Goal: Contribute content: Contribute content

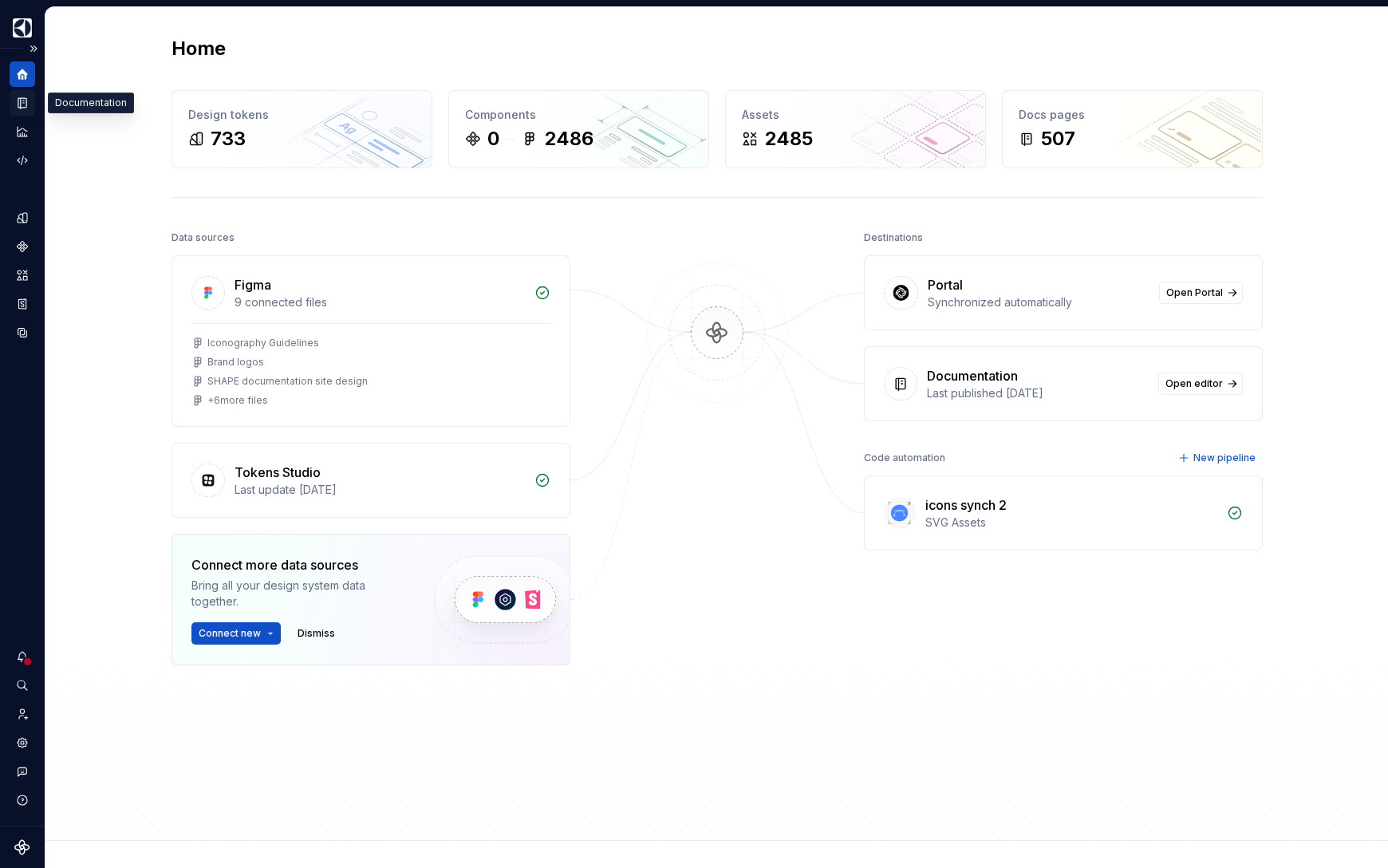
click at [17, 98] on icon "Documentation" at bounding box center [22, 102] width 14 height 14
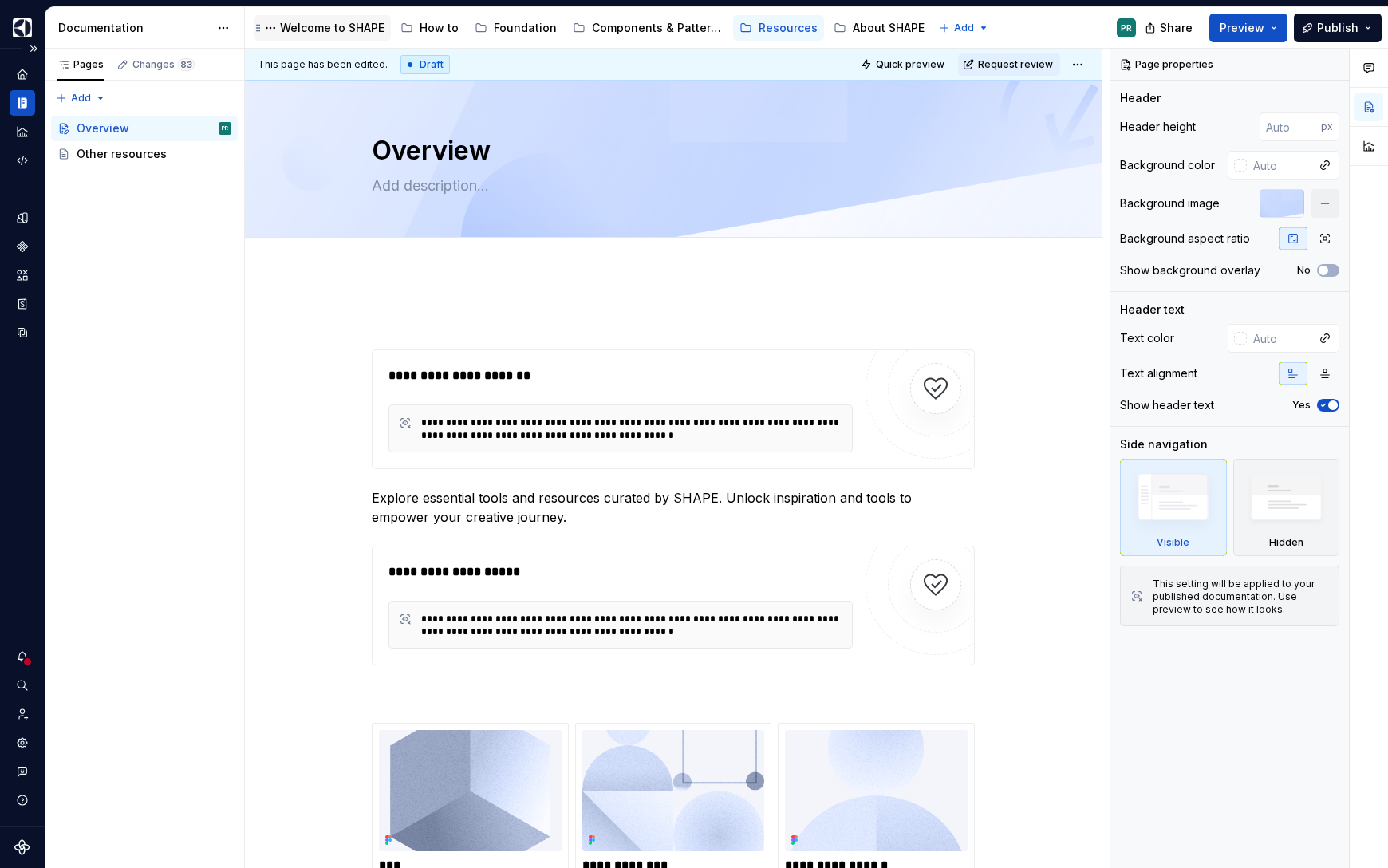
click at [332, 30] on div "Welcome to SHAPE" at bounding box center [332, 27] width 105 height 16
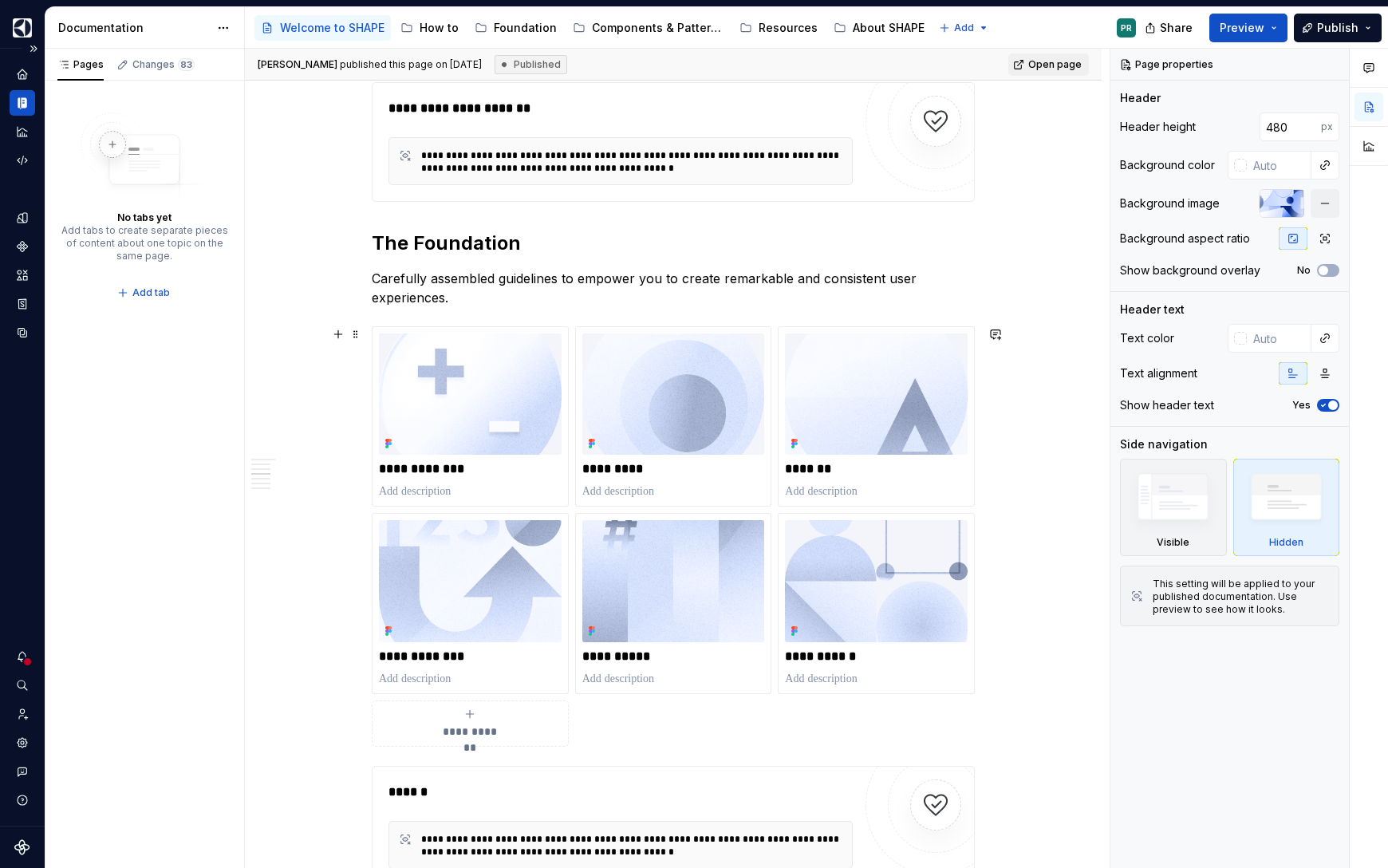
scroll to position [2272, 0]
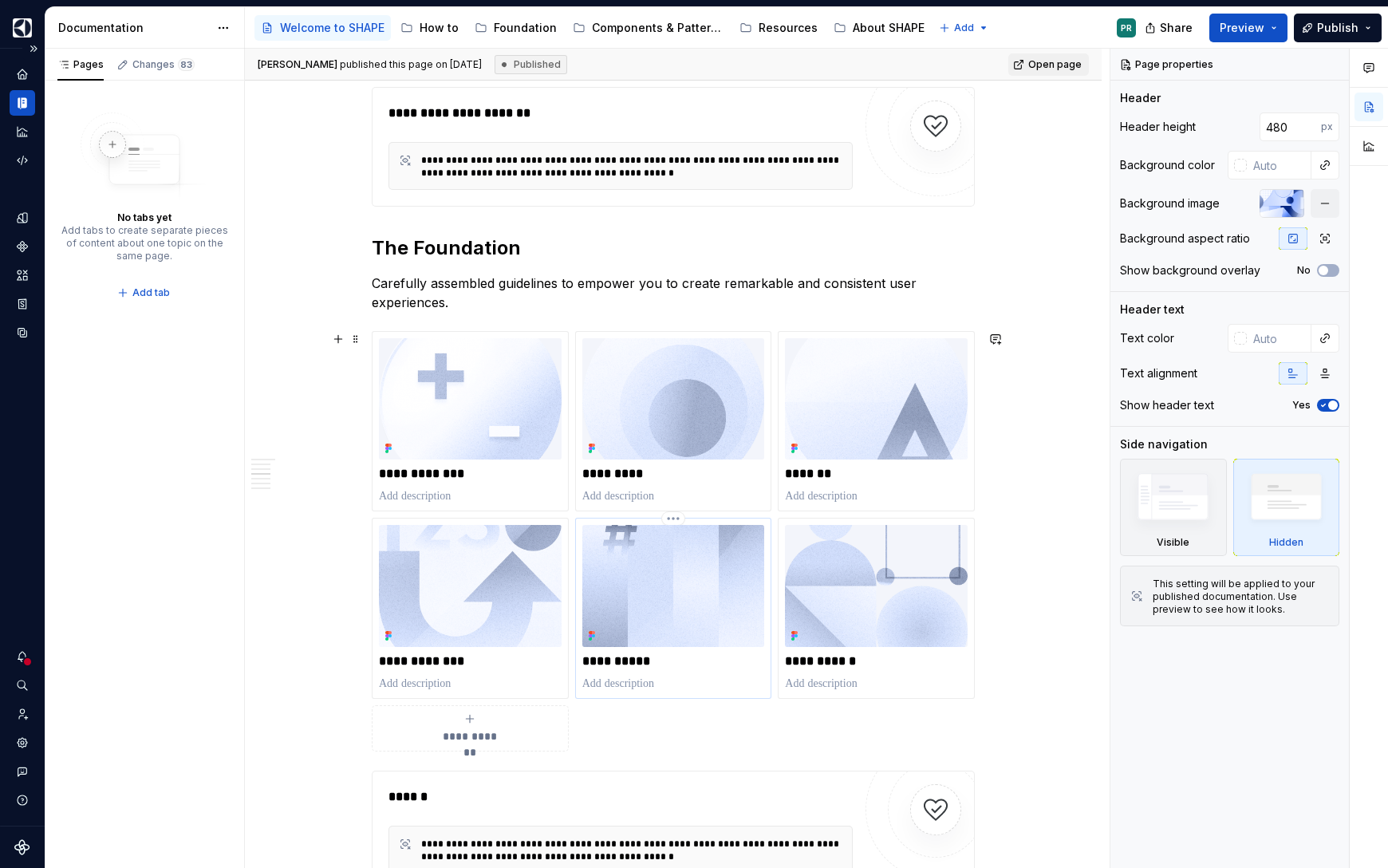
click at [633, 661] on p "**********" at bounding box center [673, 660] width 183 height 16
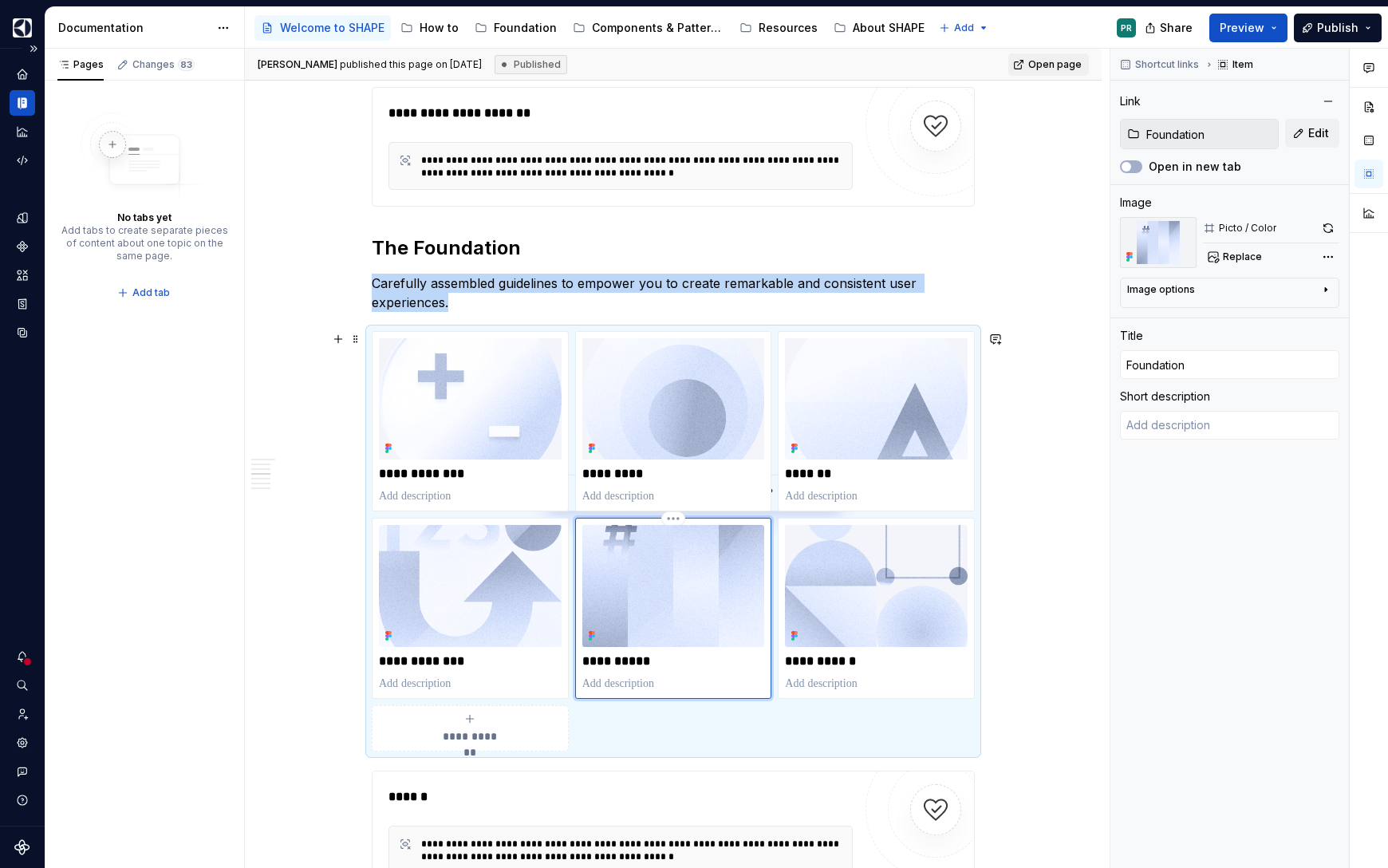
click at [606, 652] on div "**********" at bounding box center [673, 607] width 183 height 166
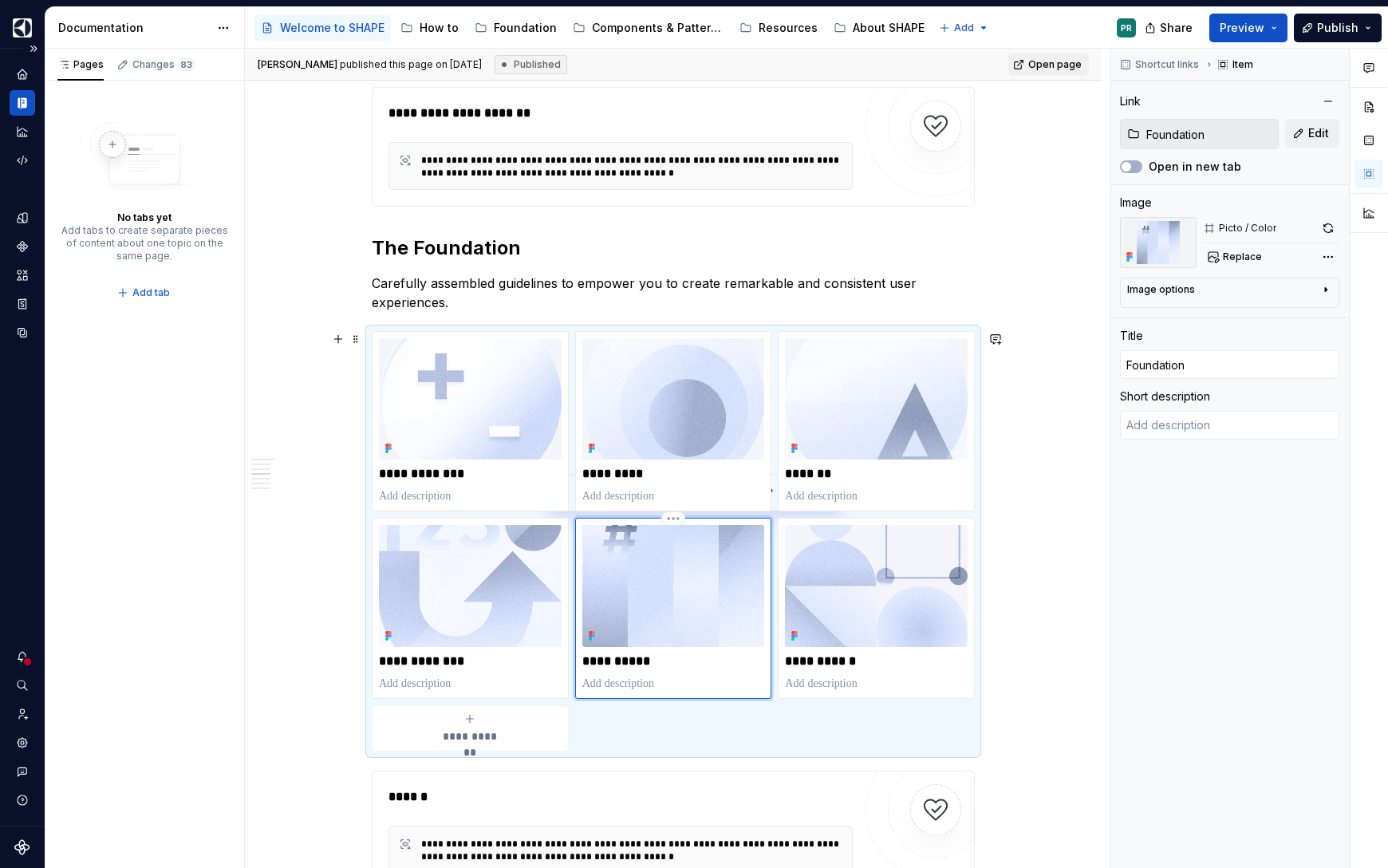
click at [609, 665] on p "**********" at bounding box center [673, 660] width 183 height 16
type textarea "*"
type input "C"
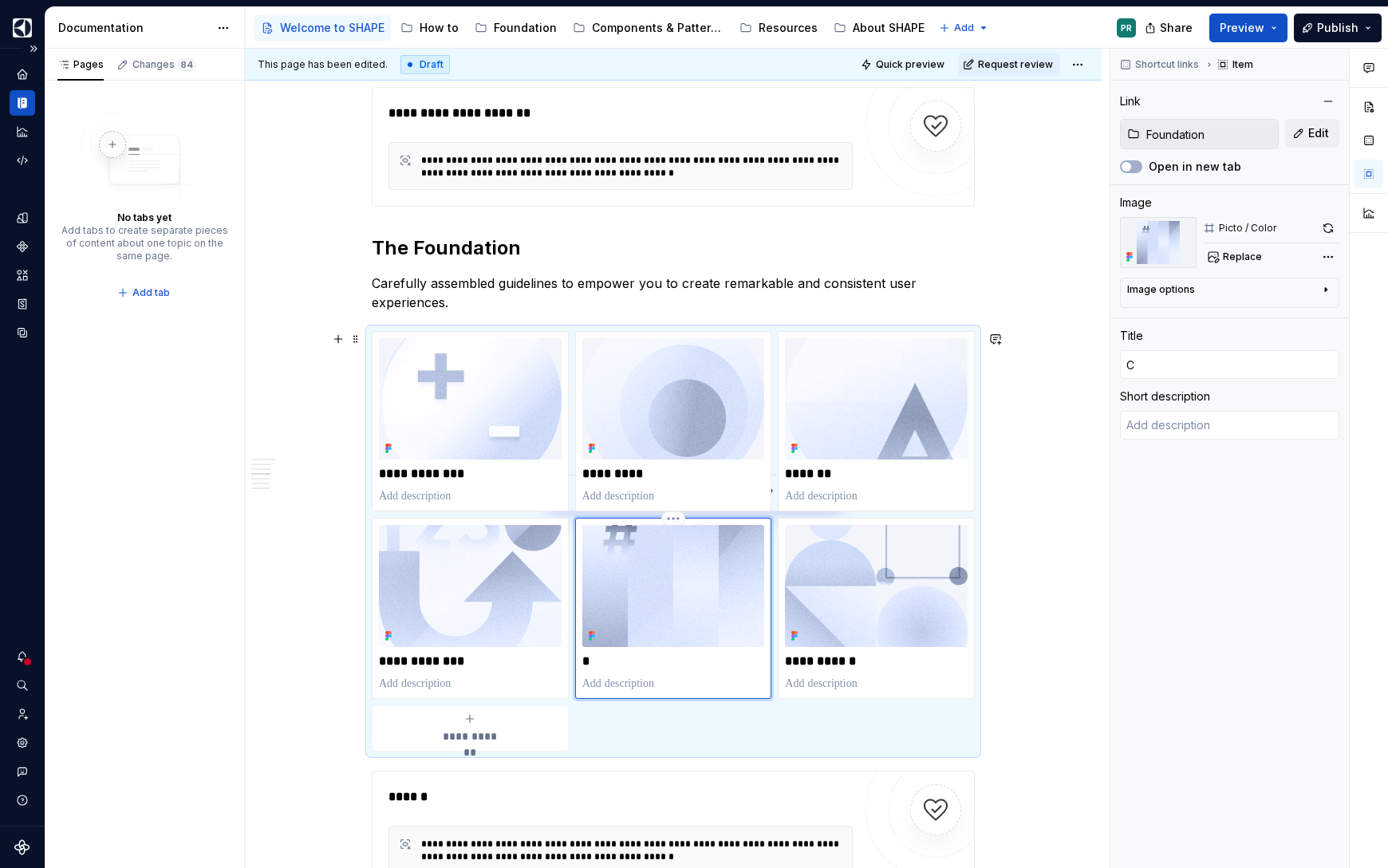
type textarea "*"
type input "Co"
type textarea "*"
type input "Col"
type textarea "*"
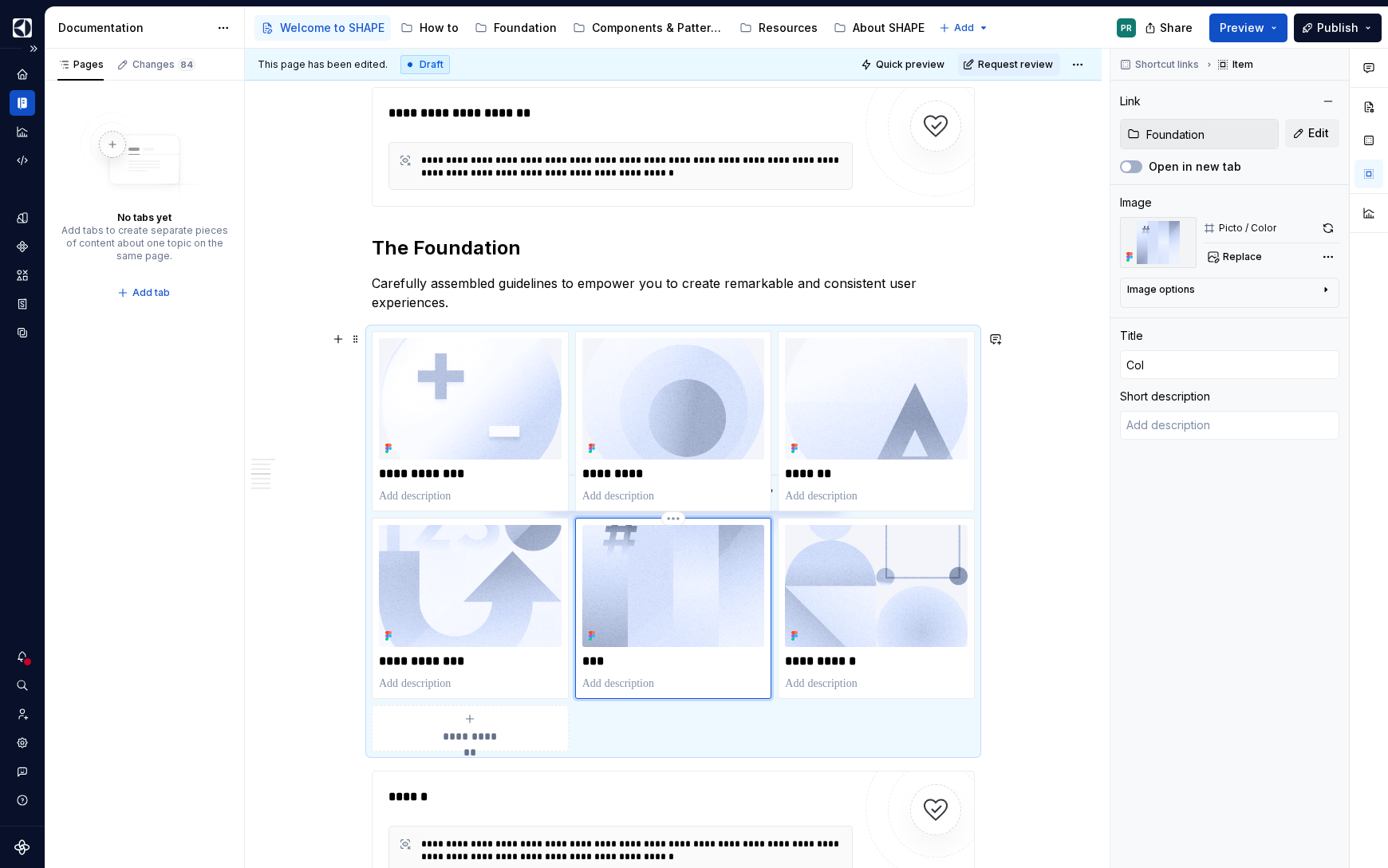
type input "Colo"
type textarea "*"
type input "Color"
click at [1230, 134] on input "Foundation" at bounding box center [1208, 134] width 138 height 29
click at [1311, 130] on span "Edit" at bounding box center [1319, 133] width 21 height 16
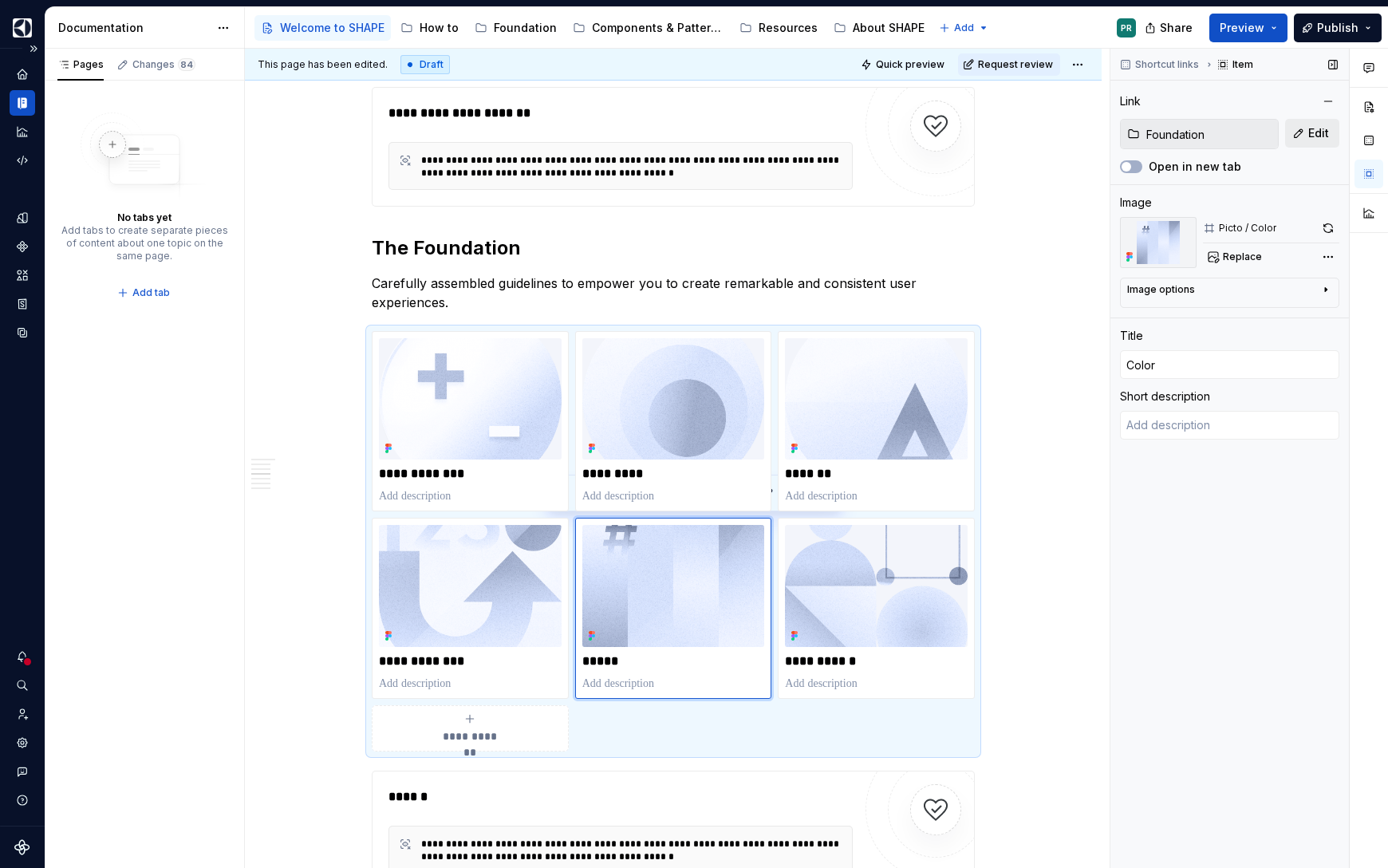
type textarea "*"
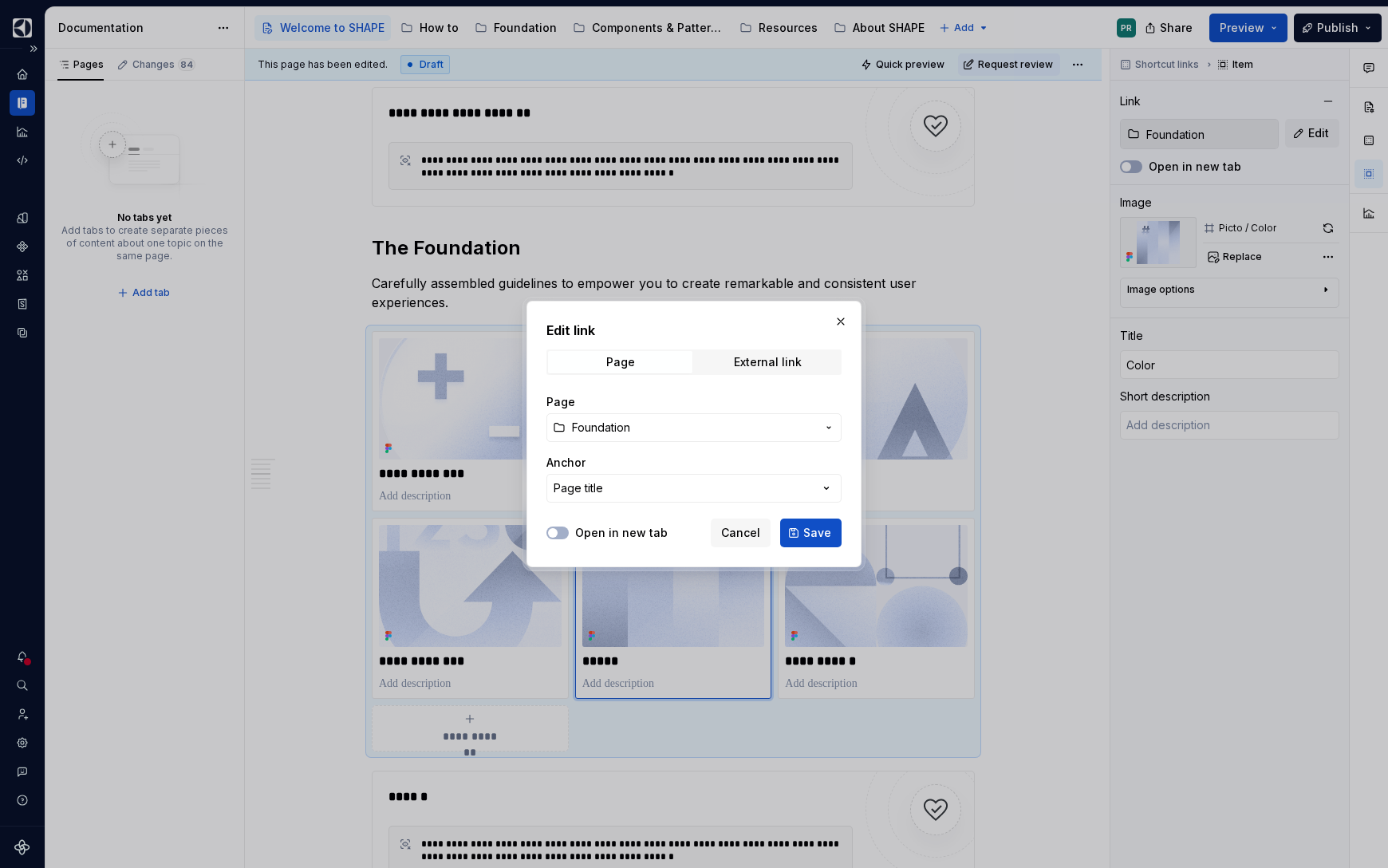
click at [668, 431] on span "Foundation" at bounding box center [694, 427] width 244 height 16
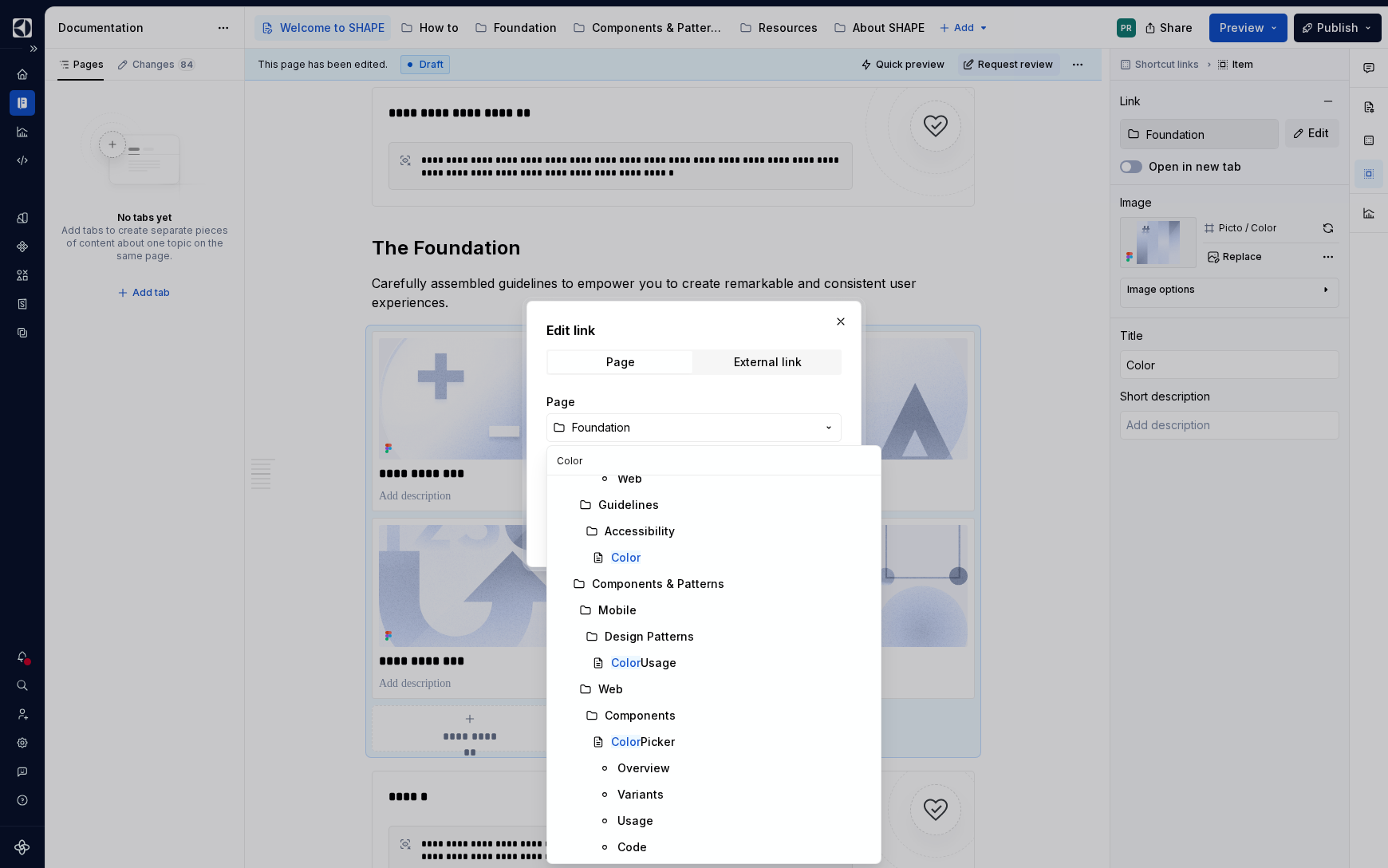
scroll to position [0, 0]
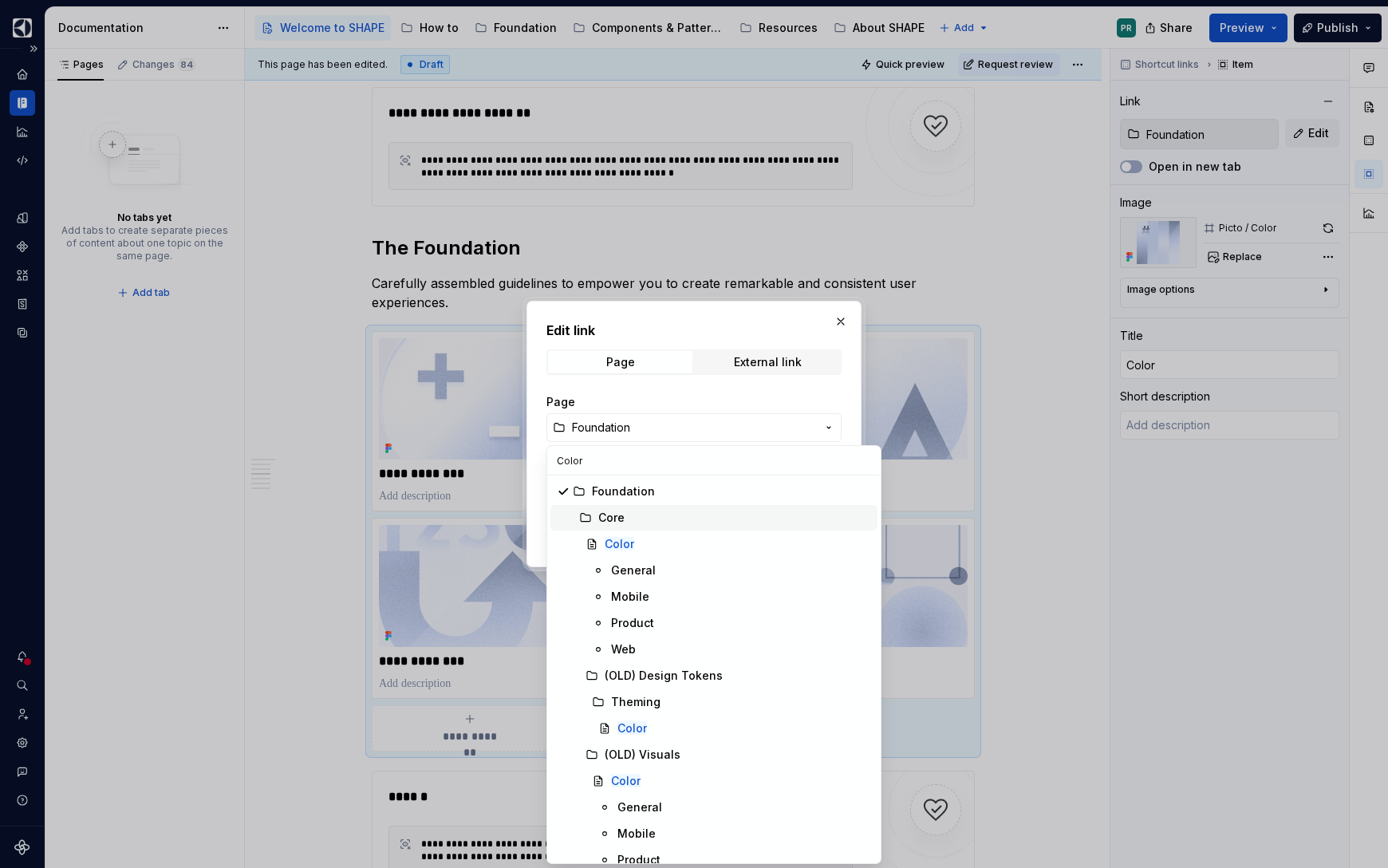
type input "Color"
click at [631, 572] on div "General" at bounding box center [633, 569] width 45 height 16
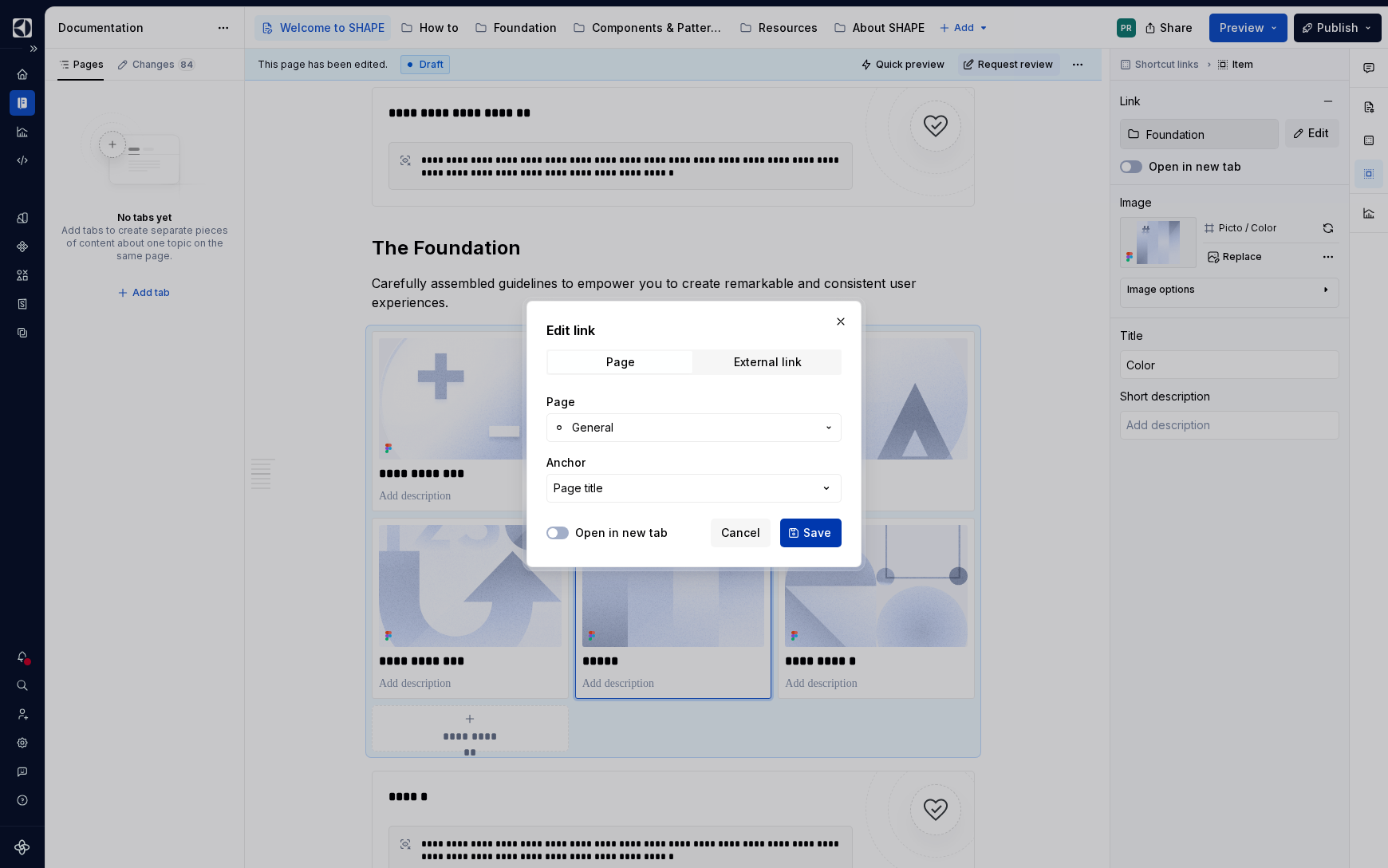
click at [819, 526] on span "Save" at bounding box center [818, 532] width 28 height 16
type textarea "*"
type input "Color / General"
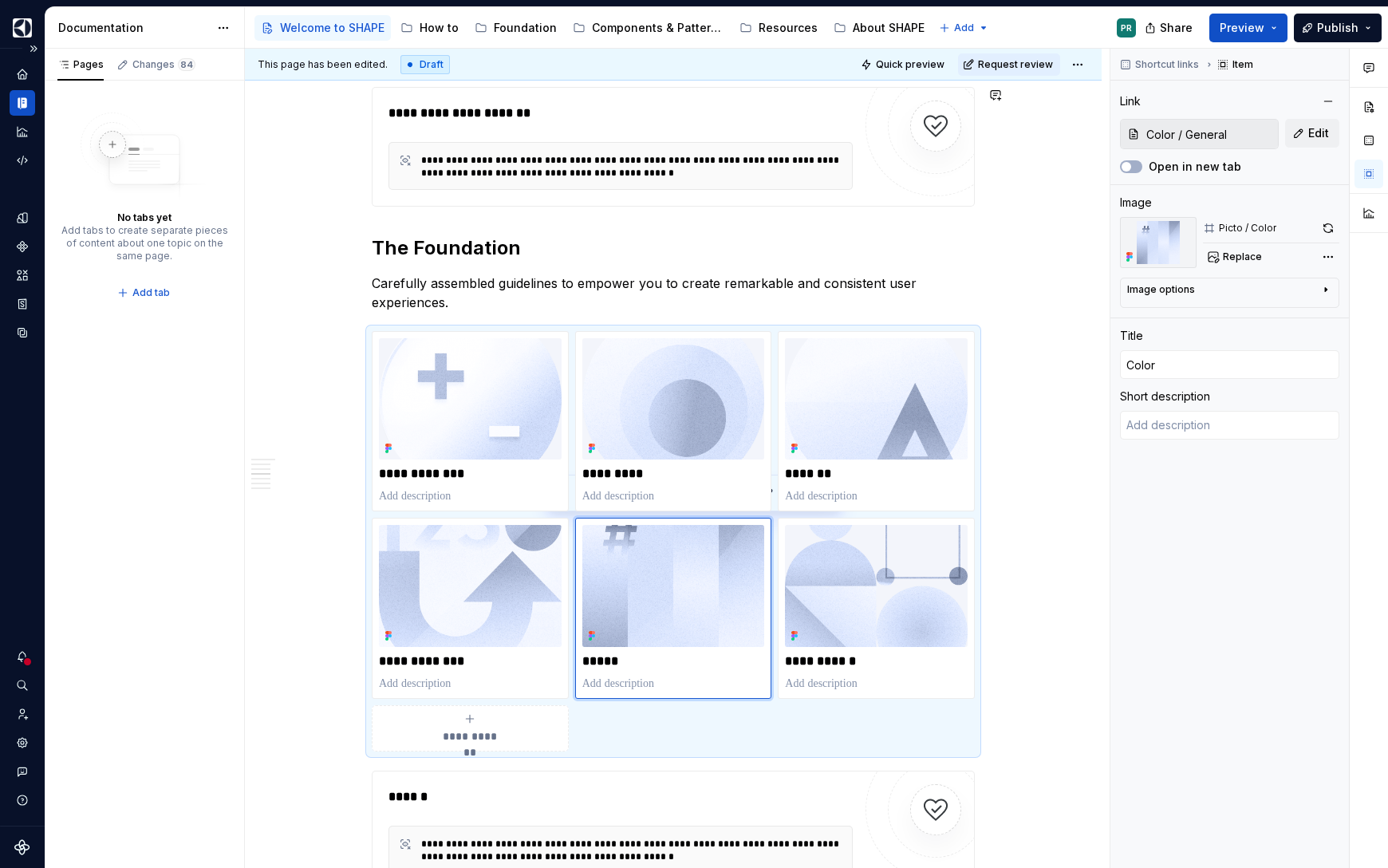
type textarea "*"
type input "Color / General"
type textarea "*"
type input "Design Tokens"
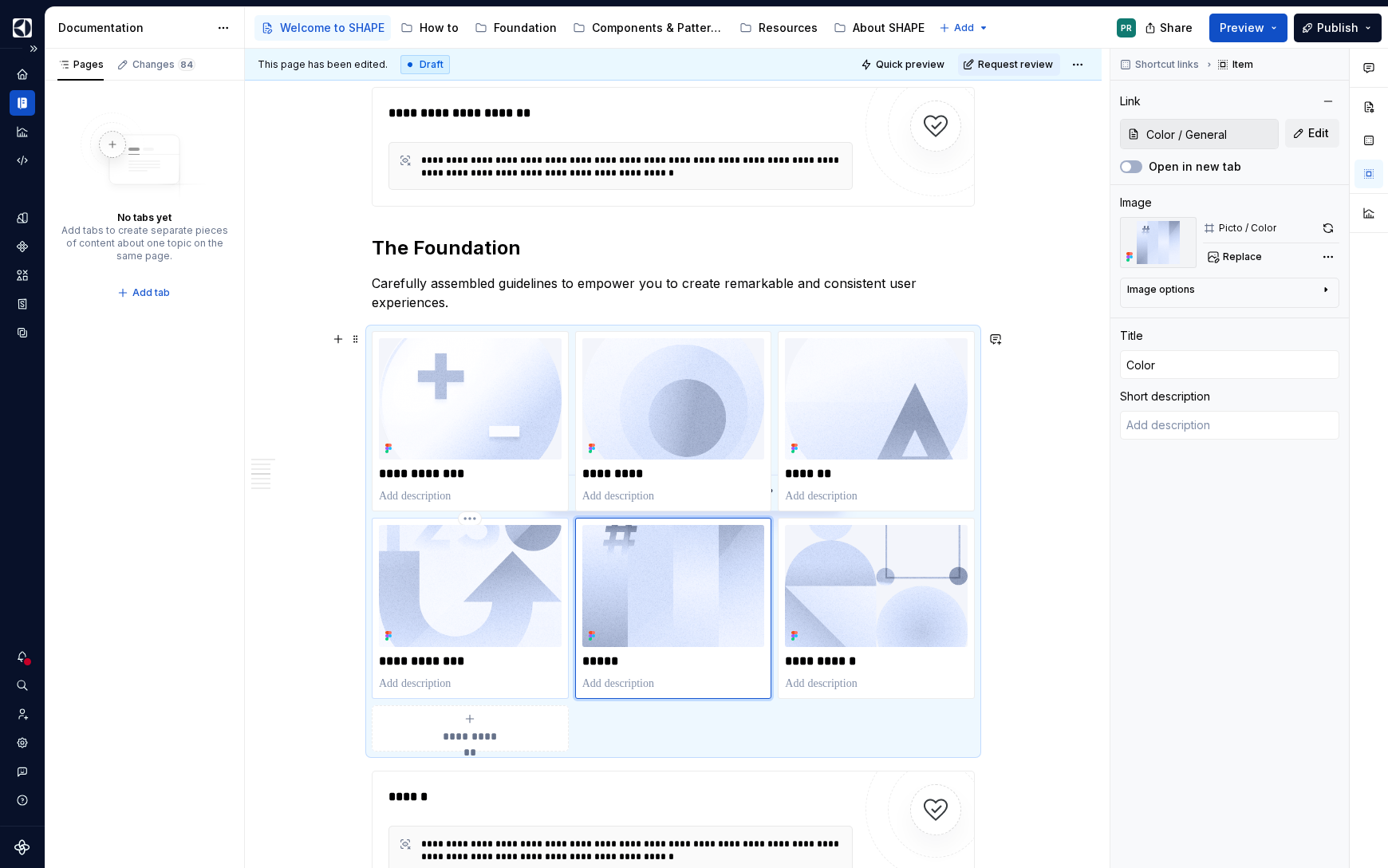
type input "Design Tokens"
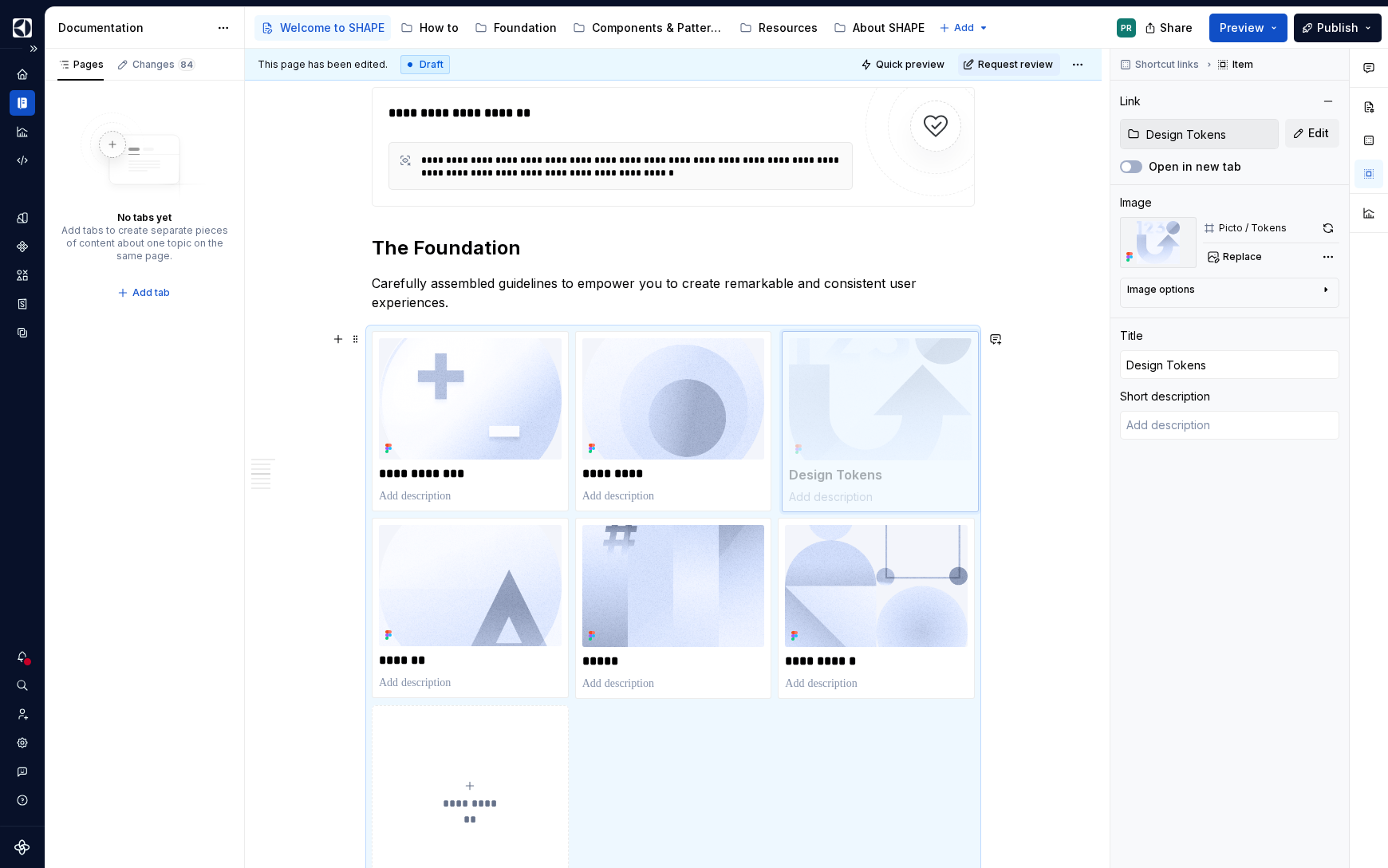
drag, startPoint x: 512, startPoint y: 602, endPoint x: 917, endPoint y: 426, distance: 441.6
click at [917, 426] on body "SHAPE Design System PR Dataset AGNOSTIC Documentation Accessibility guide for t…" at bounding box center [694, 434] width 1388 height 868
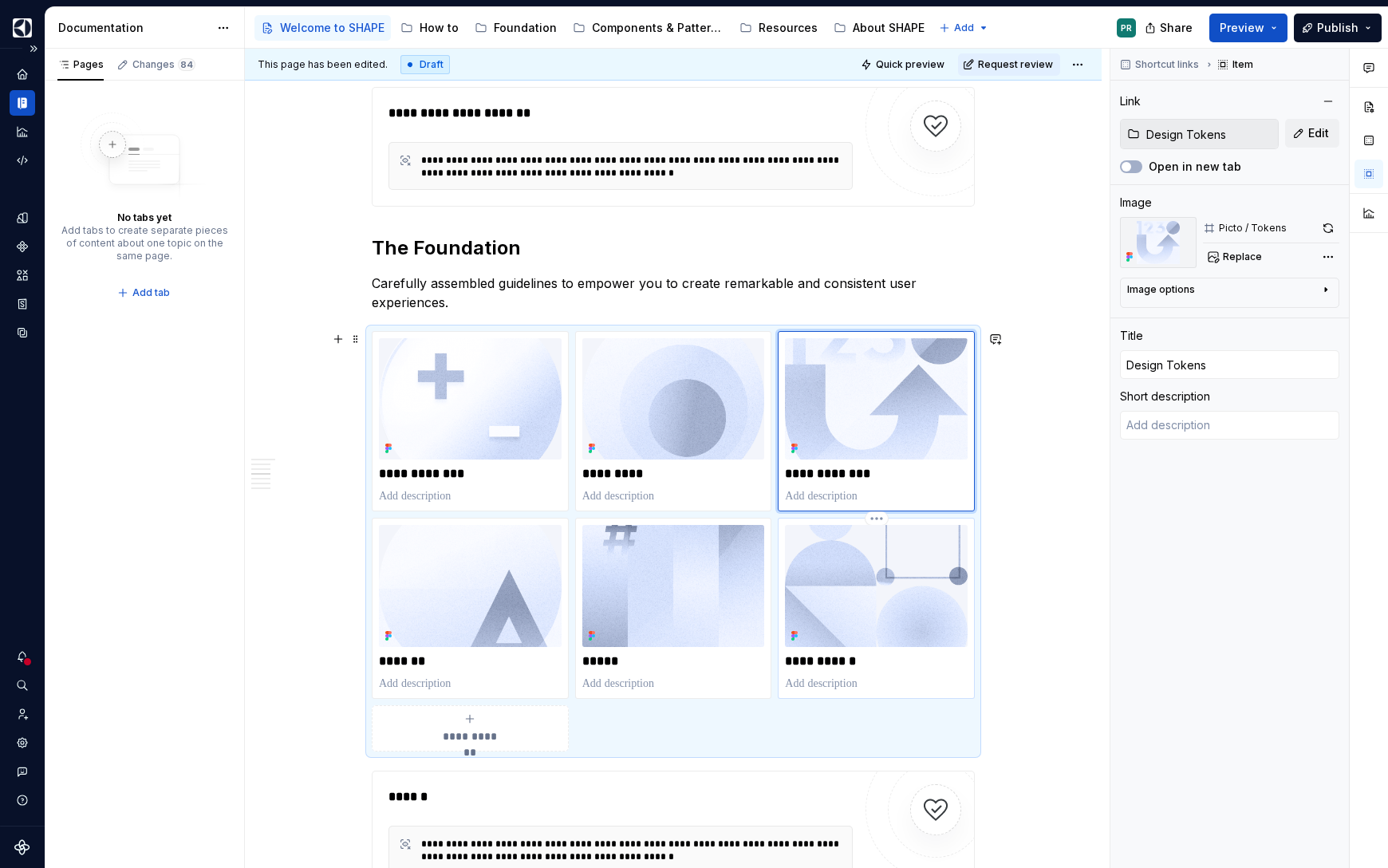
type textarea "*"
type input "Iconography"
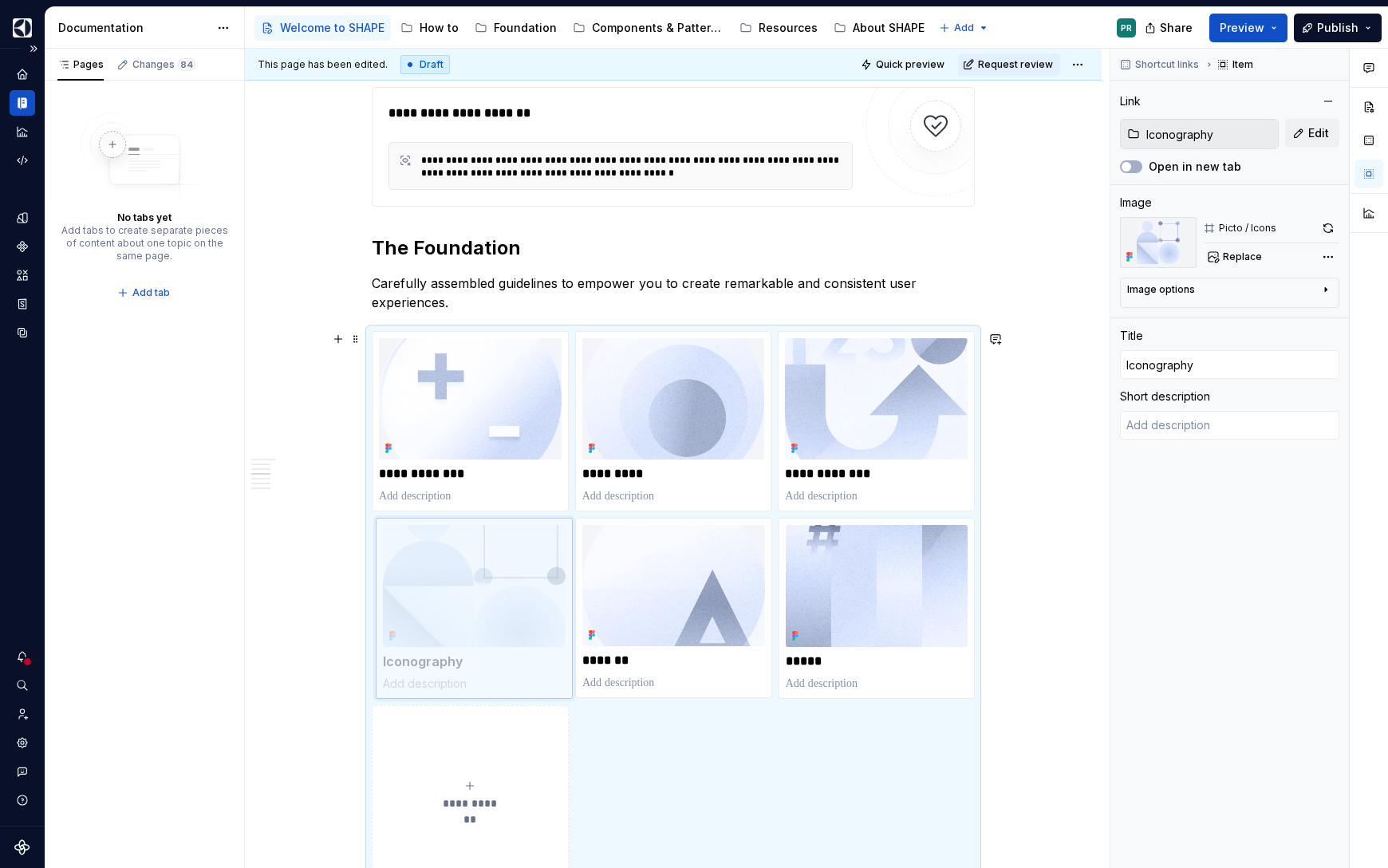
drag, startPoint x: 879, startPoint y: 611, endPoint x: 509, endPoint y: 618, distance: 370.1
click at [509, 617] on body "SHAPE Design System PR Dataset AGNOSTIC Documentation Accessibility guide for t…" at bounding box center [694, 434] width 1388 height 868
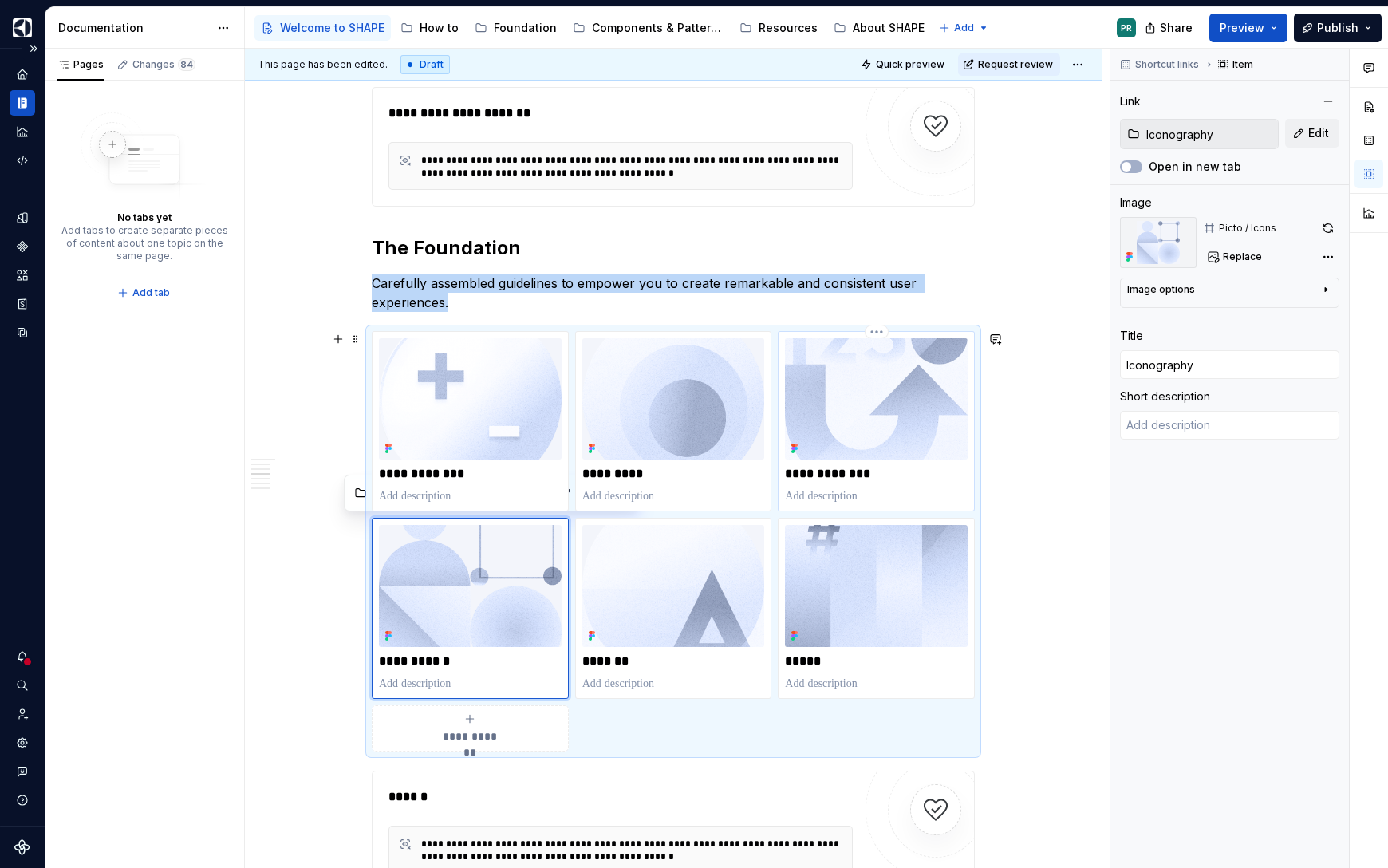
type textarea "*"
type input "Design Tokens"
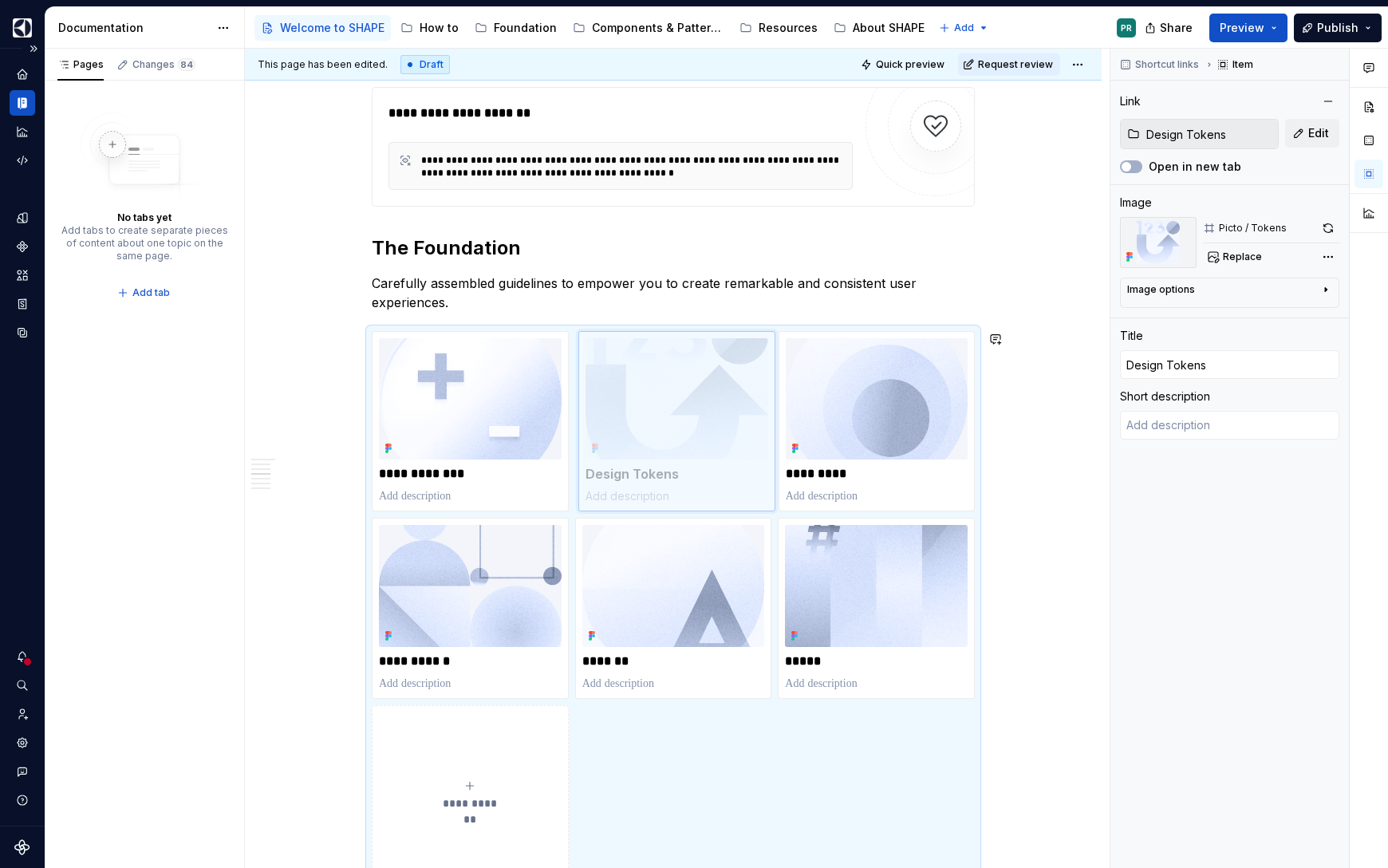
drag, startPoint x: 898, startPoint y: 453, endPoint x: 701, endPoint y: 463, distance: 197.3
click at [701, 463] on body "SHAPE Design System PR Dataset AGNOSTIC Documentation Accessibility guide for t…" at bounding box center [694, 434] width 1388 height 868
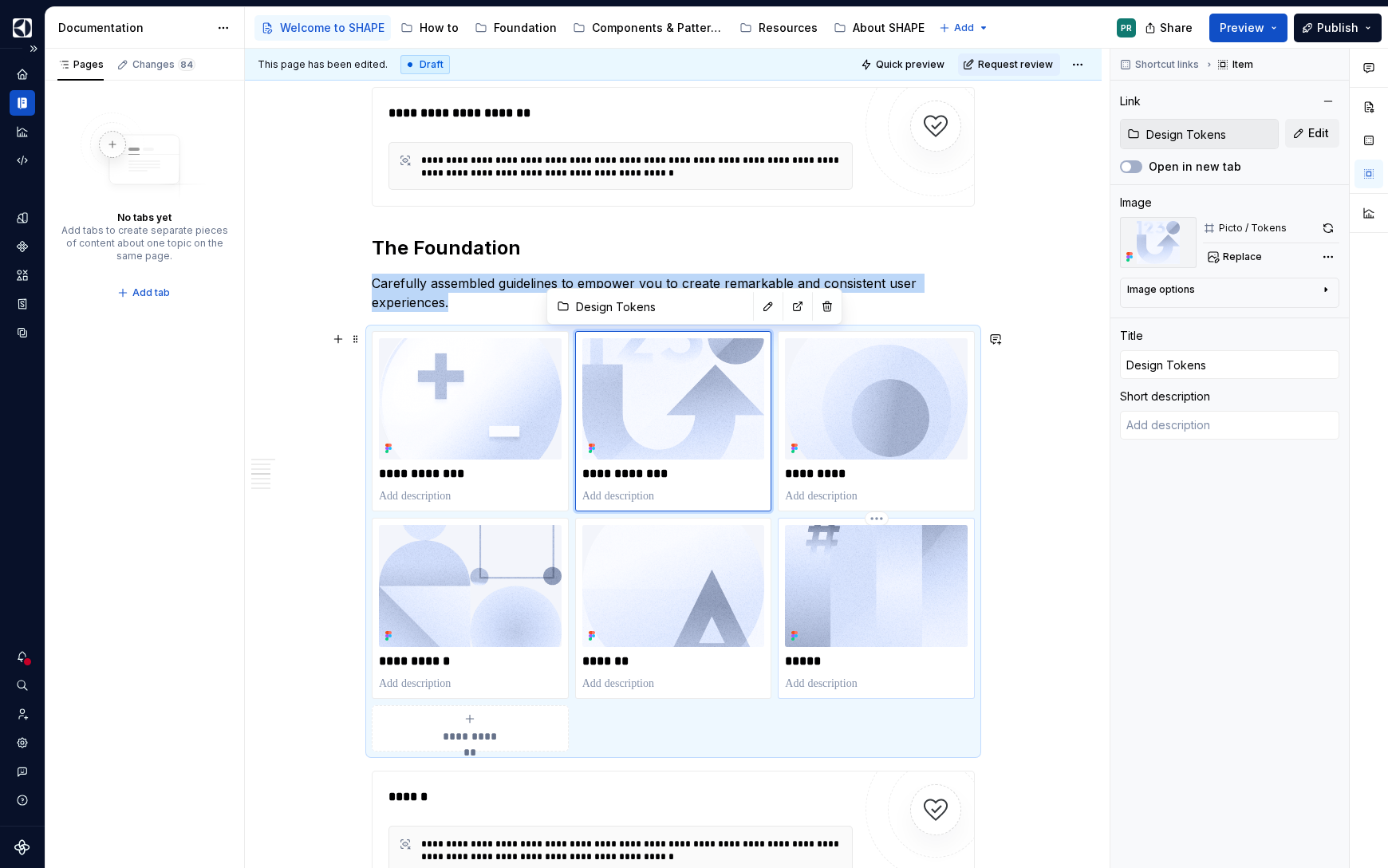
type textarea "*"
type input "Color / General"
type input "Color"
type input "Color / General"
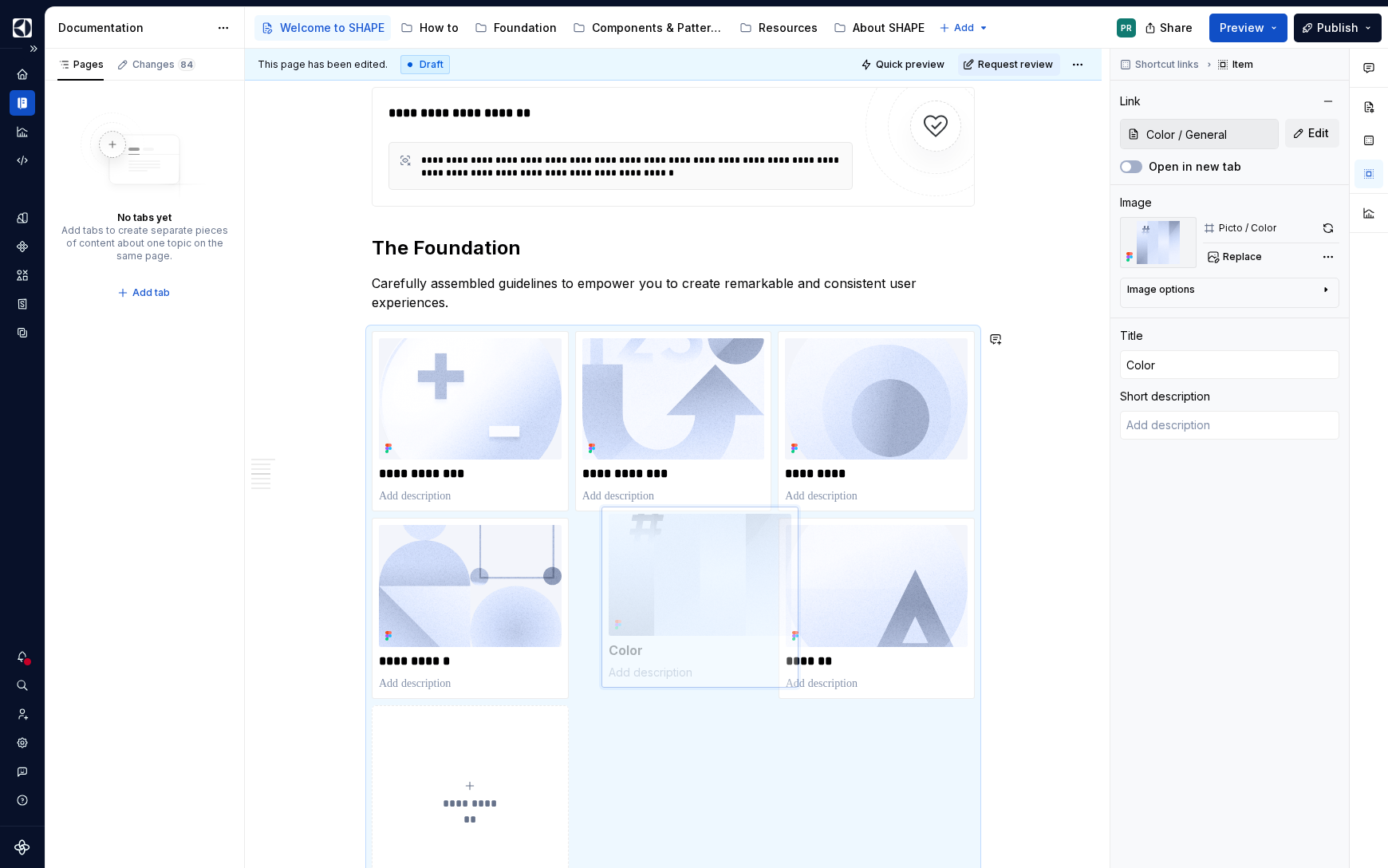
drag, startPoint x: 905, startPoint y: 625, endPoint x: 706, endPoint y: 640, distance: 199.6
click at [706, 640] on body "SHAPE Design System PR Dataset AGNOSTIC Documentation Accessibility guide for t…" at bounding box center [694, 434] width 1388 height 868
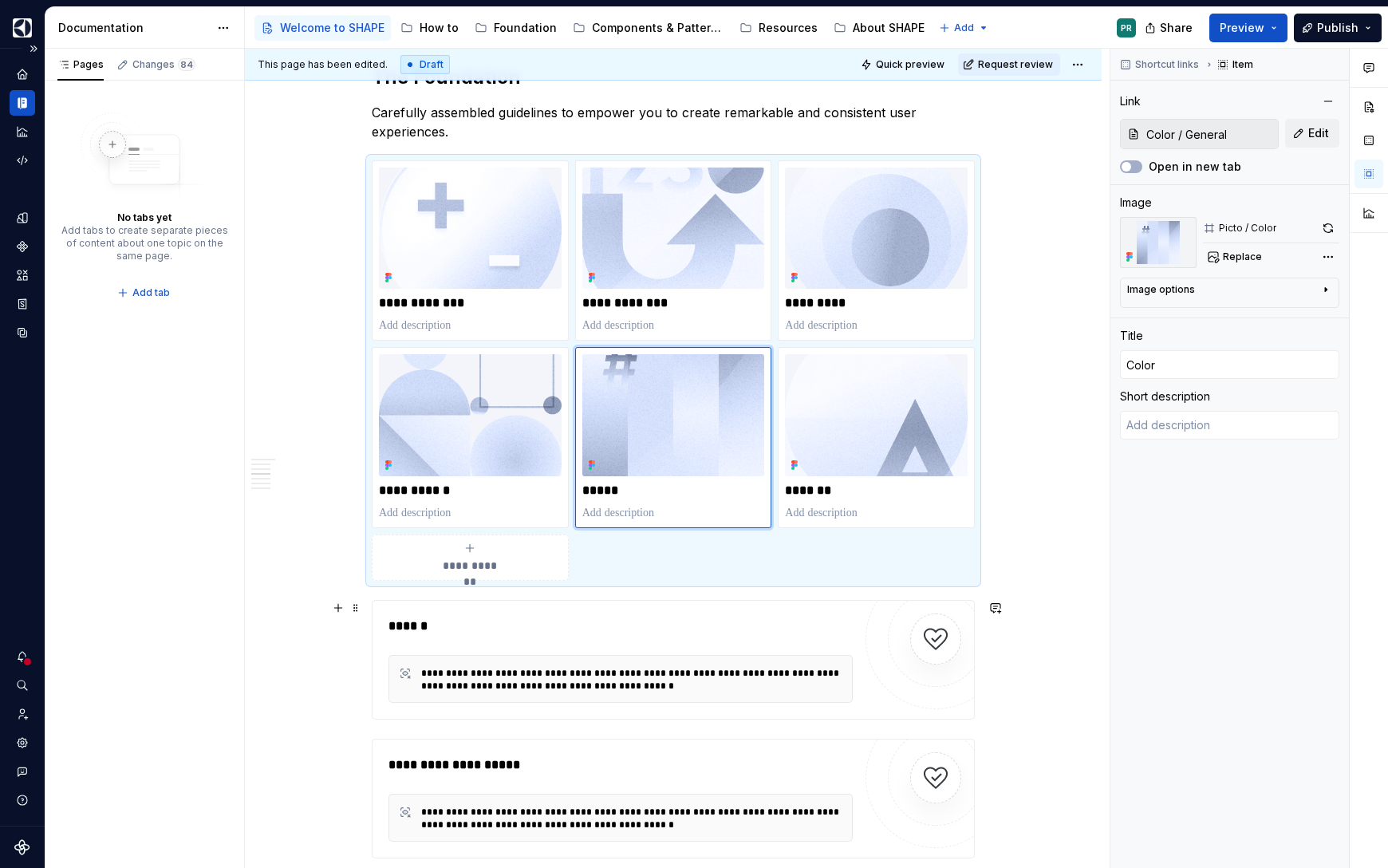
scroll to position [2444, 0]
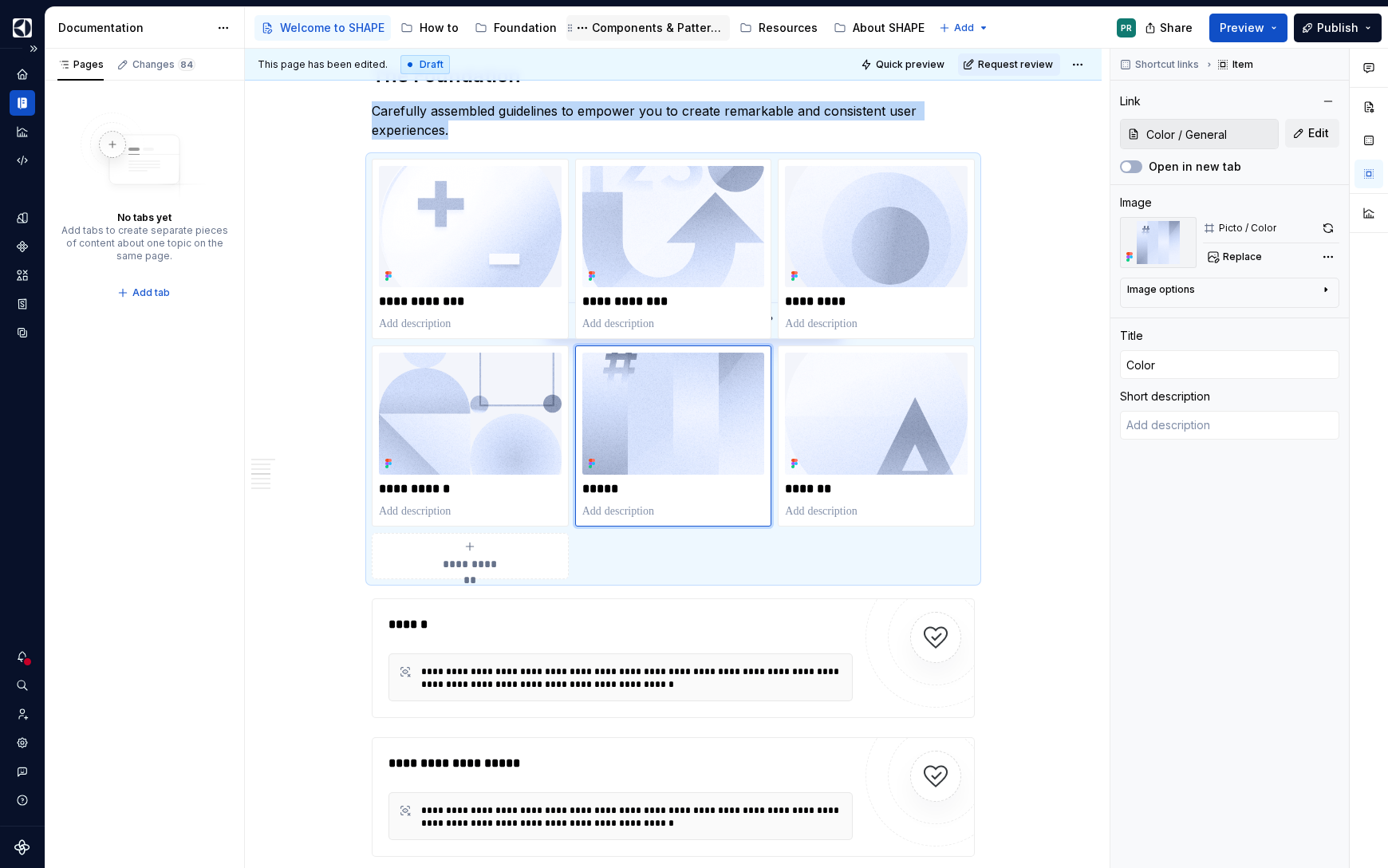
click at [672, 31] on div "Components & Patterns" at bounding box center [657, 27] width 132 height 16
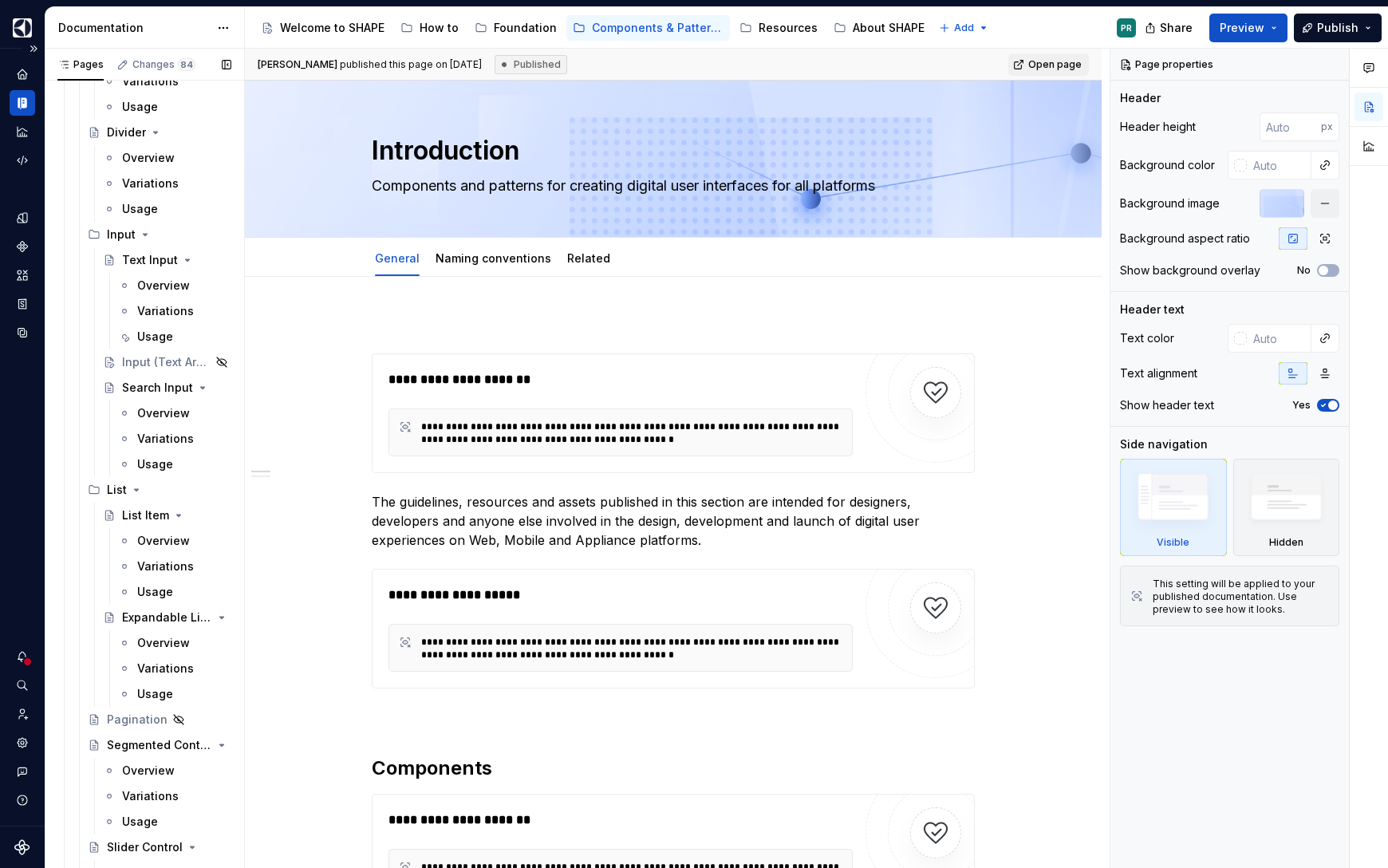
scroll to position [1708, 0]
click at [148, 563] on div "Variations" at bounding box center [159, 564] width 46 height 16
click at [160, 567] on div "Variations" at bounding box center [159, 564] width 46 height 16
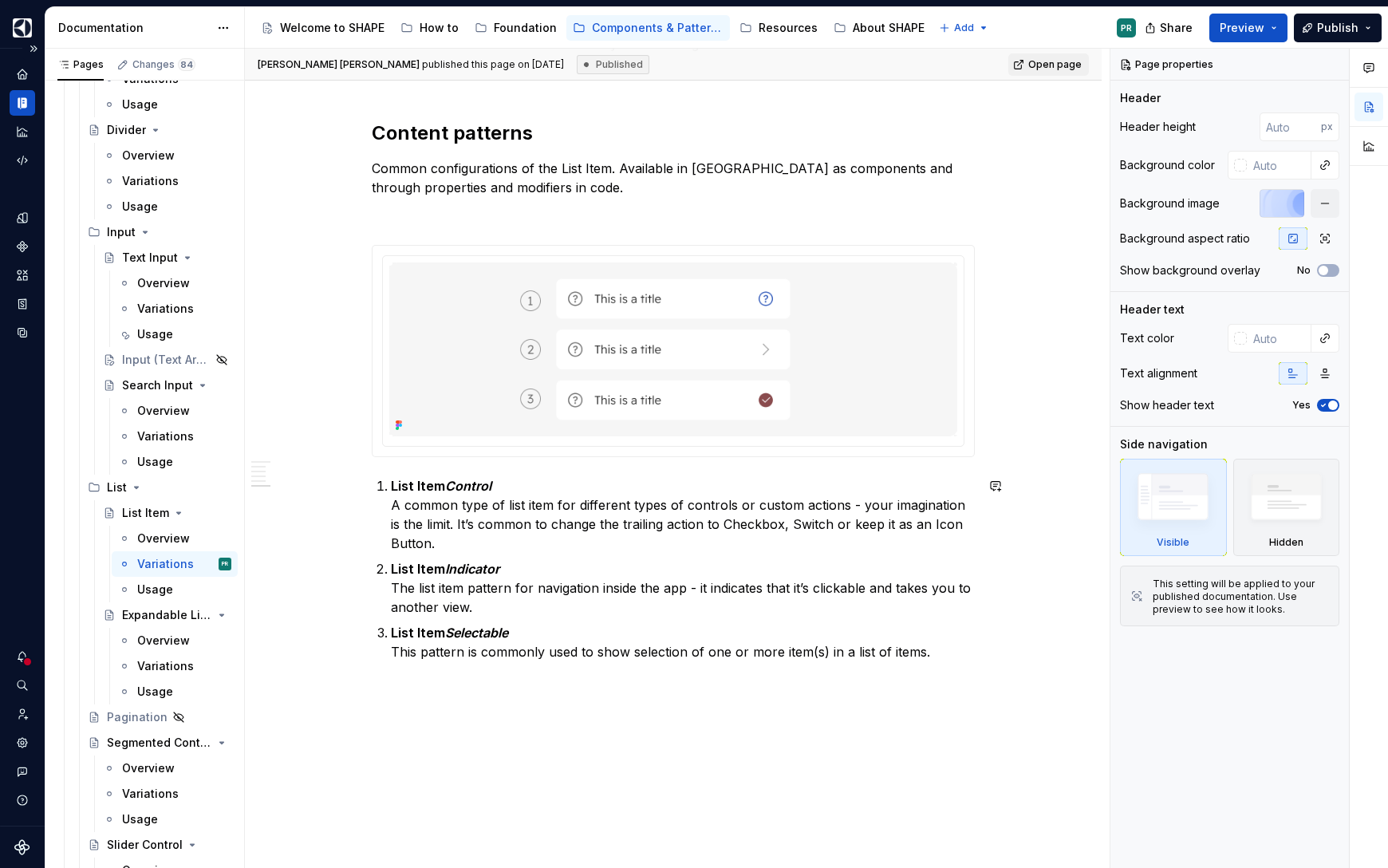
scroll to position [4034, 0]
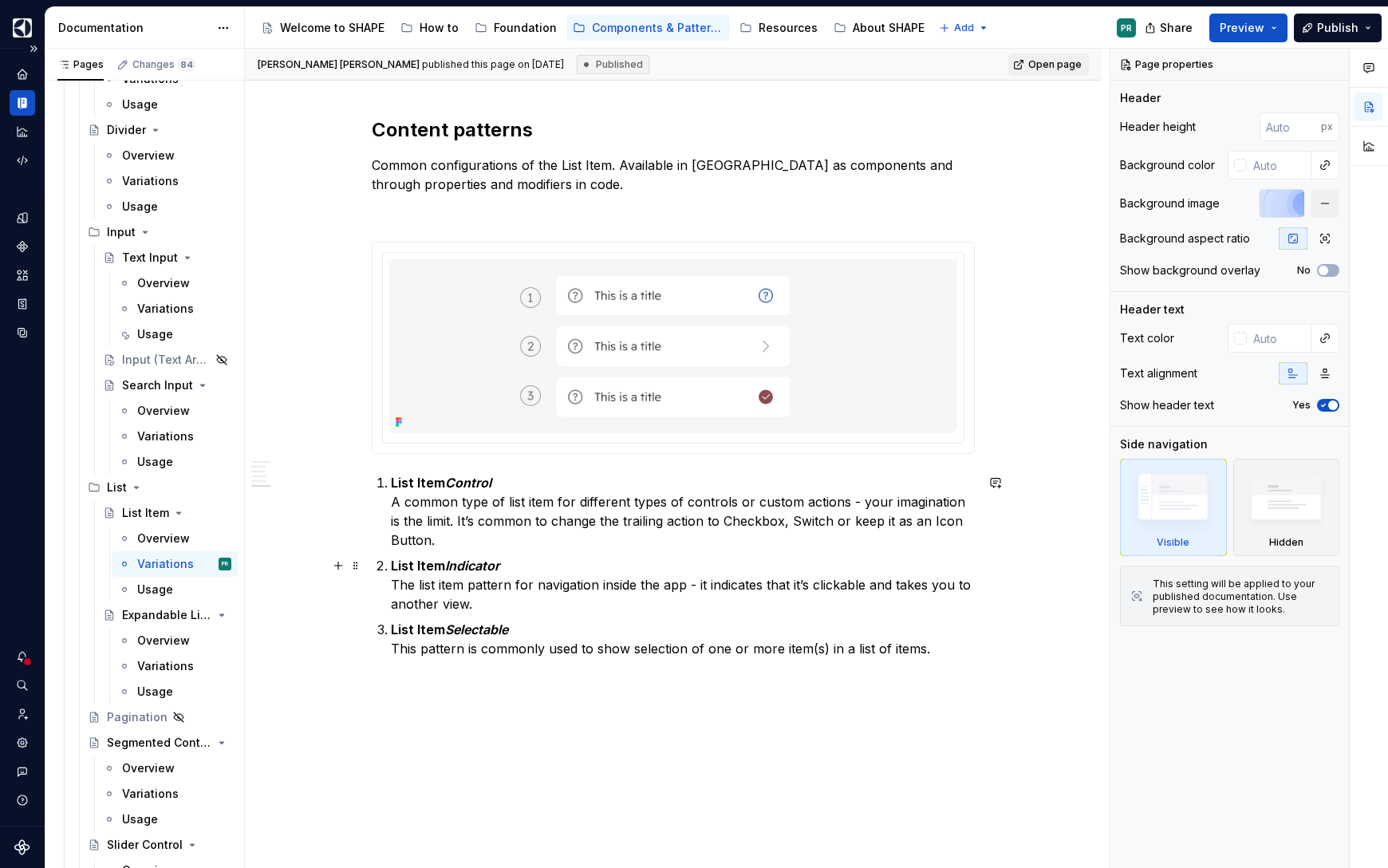
click at [508, 568] on p "List Item Indicator The list item pattern for navigation inside the app - it in…" at bounding box center [682, 584] width 583 height 57
type textarea "*"
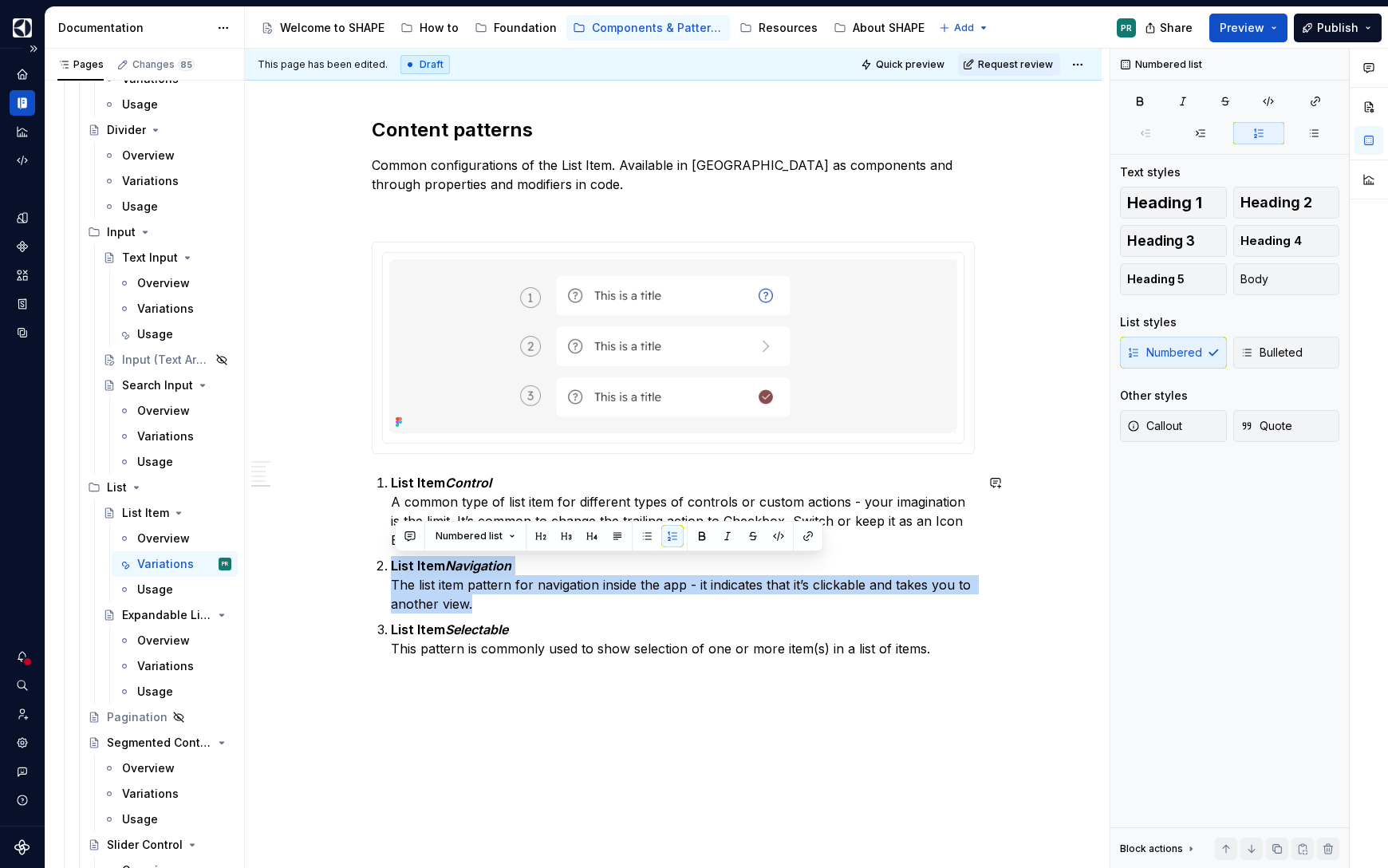
copy p "List Item Navigation The list item pattern for navigation inside the app - it i…"
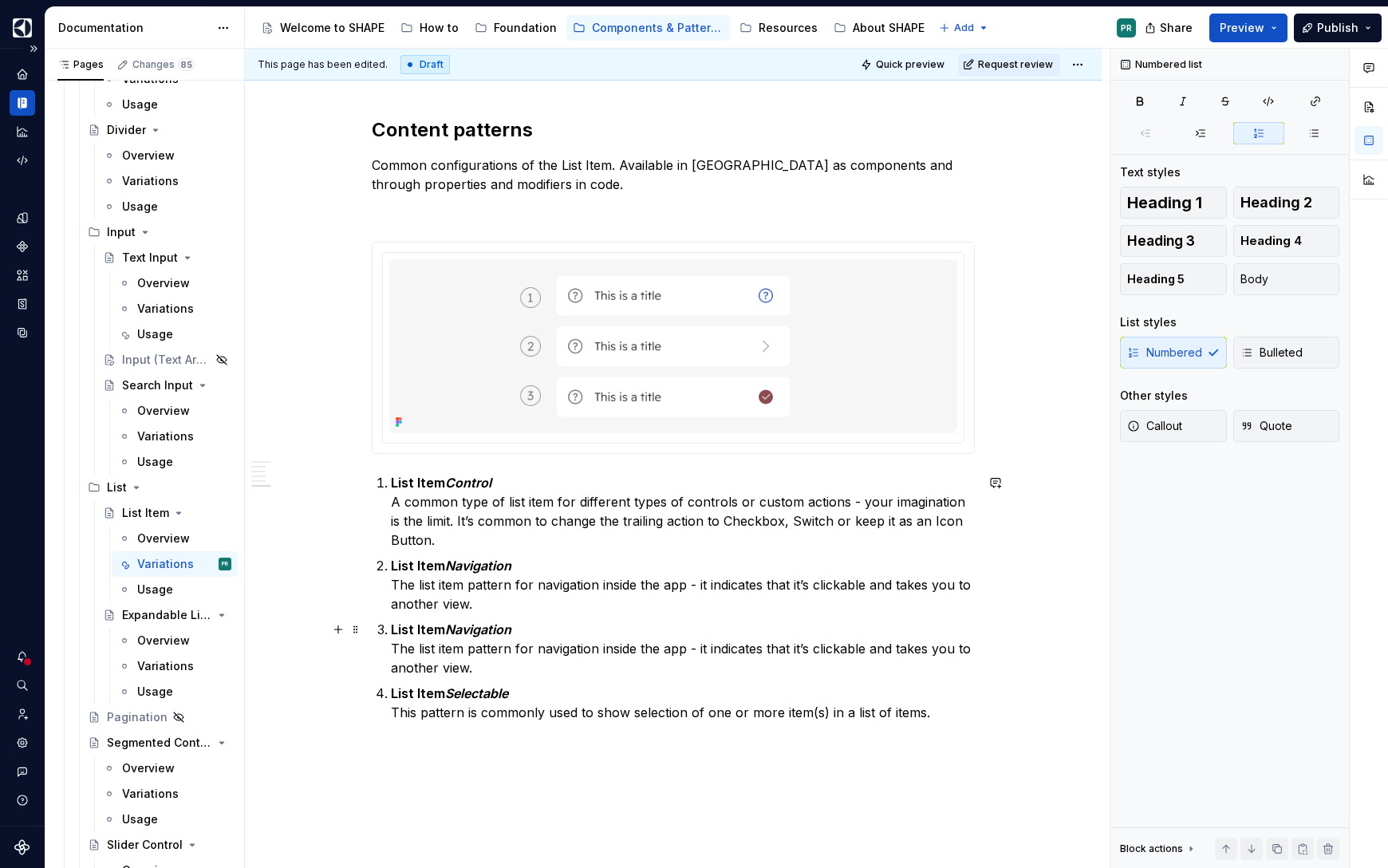
click at [485, 630] on em "Navigation" at bounding box center [478, 628] width 66 height 16
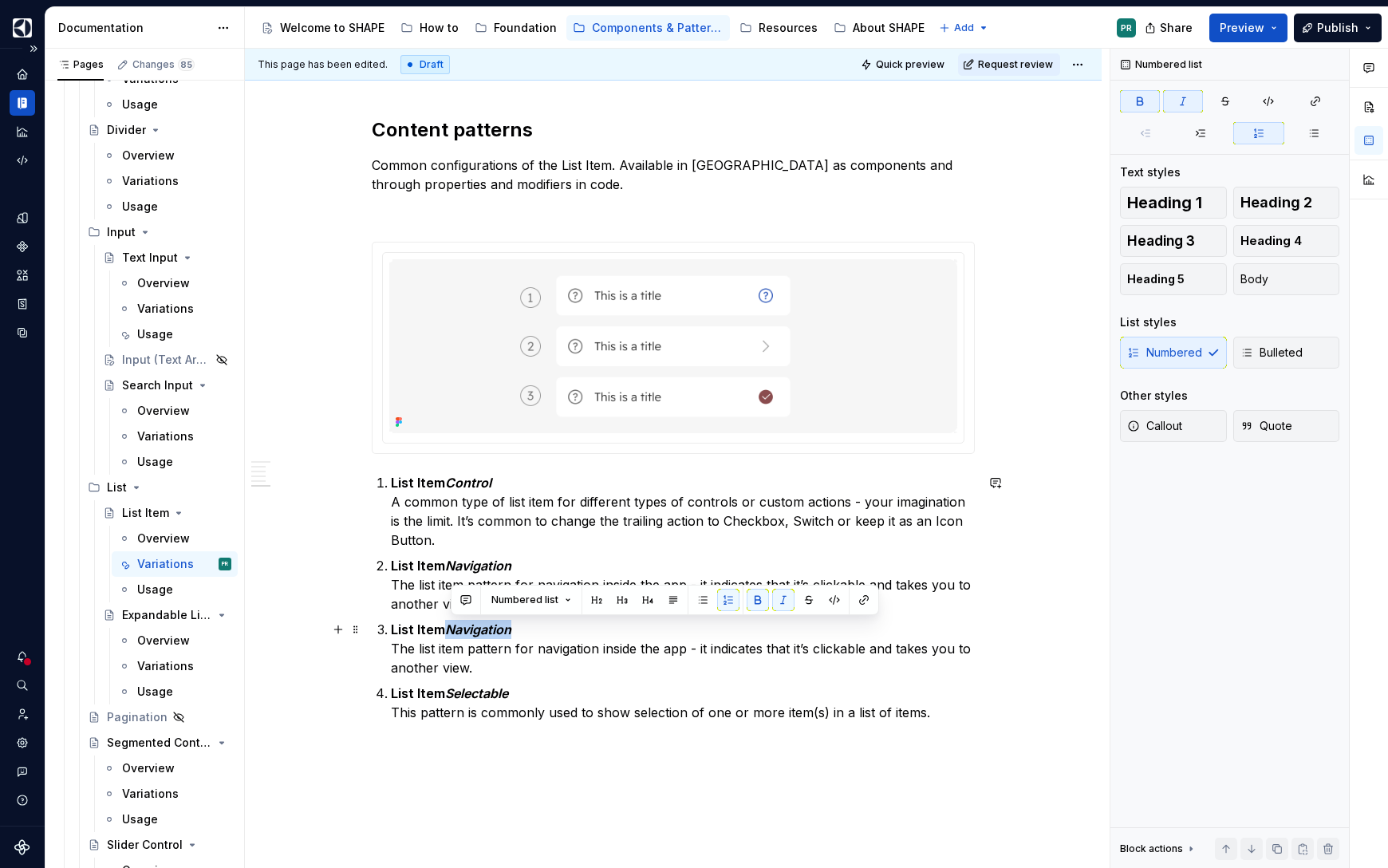
click at [485, 630] on em "Navigation" at bounding box center [478, 628] width 66 height 16
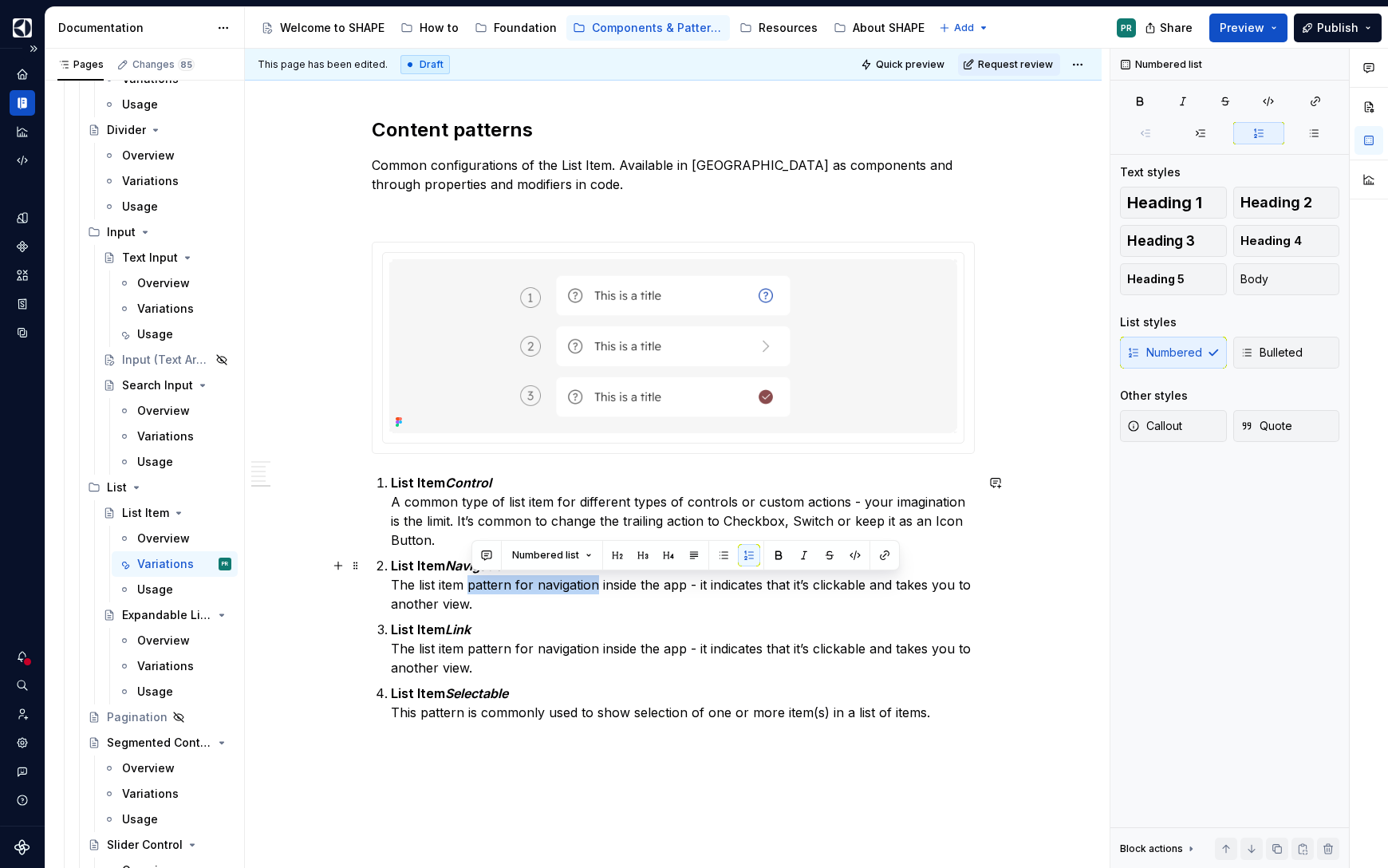
drag, startPoint x: 598, startPoint y: 584, endPoint x: 474, endPoint y: 586, distance: 124.0
click at [474, 586] on p "List Item Navigation The list item pattern for navigation inside the app - it i…" at bounding box center [682, 584] width 583 height 57
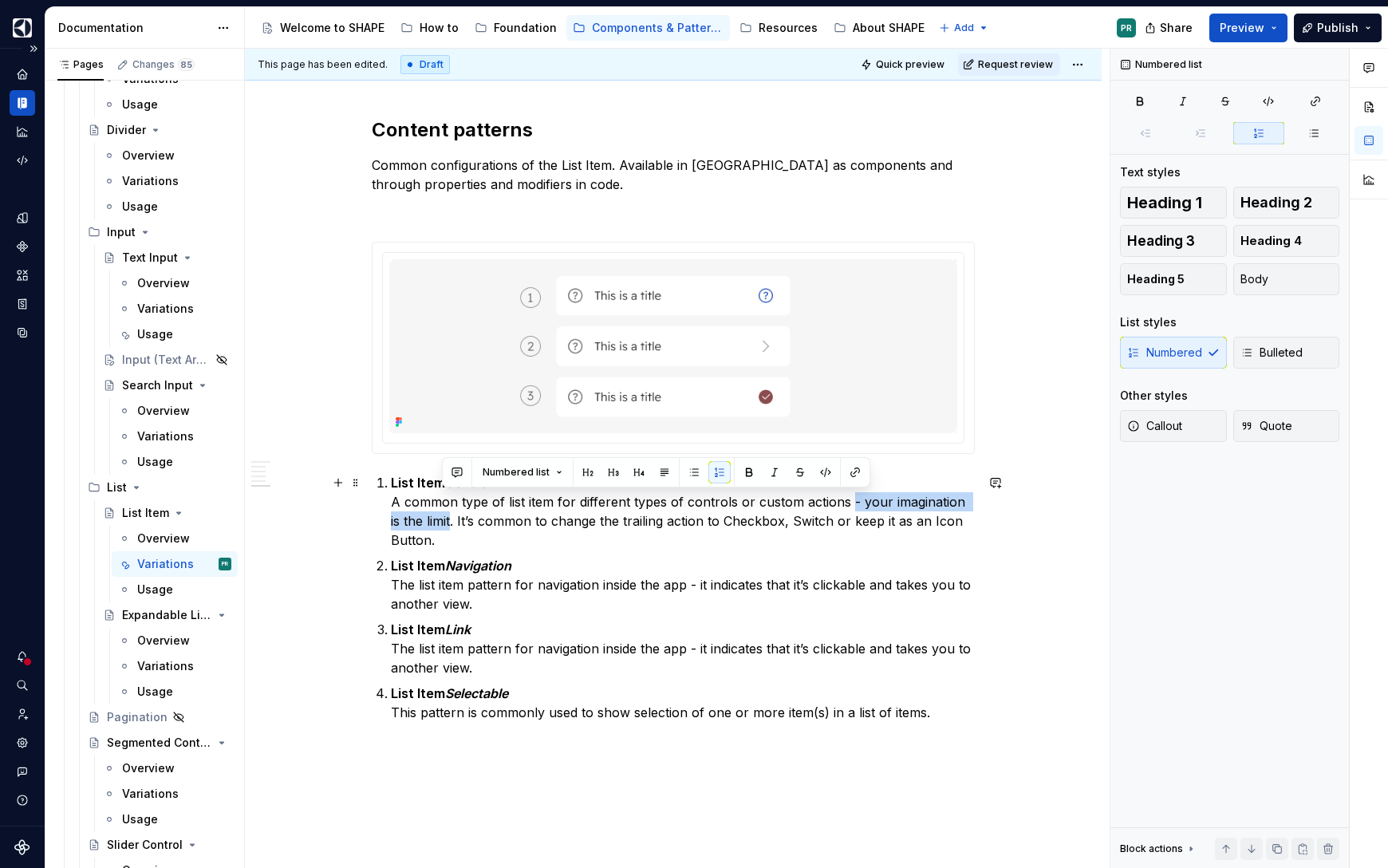
drag, startPoint x: 852, startPoint y: 498, endPoint x: 443, endPoint y: 518, distance: 409.5
click at [443, 518] on p "List Item Control A common type of list item for different types of controls or…" at bounding box center [682, 511] width 583 height 77
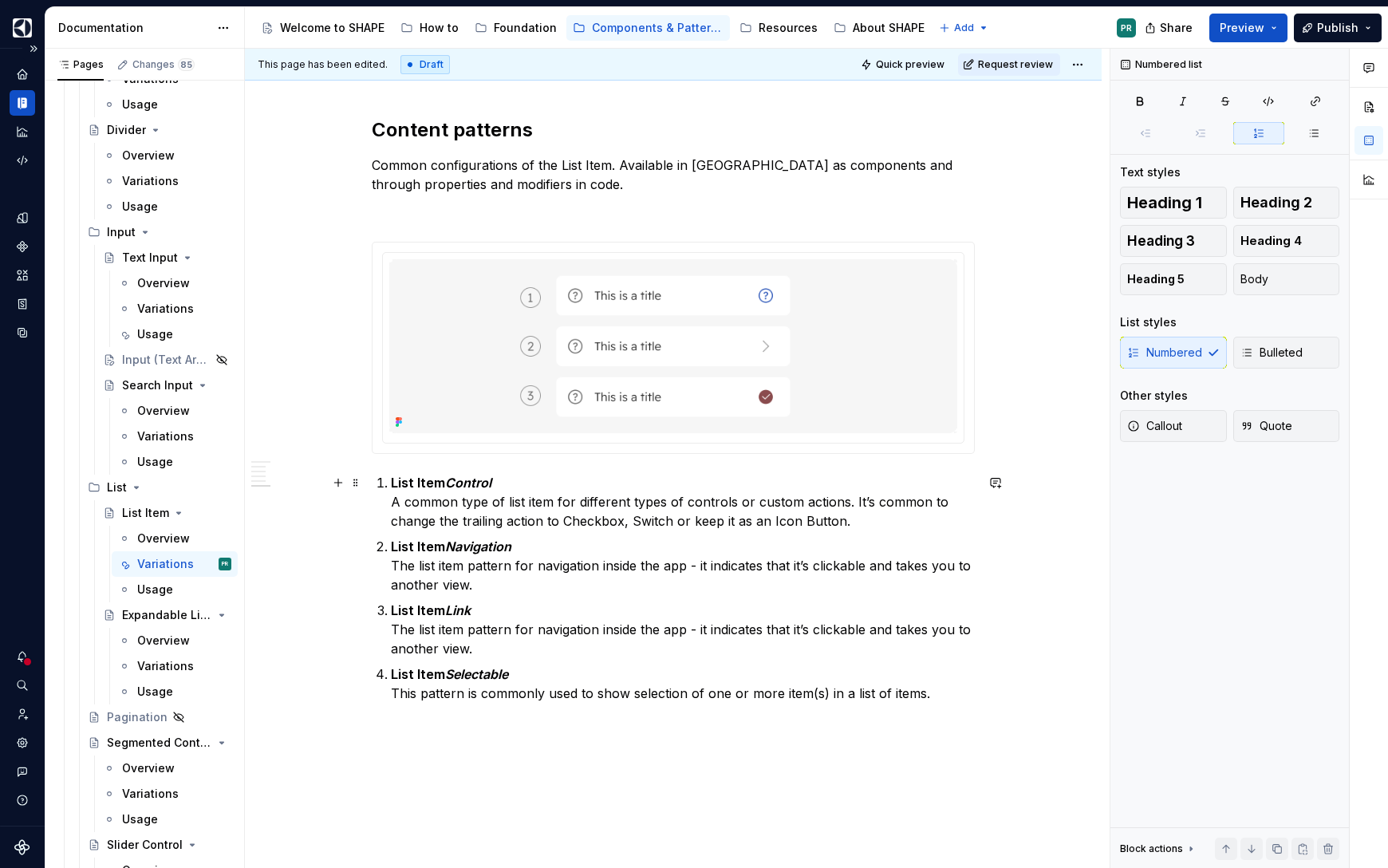
click at [943, 499] on p "List Item Control A common type of list item for different types of controls or…" at bounding box center [682, 501] width 583 height 57
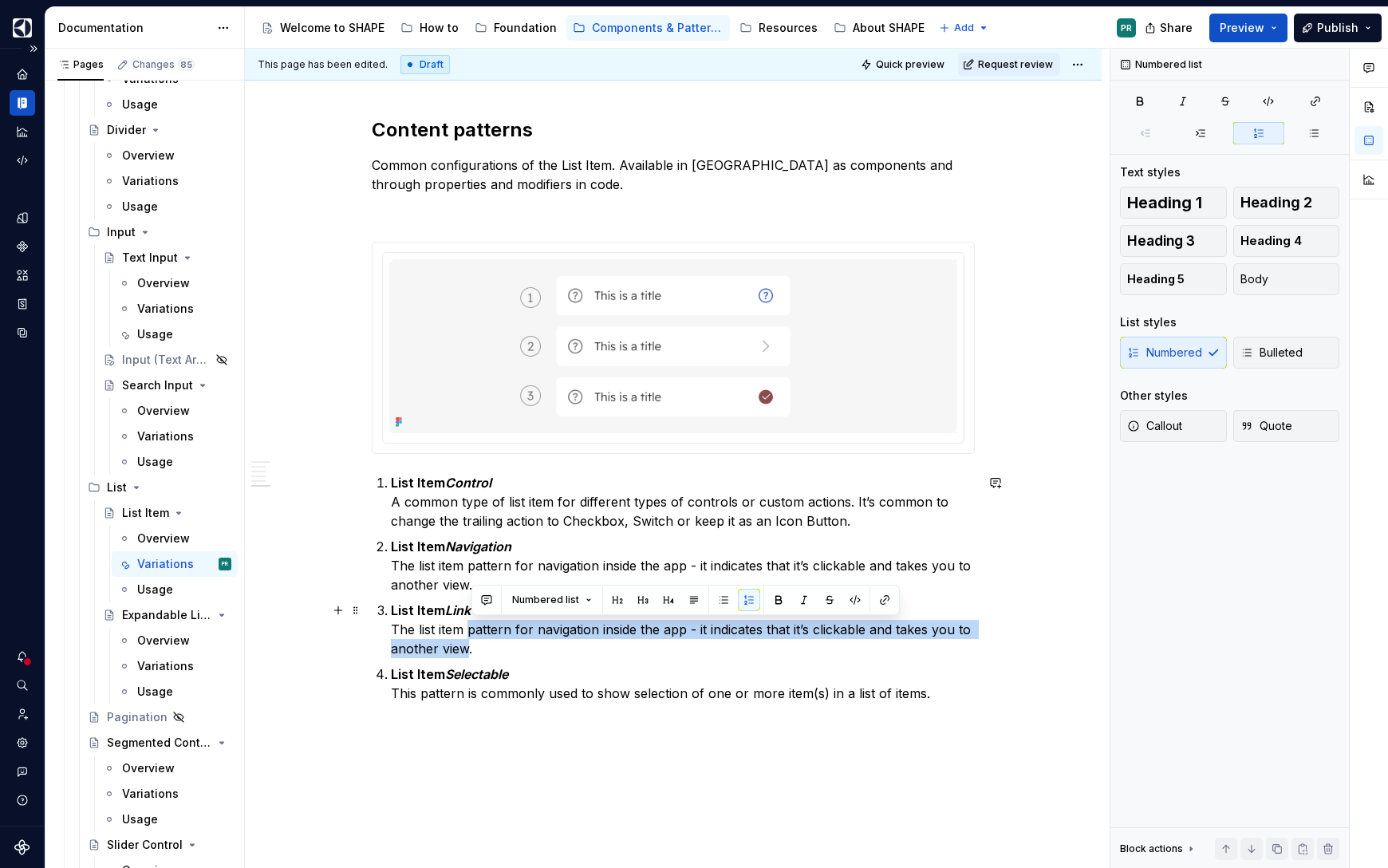
drag, startPoint x: 472, startPoint y: 629, endPoint x: 471, endPoint y: 651, distance: 22.0
click at [471, 651] on p "List Item Link The list item pattern for navigation inside the app - it indicat…" at bounding box center [682, 628] width 583 height 57
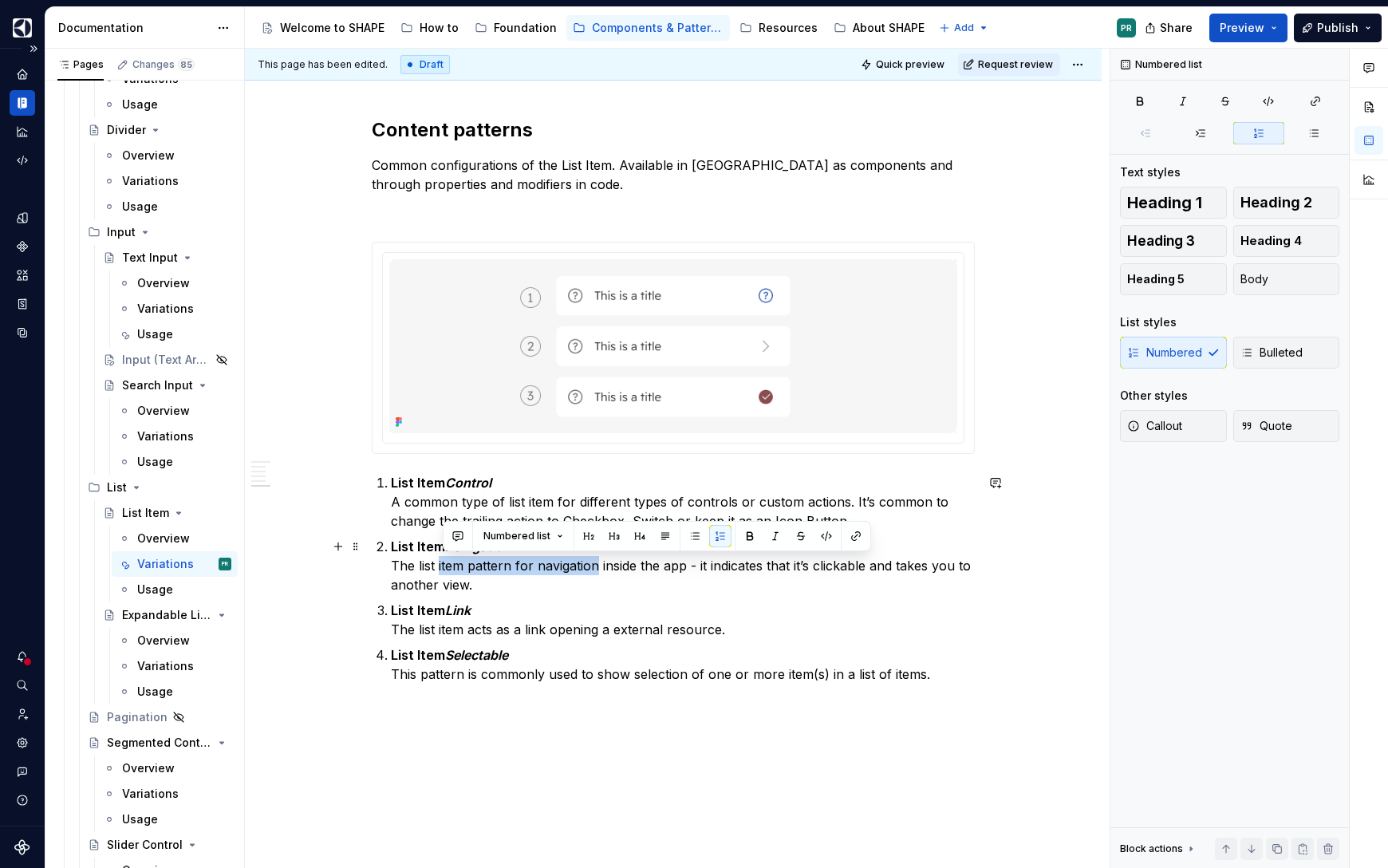
drag, startPoint x: 443, startPoint y: 566, endPoint x: 600, endPoint y: 570, distance: 157.1
click at [600, 570] on p "List Item Navigation The list item pattern for navigation inside the app - it i…" at bounding box center [682, 565] width 583 height 57
click at [533, 566] on p "List Item Navigation The list item navigates inside the app - it indicates that…" at bounding box center [682, 565] width 583 height 57
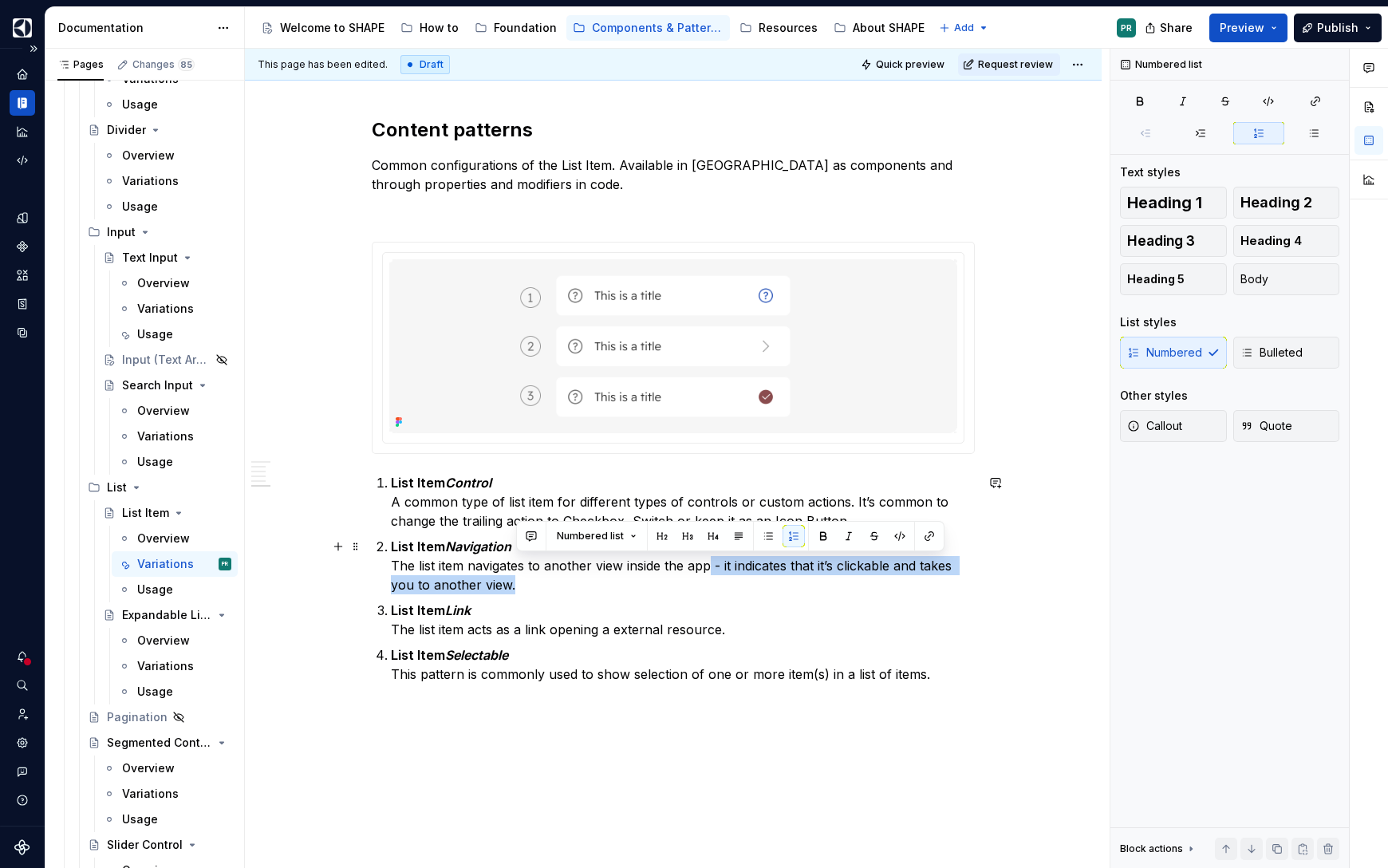
drag, startPoint x: 715, startPoint y: 566, endPoint x: 710, endPoint y: 583, distance: 17.7
click at [710, 583] on p "List Item Navigation The list item navigates to another view inside the app - i…" at bounding box center [682, 565] width 583 height 57
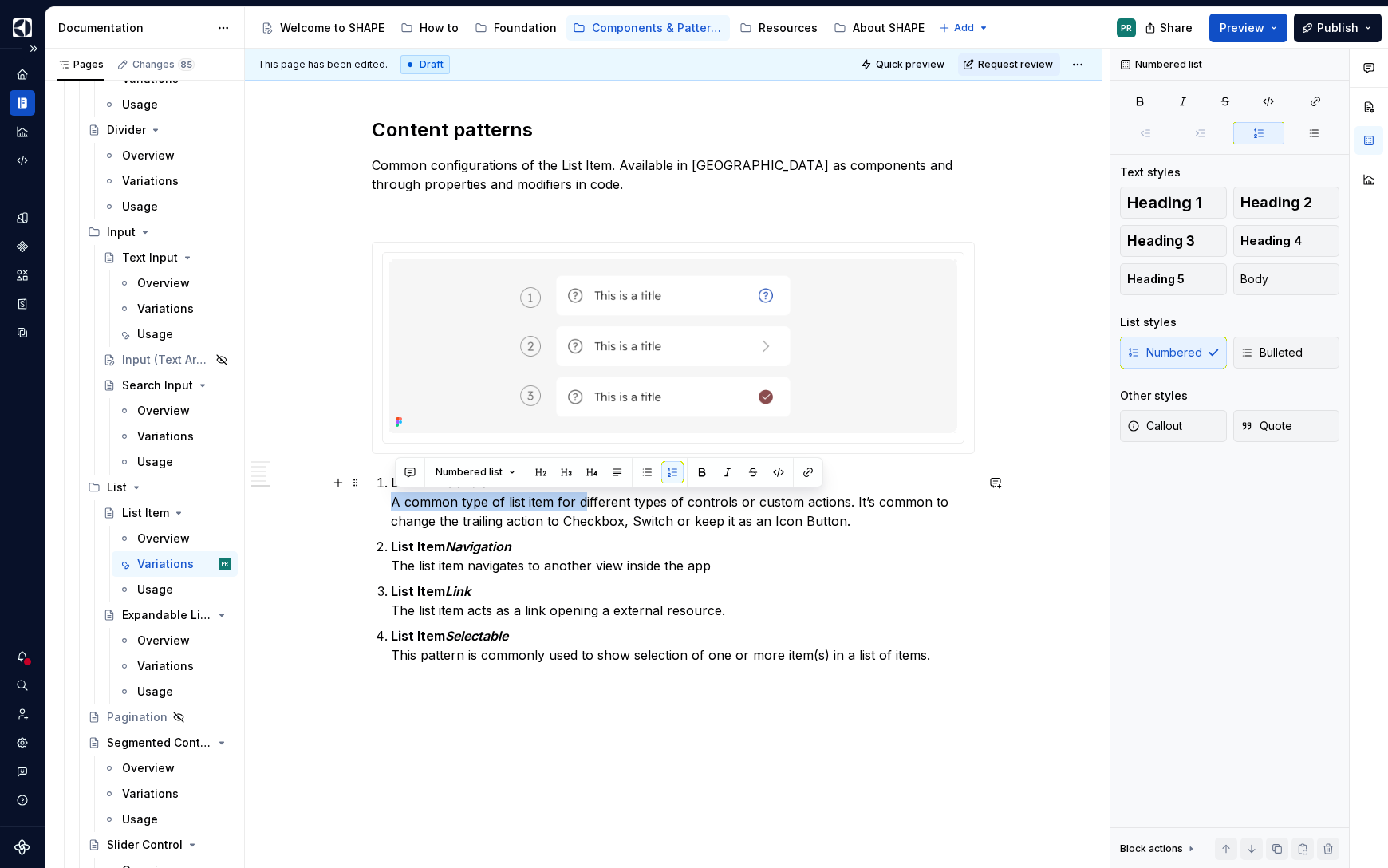
drag, startPoint x: 584, startPoint y: 503, endPoint x: 380, endPoint y: 504, distance: 204.0
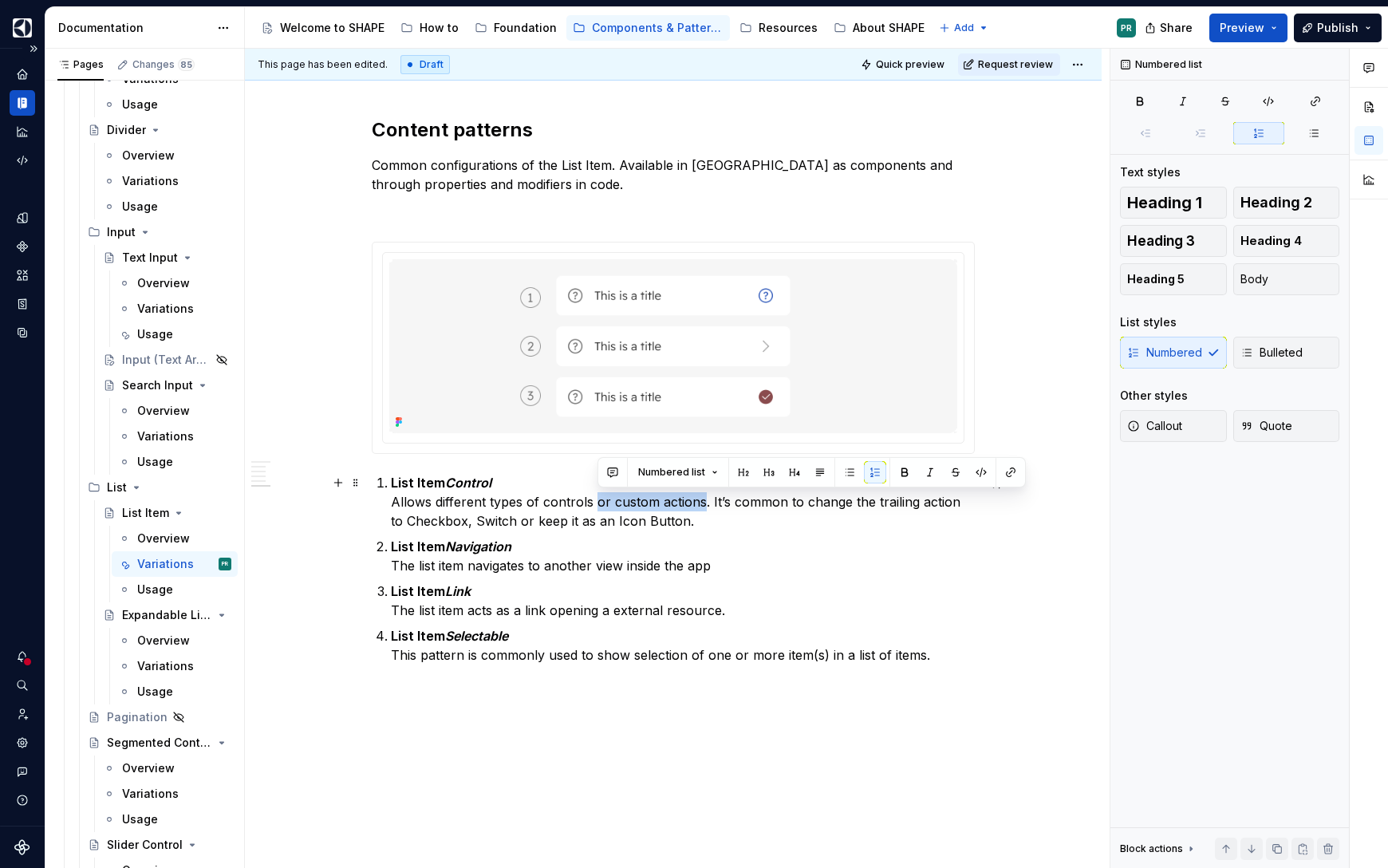
drag, startPoint x: 597, startPoint y: 503, endPoint x: 705, endPoint y: 507, distance: 108.1
click at [705, 507] on p "List Item Control Allows different types of controls or custom actions. It’s co…" at bounding box center [682, 501] width 583 height 57
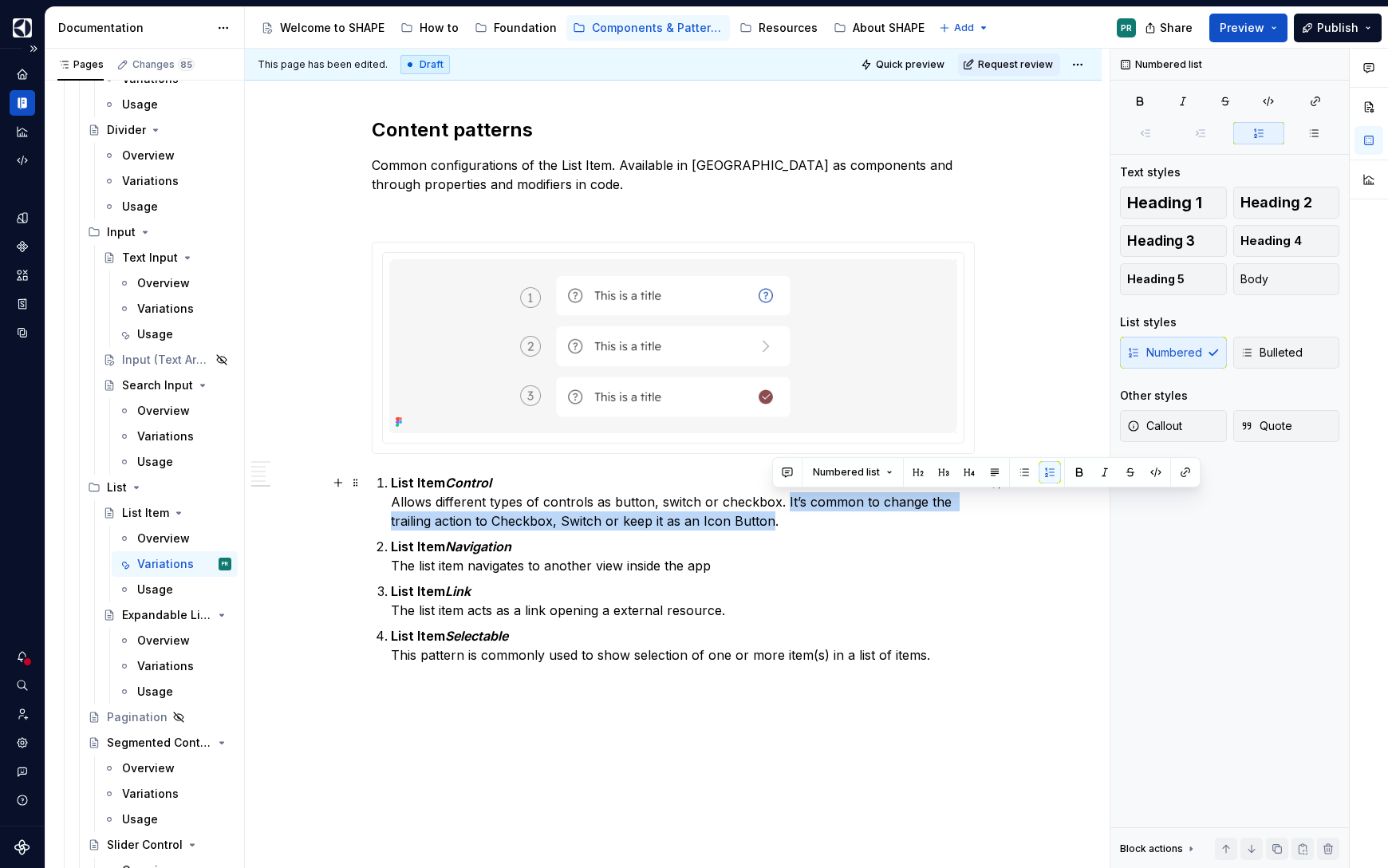
drag, startPoint x: 786, startPoint y: 501, endPoint x: 772, endPoint y: 523, distance: 26.1
click at [772, 523] on p "List Item Control Allows different types of controls as button, switch or check…" at bounding box center [682, 501] width 583 height 57
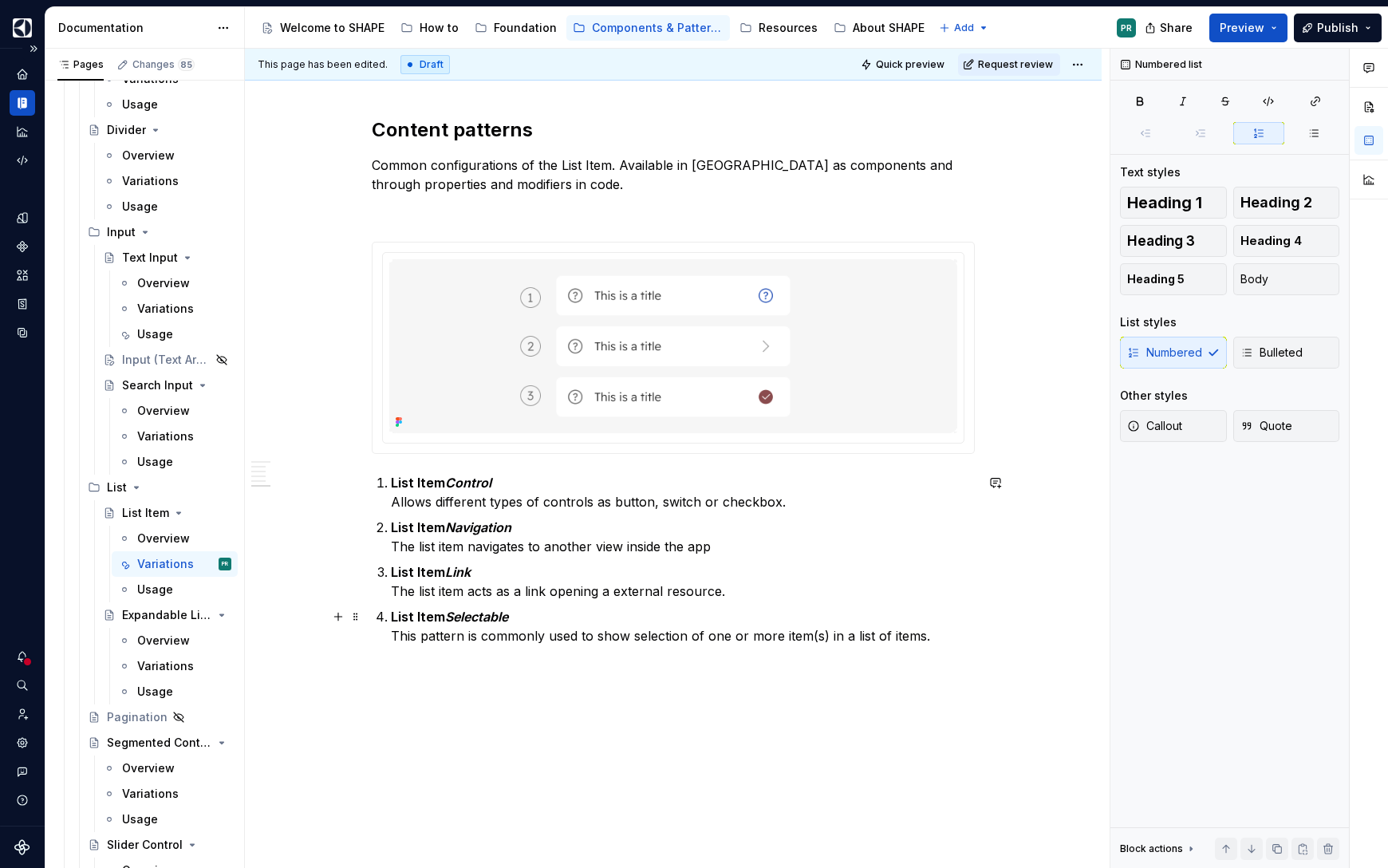
click at [946, 638] on p "List Item Selectable This pattern is commonly used to show selection of one or …" at bounding box center [682, 625] width 583 height 38
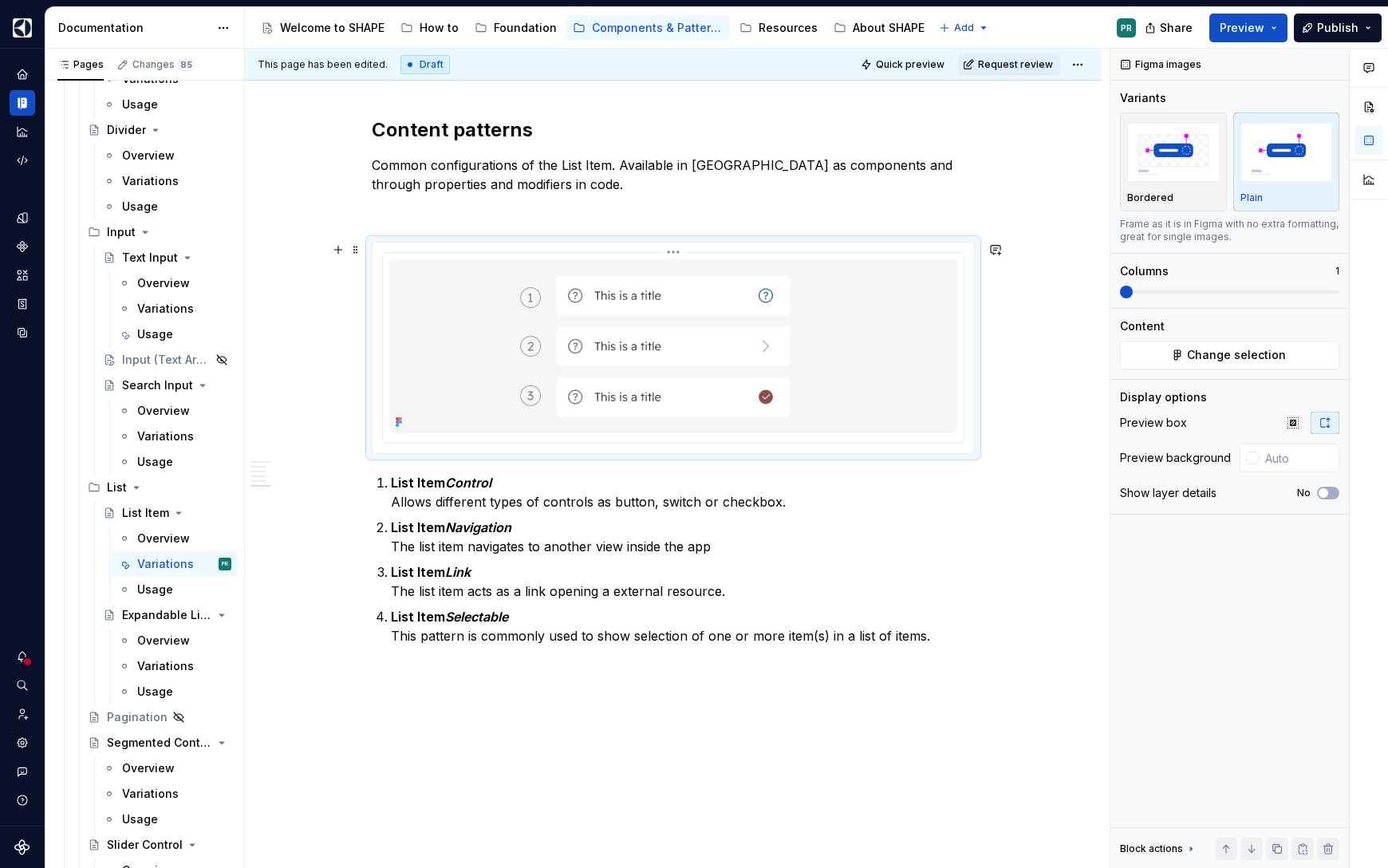
click at [906, 316] on img at bounding box center [673, 346] width 568 height 173
click at [24, 341] on div "Data sources" at bounding box center [22, 331] width 25 height 25
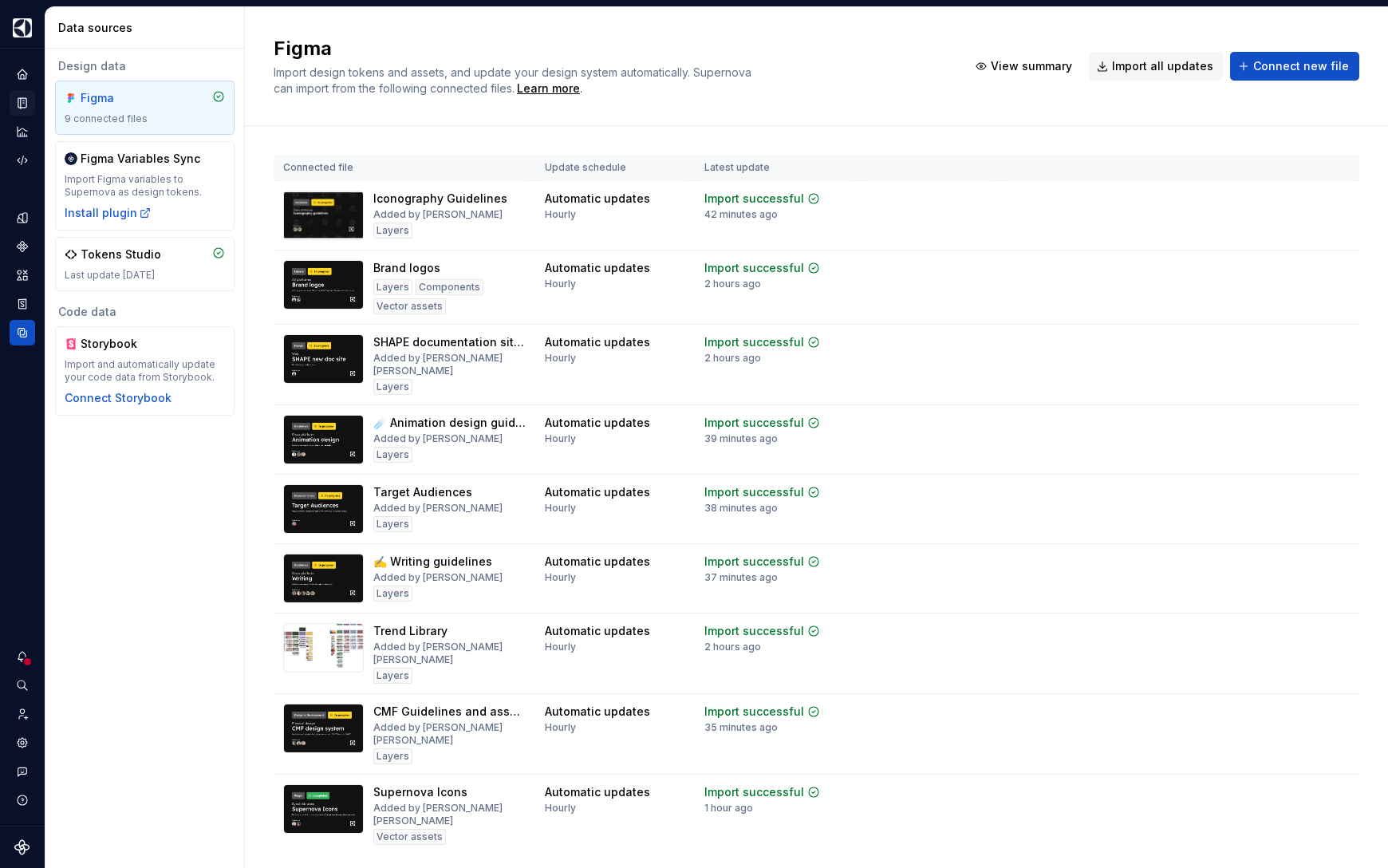
click at [0, 0] on button "Expand sidebar" at bounding box center [0, 0] width 0 height 0
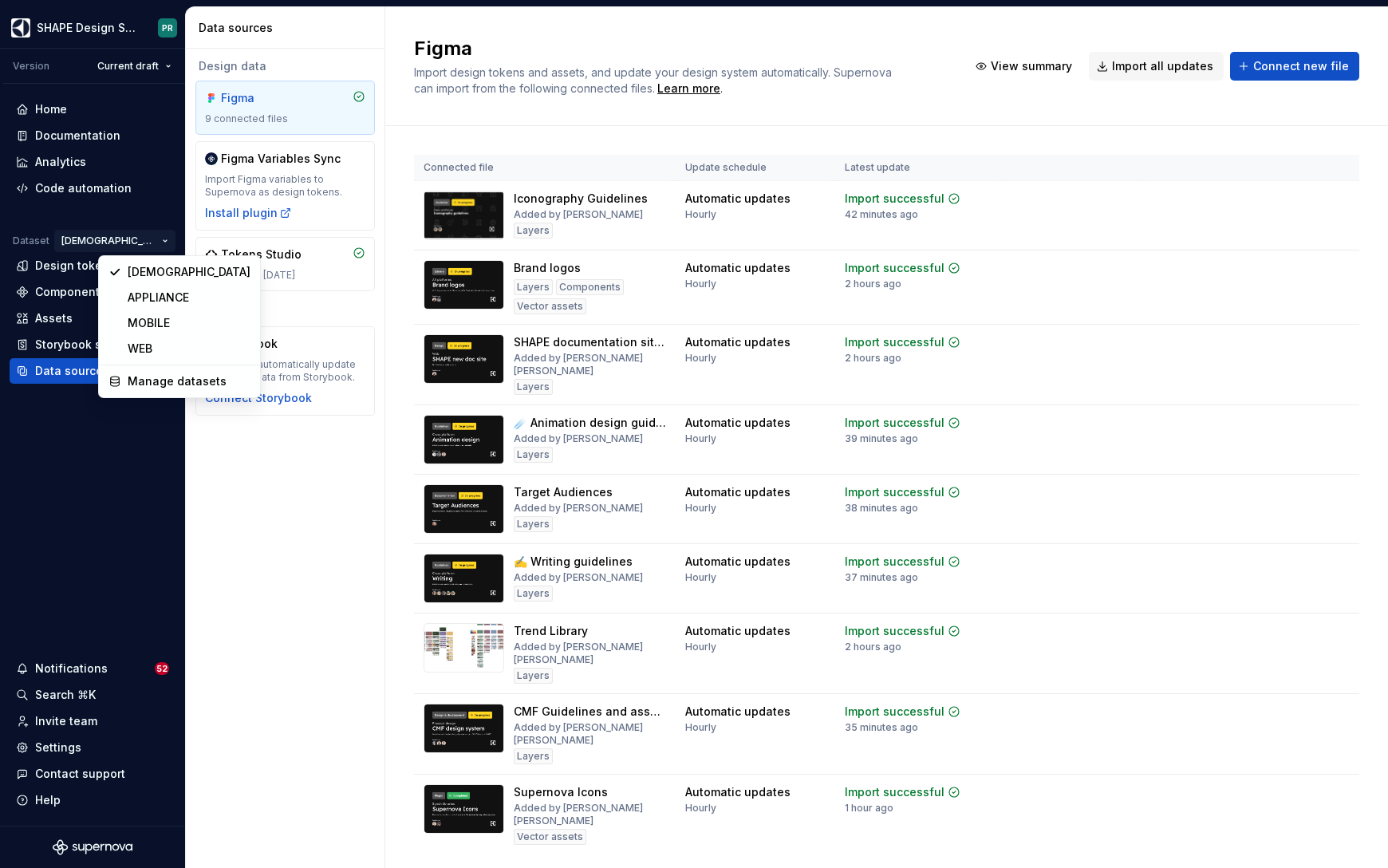
click at [128, 228] on html "SHAPE Design System PR Version Current draft Home Documentation Analytics Code …" at bounding box center [694, 434] width 1388 height 868
click at [161, 319] on div "MOBILE" at bounding box center [188, 322] width 123 height 16
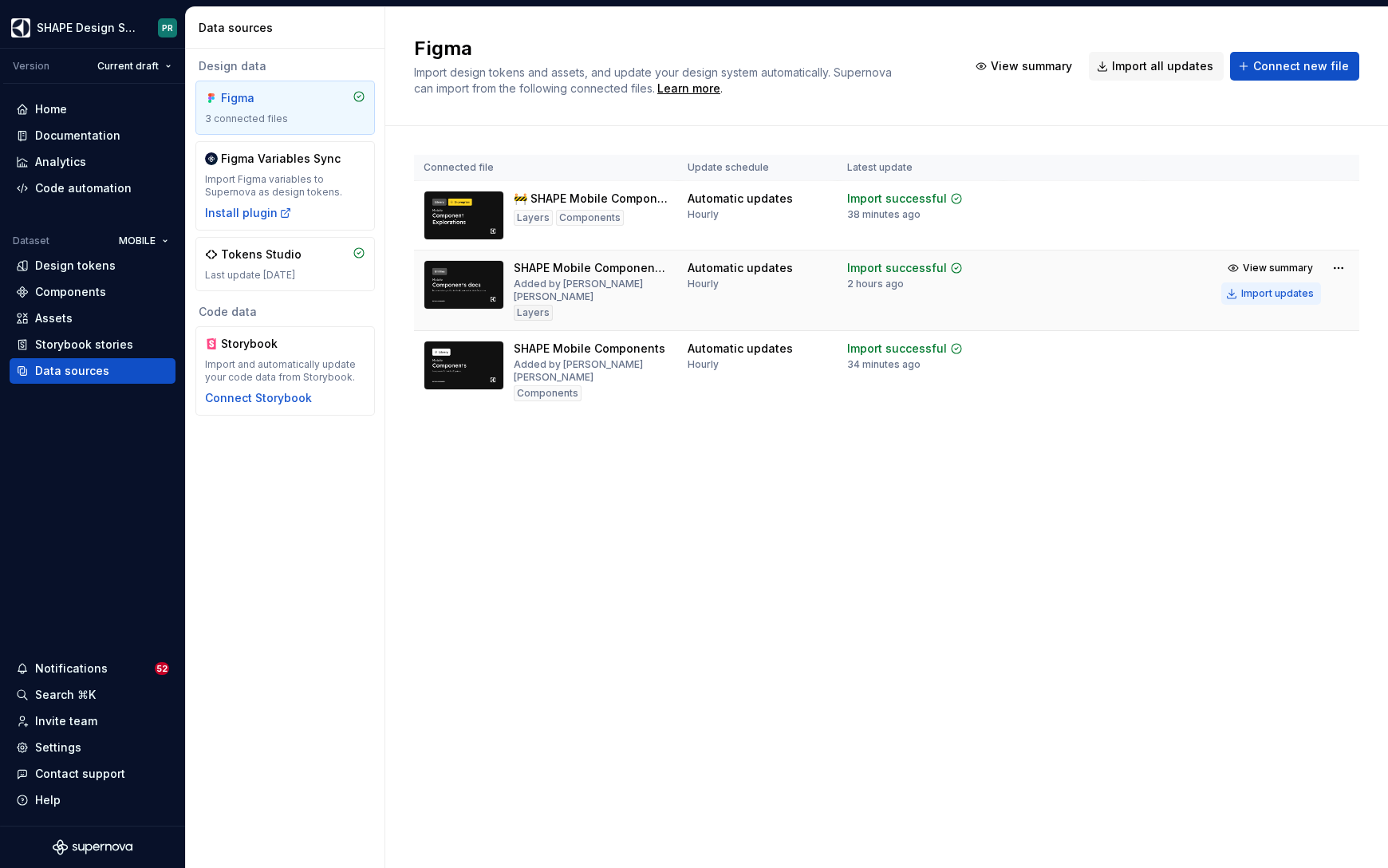
click at [1290, 296] on div "Import updates" at bounding box center [1277, 294] width 72 height 13
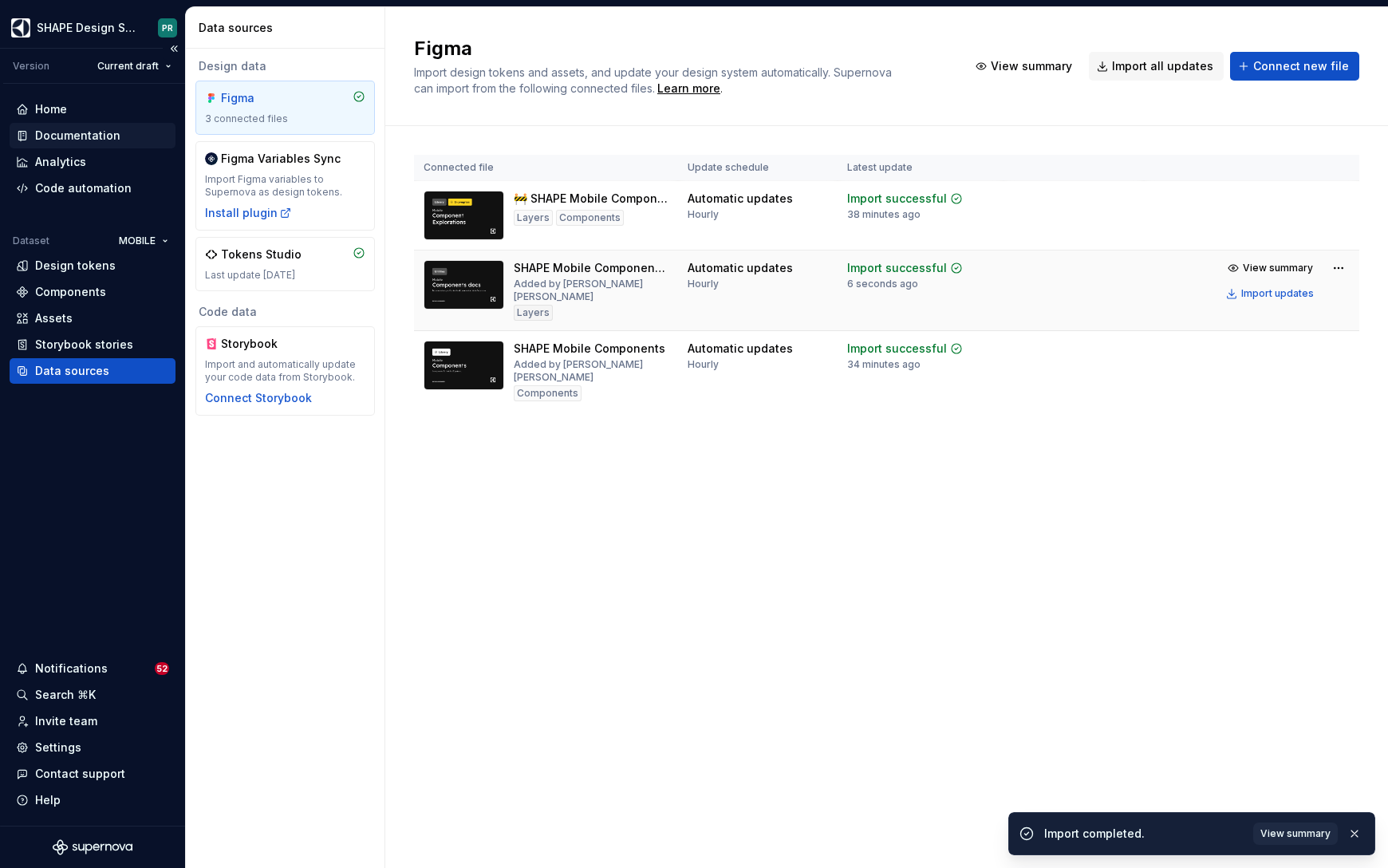
click at [70, 139] on div "Documentation" at bounding box center [77, 135] width 85 height 16
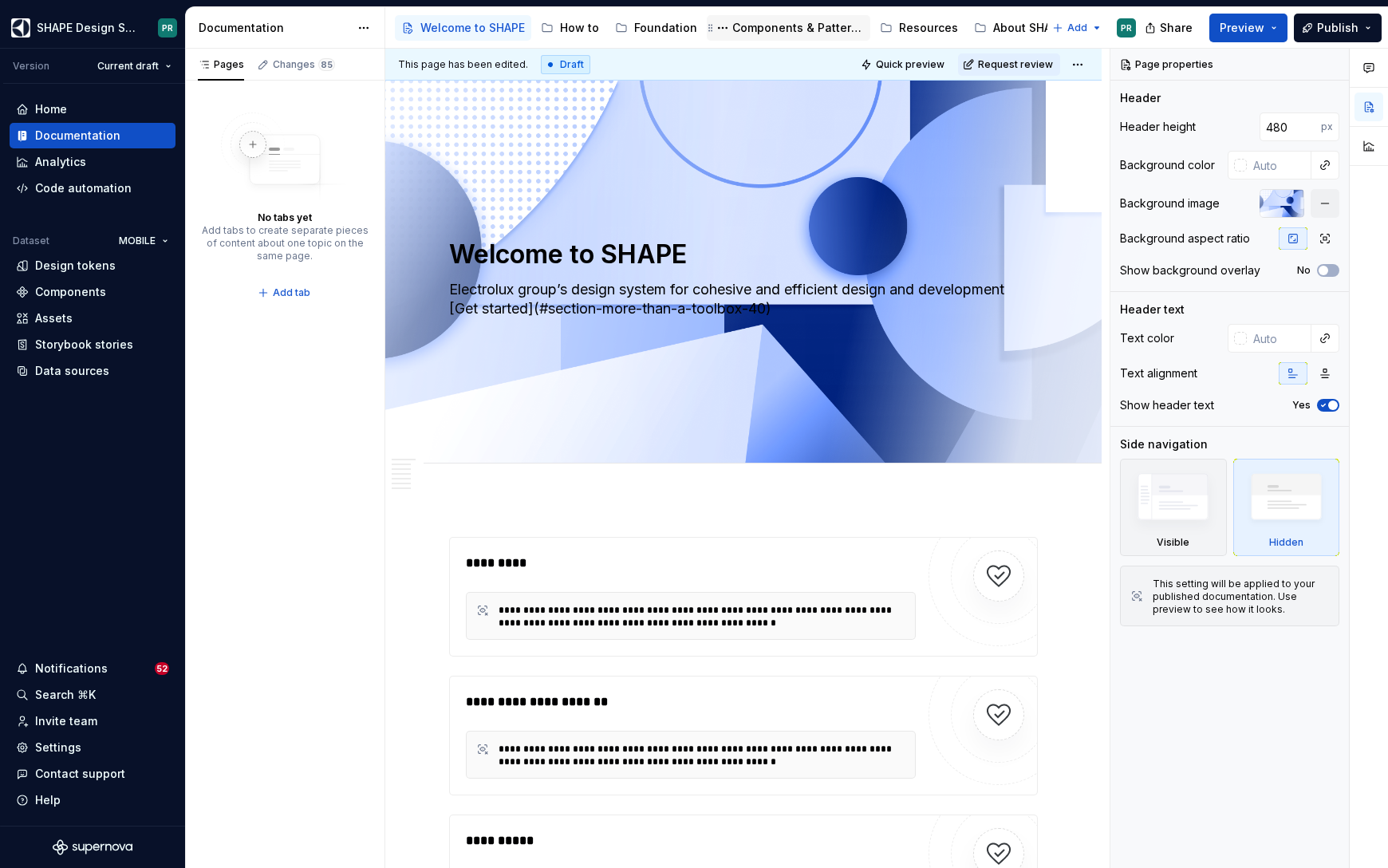
click at [785, 20] on div "Components & Patterns" at bounding box center [798, 27] width 132 height 16
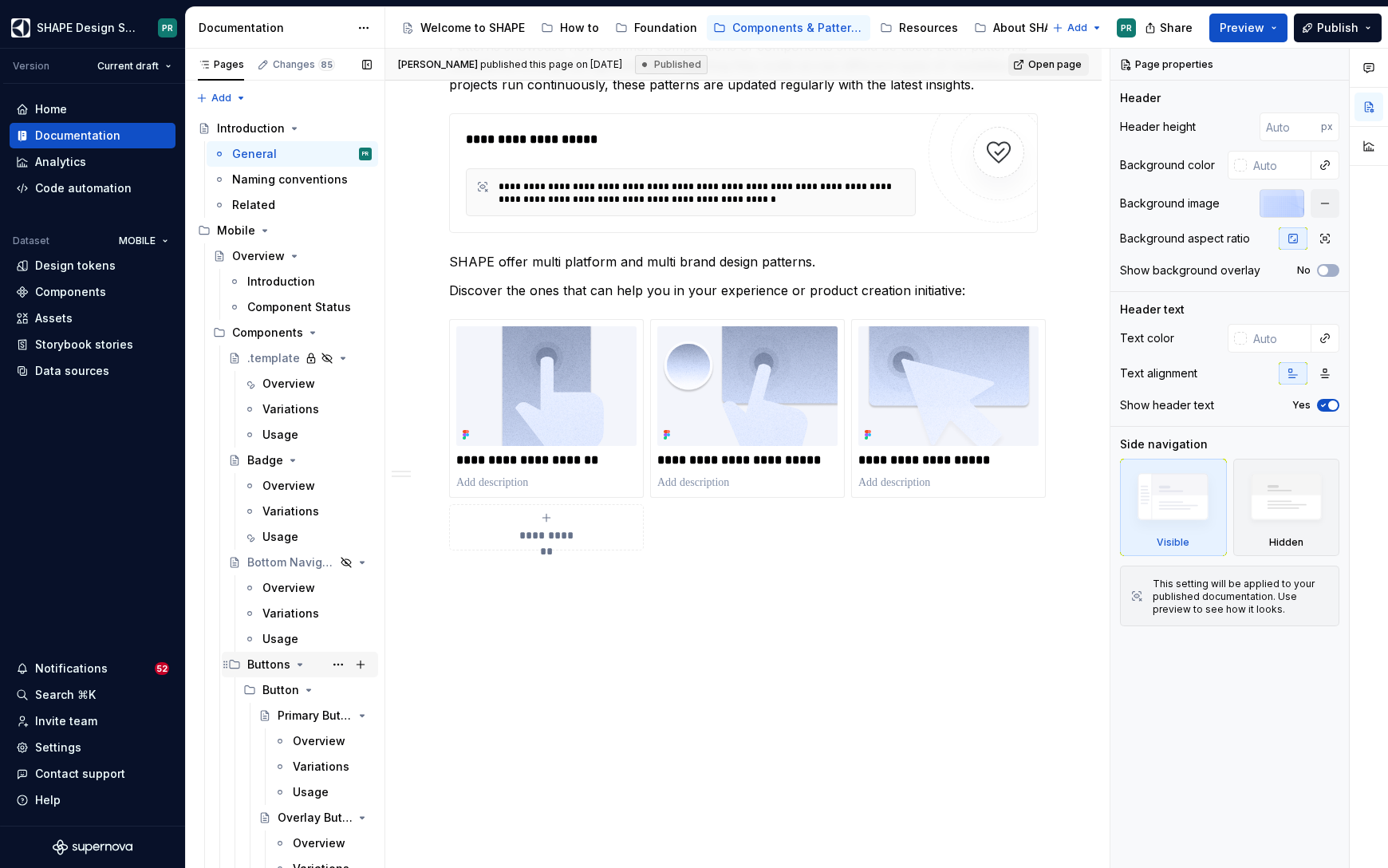
click at [298, 663] on icon "Page tree" at bounding box center [300, 665] width 13 height 13
click at [279, 684] on icon "Page tree" at bounding box center [284, 690] width 13 height 13
click at [307, 712] on icon "Page tree" at bounding box center [312, 715] width 13 height 13
click at [317, 741] on icon "Page tree" at bounding box center [317, 741] width 4 height 2
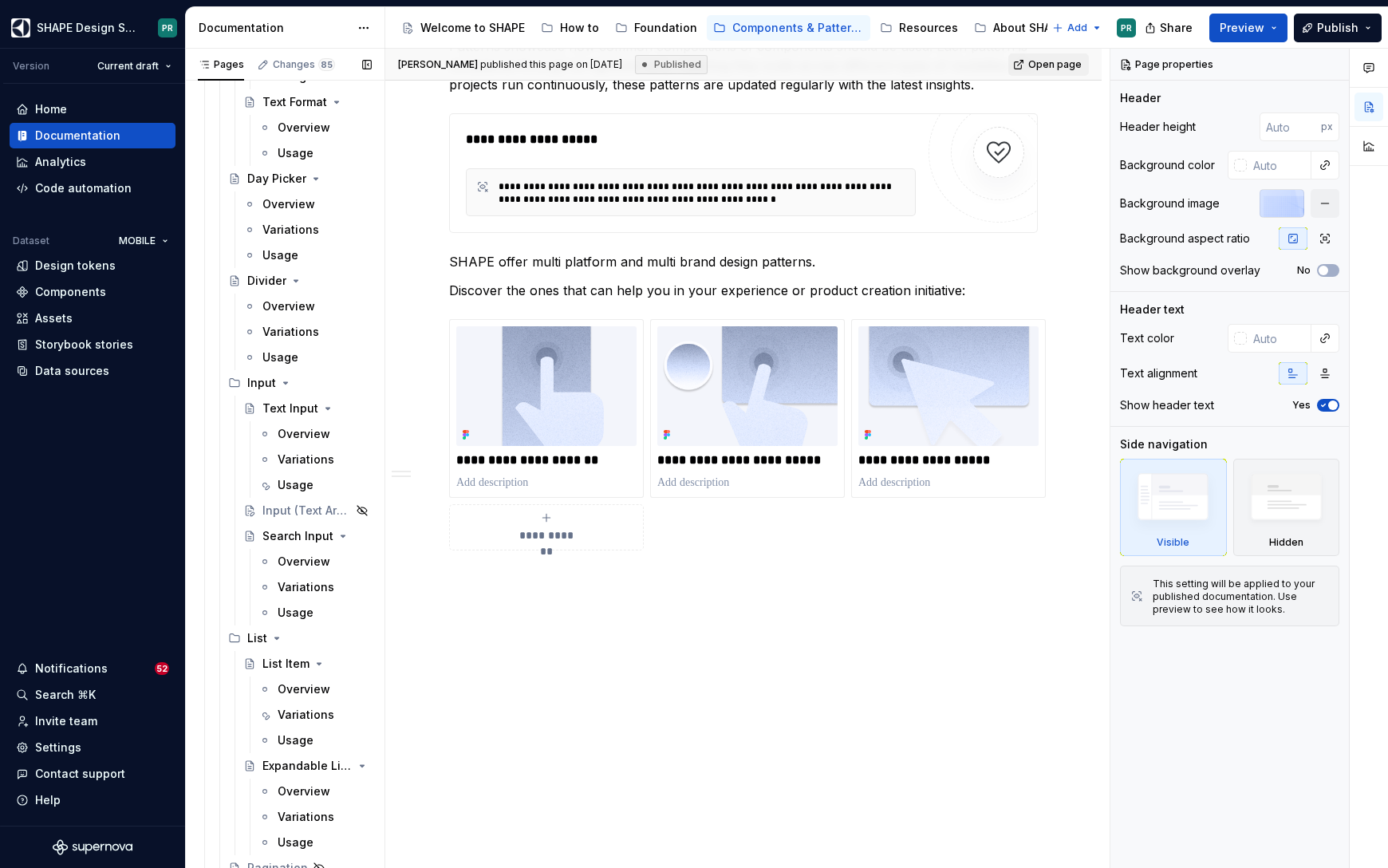
scroll to position [896, 0]
click at [290, 707] on div "Variations" at bounding box center [300, 712] width 46 height 16
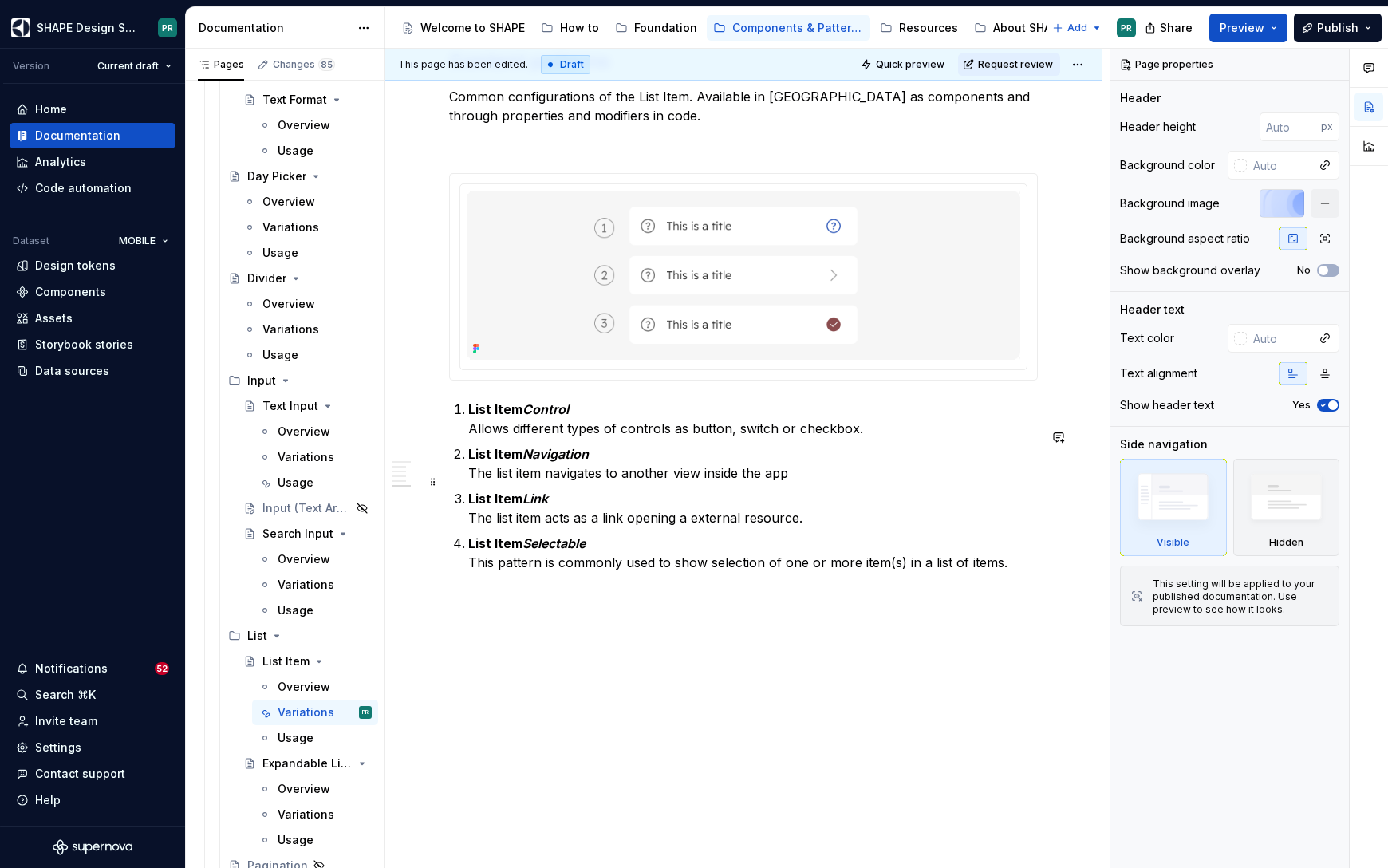
scroll to position [4106, 0]
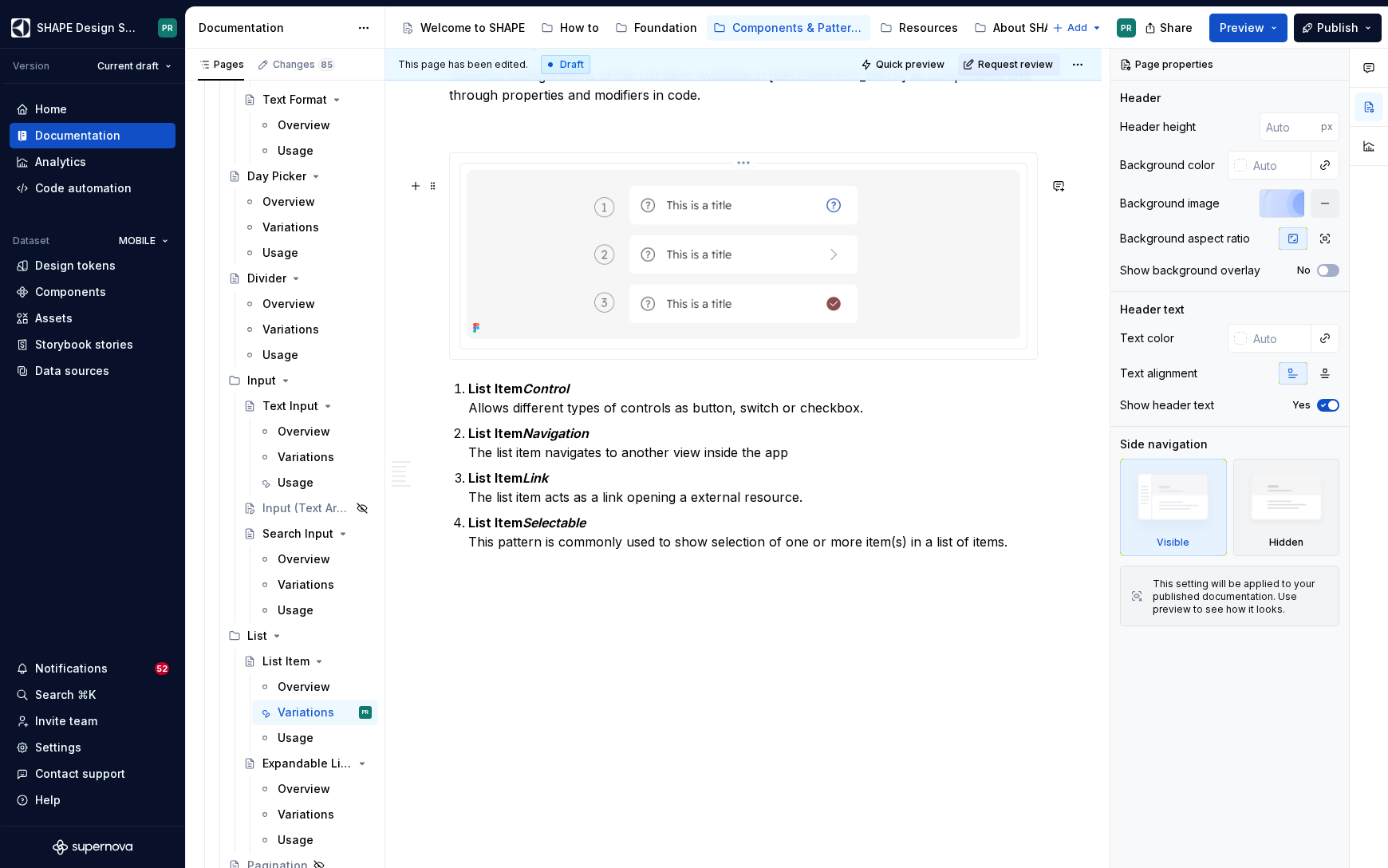
click at [942, 267] on img at bounding box center [743, 254] width 554 height 169
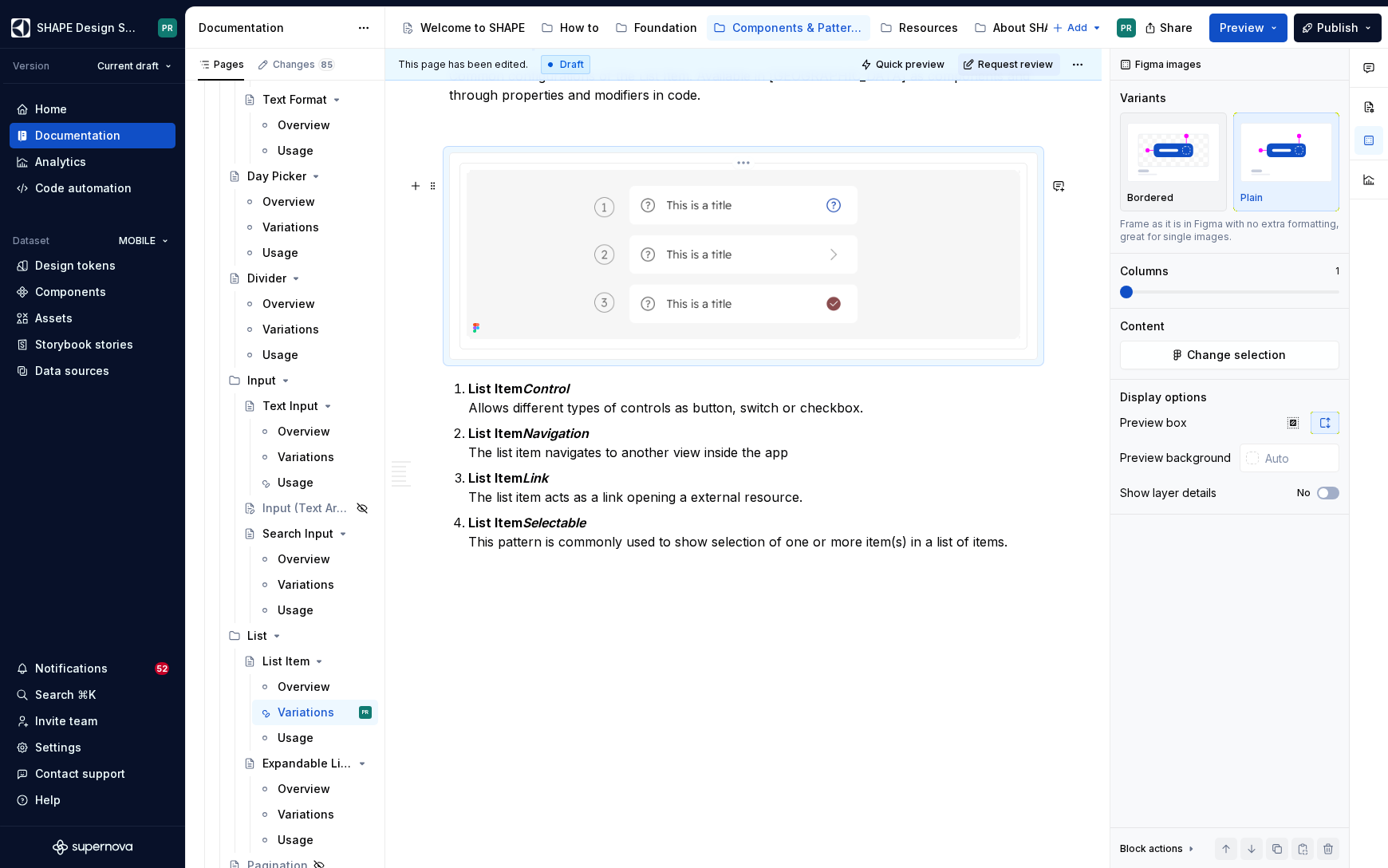
type textarea "*"
click at [1261, 358] on span "Change selection" at bounding box center [1236, 354] width 99 height 16
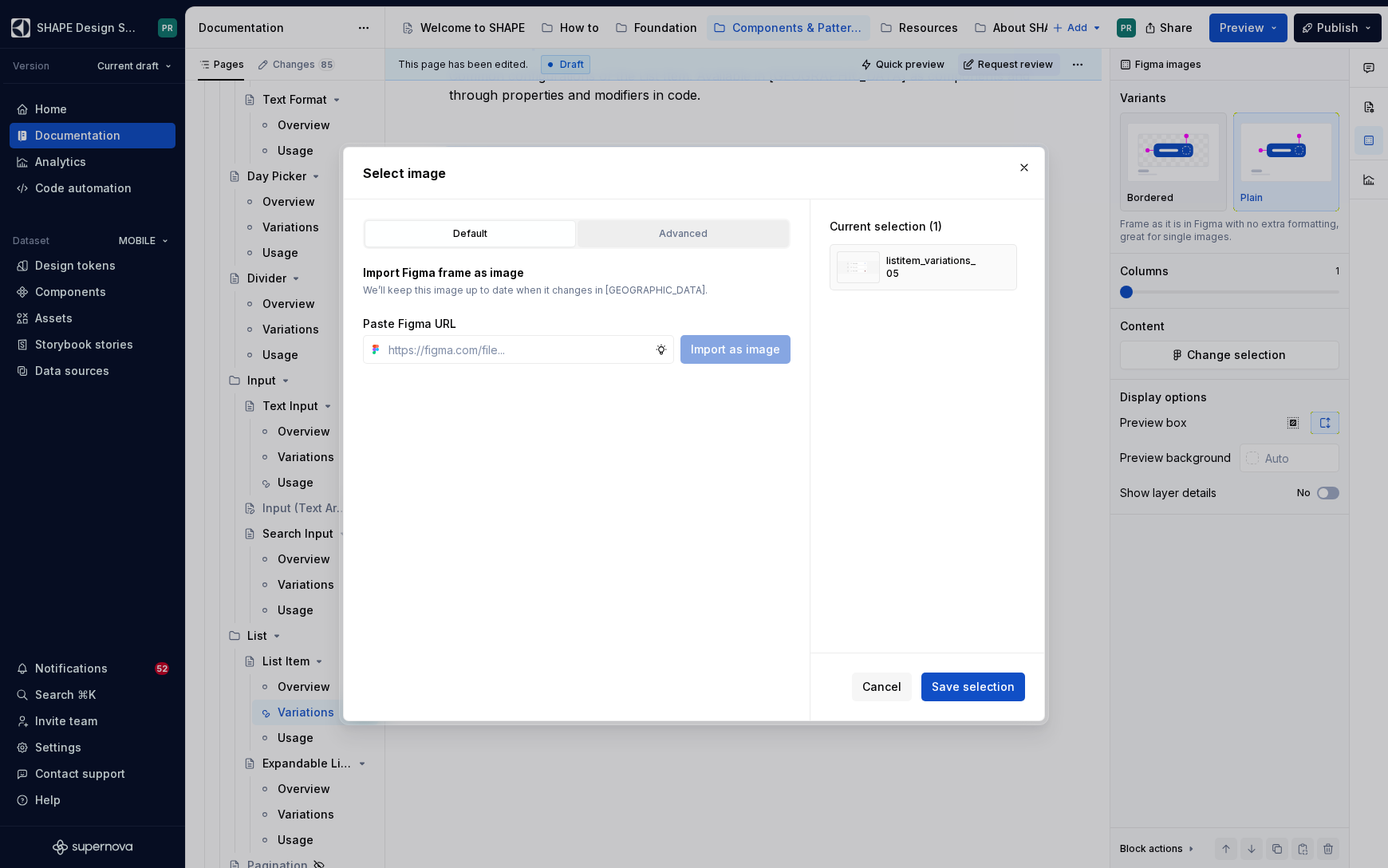
click at [664, 235] on div "Advanced" at bounding box center [684, 233] width 200 height 16
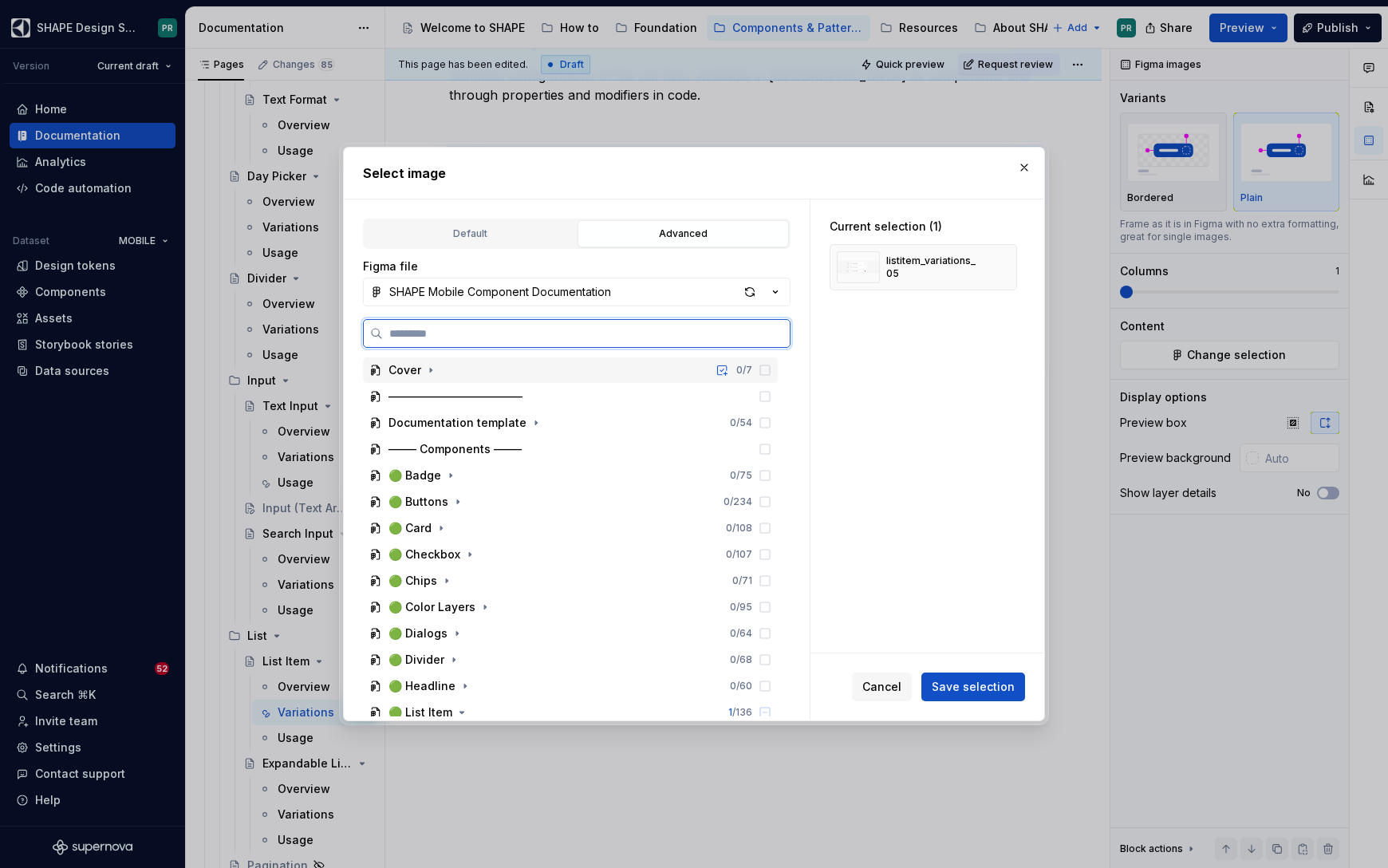
paste input "**********"
type input "**********"
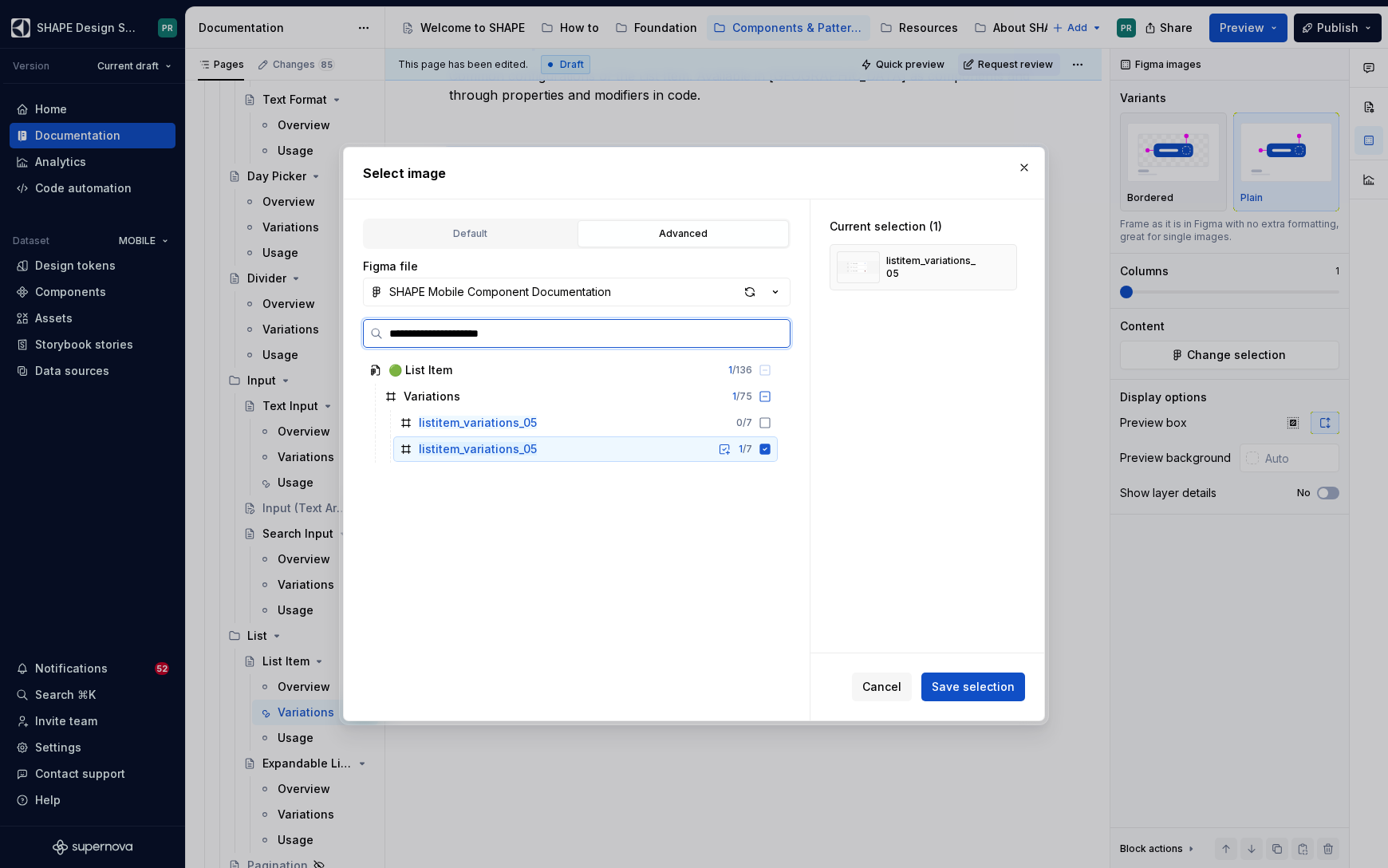
click at [771, 453] on icon at bounding box center [765, 448] width 10 height 10
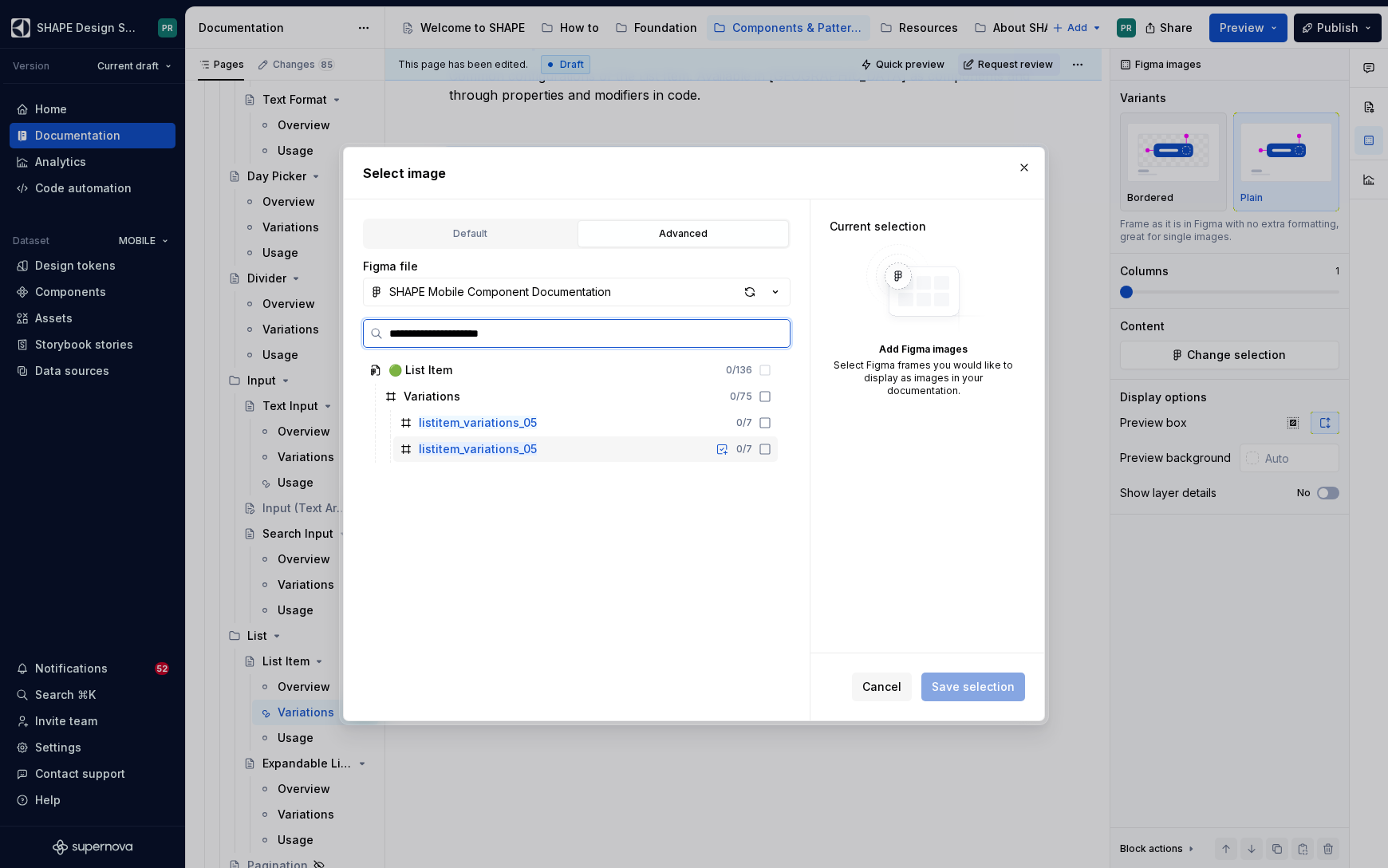
click at [770, 453] on icon at bounding box center [765, 449] width 9 height 9
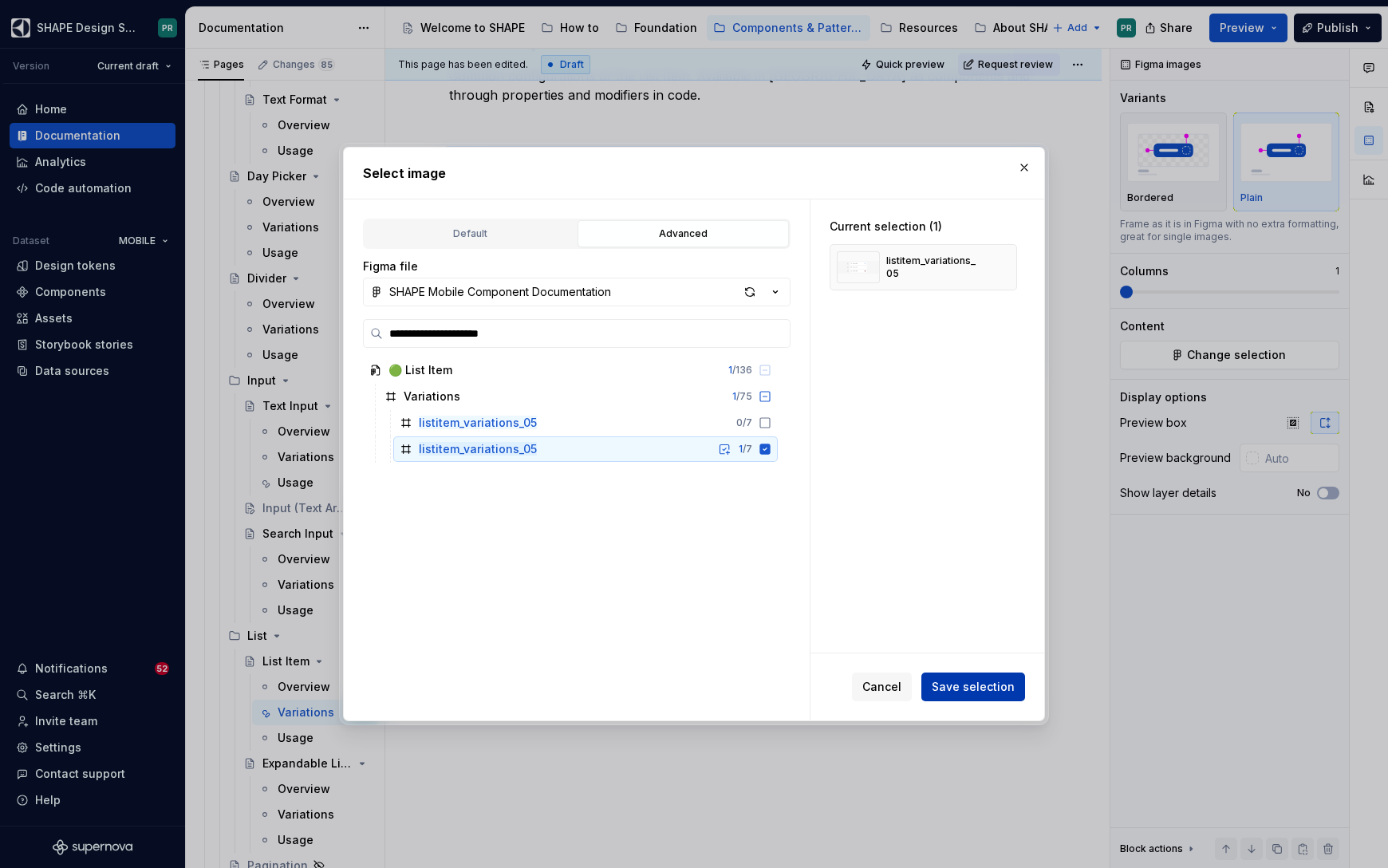
click at [969, 696] on button "Save selection" at bounding box center [973, 686] width 104 height 29
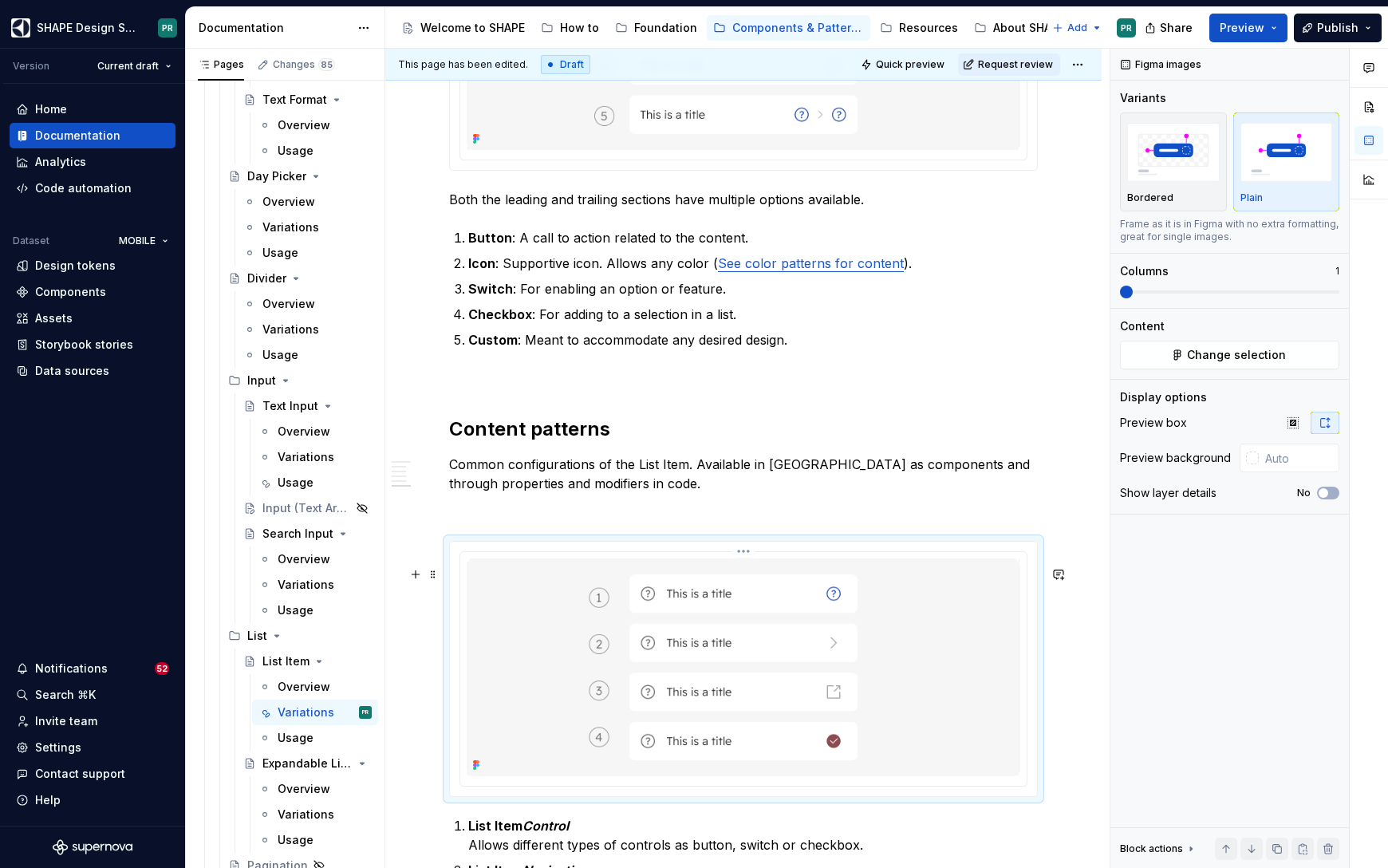
scroll to position [3690, 0]
click at [82, 369] on div "Data sources" at bounding box center [71, 370] width 74 height 16
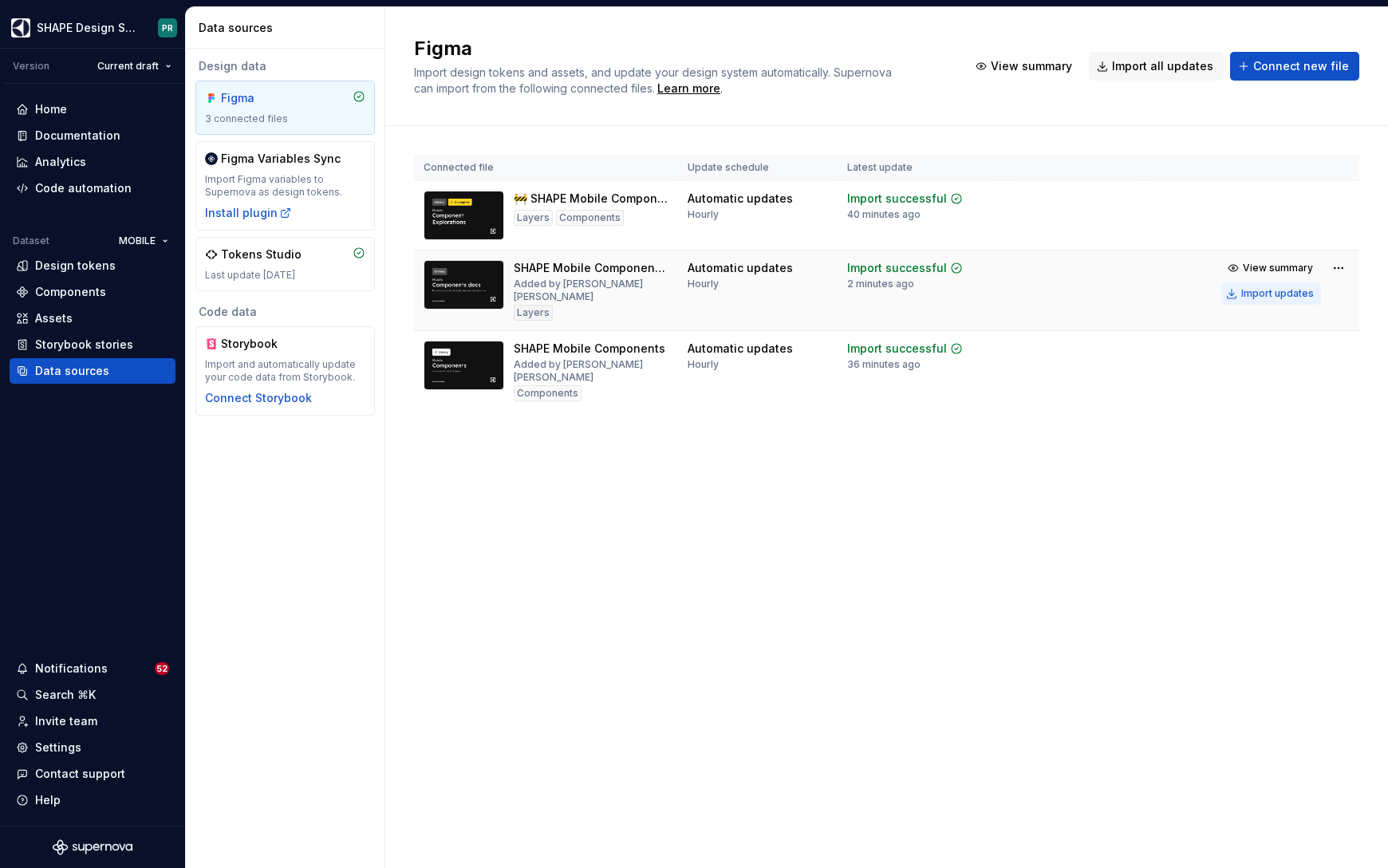
click at [1259, 297] on div "Import updates" at bounding box center [1277, 294] width 72 height 13
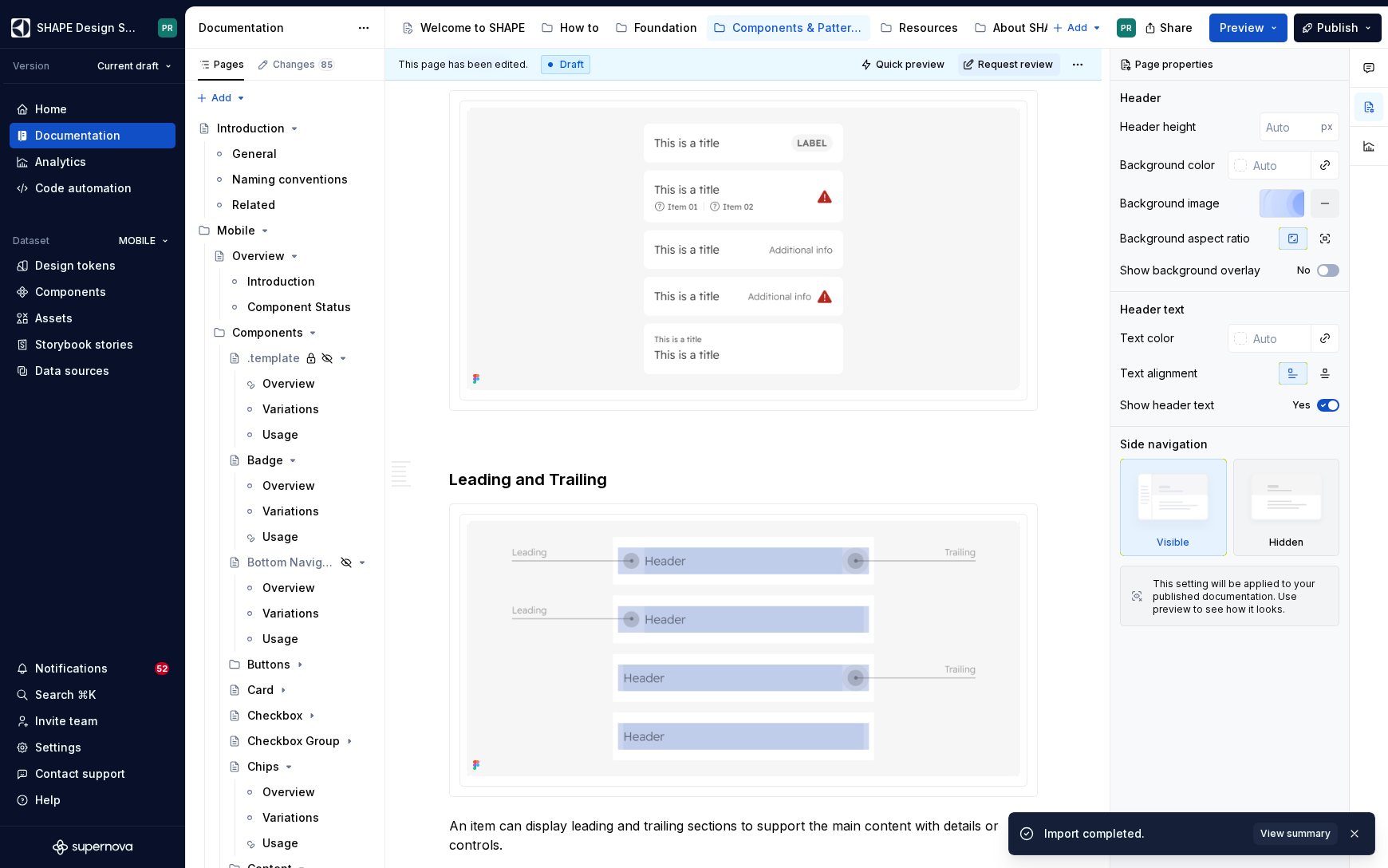
scroll to position [2921, 0]
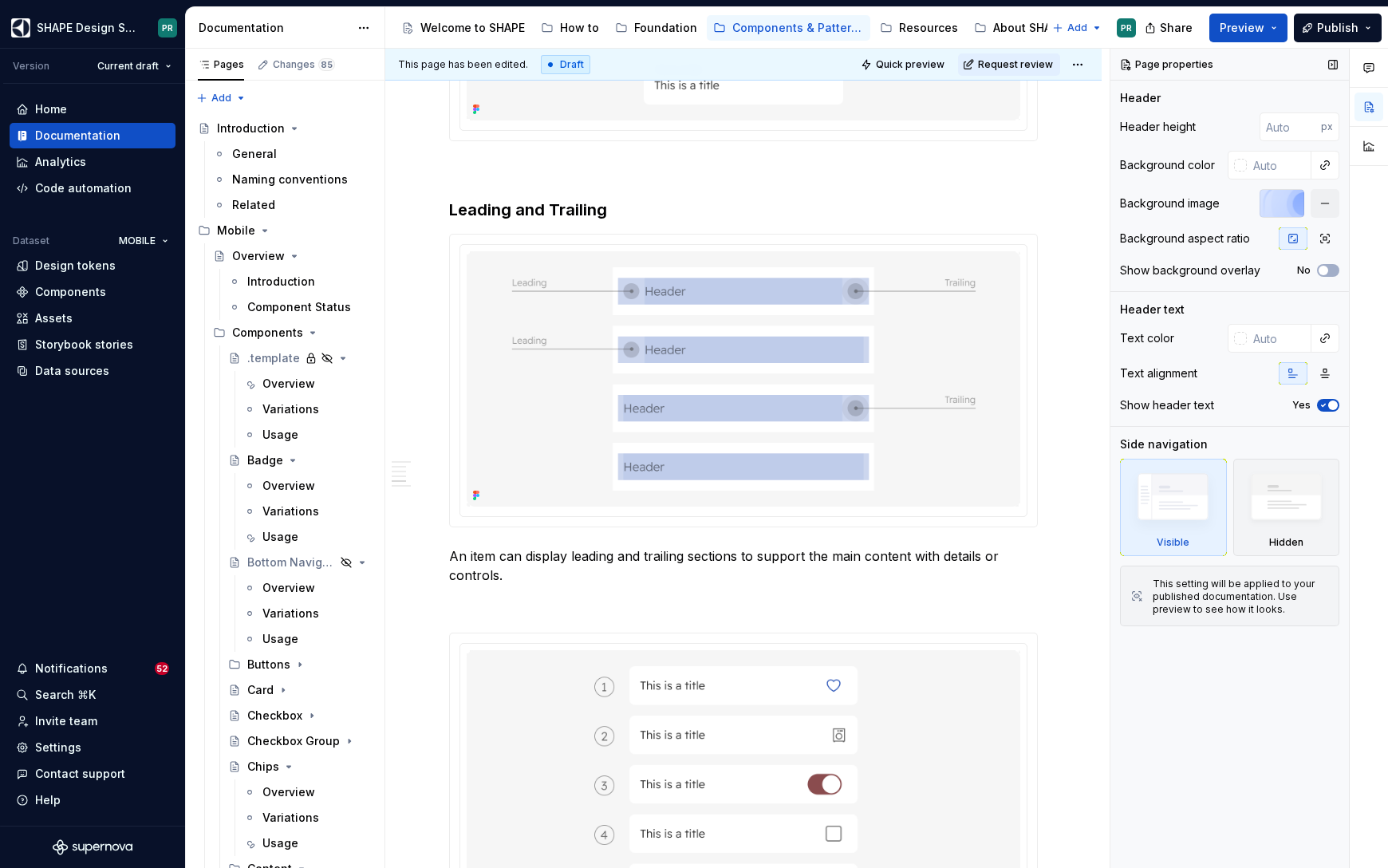
type textarea "*"
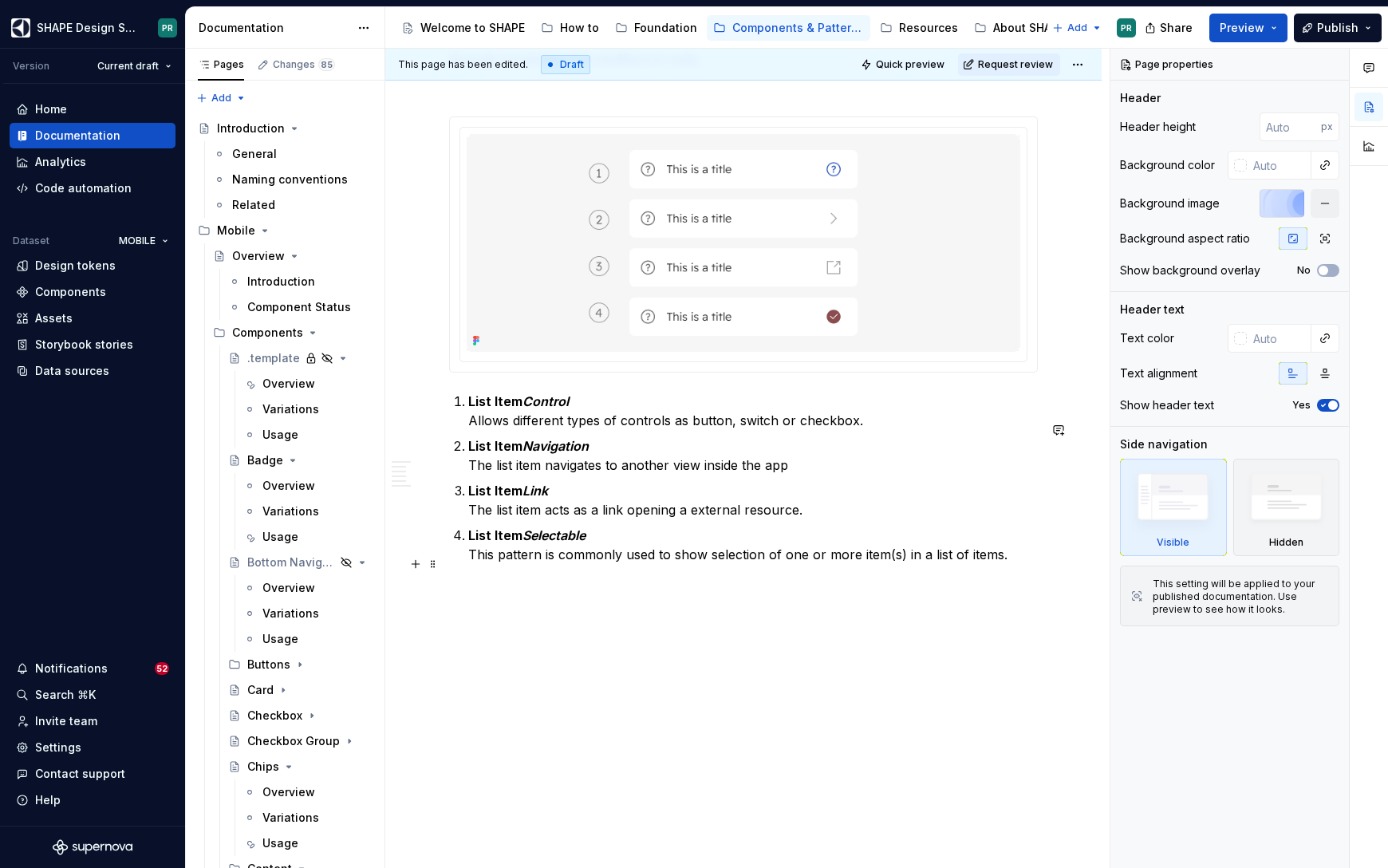
scroll to position [4156, 0]
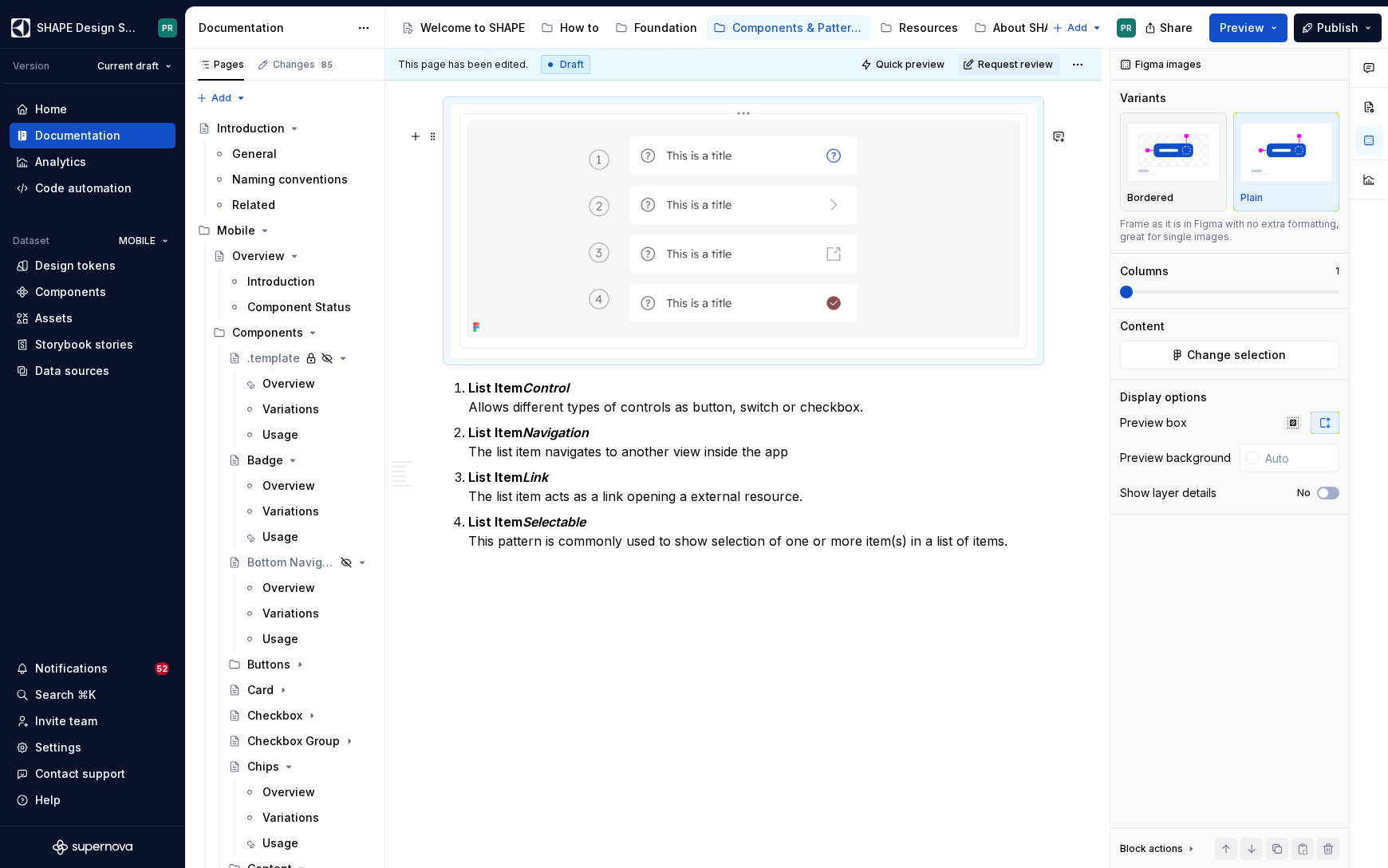
click at [943, 230] on img at bounding box center [743, 229] width 554 height 218
click at [1255, 349] on span "Change selection" at bounding box center [1236, 354] width 99 height 16
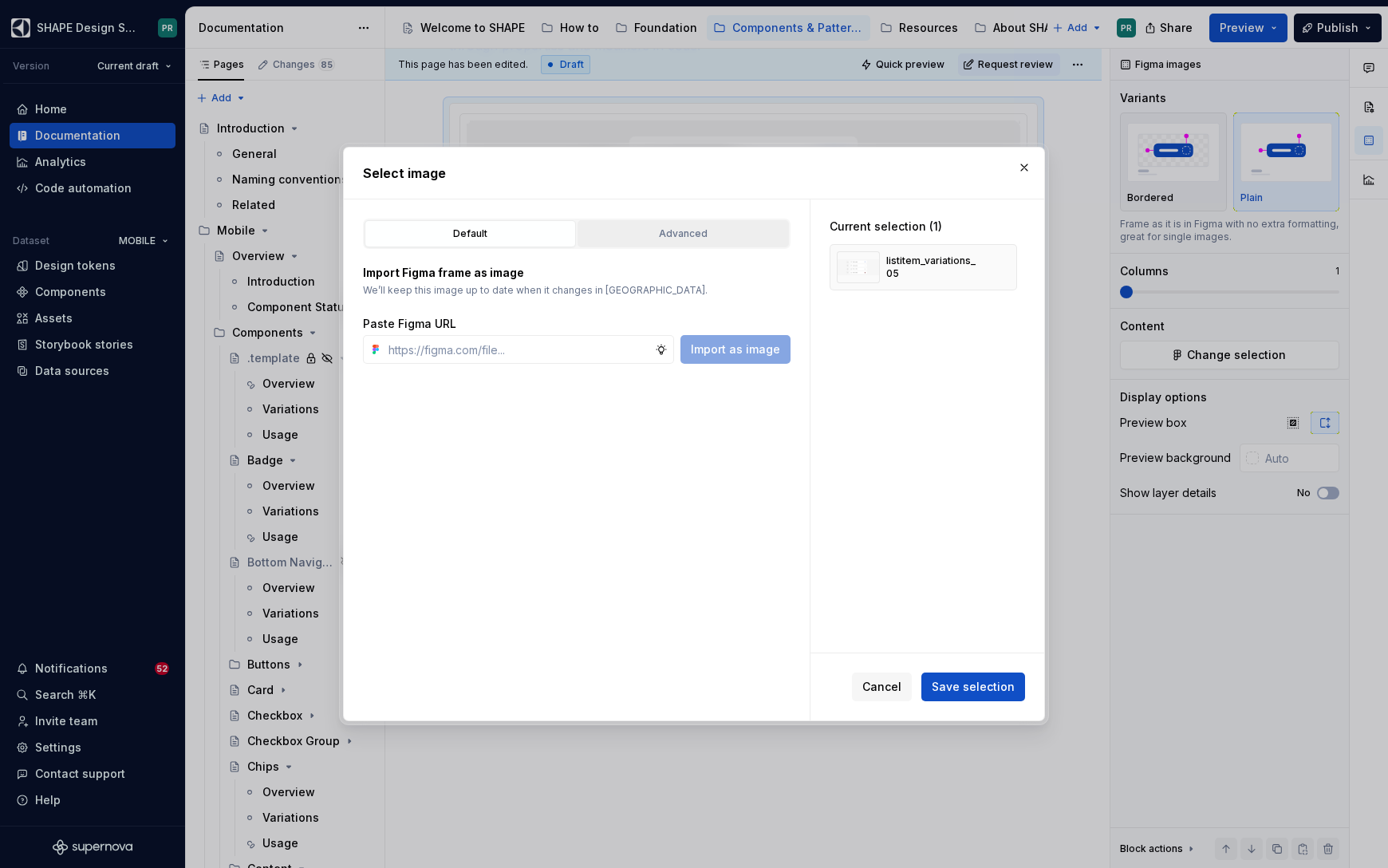
click at [613, 226] on div "Advanced" at bounding box center [684, 233] width 200 height 16
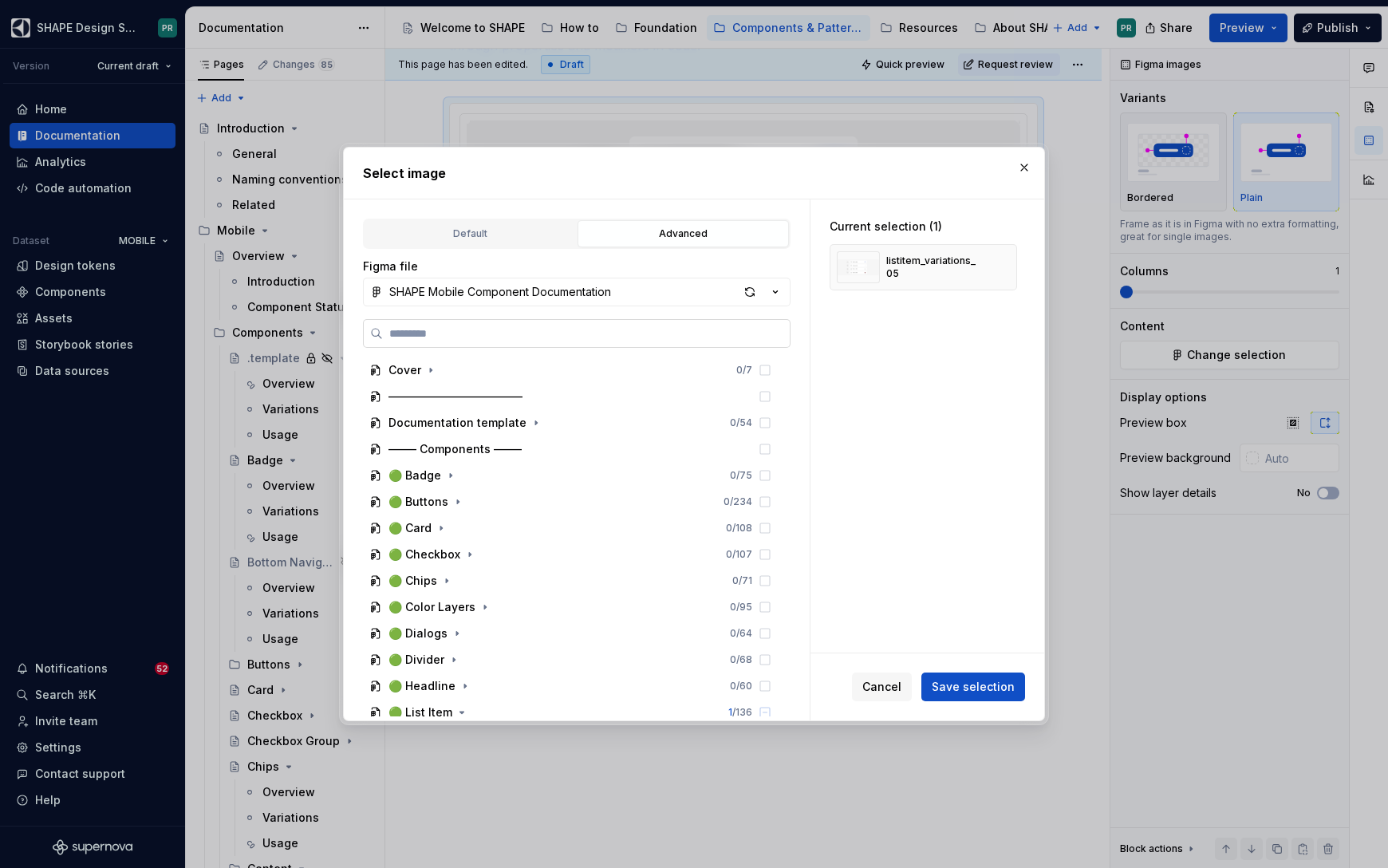
paste input "**********"
type input "**********"
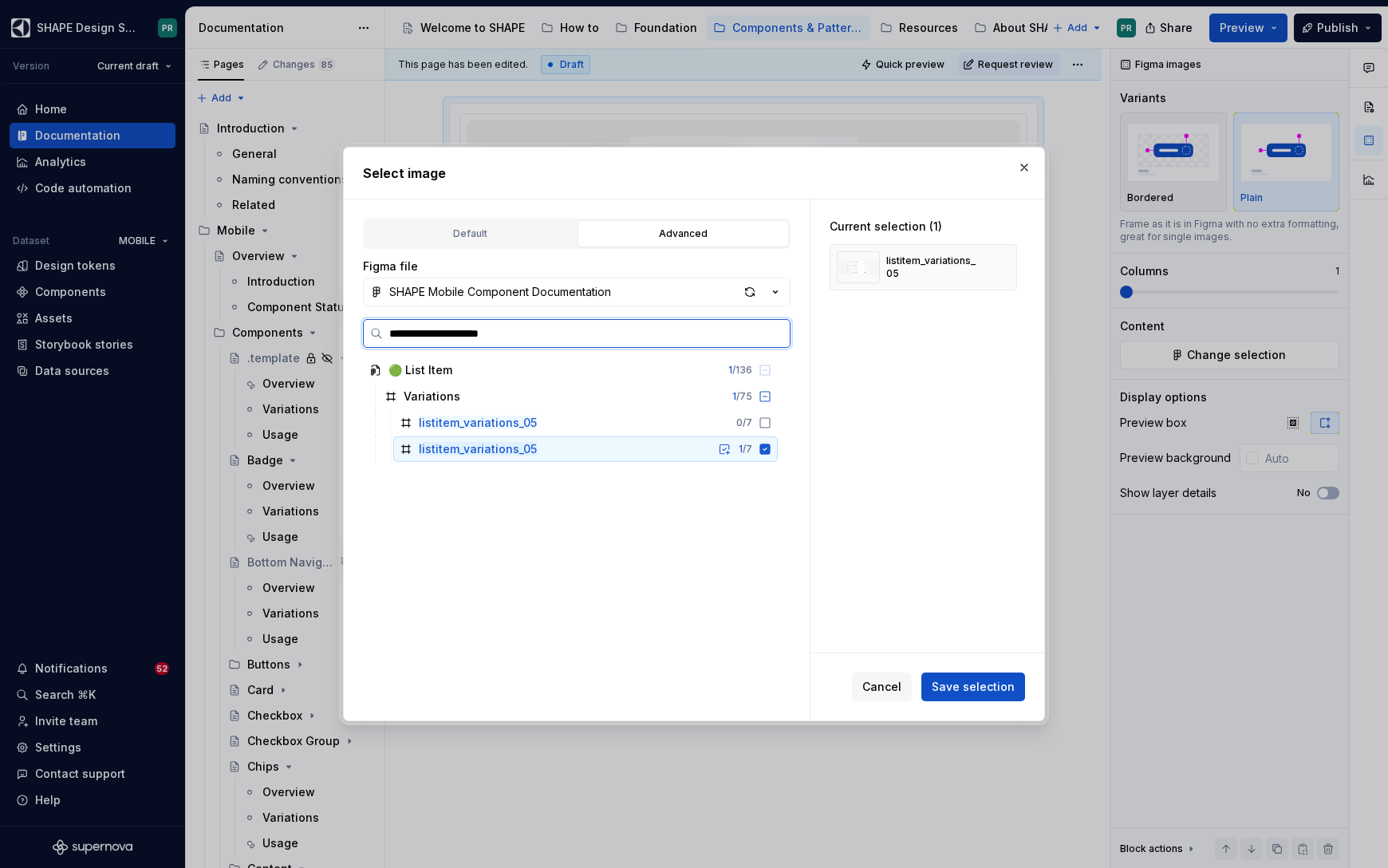
click at [771, 449] on icon at bounding box center [765, 448] width 10 height 10
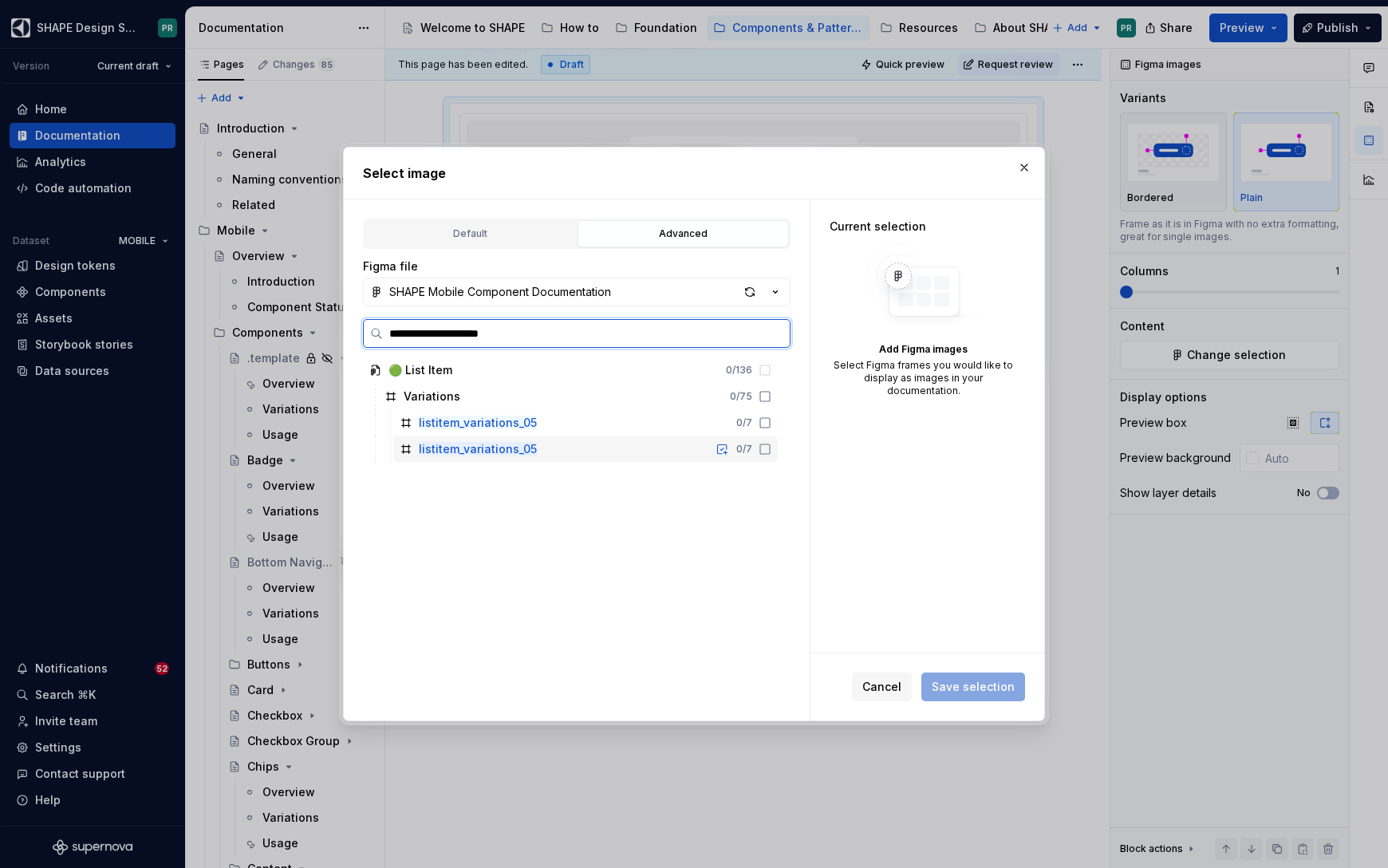
click at [771, 449] on icon at bounding box center [765, 449] width 13 height 13
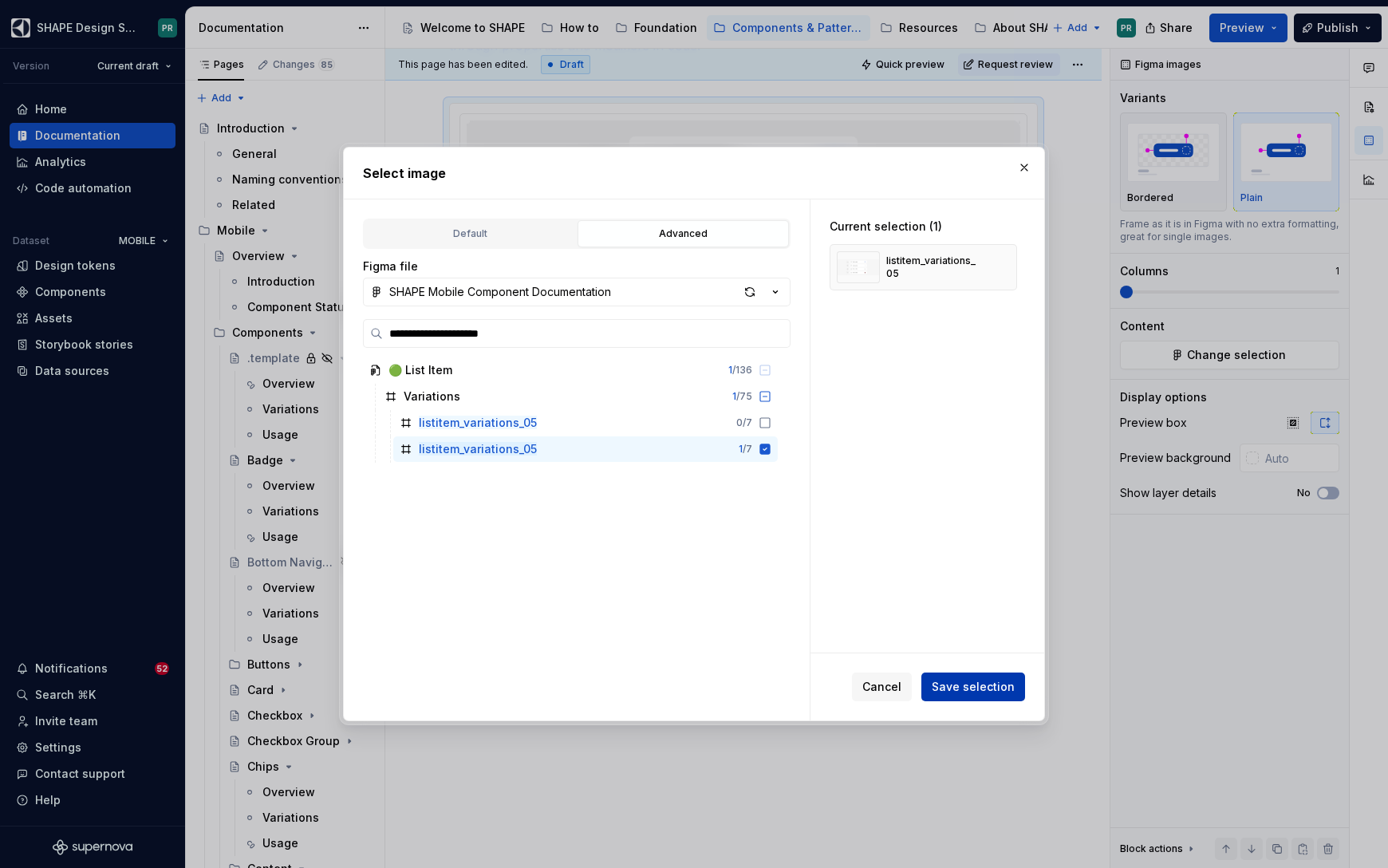
click at [972, 690] on span "Save selection" at bounding box center [973, 686] width 83 height 16
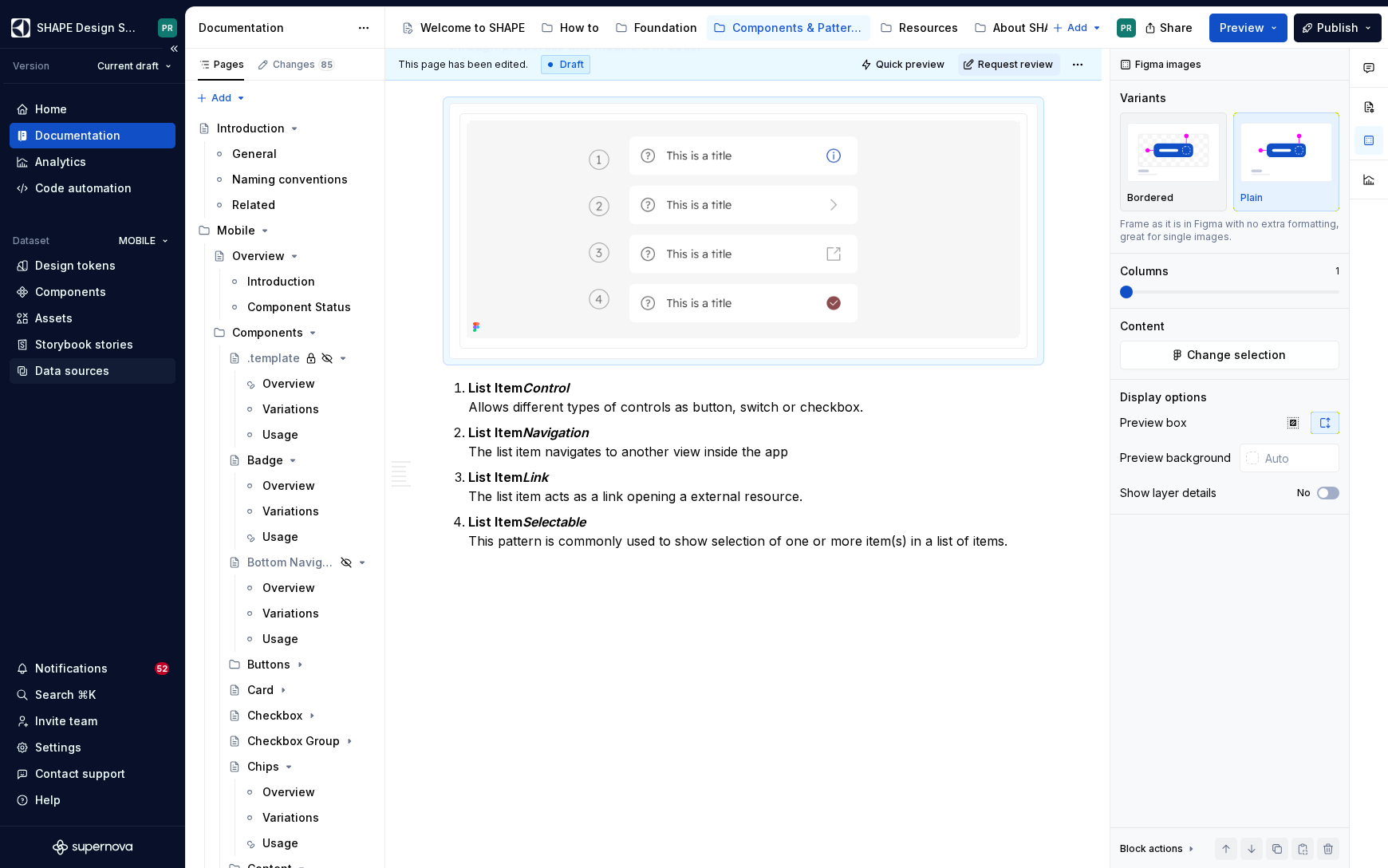
click at [96, 365] on div "Data sources" at bounding box center [71, 370] width 74 height 16
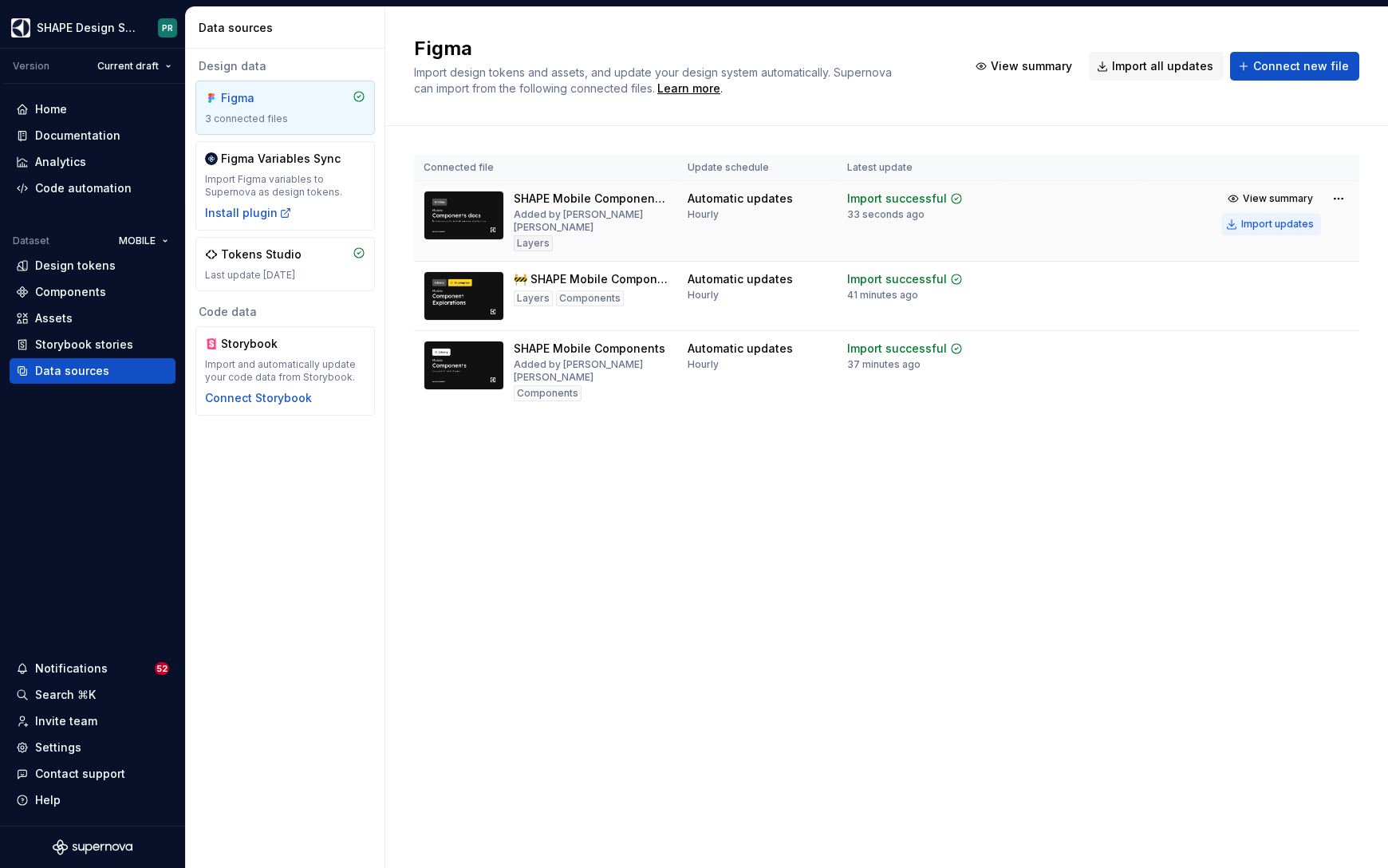
click at [1293, 223] on div "Import updates" at bounding box center [1277, 224] width 72 height 13
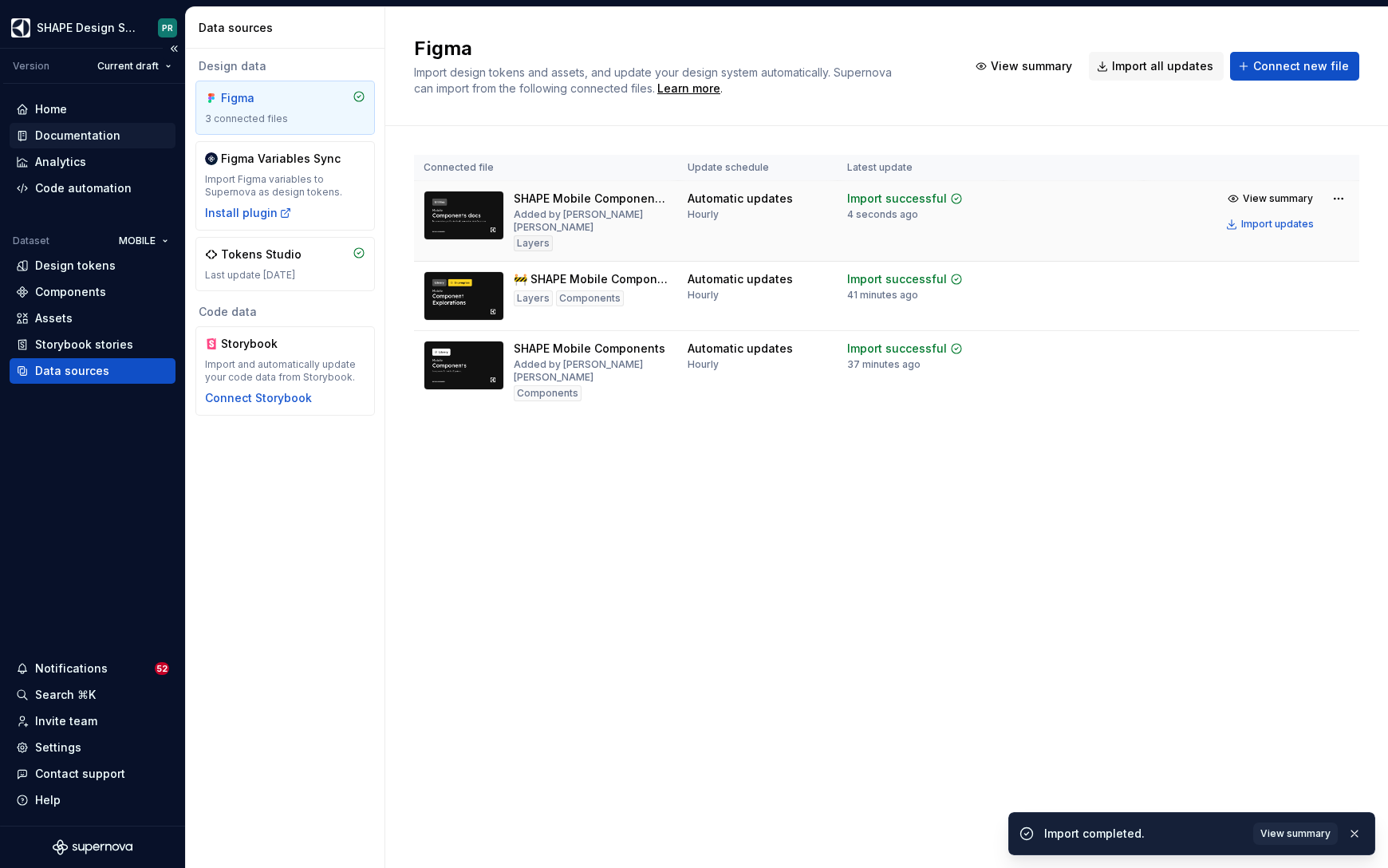
click at [80, 135] on div "Documentation" at bounding box center [77, 135] width 85 height 16
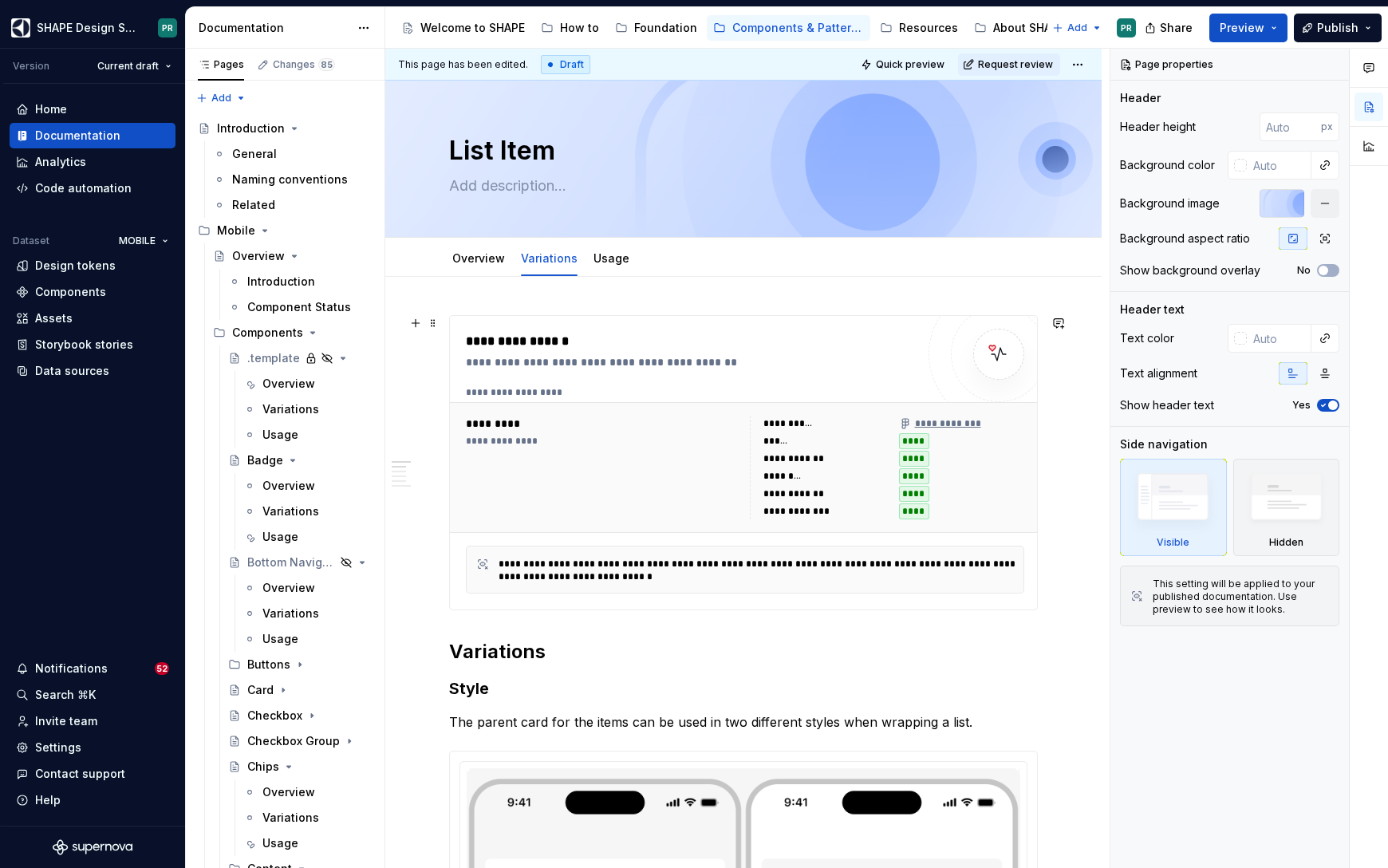
type textarea "*"
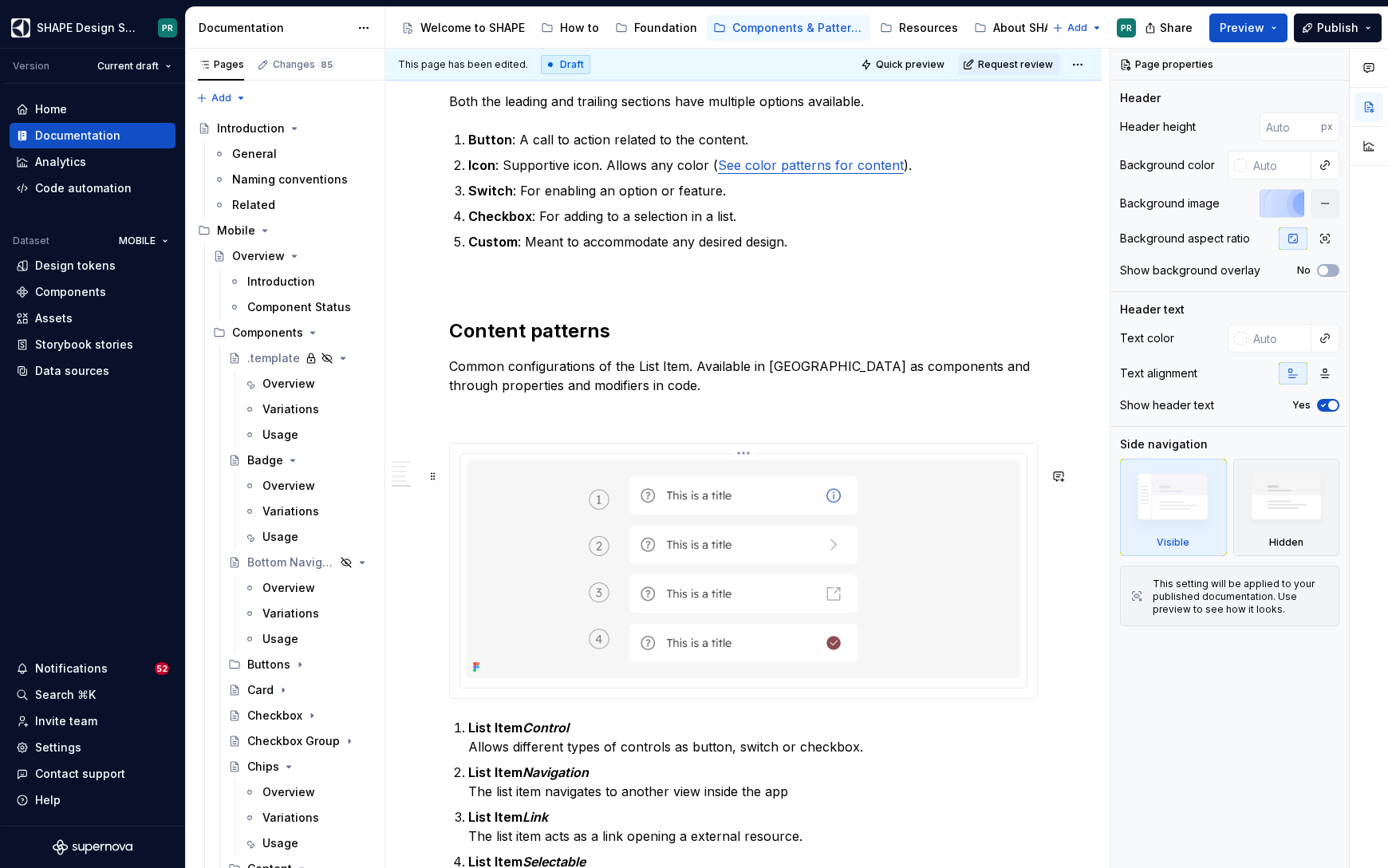
scroll to position [3790, 0]
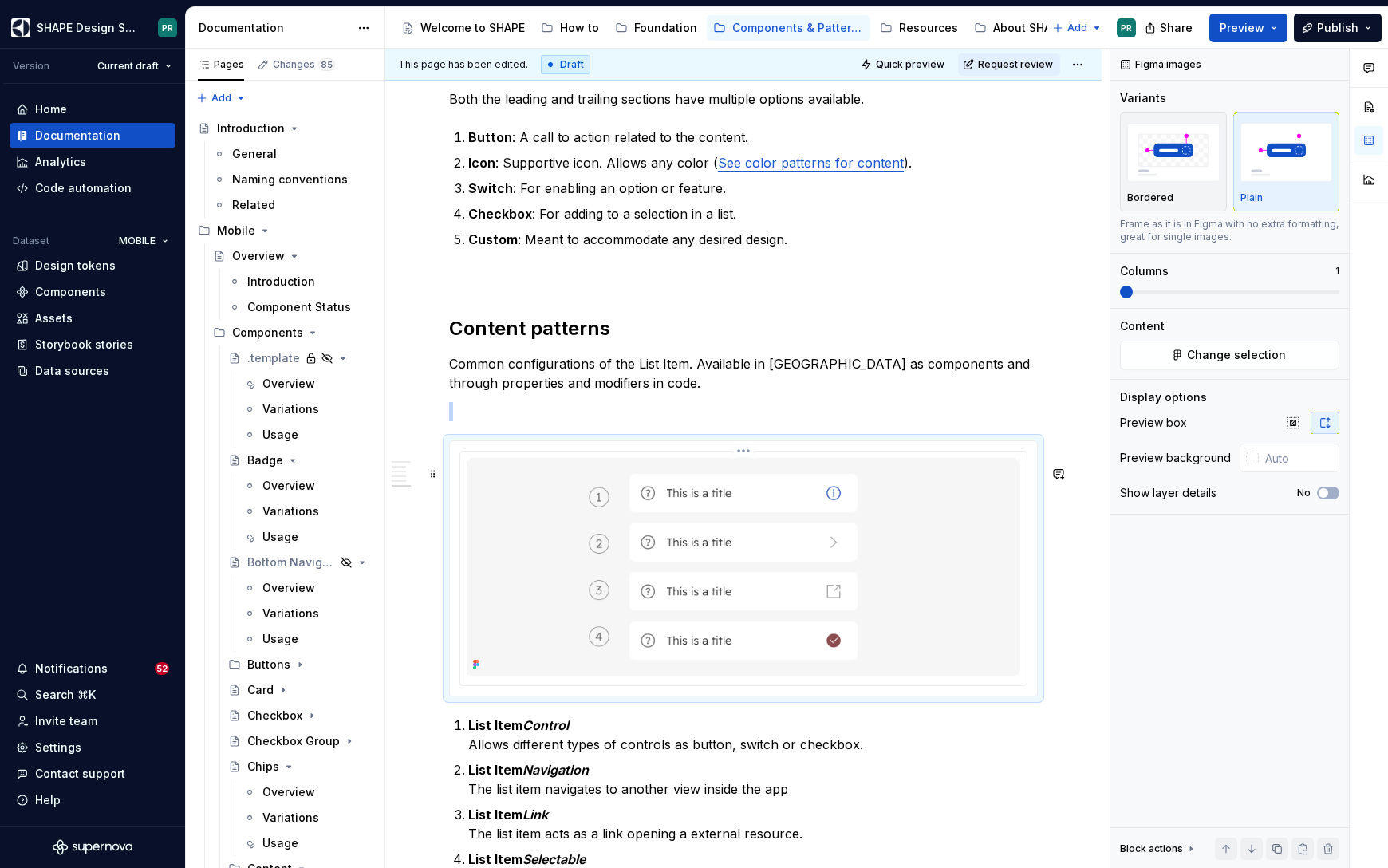
click at [948, 565] on img at bounding box center [743, 566] width 554 height 218
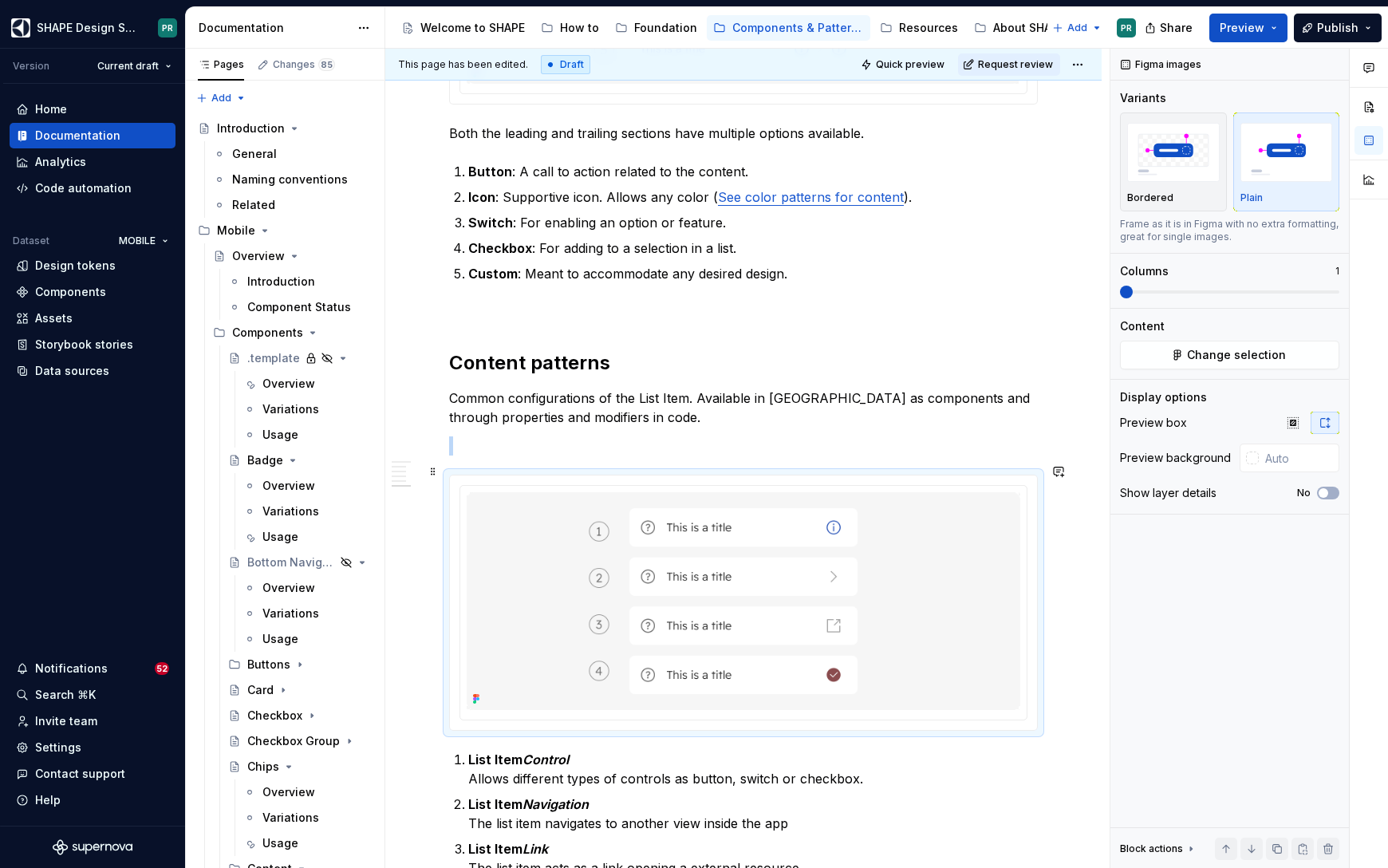
scroll to position [3759, 0]
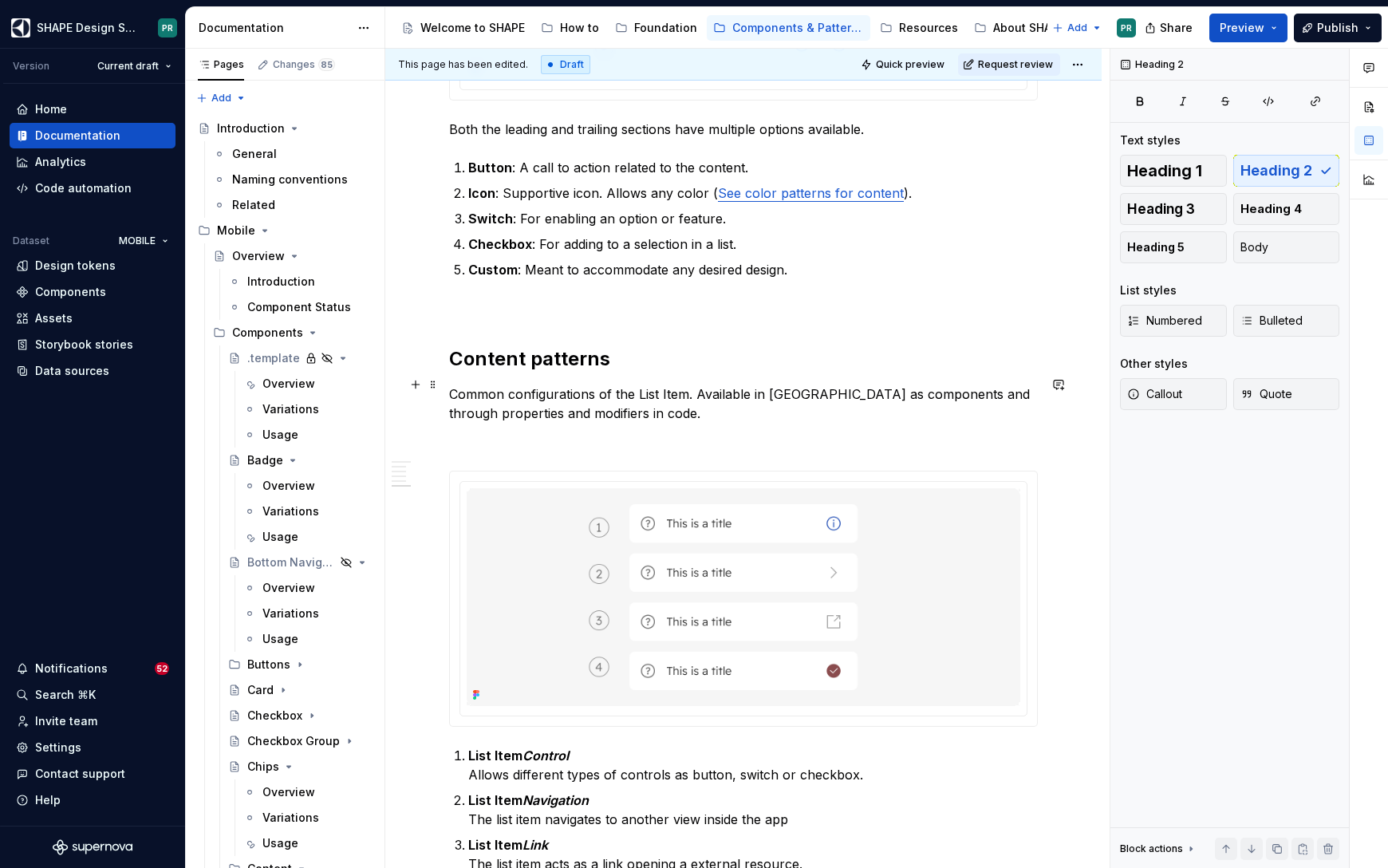
click at [571, 372] on h2 "Content patterns" at bounding box center [743, 359] width 588 height 25
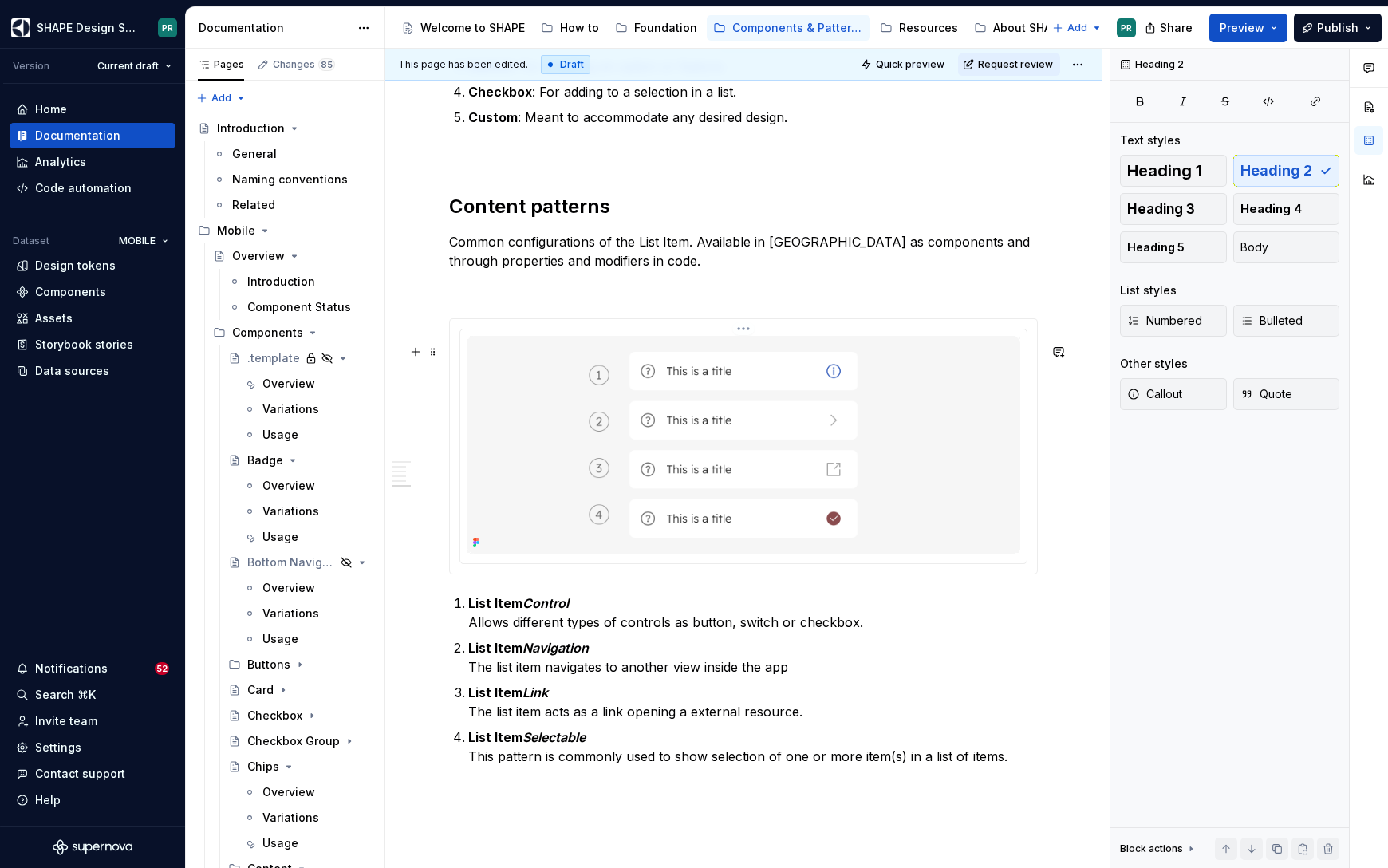
scroll to position [3910, 0]
click at [585, 221] on h2 "Content patterns" at bounding box center [743, 208] width 588 height 25
click at [749, 221] on h2 "Common configurations" at bounding box center [743, 208] width 588 height 25
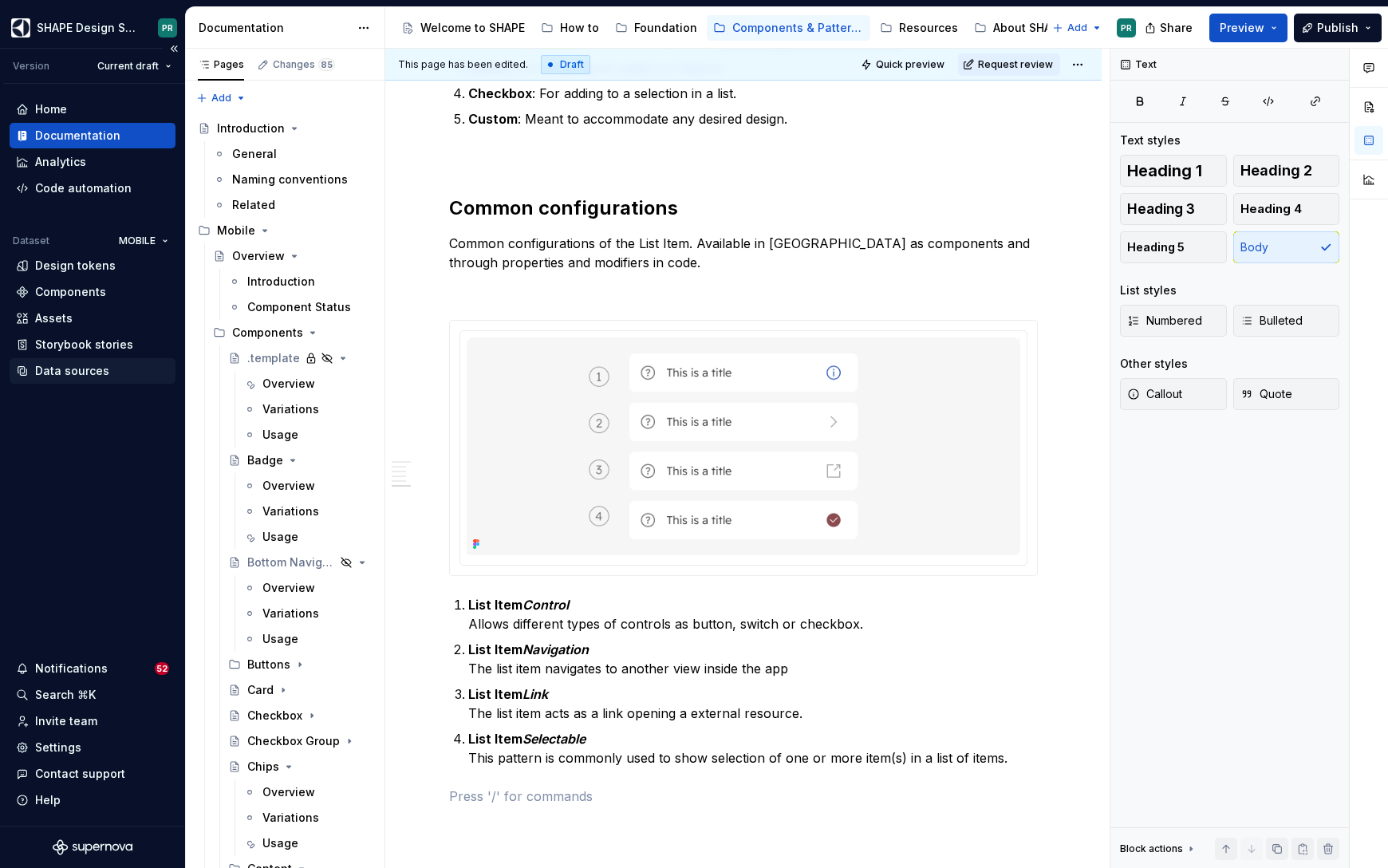
click at [106, 374] on div "Data sources" at bounding box center [93, 370] width 154 height 16
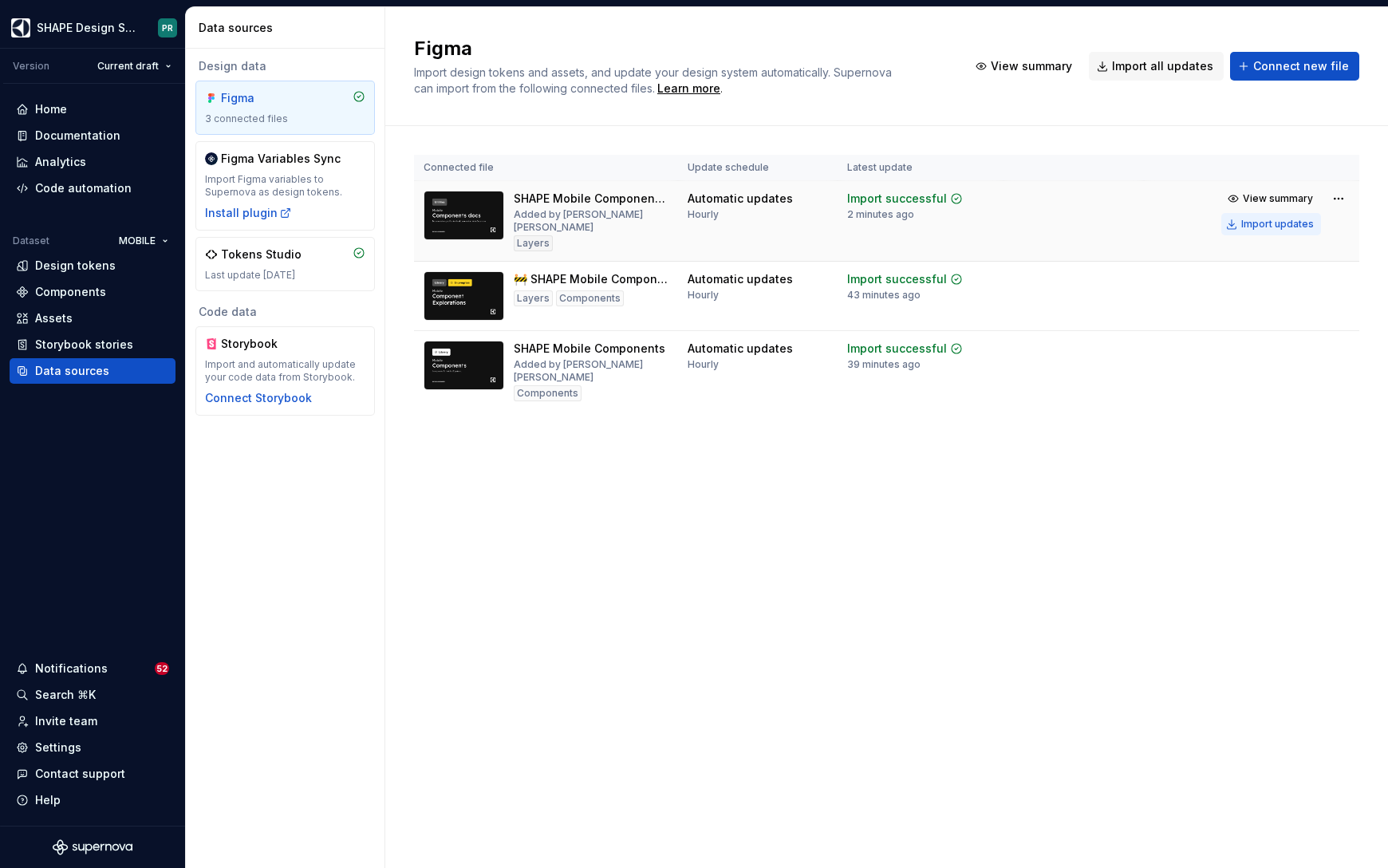
click at [1277, 226] on div "Import updates" at bounding box center [1277, 224] width 72 height 13
click at [65, 287] on div "Components" at bounding box center [70, 291] width 71 height 16
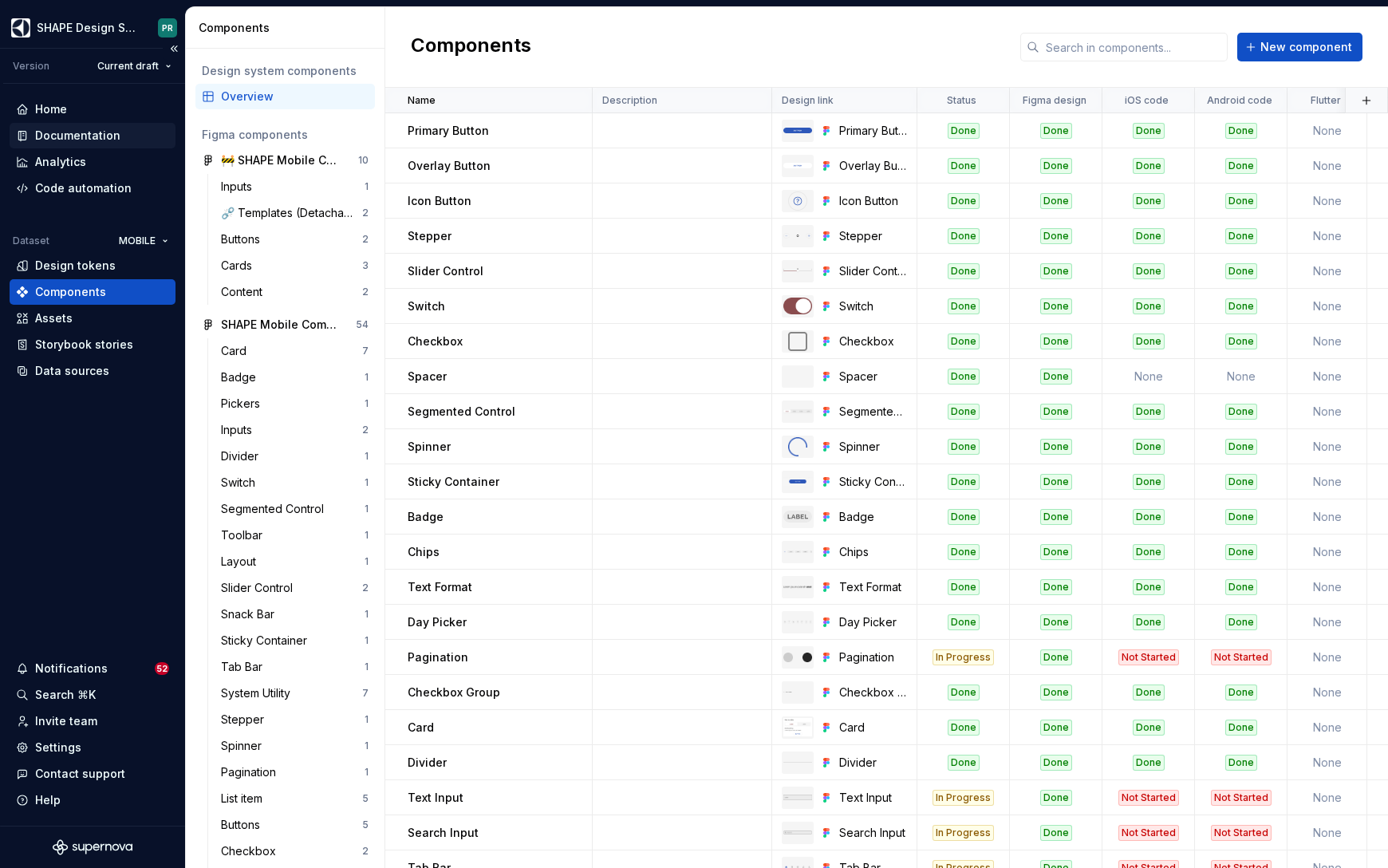
click at [111, 140] on div "Documentation" at bounding box center [77, 135] width 85 height 16
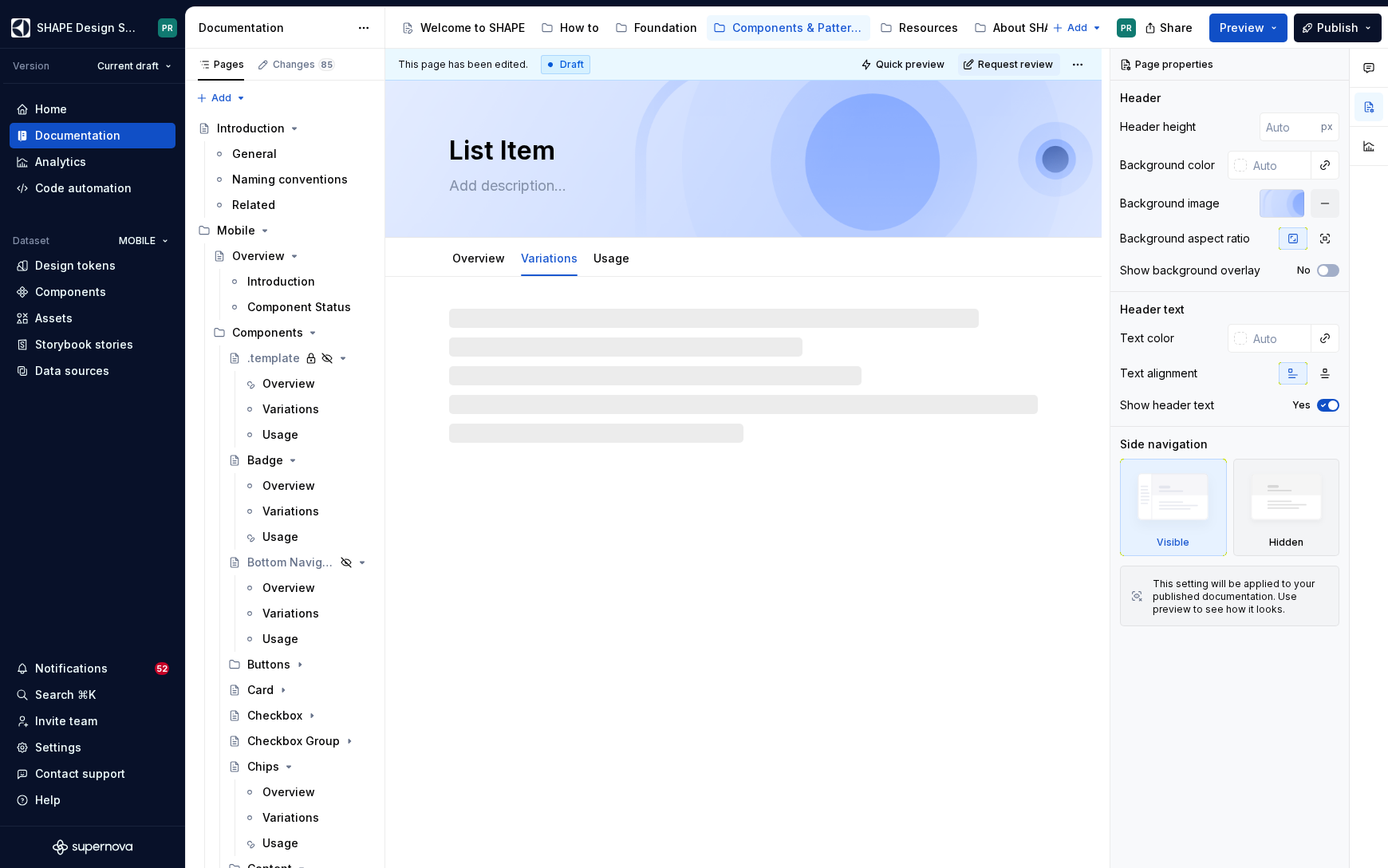
type textarea "*"
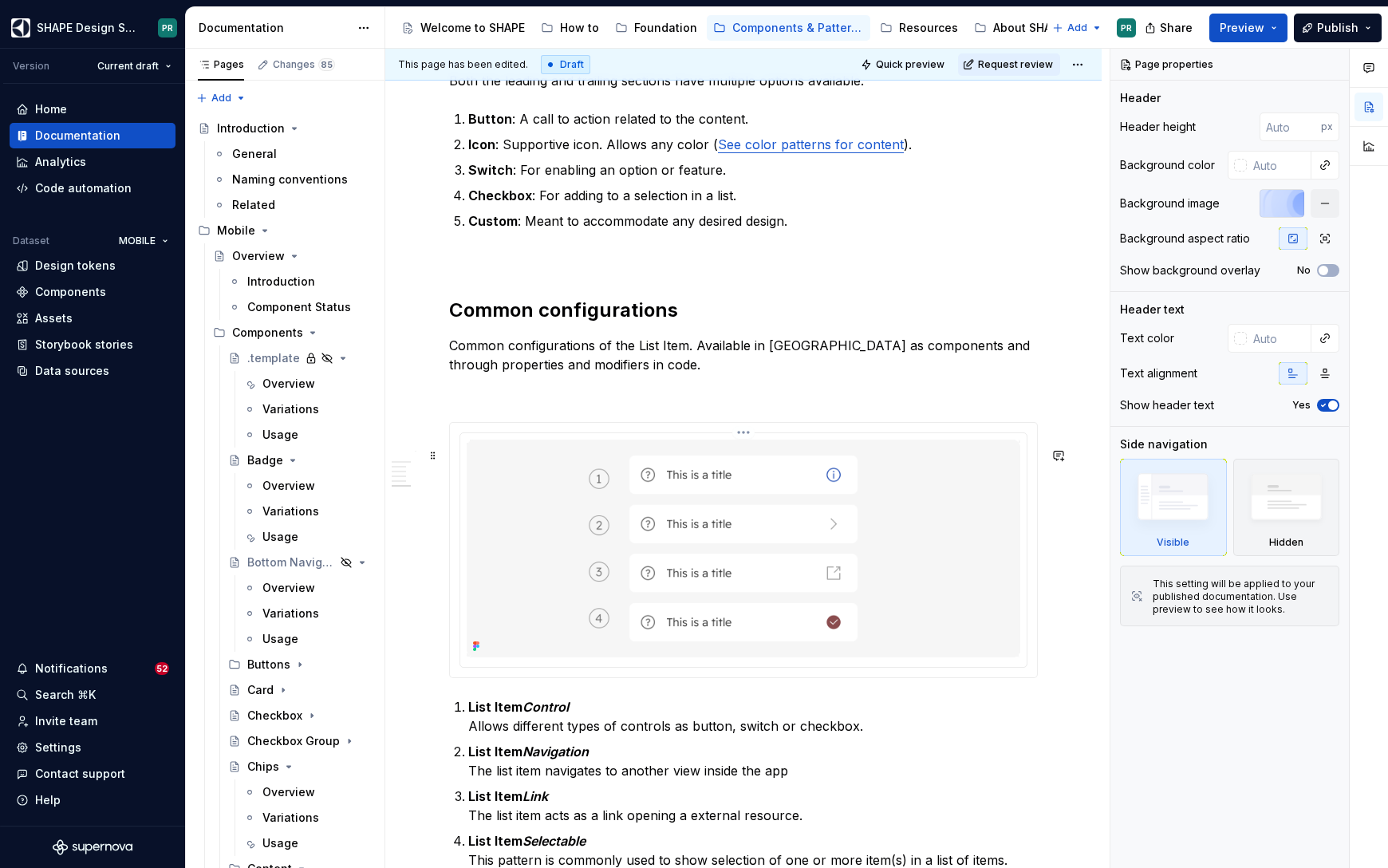
scroll to position [4006, 0]
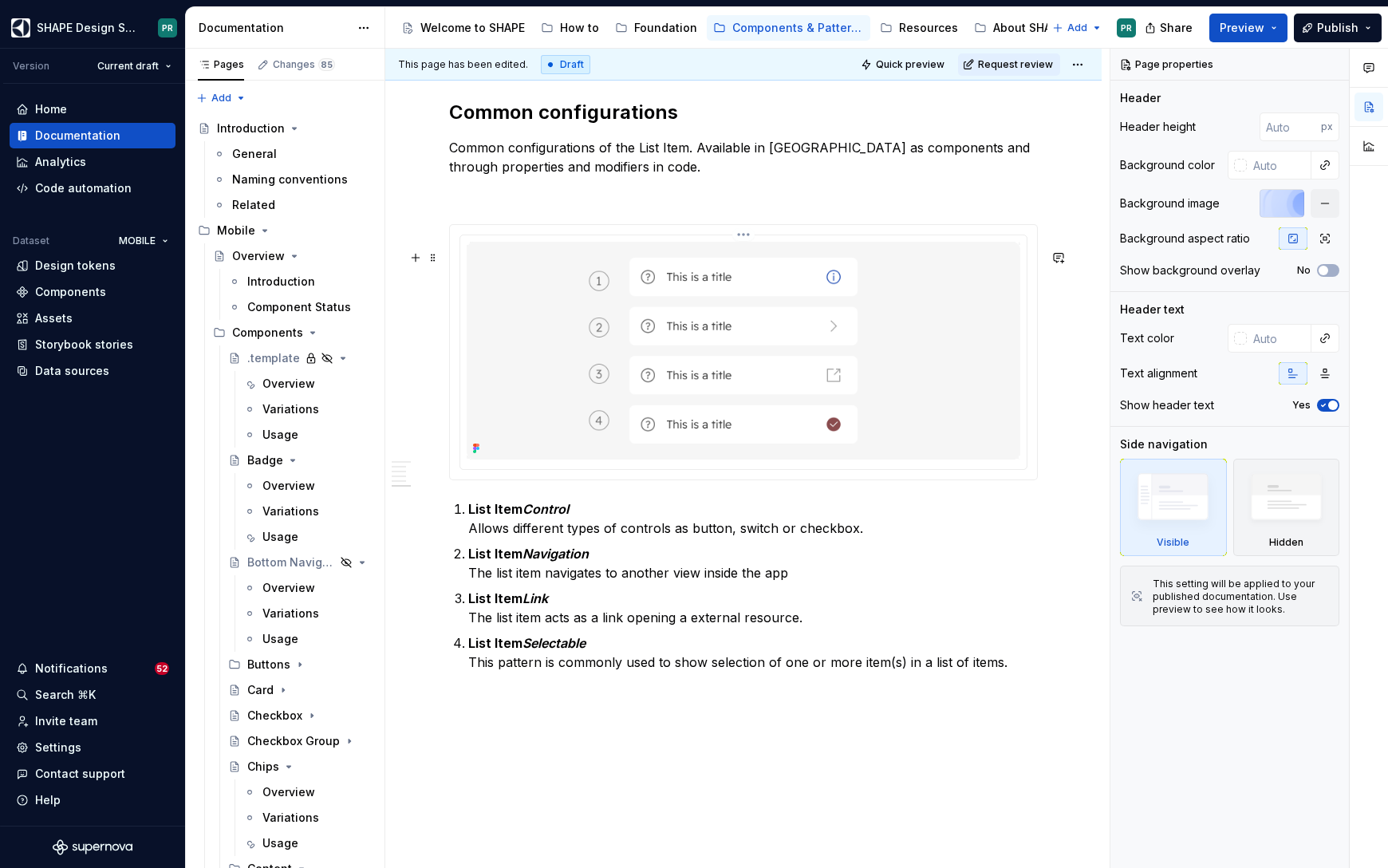
click at [947, 340] on img at bounding box center [743, 350] width 554 height 218
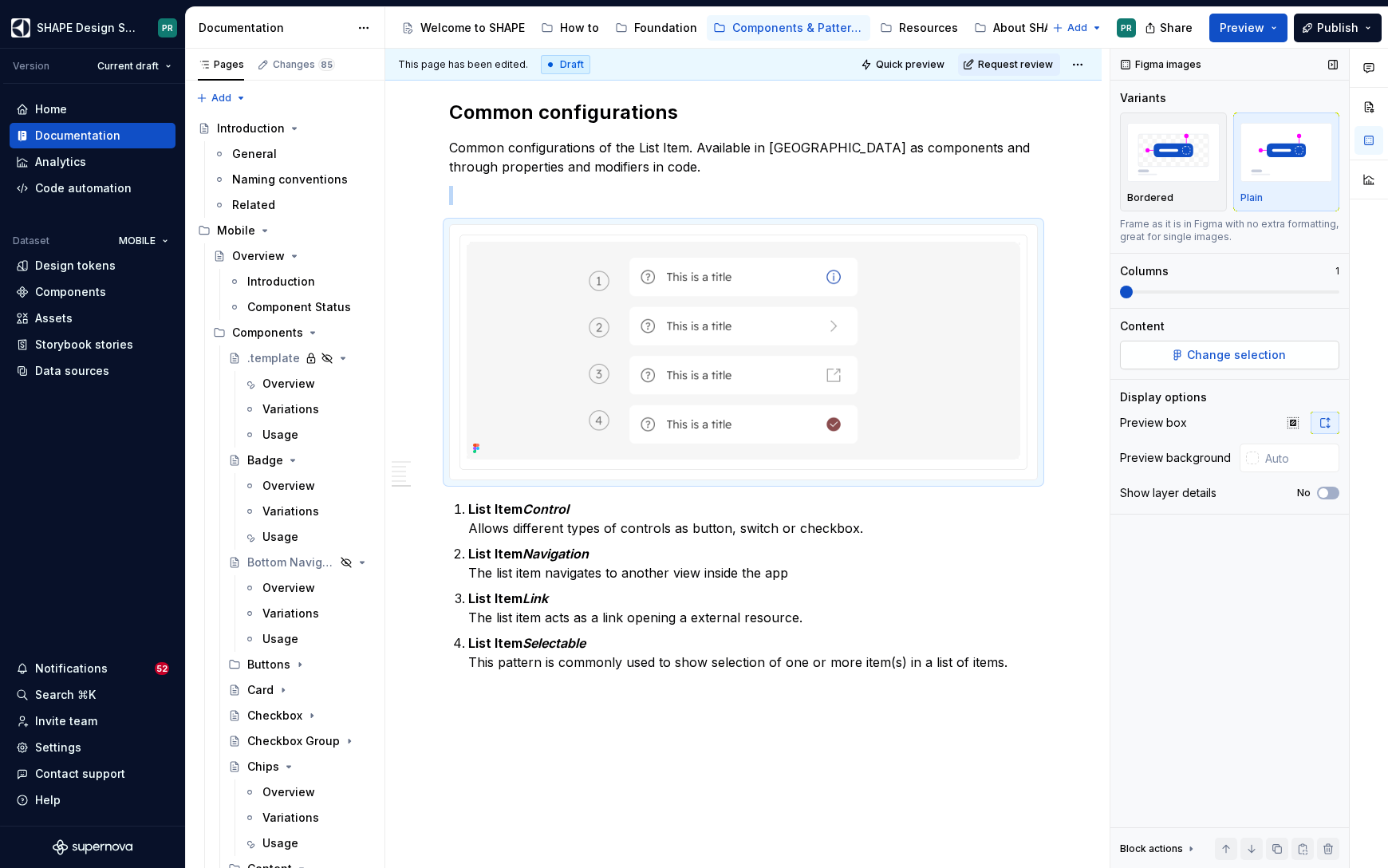
click at [1266, 358] on span "Change selection" at bounding box center [1236, 354] width 99 height 16
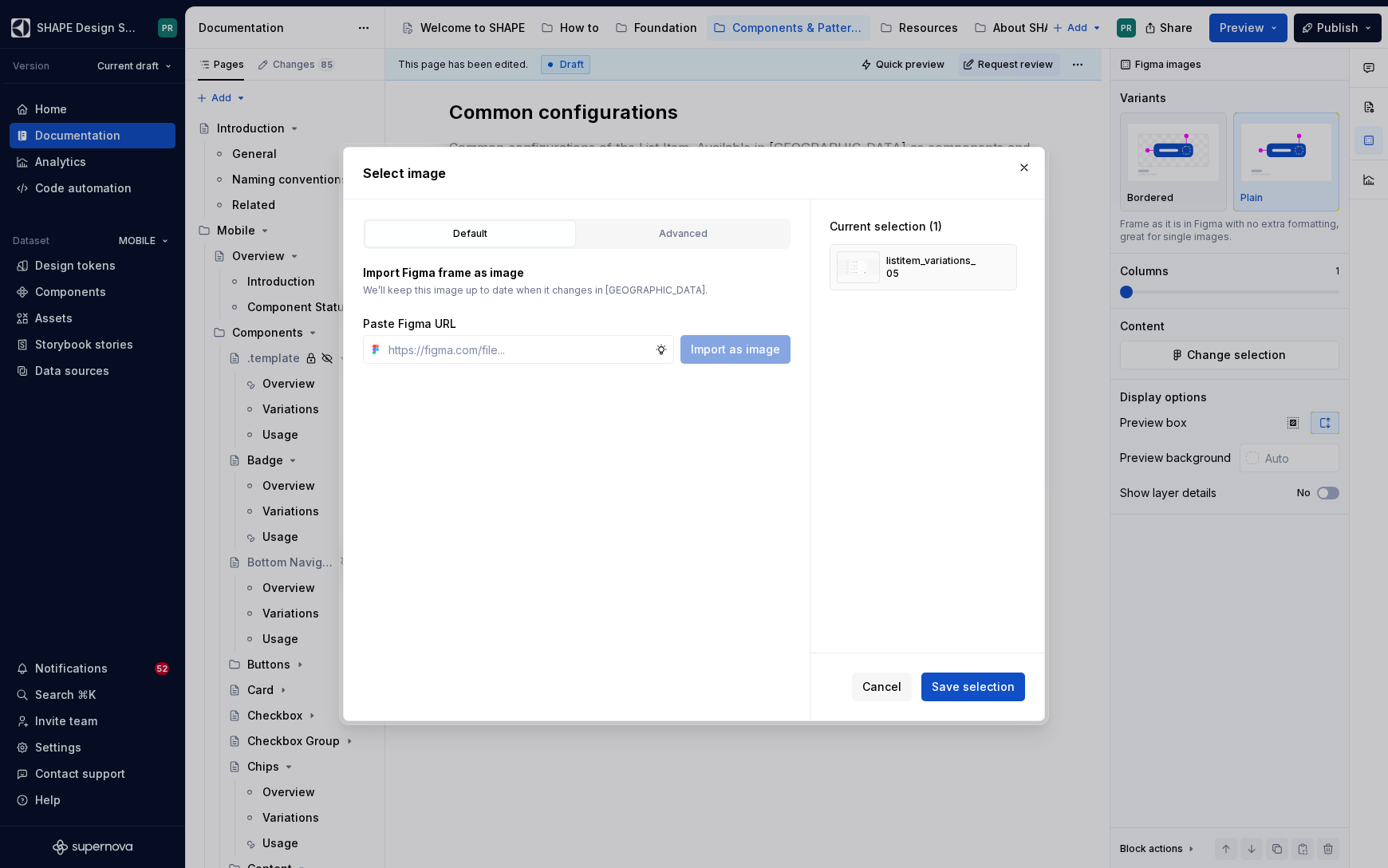
click at [704, 247] on div "Default Advanced" at bounding box center [576, 233] width 427 height 30
click at [698, 231] on div "Advanced" at bounding box center [684, 233] width 200 height 16
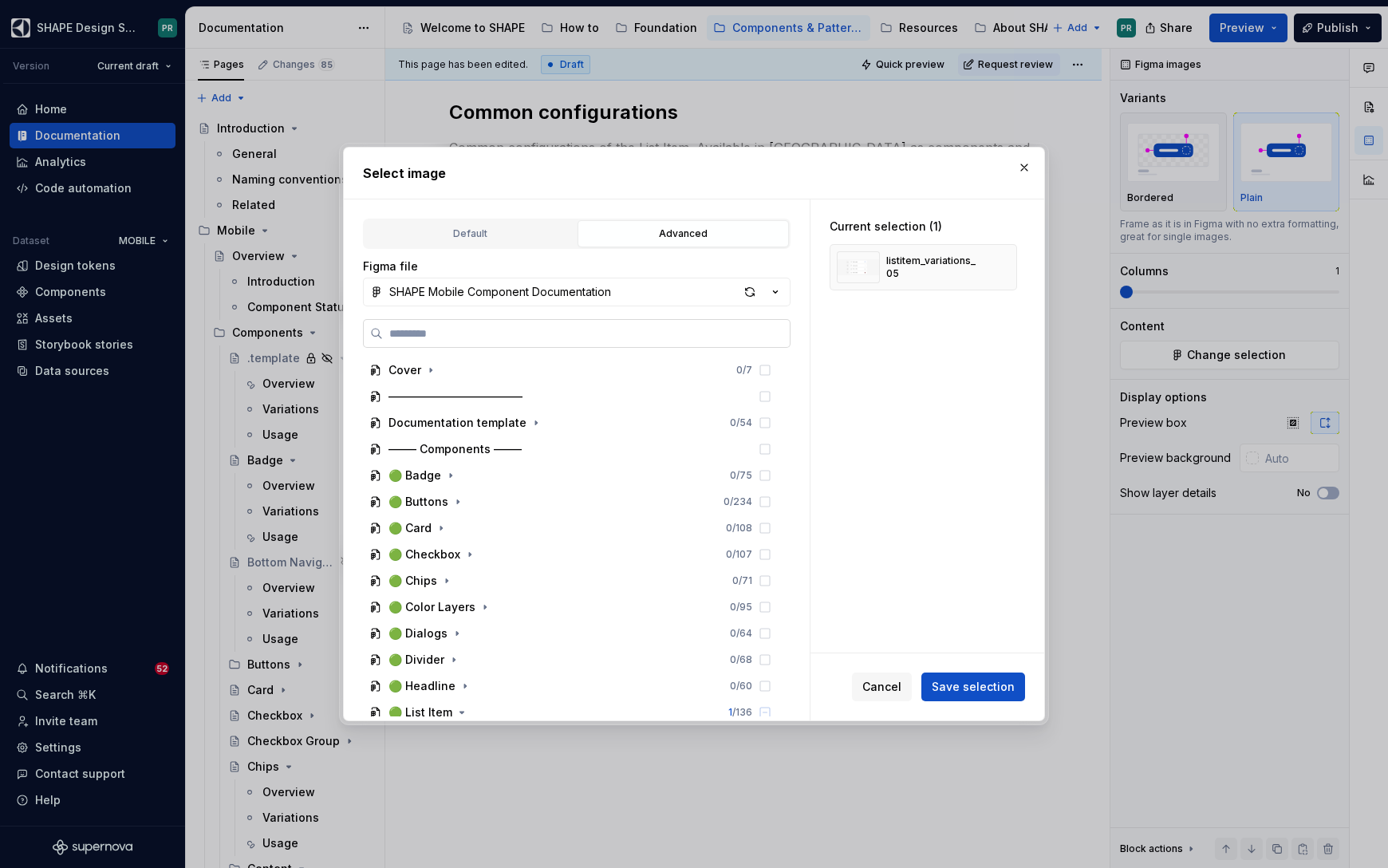
paste input "**********"
type input "**********"
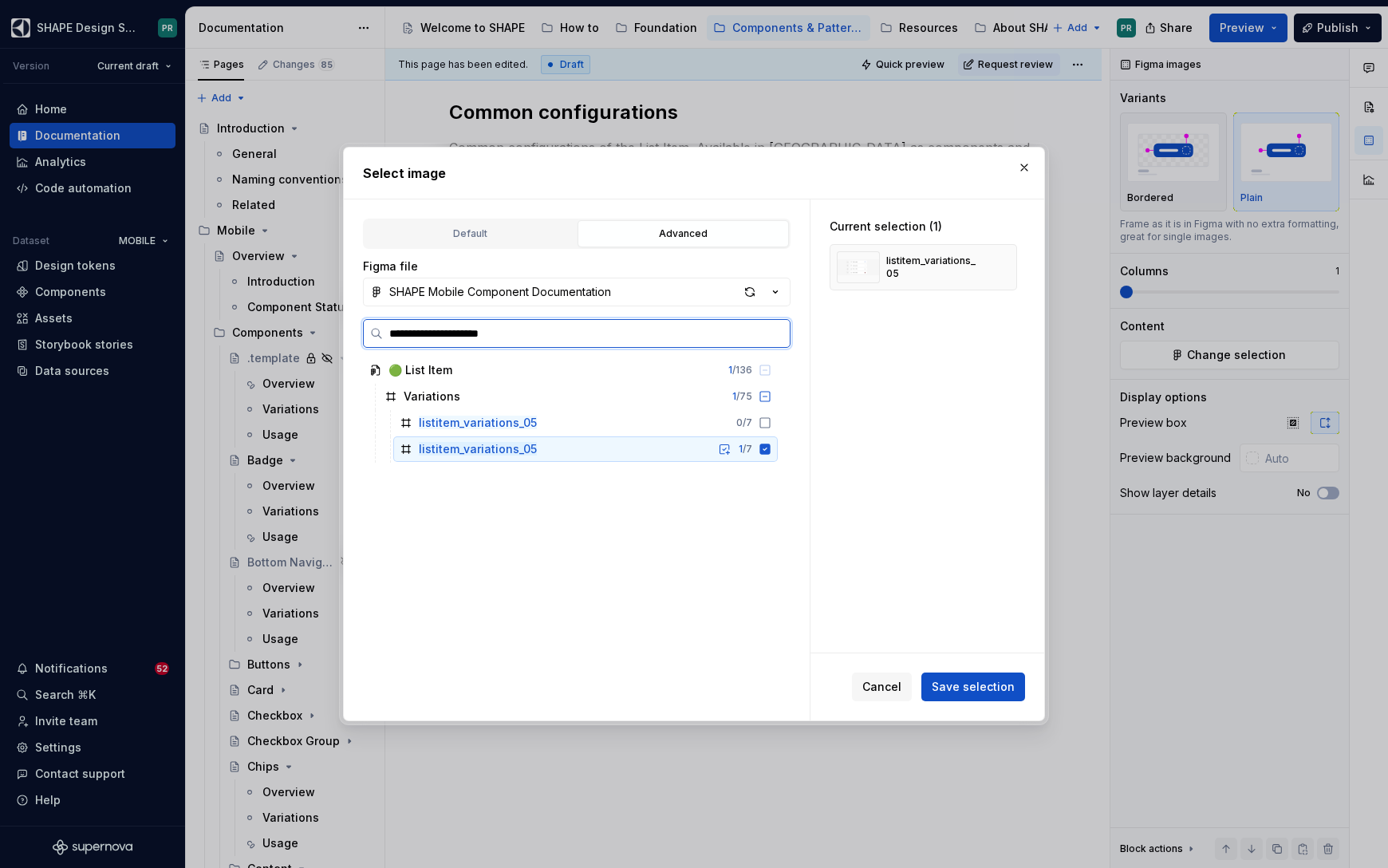
click at [771, 443] on icon at bounding box center [765, 449] width 13 height 13
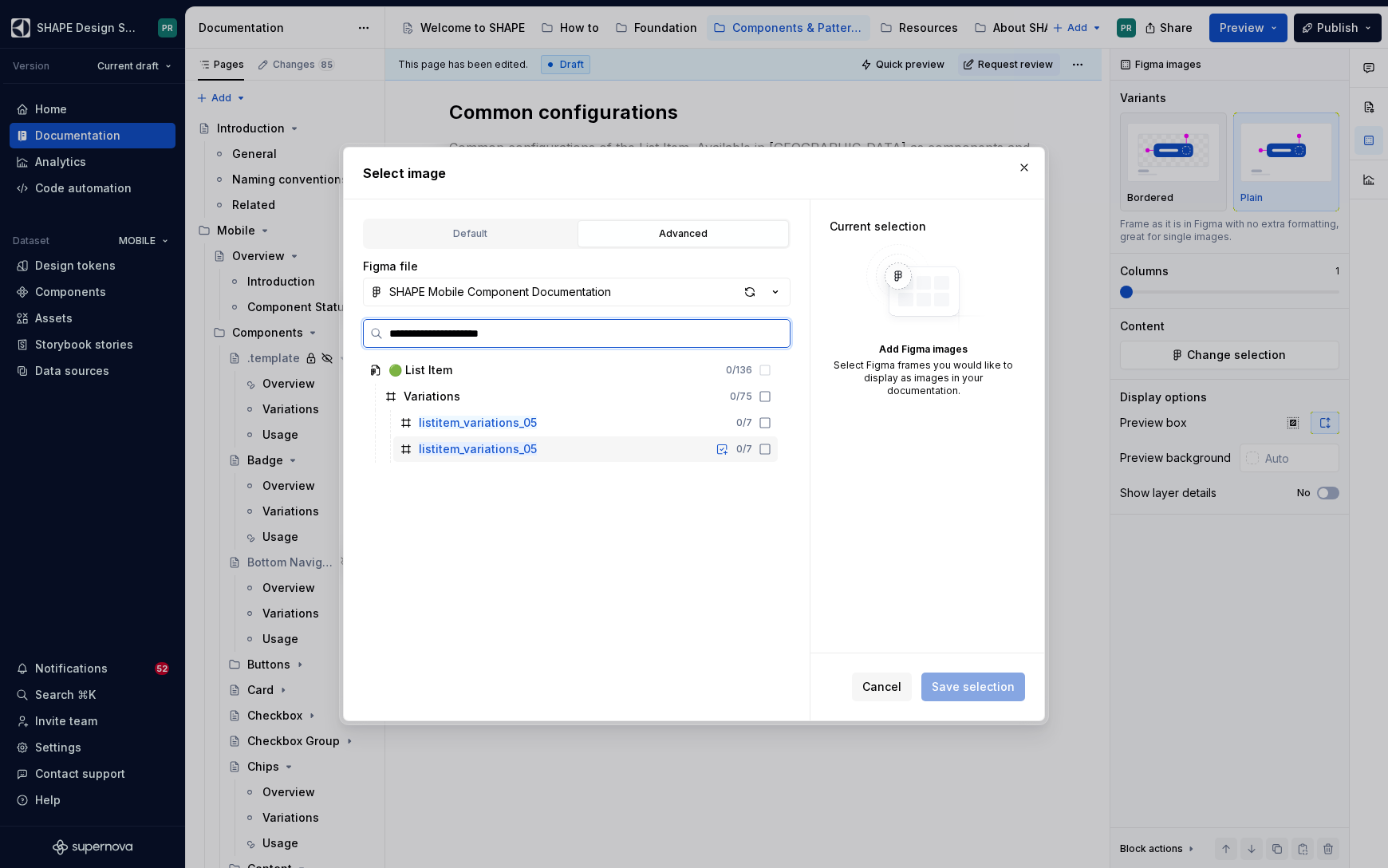
click at [771, 449] on icon at bounding box center [765, 449] width 13 height 13
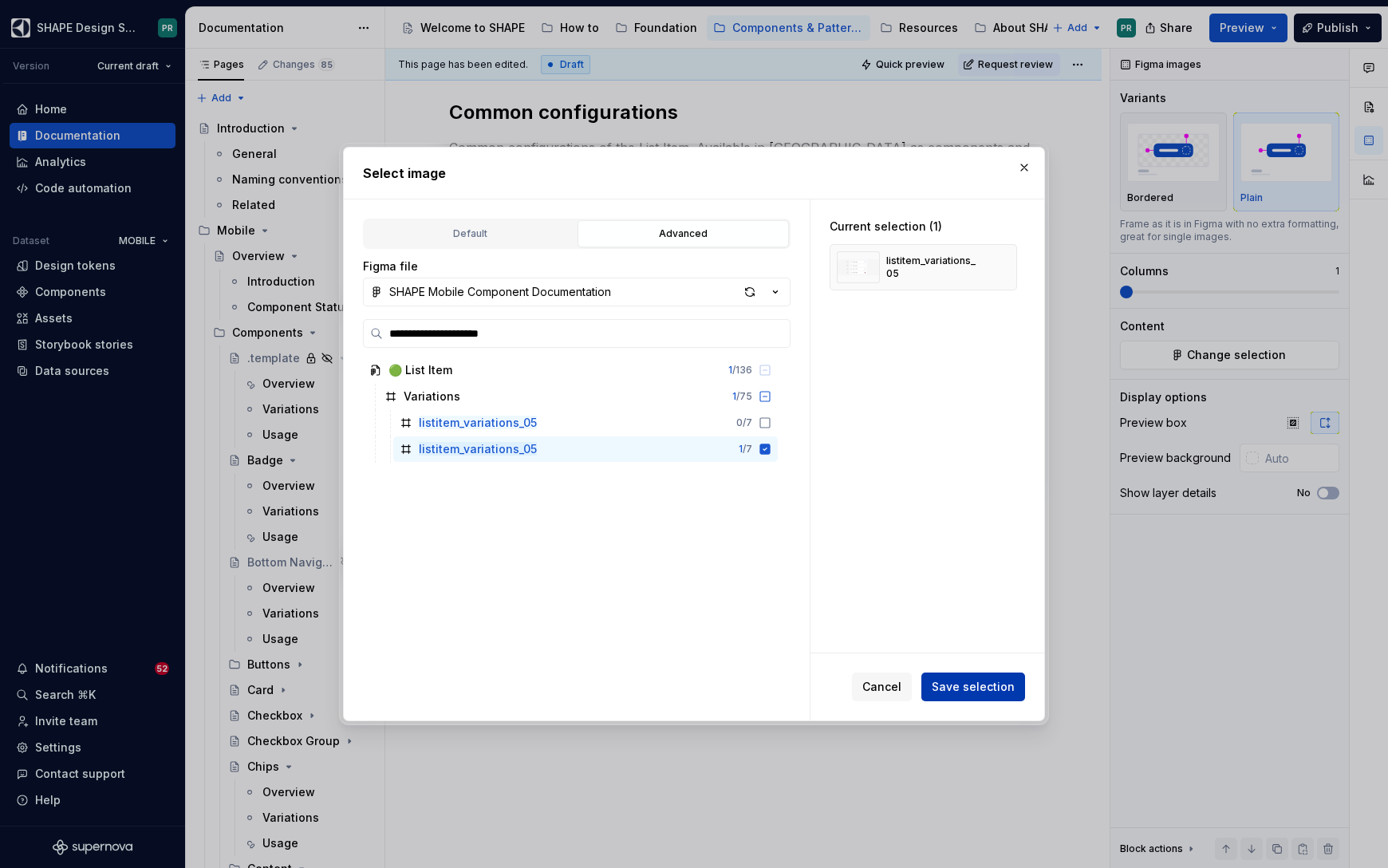
click at [962, 696] on button "Save selection" at bounding box center [973, 686] width 104 height 29
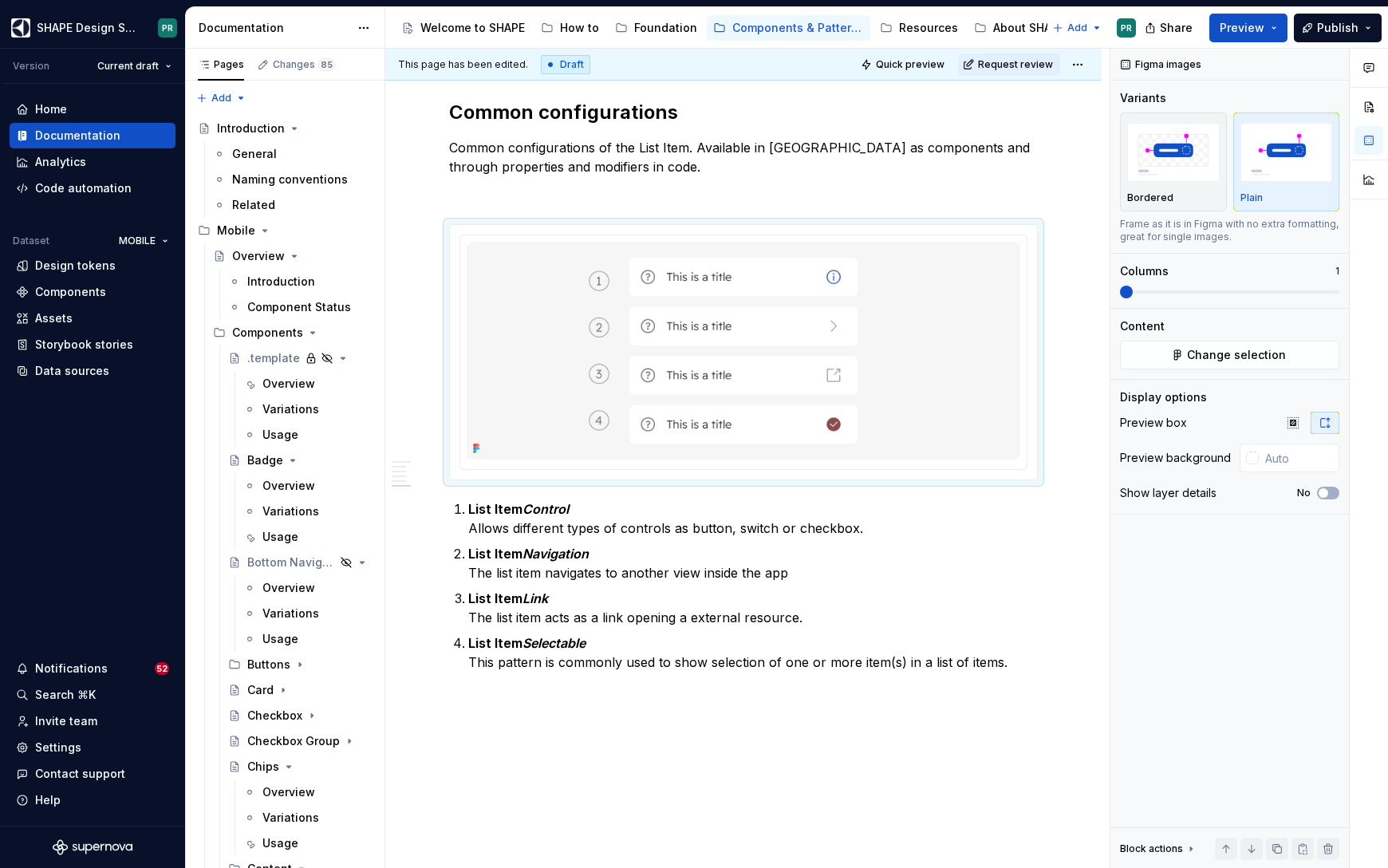
type textarea "*"
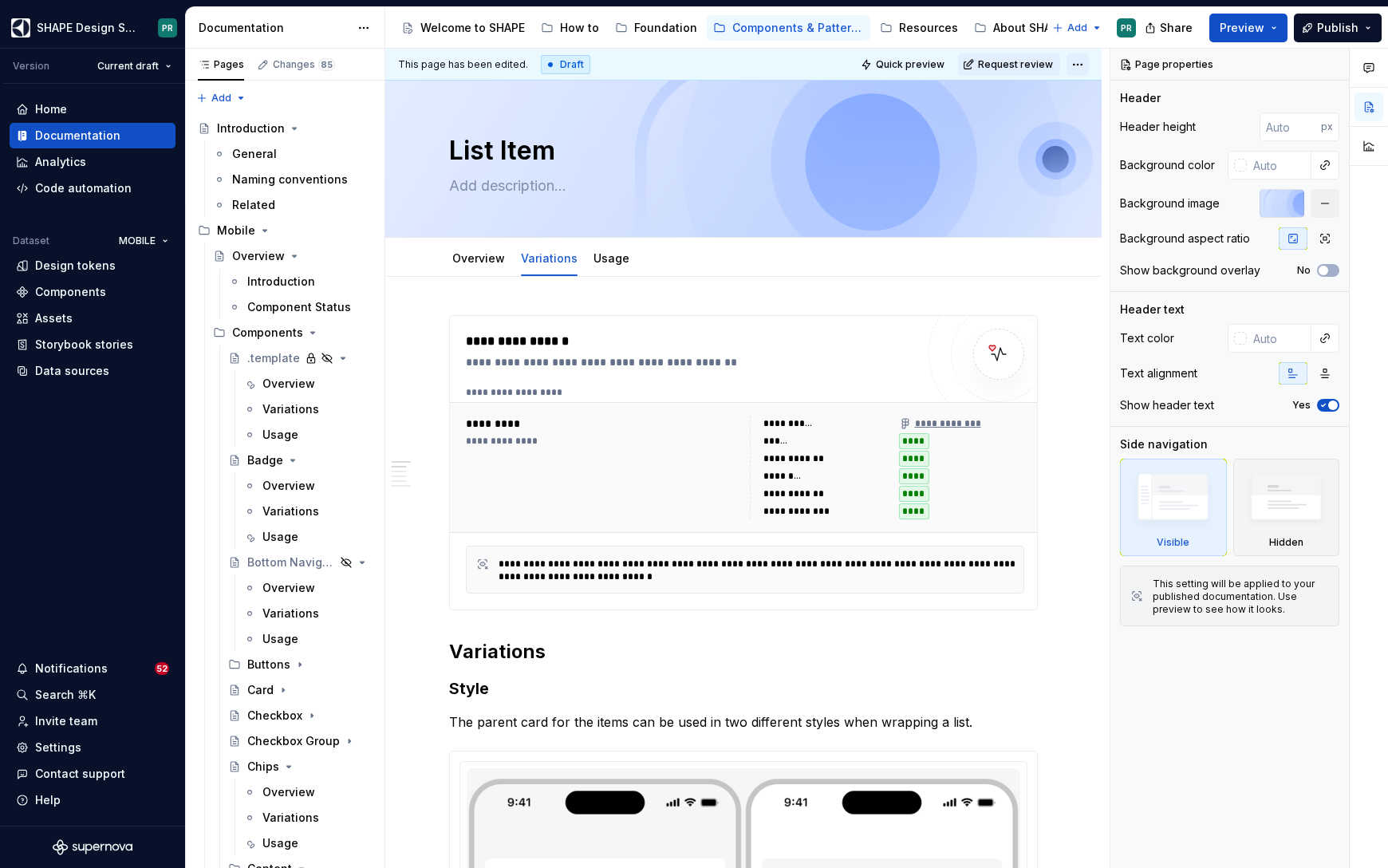
click at [1087, 65] on html "SHAPE Design System PR Version Current draft Home Documentation Analytics Code …" at bounding box center [694, 434] width 1388 height 868
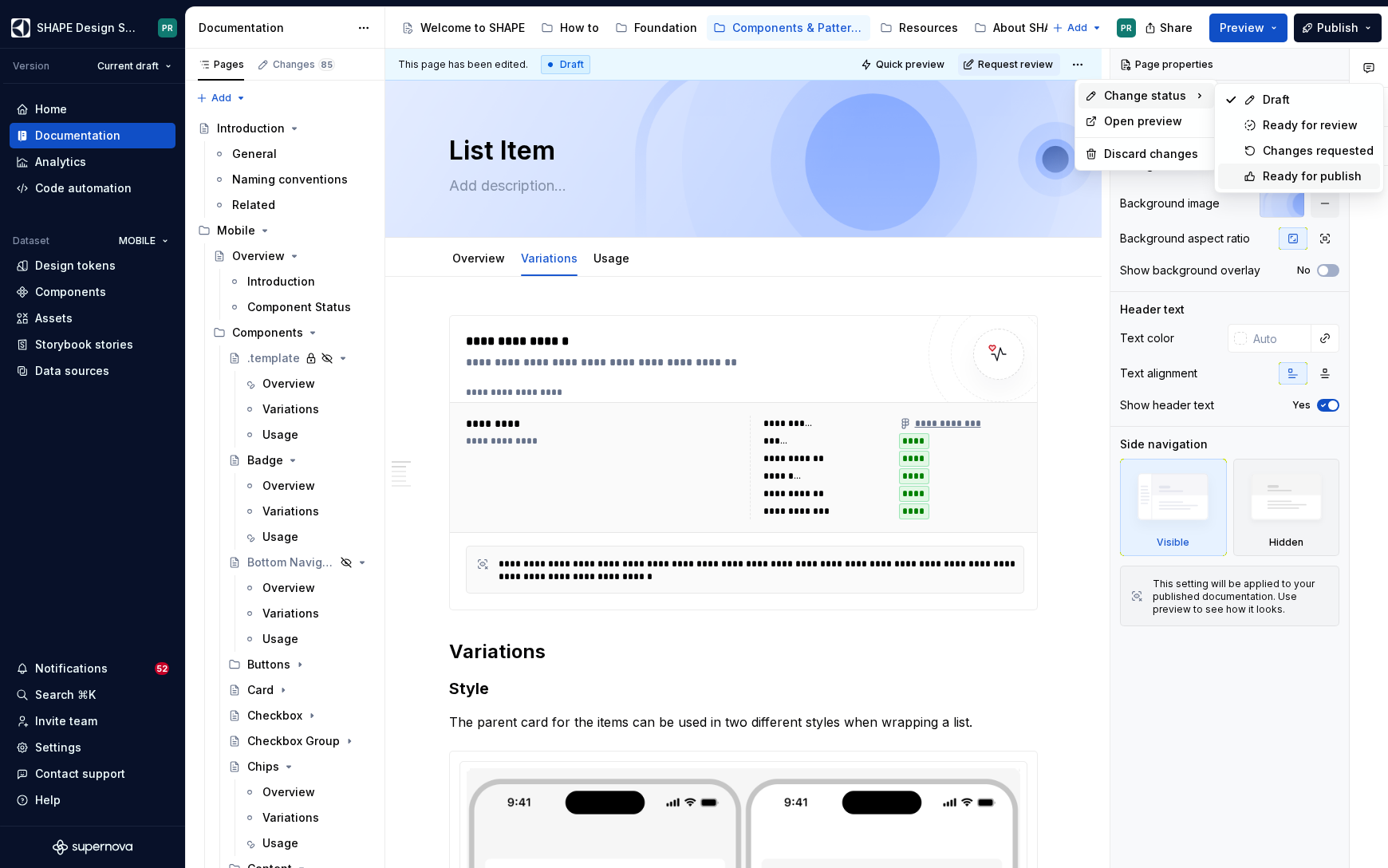
click at [1317, 174] on div "Ready for publish" at bounding box center [1318, 176] width 111 height 16
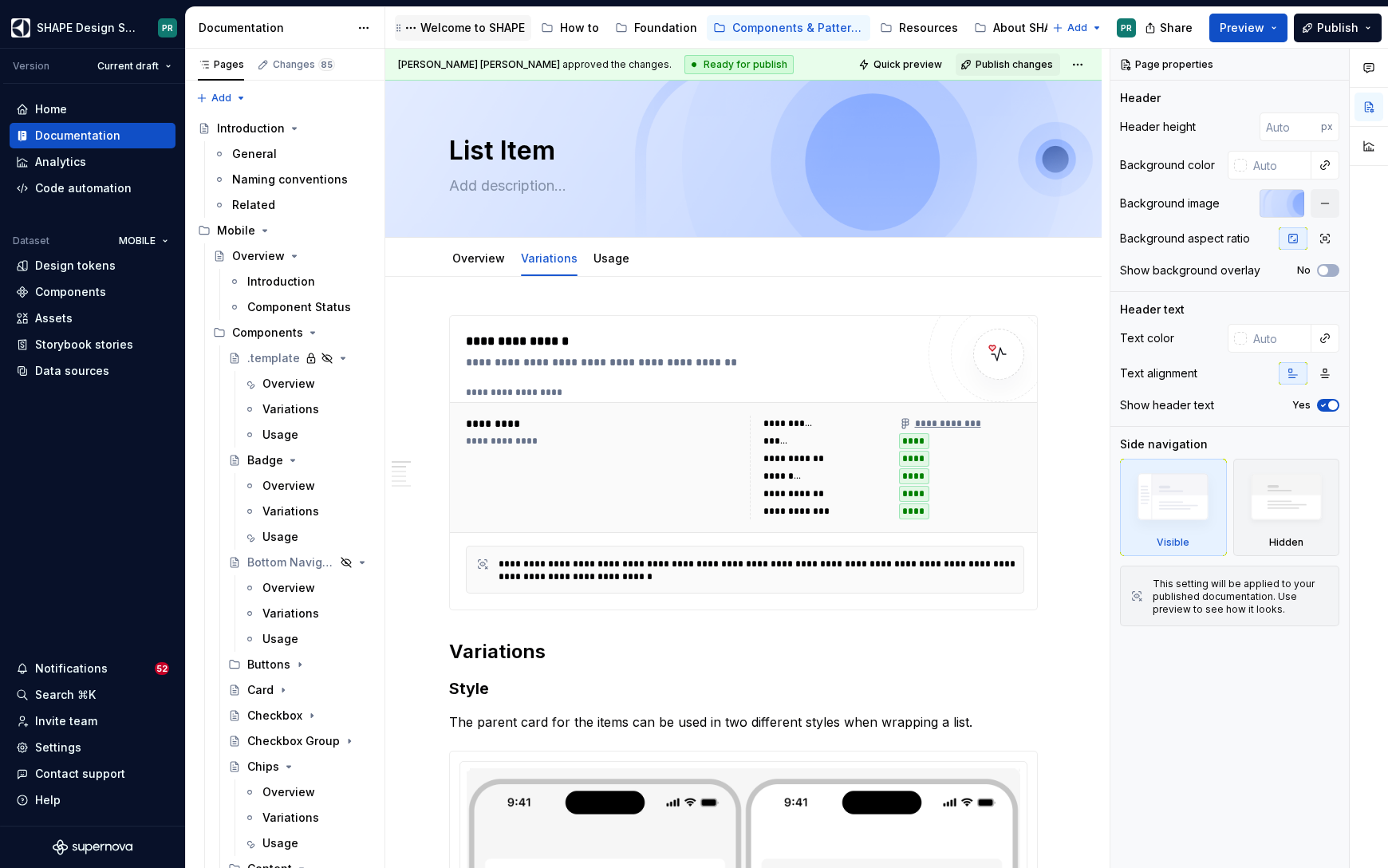
click at [484, 35] on div "Welcome to SHAPE" at bounding box center [473, 27] width 105 height 16
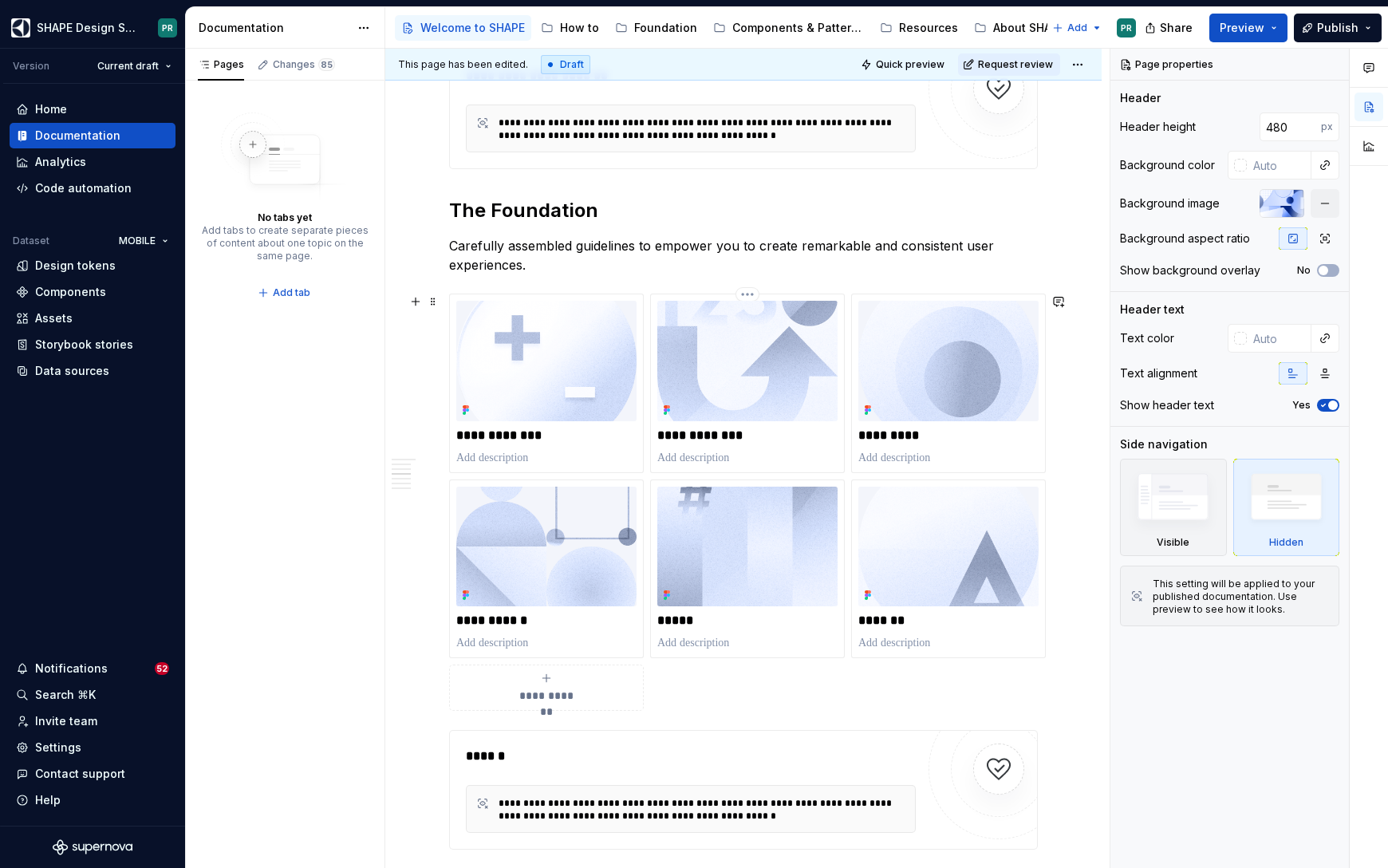
scroll to position [2352, 0]
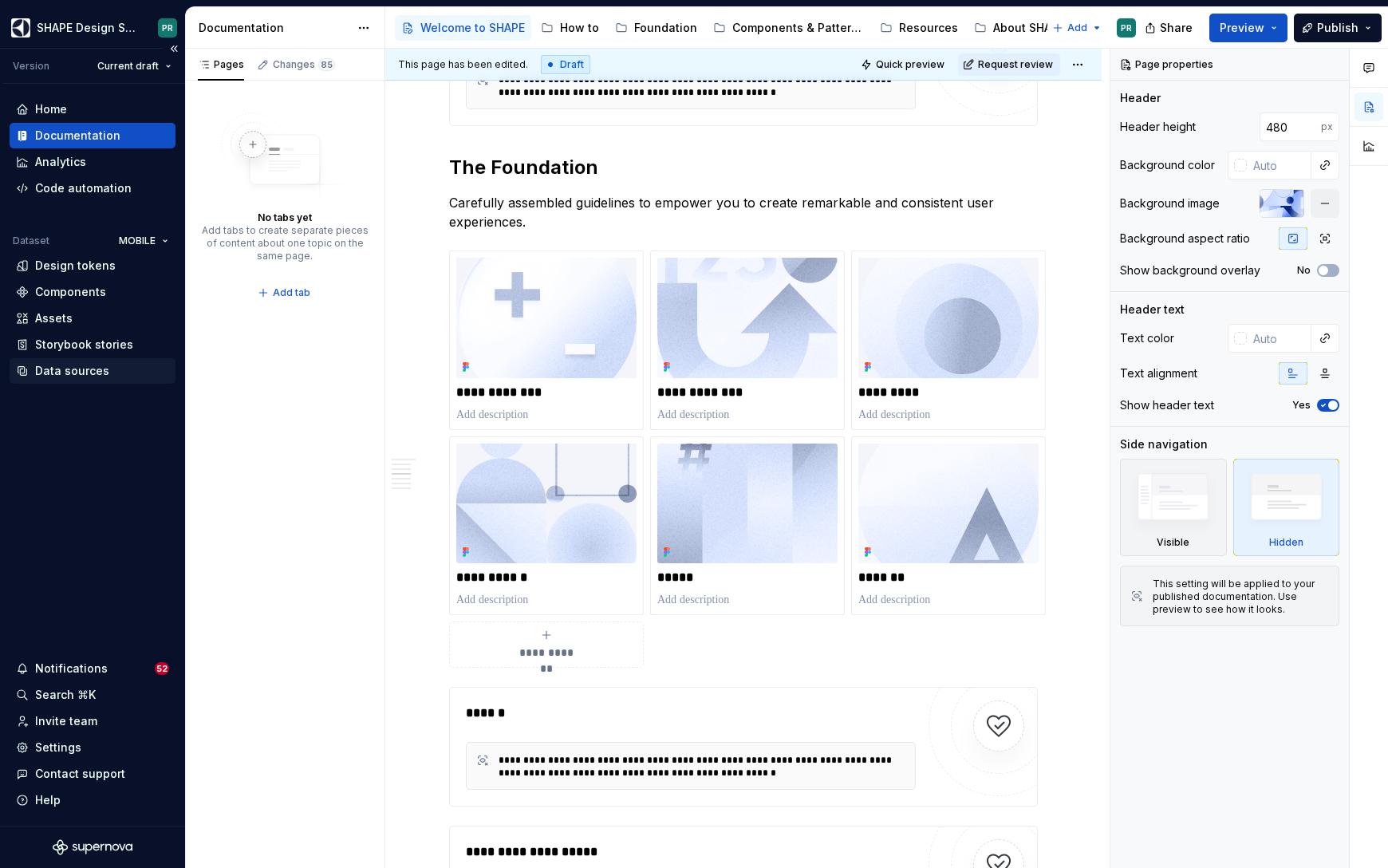
click at [81, 362] on div "Data sources" at bounding box center [71, 370] width 74 height 16
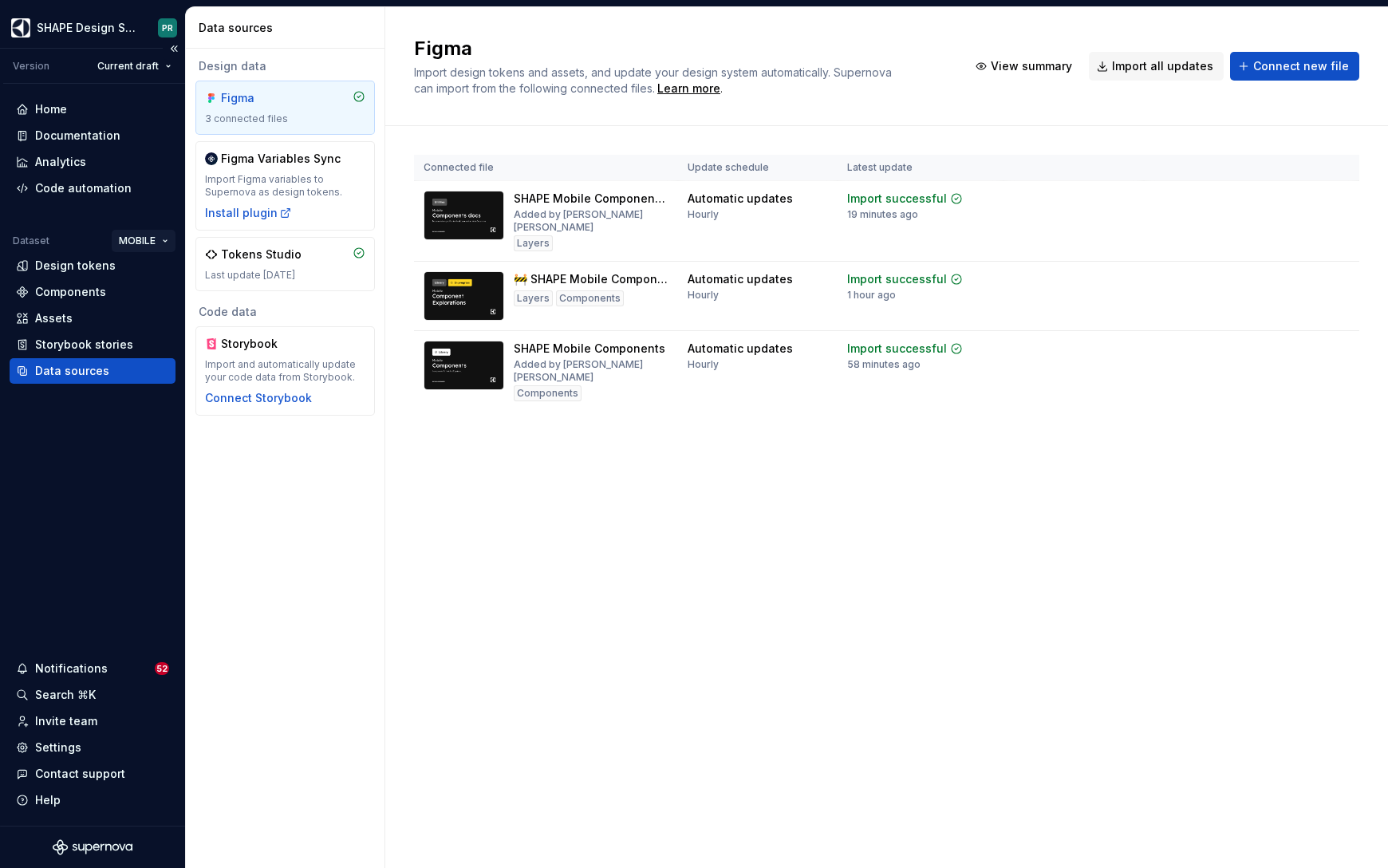
click at [150, 238] on html "SHAPE Design System PR Version Current draft Home Documentation Analytics Code …" at bounding box center [694, 434] width 1388 height 868
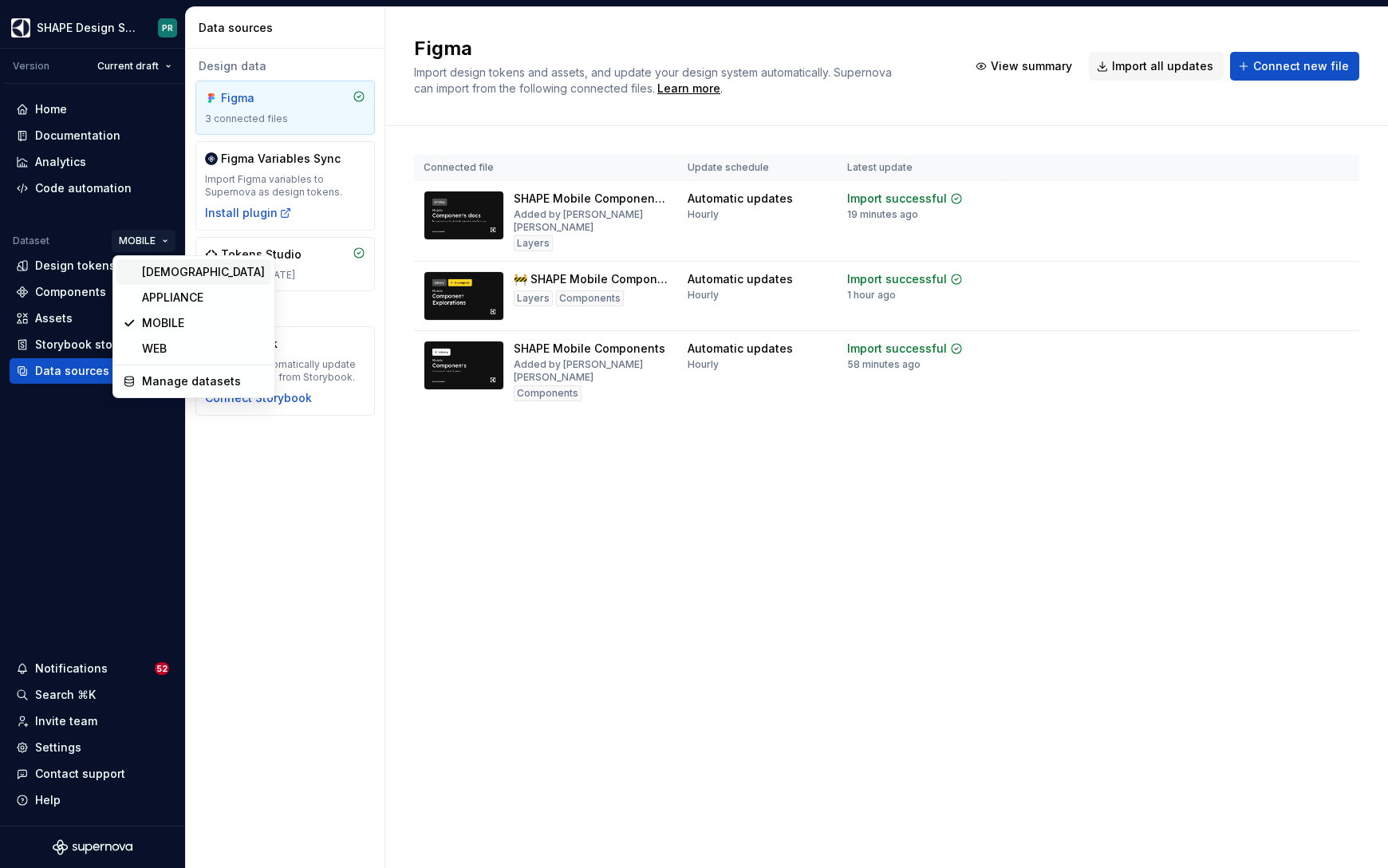
click at [197, 272] on div "[DEMOGRAPHIC_DATA]" at bounding box center [203, 272] width 123 height 16
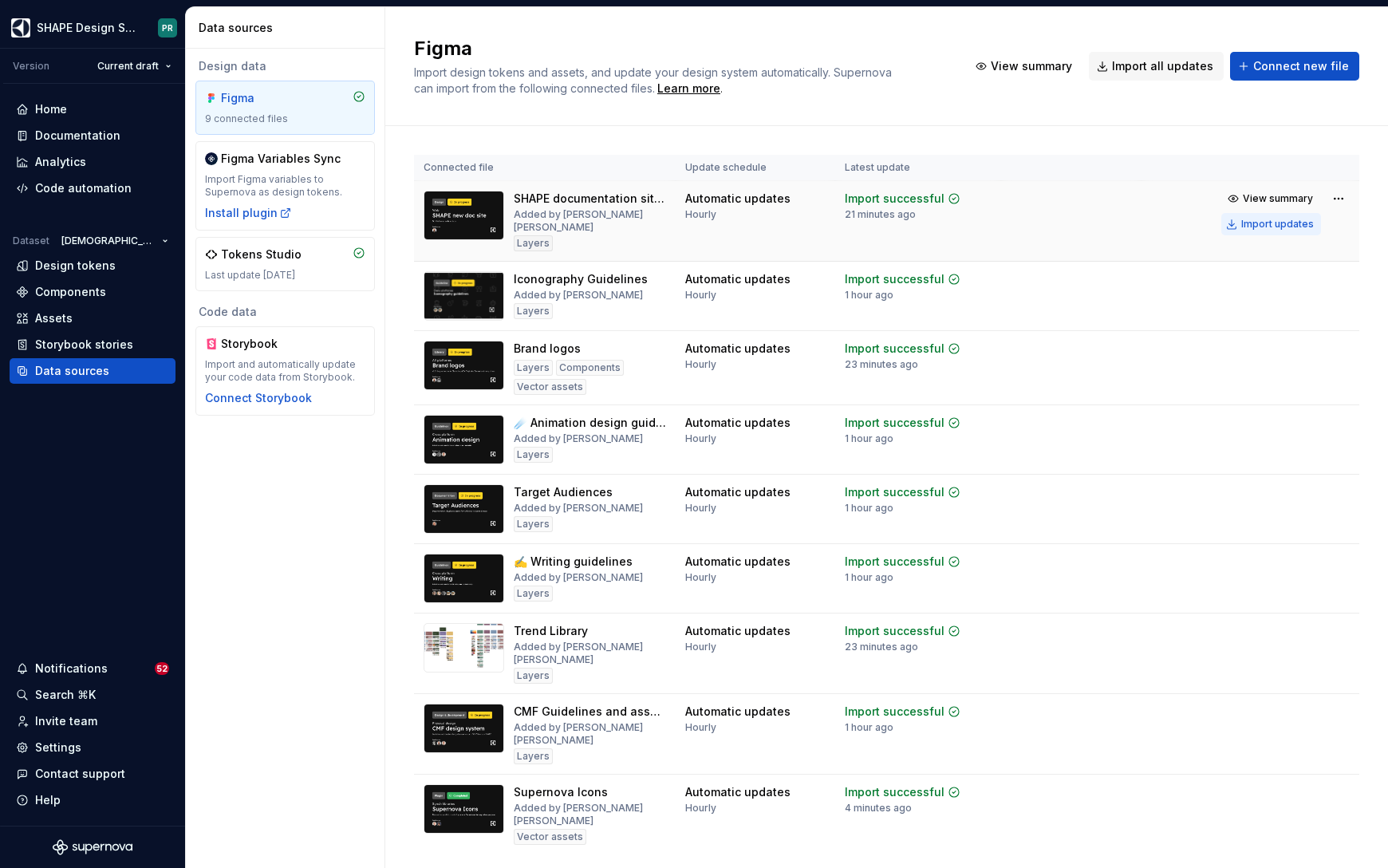
click at [1261, 231] on button "Import updates" at bounding box center [1271, 224] width 99 height 22
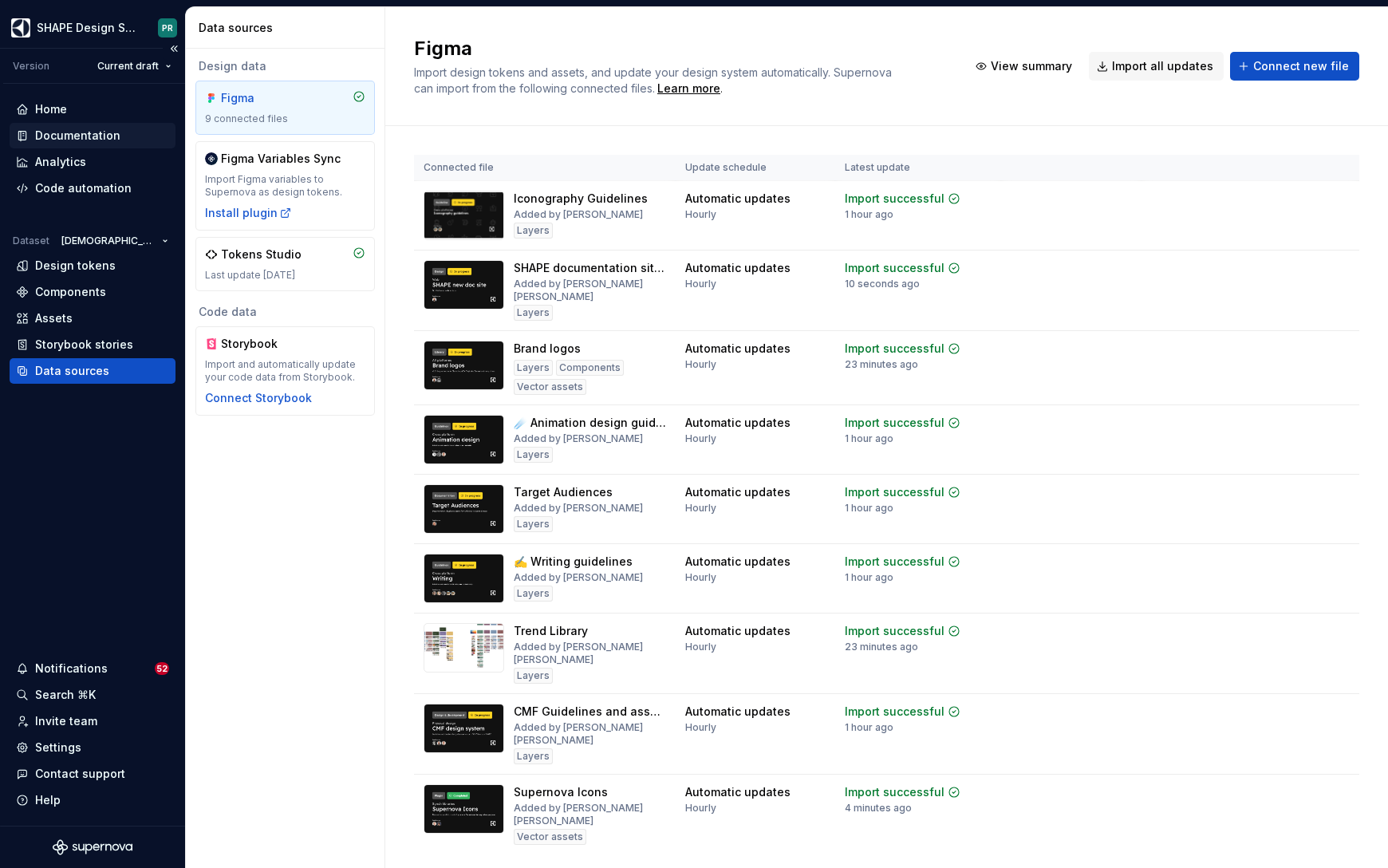
click at [100, 137] on div "Documentation" at bounding box center [77, 135] width 85 height 16
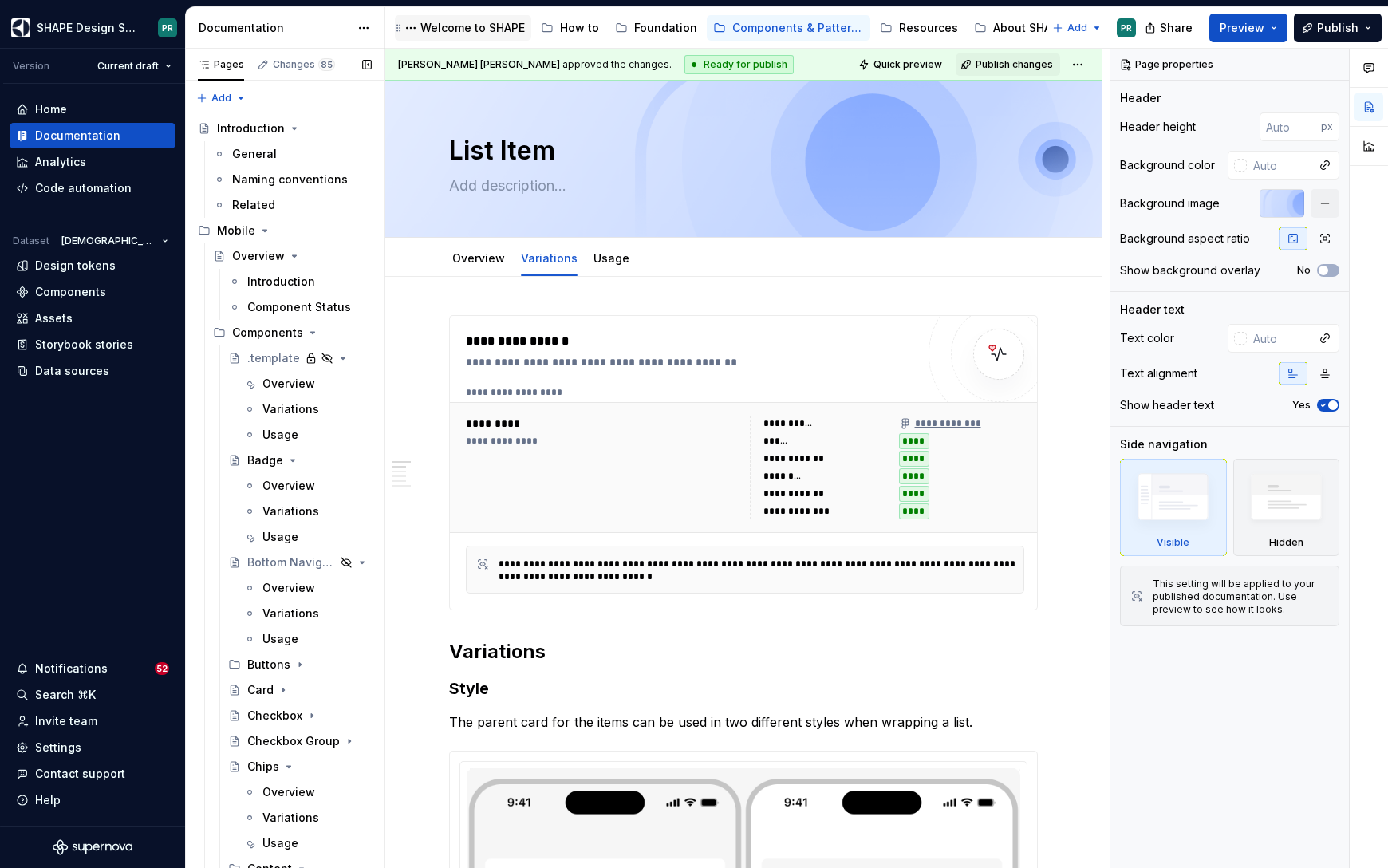
click at [455, 24] on div "Welcome to SHAPE" at bounding box center [473, 27] width 105 height 16
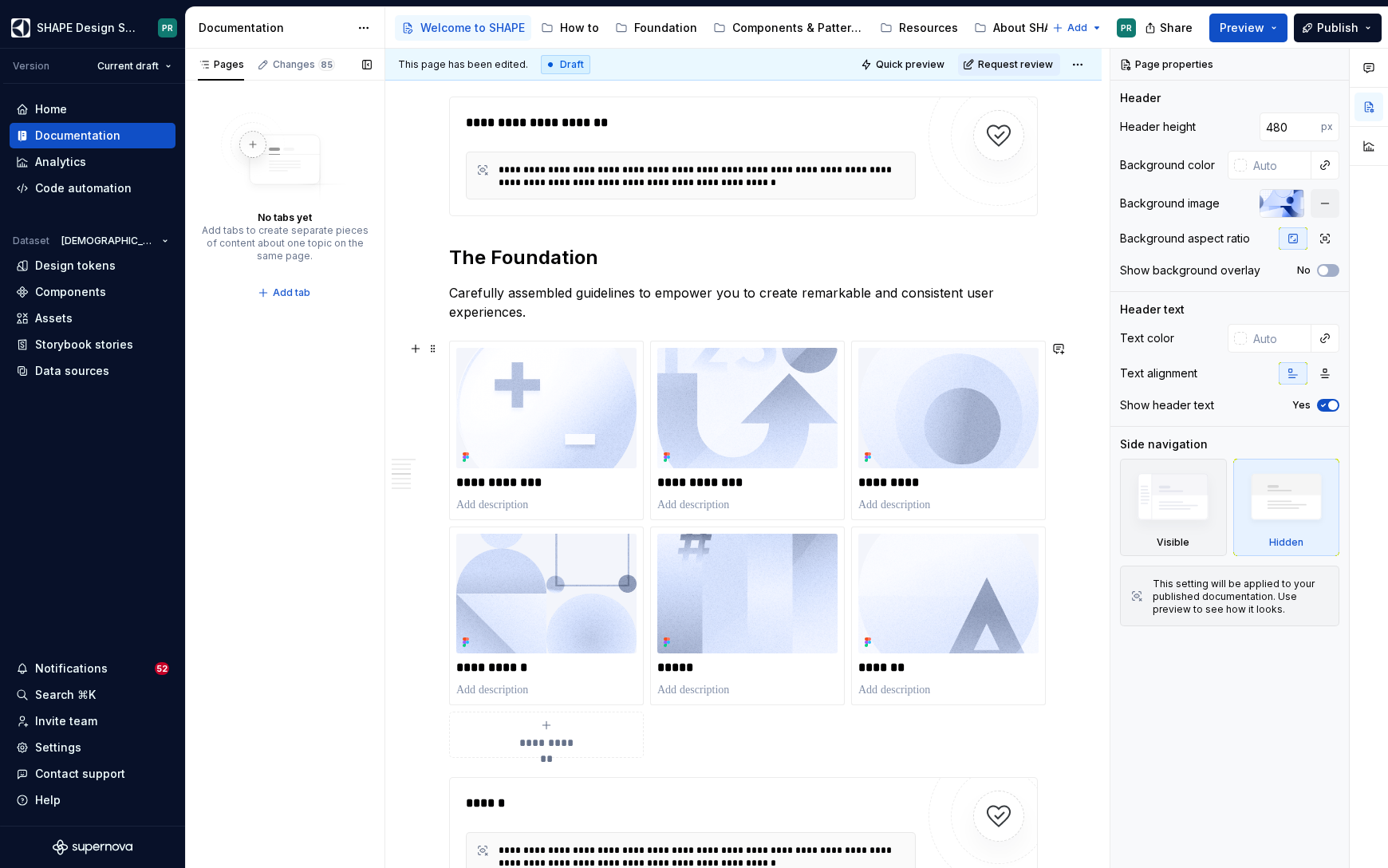
scroll to position [2237, 0]
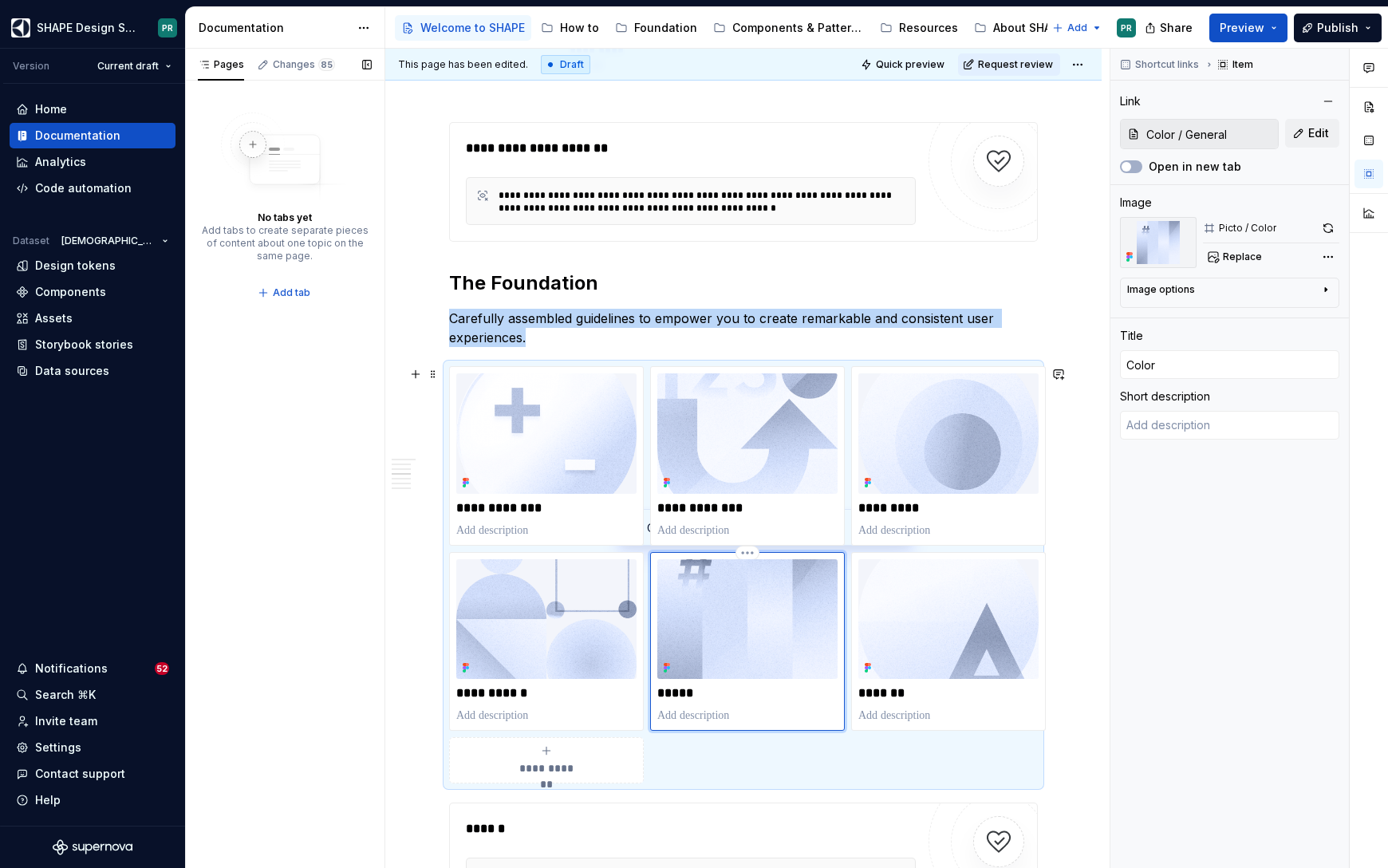
click at [764, 706] on div "*****" at bounding box center [747, 641] width 180 height 165
click at [1240, 250] on span "Replace" at bounding box center [1242, 257] width 39 height 13
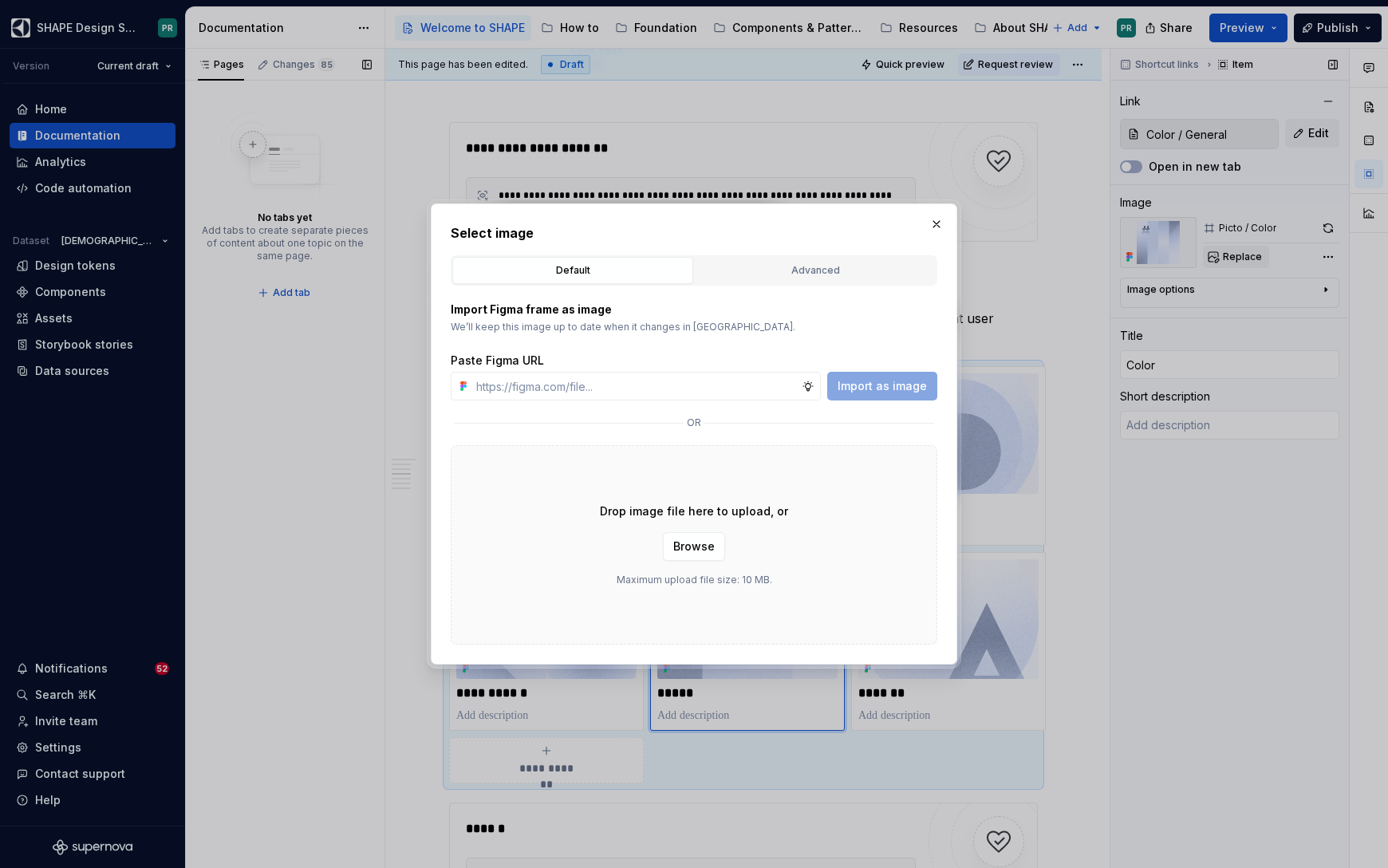
type textarea "*"
click at [816, 275] on div "Advanced" at bounding box center [815, 270] width 229 height 16
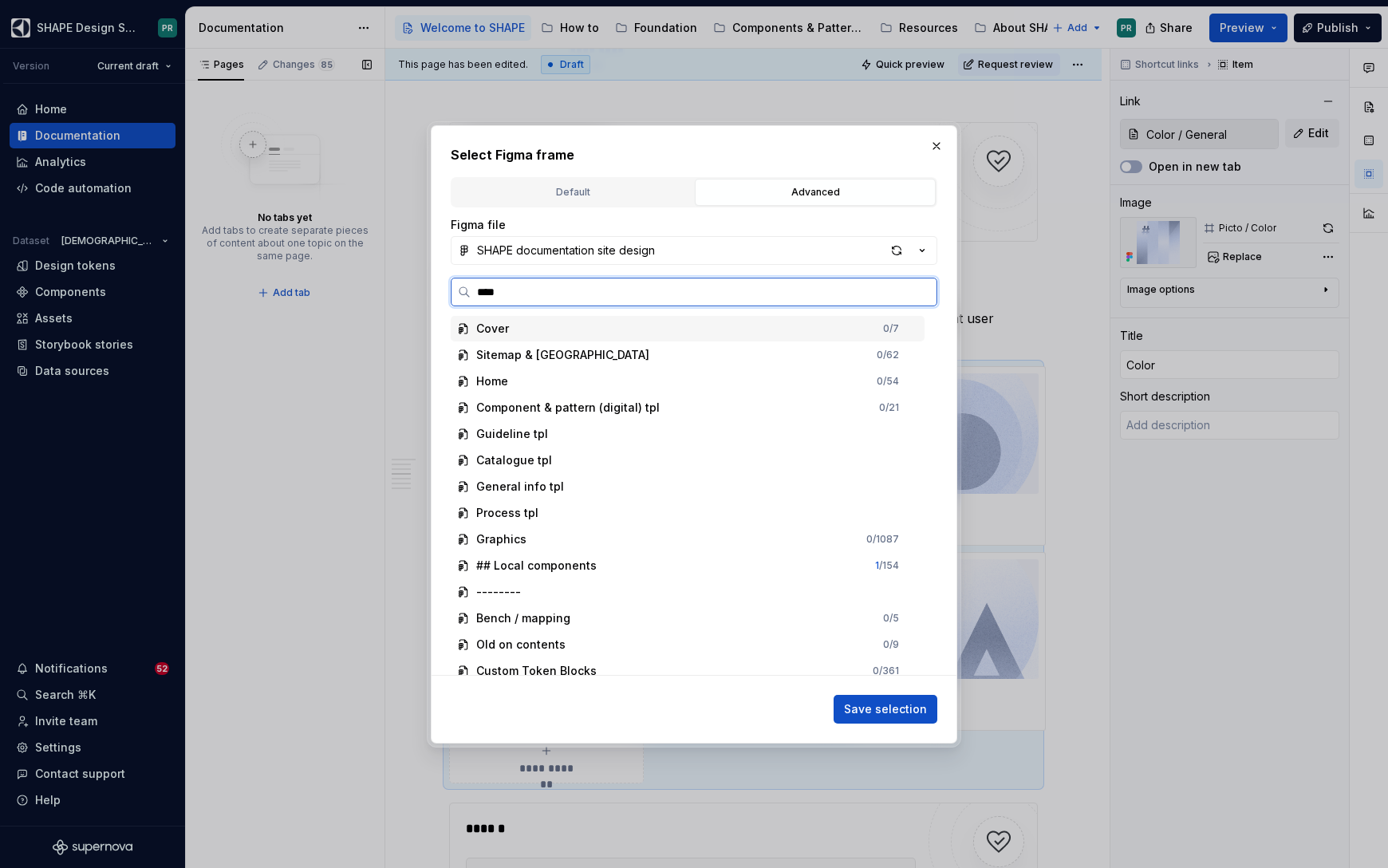
type input "*****"
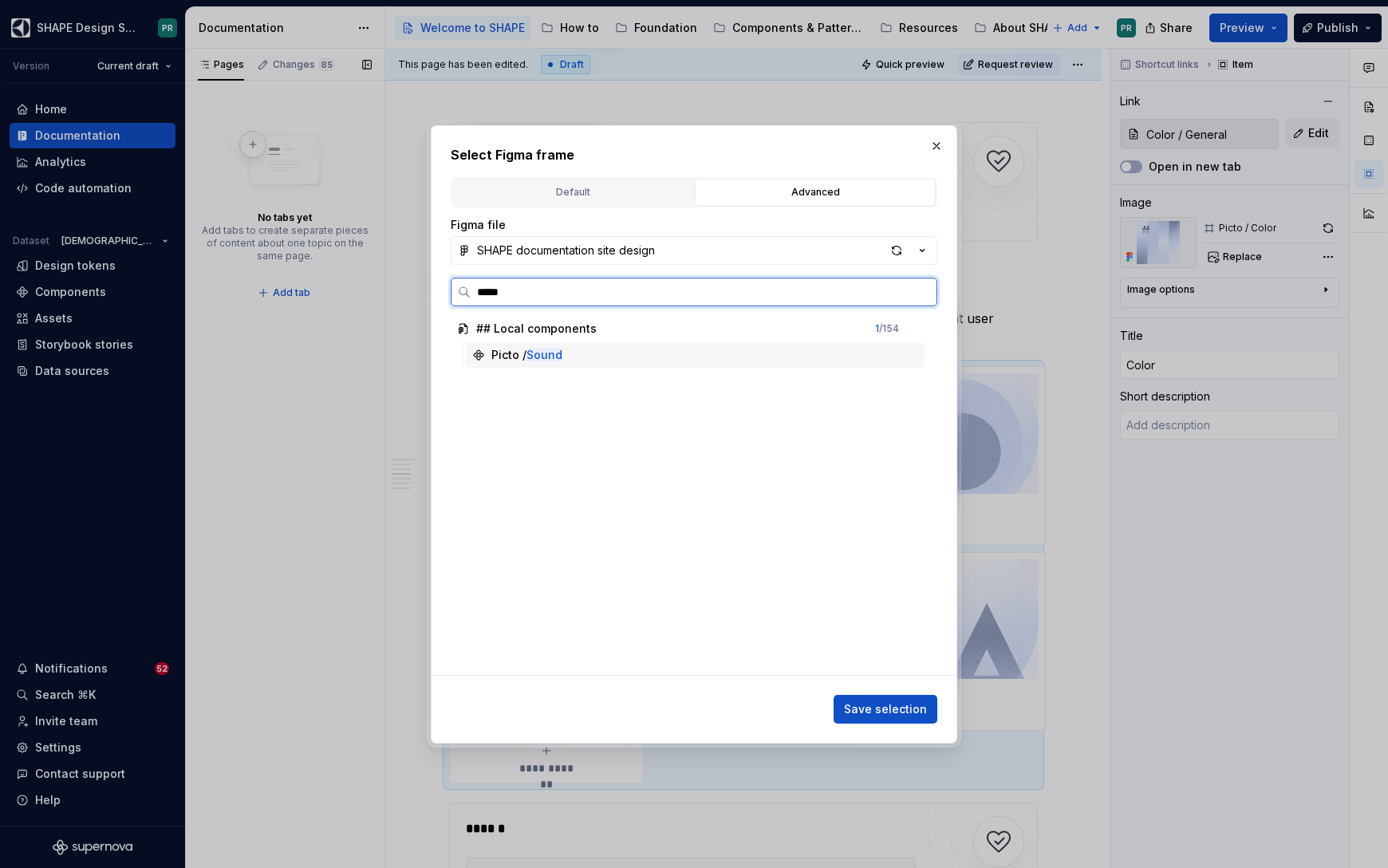
click at [679, 361] on div "Picto / Sound" at bounding box center [695, 354] width 459 height 25
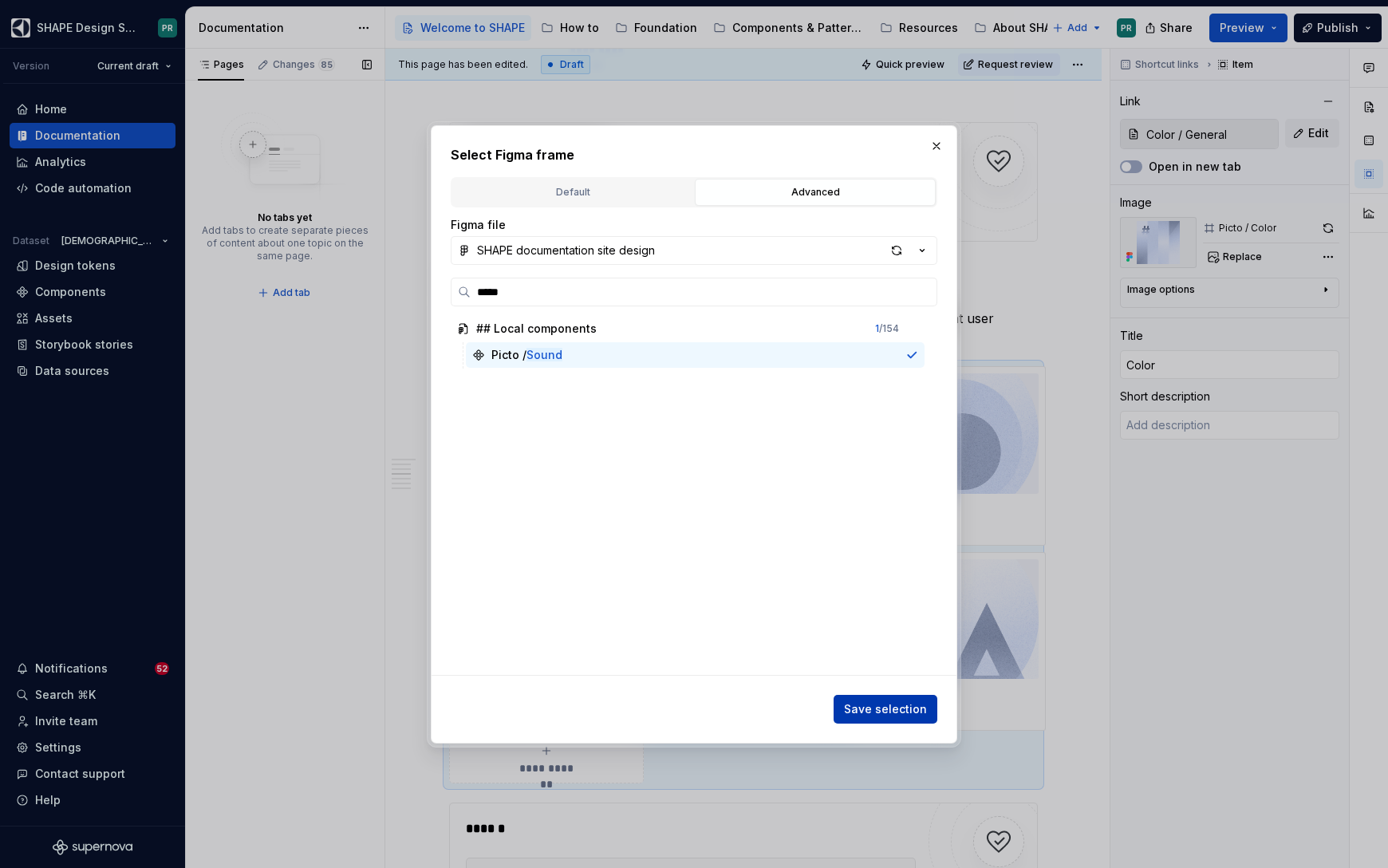
click at [906, 702] on span "Save selection" at bounding box center [885, 709] width 83 height 16
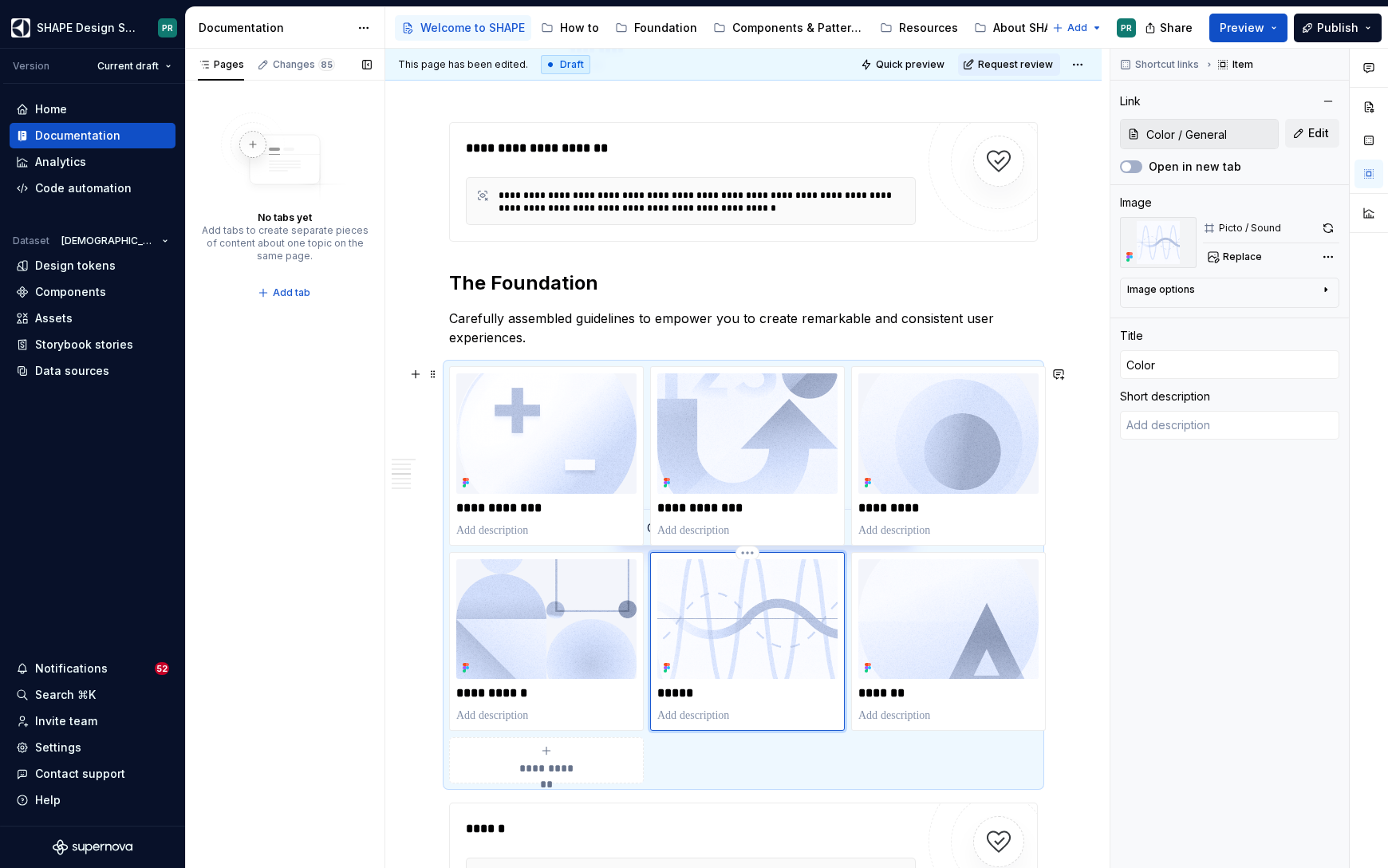
click at [676, 690] on p "*****" at bounding box center [747, 693] width 180 height 16
type textarea "*"
type input "S"
type textarea "*"
type input "So"
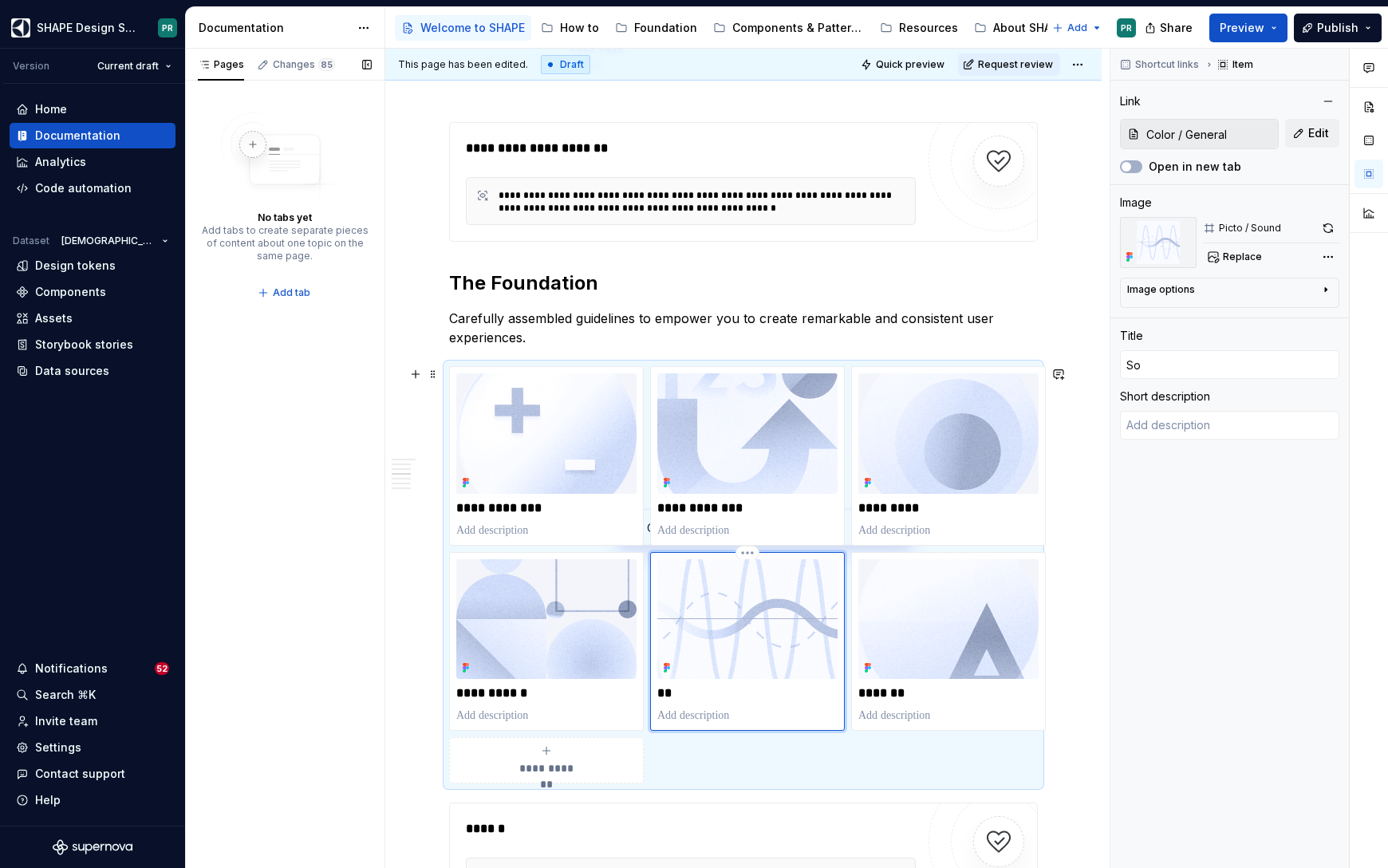
type textarea "*"
type input "Sou"
type textarea "*"
type input "Soun"
type textarea "*"
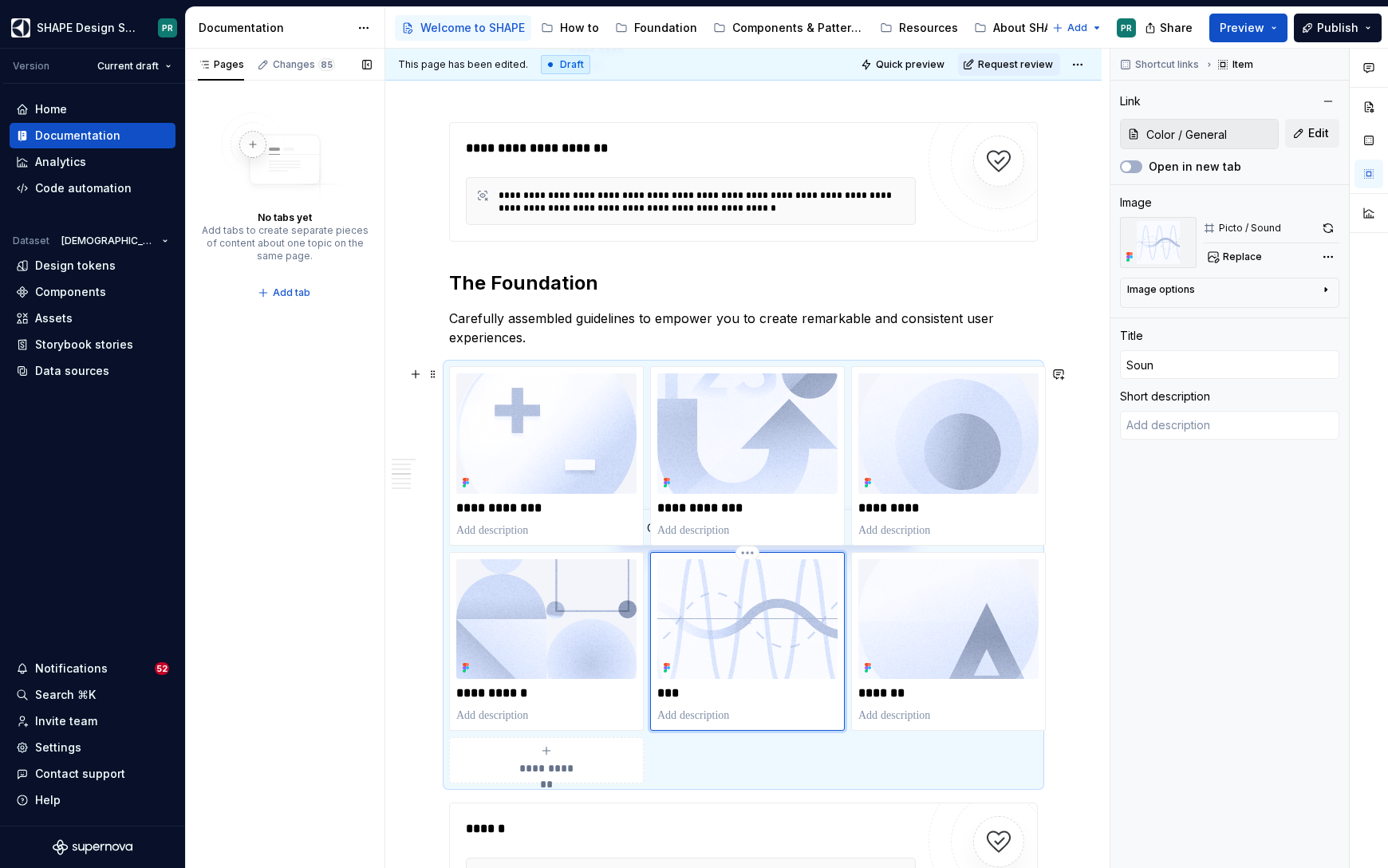
type input "Sound"
type textarea "*"
type input "Sounds"
click at [1198, 680] on div "Shortcut links Item Link Color / General Edit Open in new tab Image Picto / Sou…" at bounding box center [1229, 458] width 239 height 819
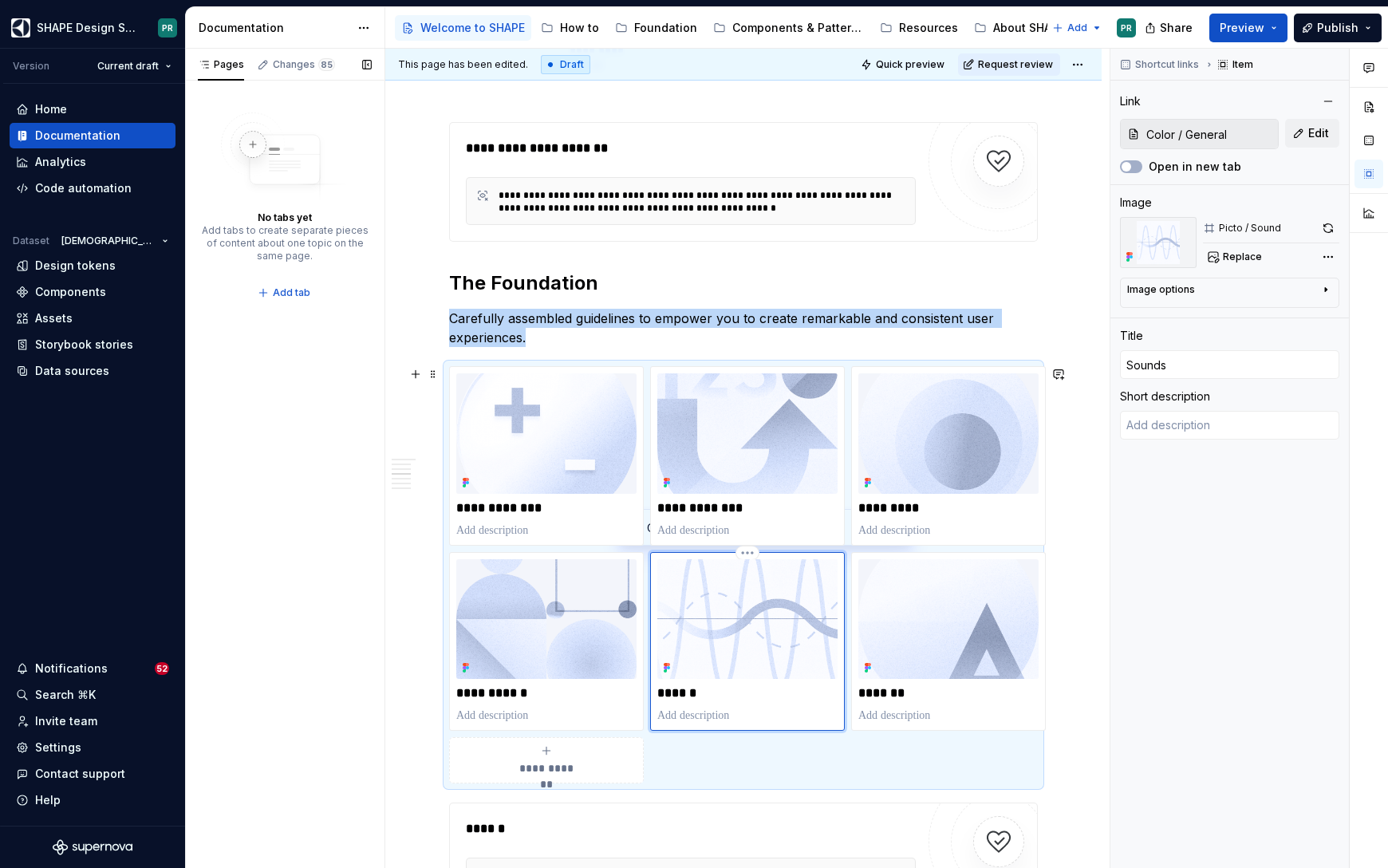
click at [743, 701] on div "******" at bounding box center [747, 641] width 180 height 165
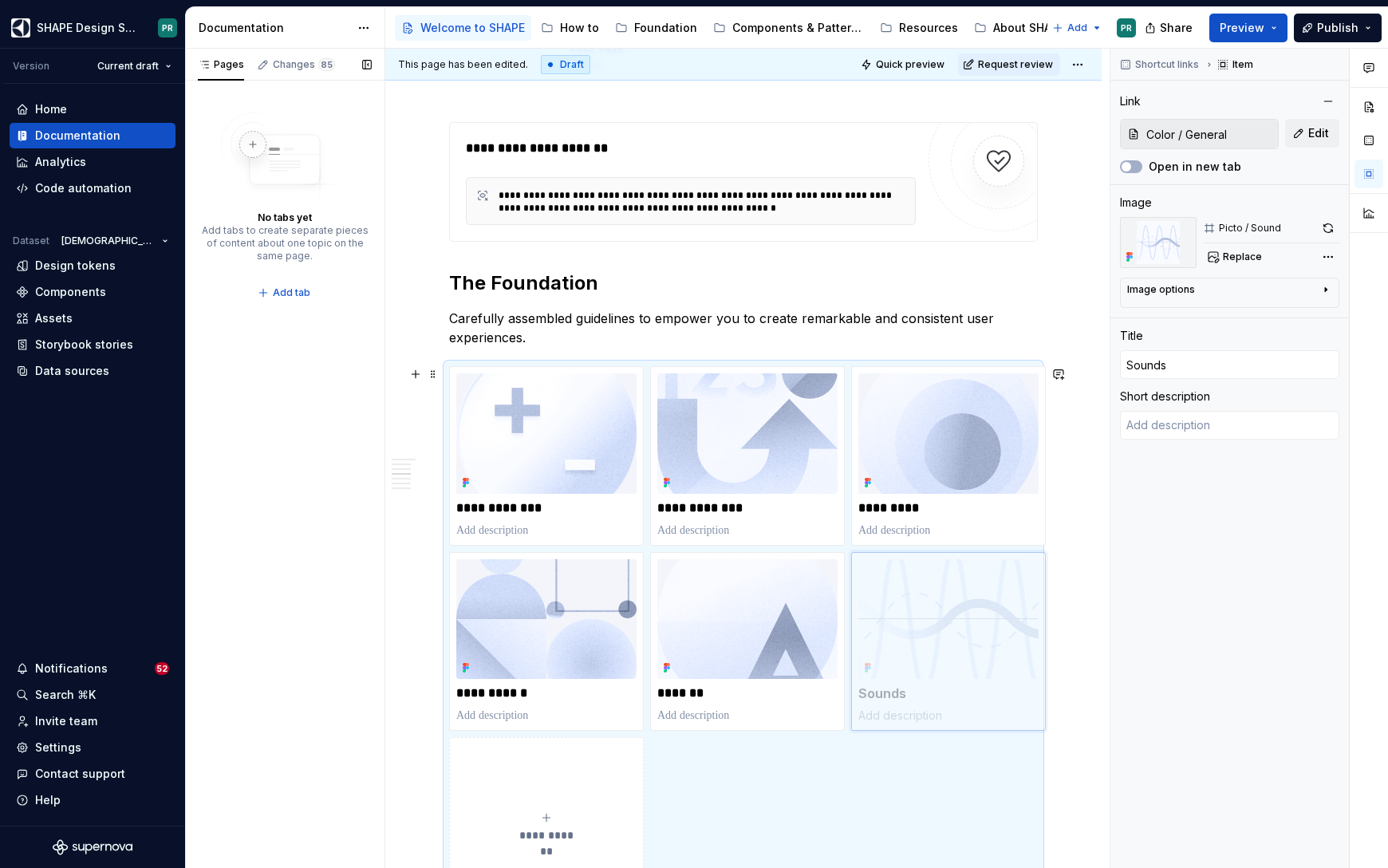
drag, startPoint x: 743, startPoint y: 701, endPoint x: 915, endPoint y: 700, distance: 172.0
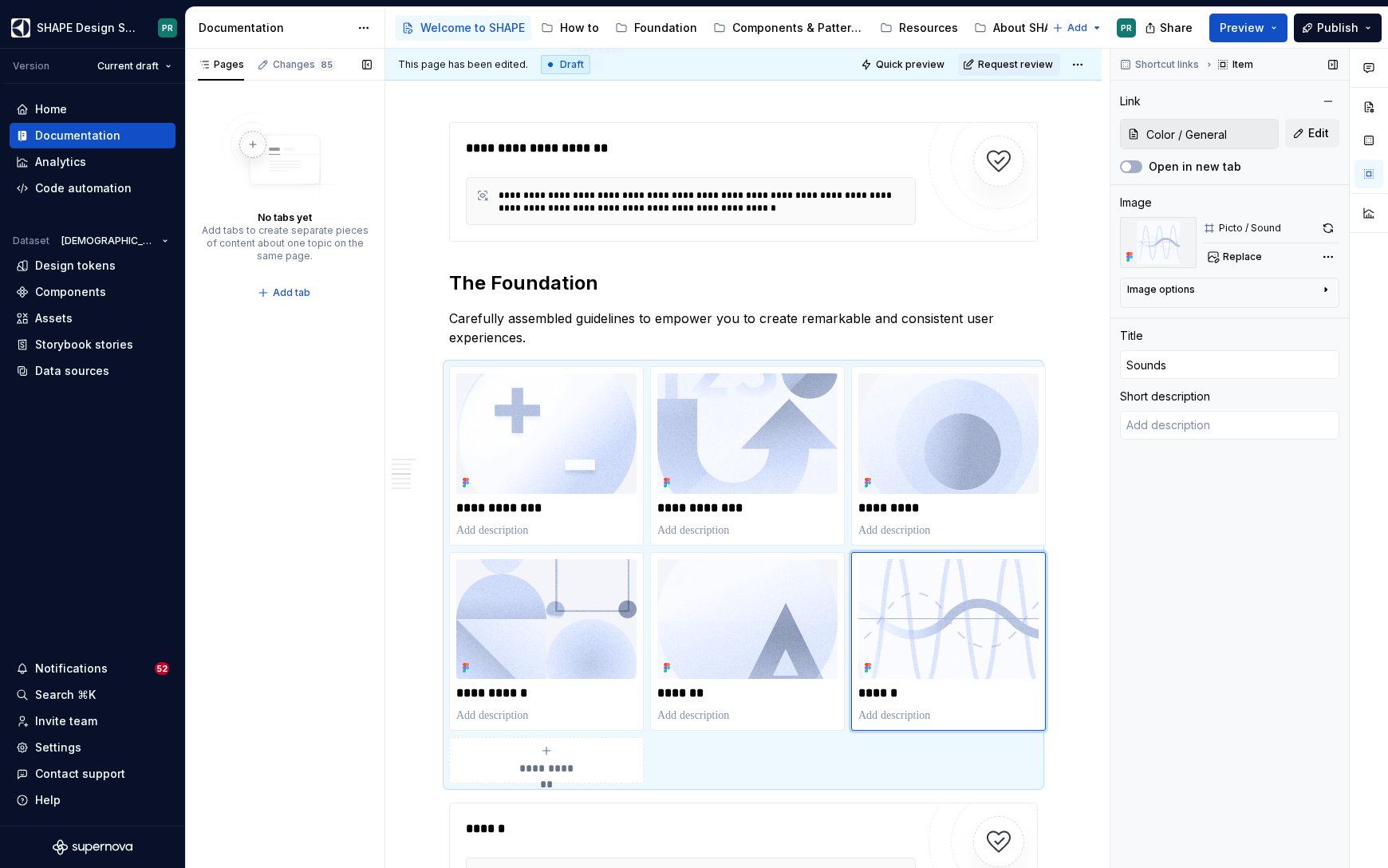
click at [1173, 668] on div "Shortcut links Item Link Color / General Edit Open in new tab Image Picto / Sou…" at bounding box center [1229, 458] width 239 height 819
type textarea "*"
type input "Writing"
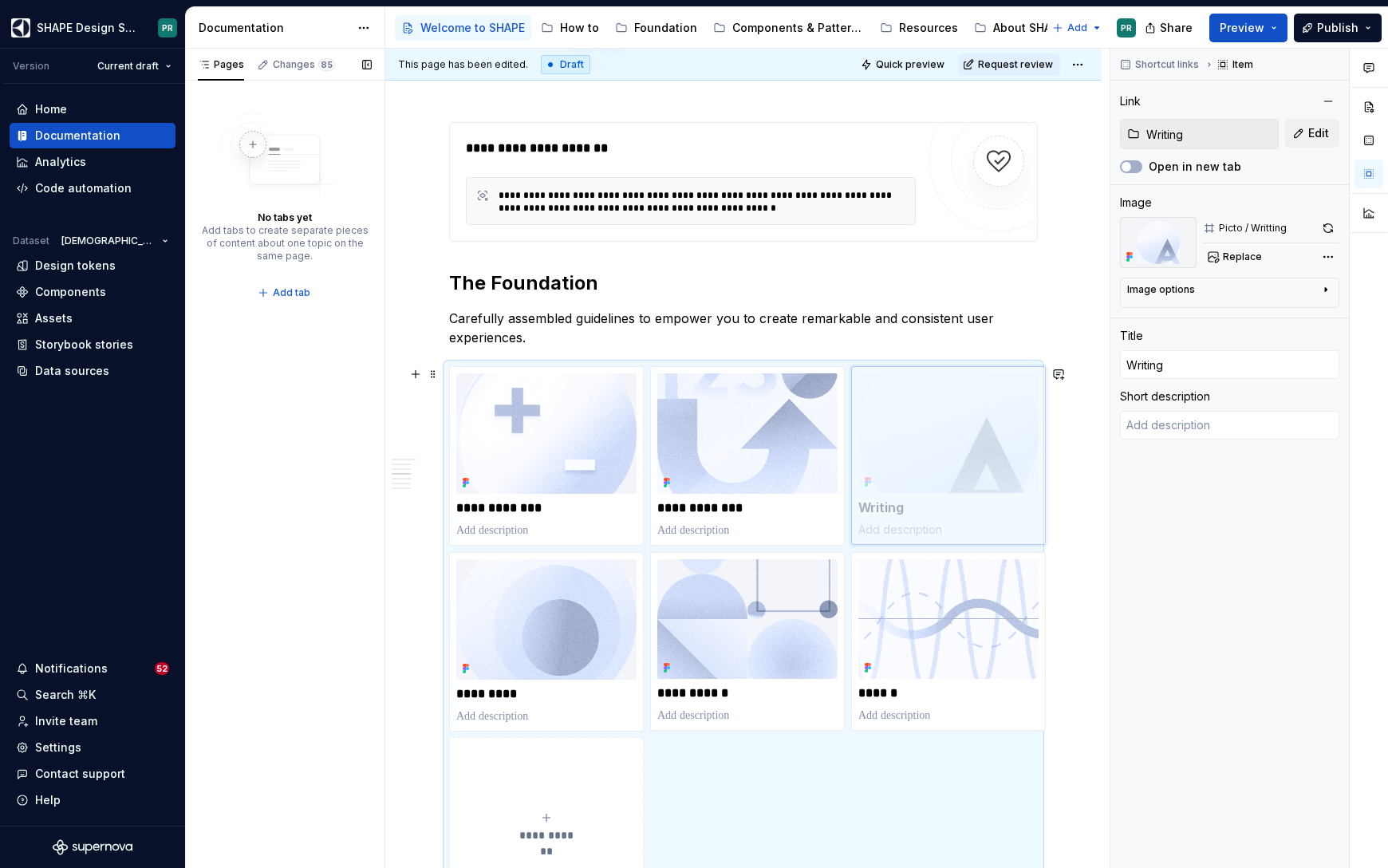
drag, startPoint x: 760, startPoint y: 605, endPoint x: 961, endPoint y: 425, distance: 269.8
click at [961, 425] on body "SHAPE Design System PR Version Current draft Home Documentation Analytics Code …" at bounding box center [694, 434] width 1388 height 868
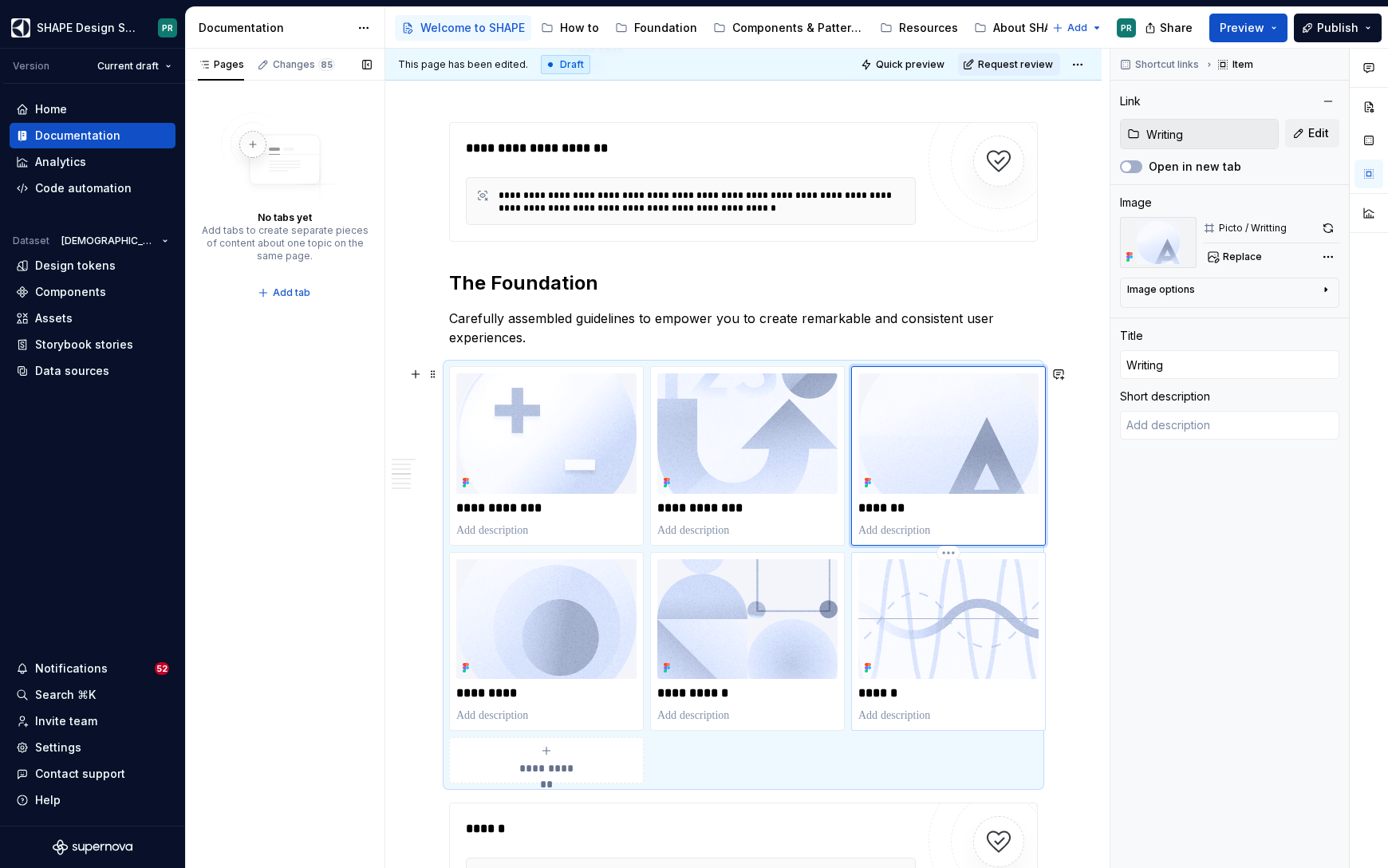
type textarea "*"
type input "Color / General"
type input "Sounds"
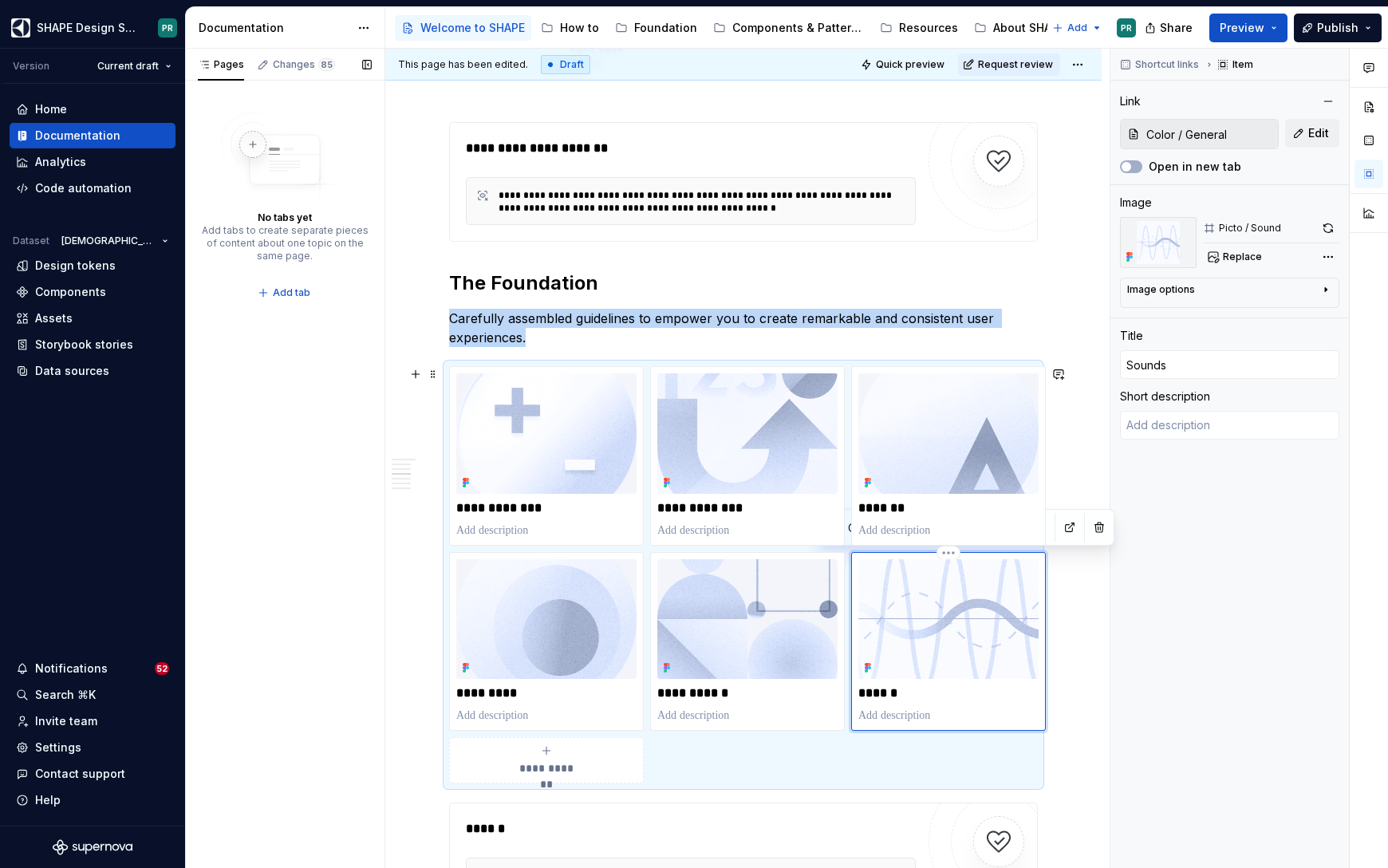
click at [987, 611] on img at bounding box center [948, 619] width 180 height 121
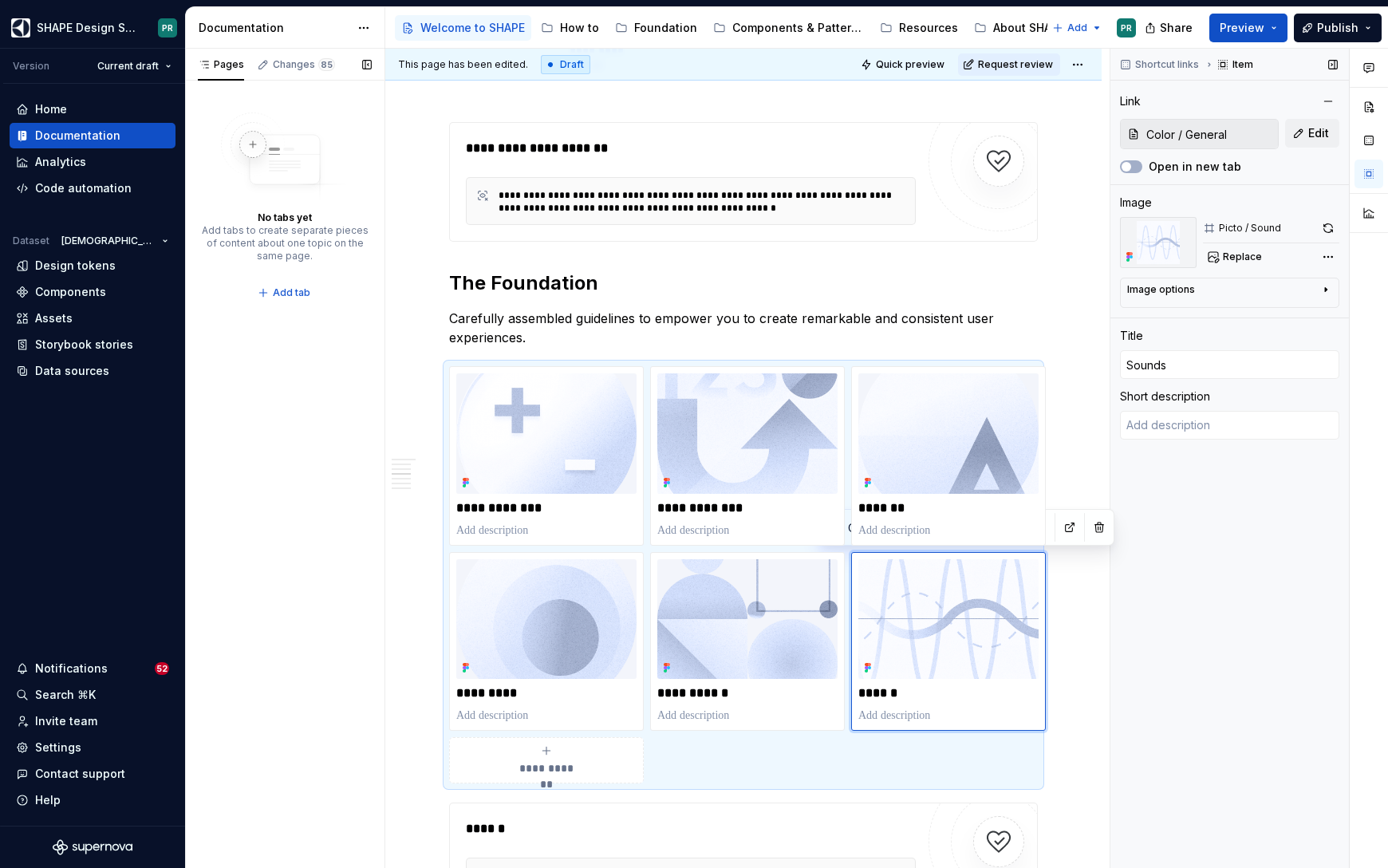
click at [1230, 141] on input "Color / General" at bounding box center [1208, 134] width 138 height 29
click at [1317, 140] on span "Edit" at bounding box center [1319, 133] width 21 height 16
type textarea "*"
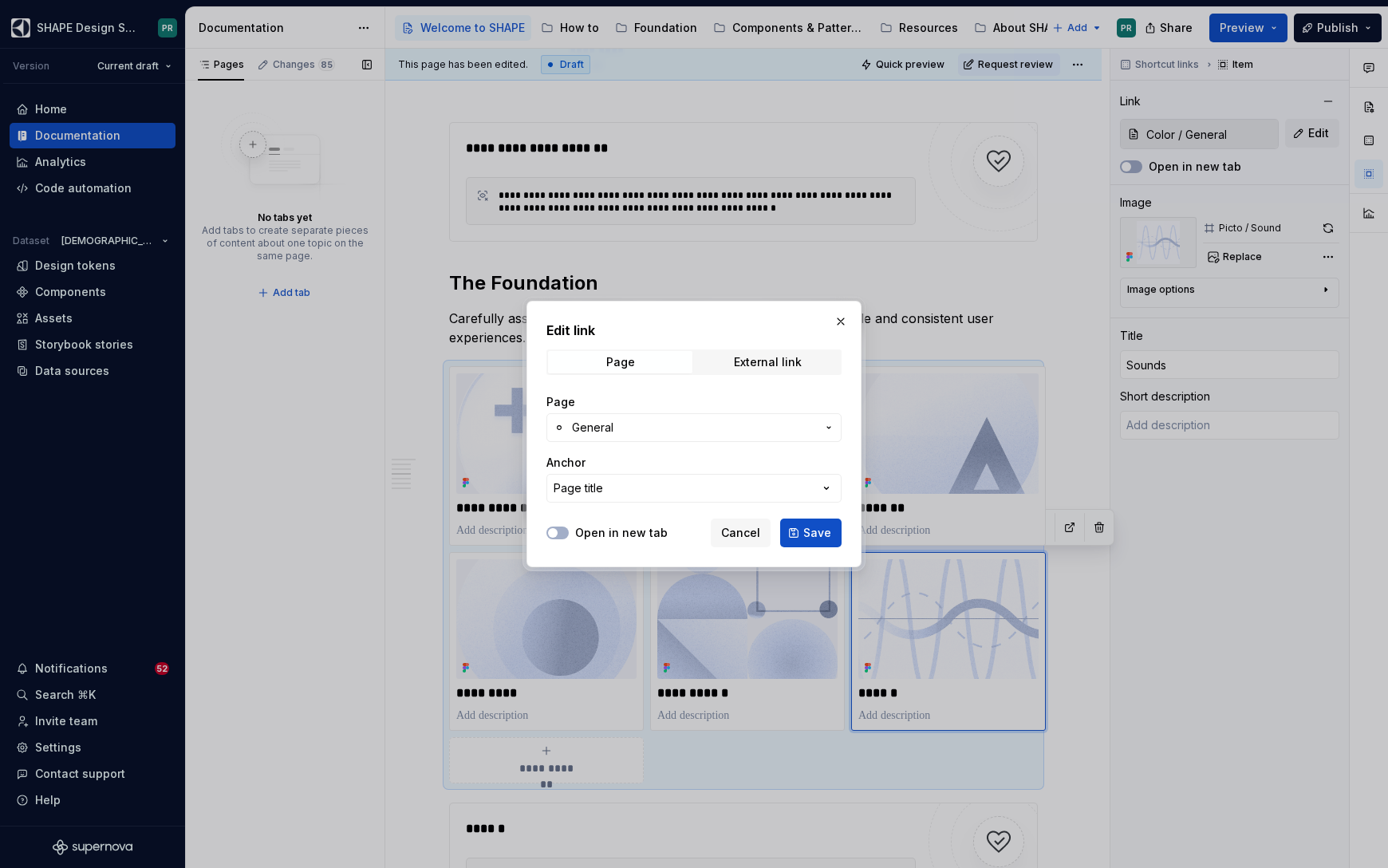
click at [642, 419] on span "General" at bounding box center [694, 427] width 244 height 16
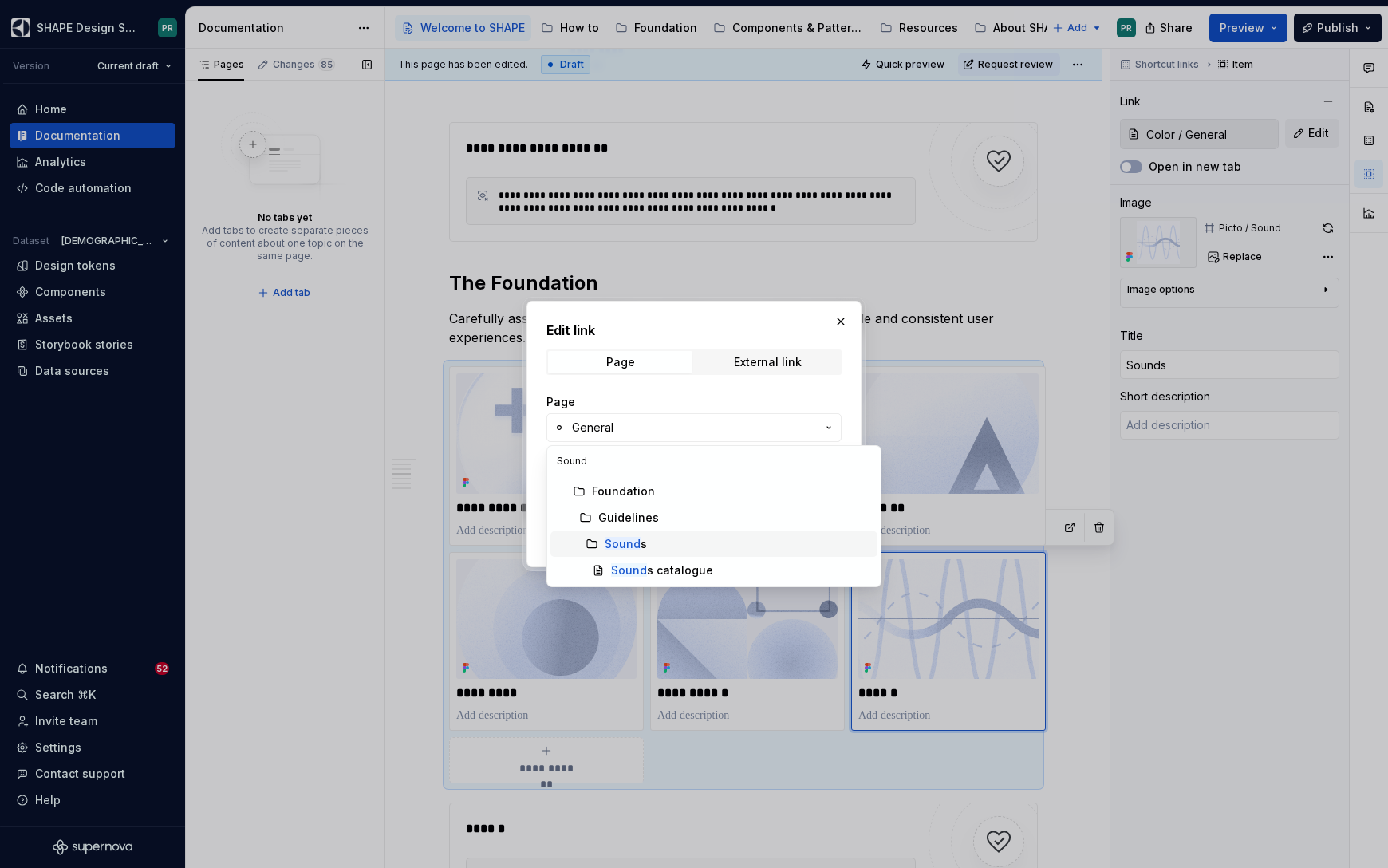
type input "Sound"
click at [673, 536] on div "Sound s" at bounding box center [738, 543] width 266 height 16
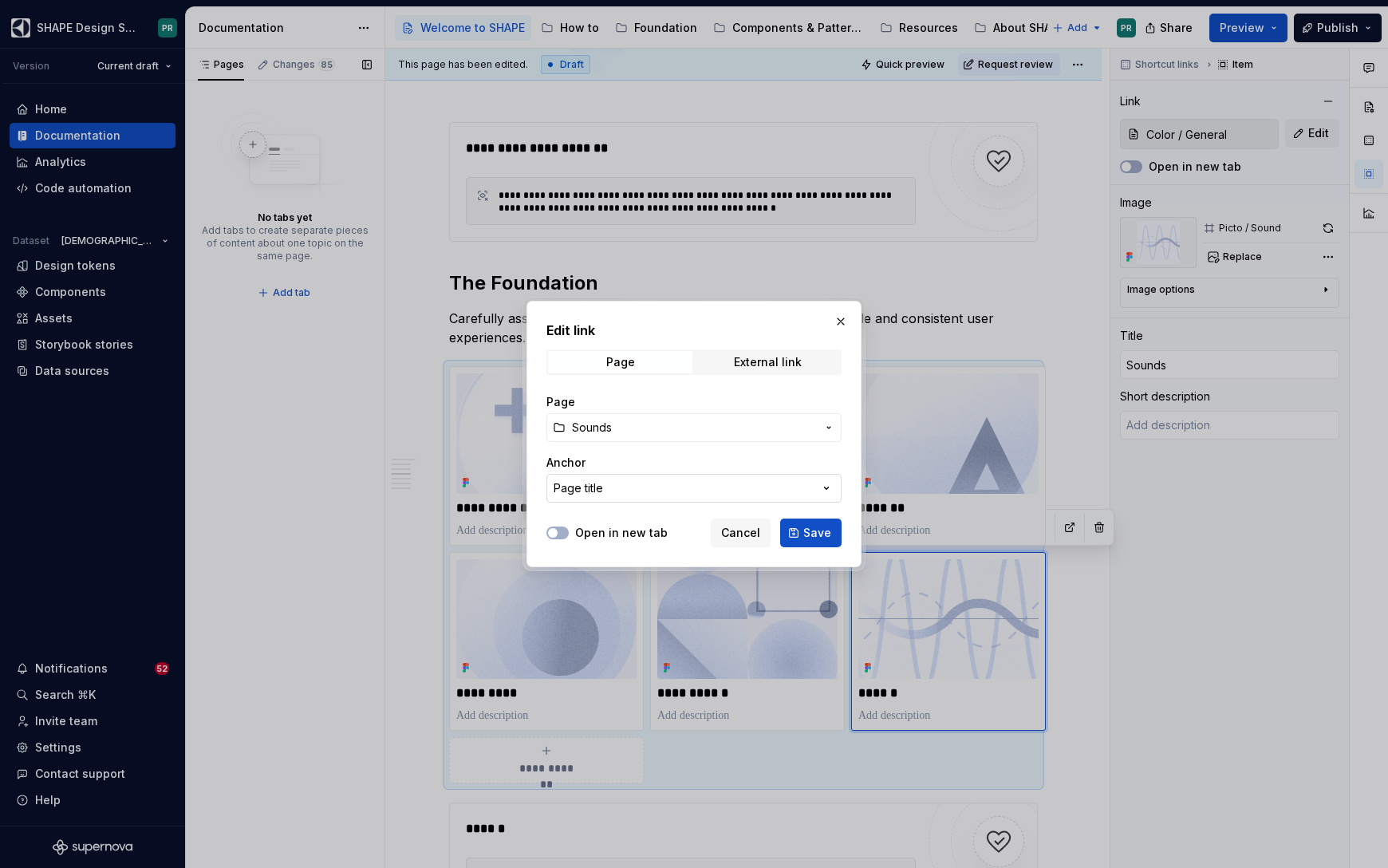
click at [642, 483] on button "Page title" at bounding box center [693, 488] width 295 height 29
click at [705, 463] on div "Edit link Page External link Page Sounds Anchor Page title Open in new tab Canc…" at bounding box center [694, 434] width 1388 height 868
click at [820, 535] on span "Save" at bounding box center [818, 532] width 28 height 16
type textarea "*"
type input "Sounds"
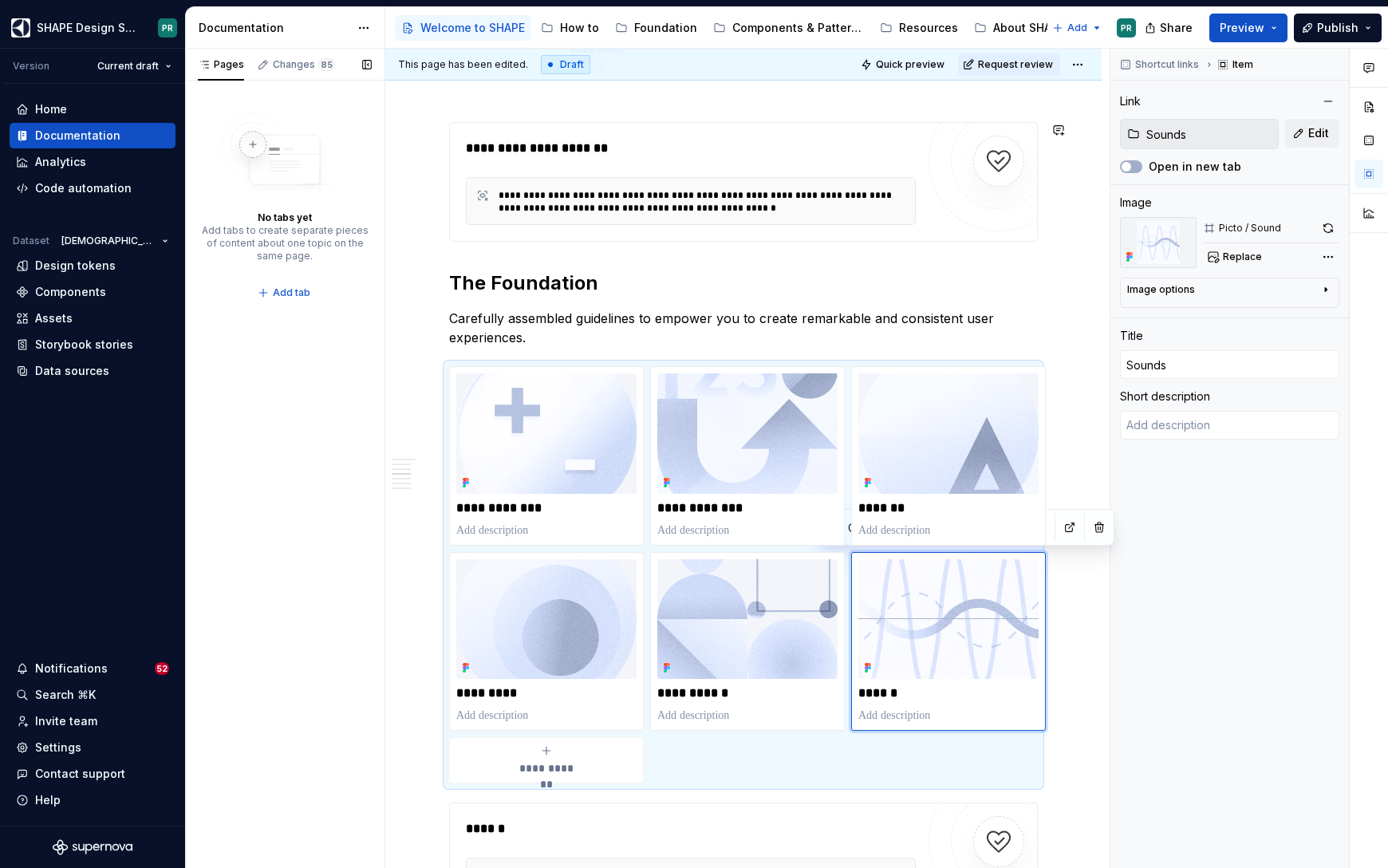
type textarea "*"
type input "Sounds"
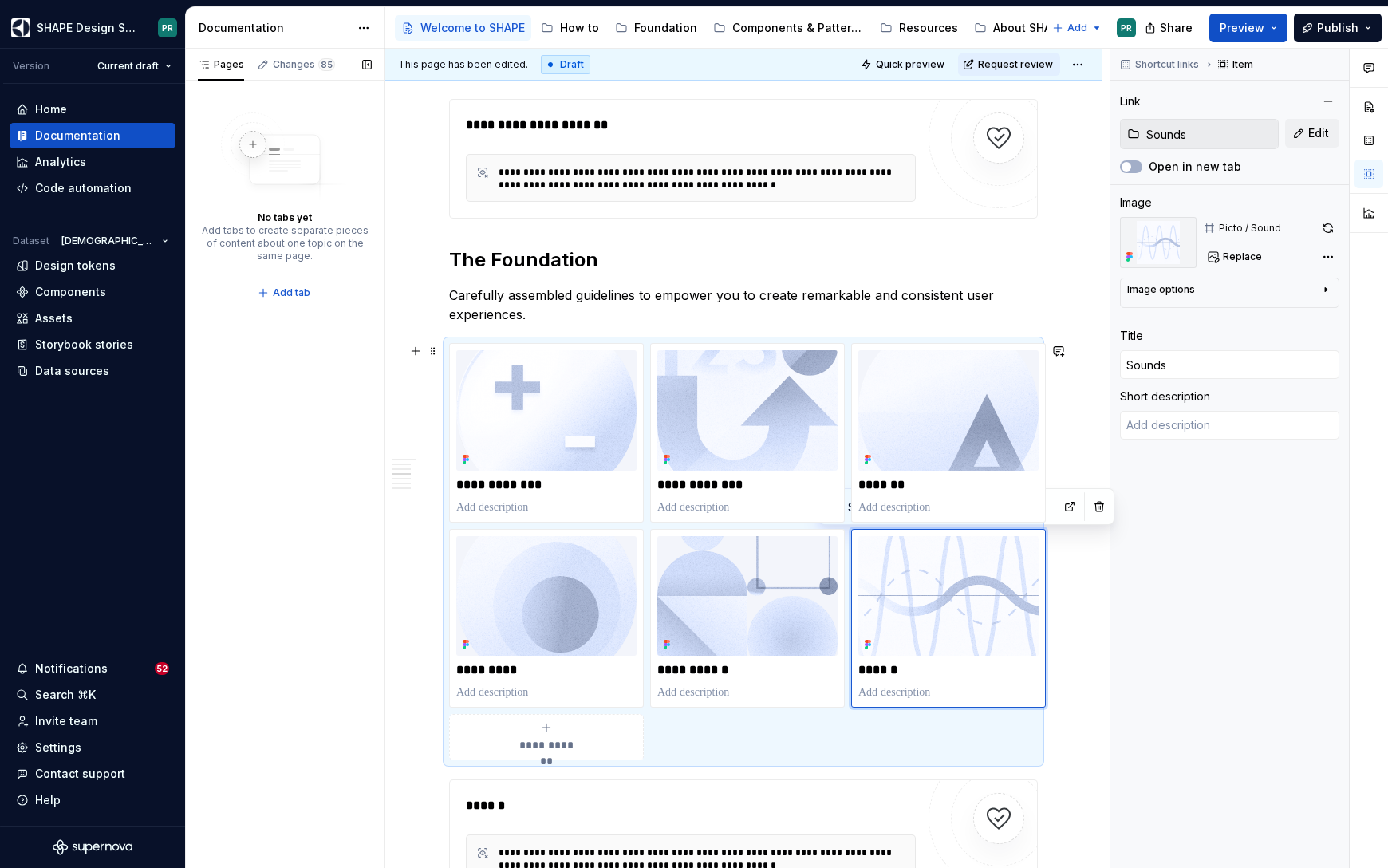
scroll to position [2258, 0]
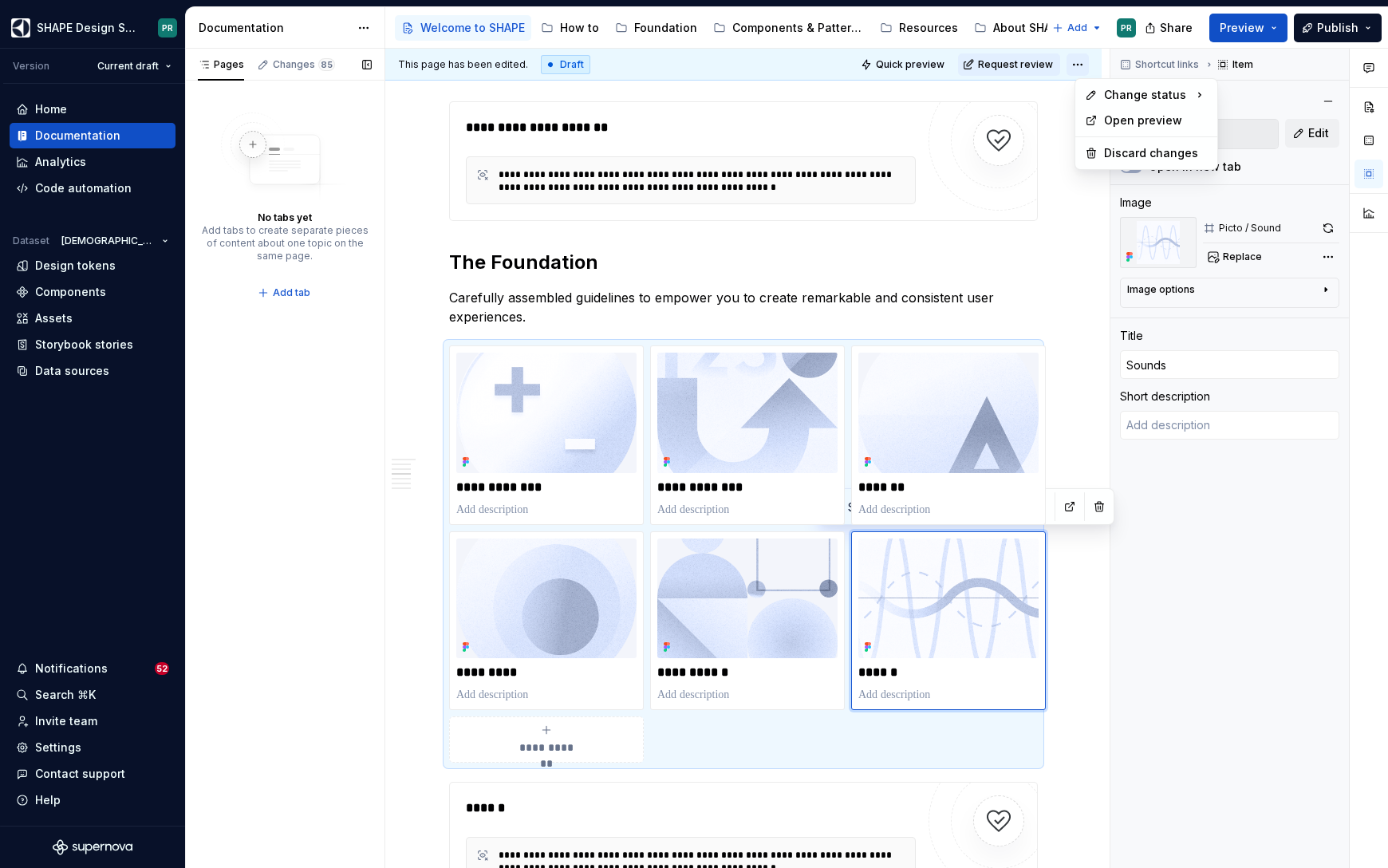
click at [1083, 63] on html "SHAPE Design System PR Version Current draft Home Documentation Analytics Code …" at bounding box center [694, 434] width 1388 height 868
click at [1313, 173] on div "Ready for publish" at bounding box center [1318, 176] width 111 height 16
